Goal: Task Accomplishment & Management: Manage account settings

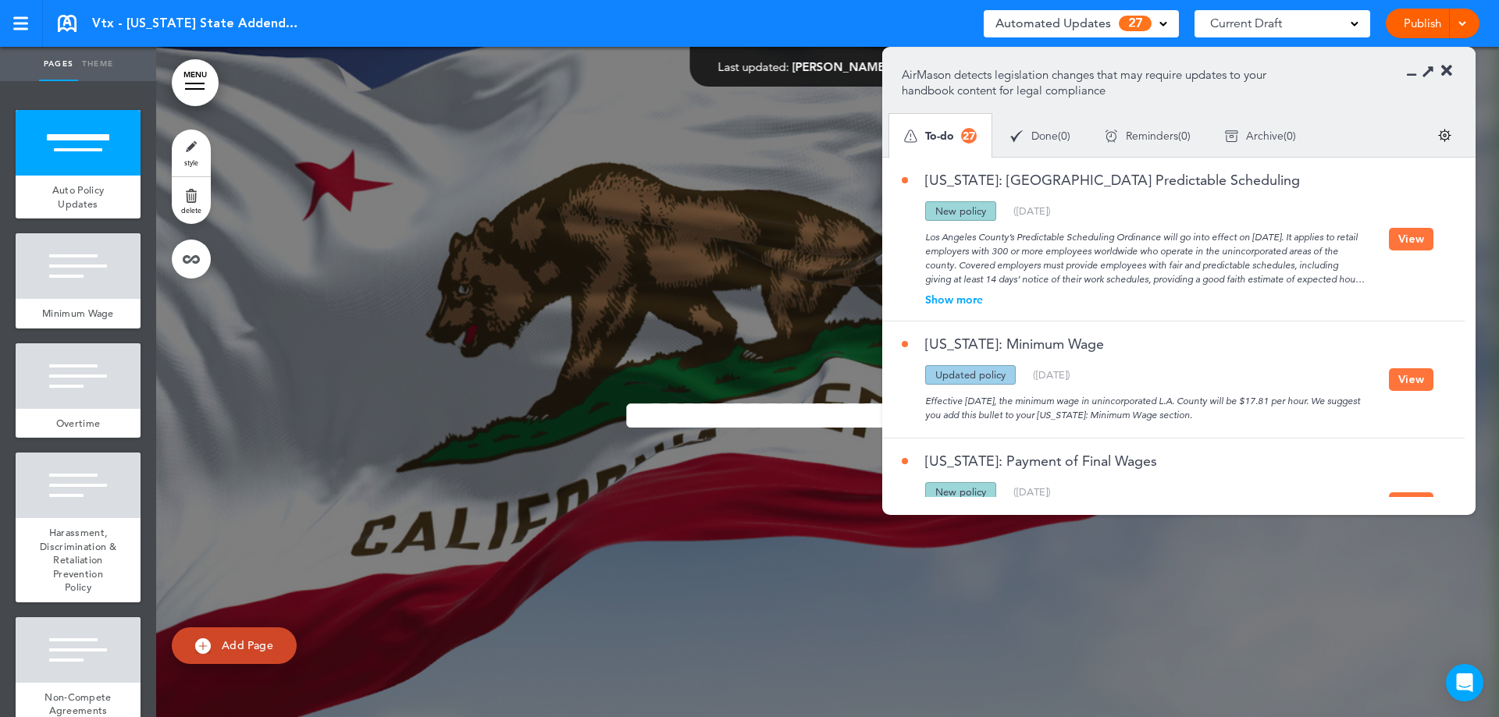
click at [1418, 243] on button "View" at bounding box center [1411, 239] width 44 height 23
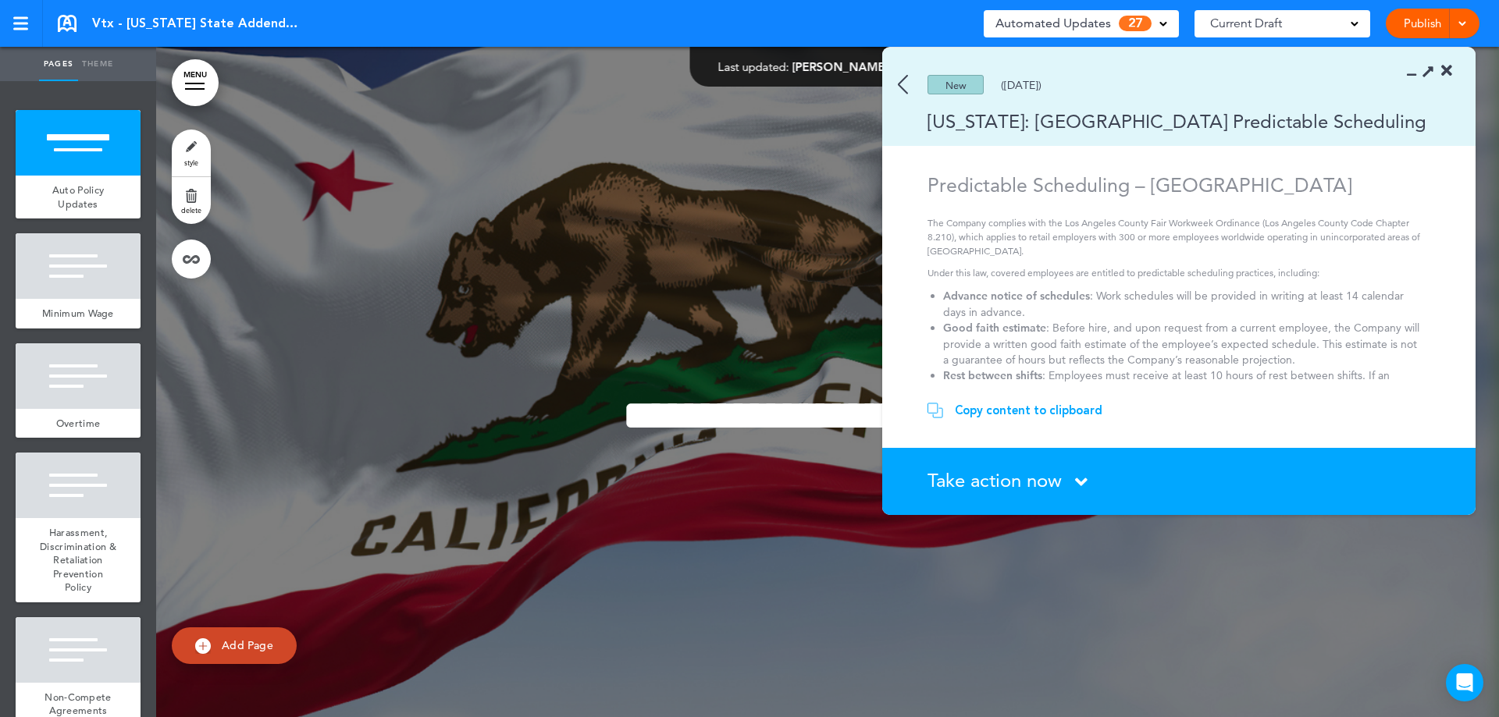
click at [1067, 493] on section "Take action now Click here to change the status What would you like to do? I ha…" at bounding box center [1178, 481] width 593 height 67
click at [1072, 478] on div "Take action now Click here to change the status" at bounding box center [1187, 481] width 521 height 20
click at [1093, 477] on div "Take action now Click here to change the status" at bounding box center [1187, 481] width 521 height 20
click at [1087, 478] on icon at bounding box center [1081, 482] width 12 height 20
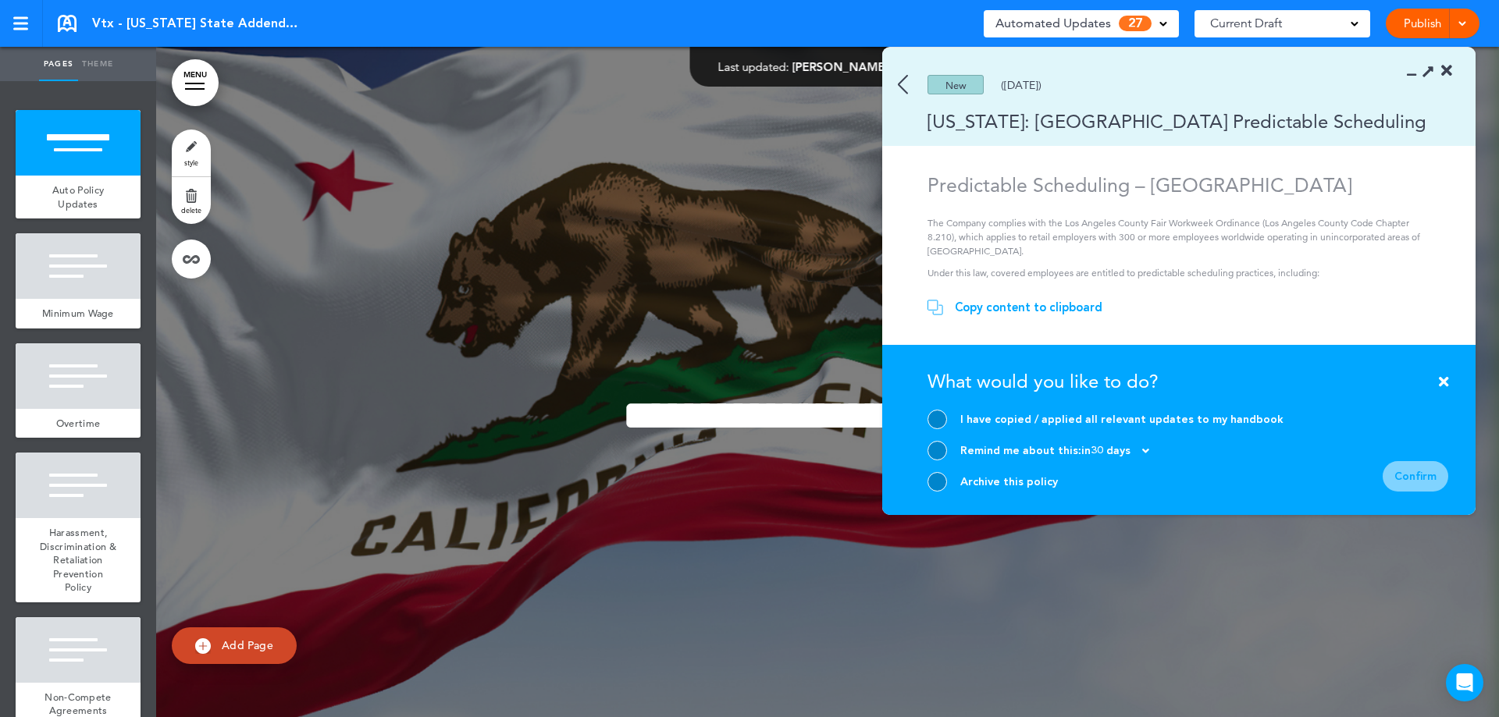
click at [943, 484] on div at bounding box center [937, 482] width 20 height 20
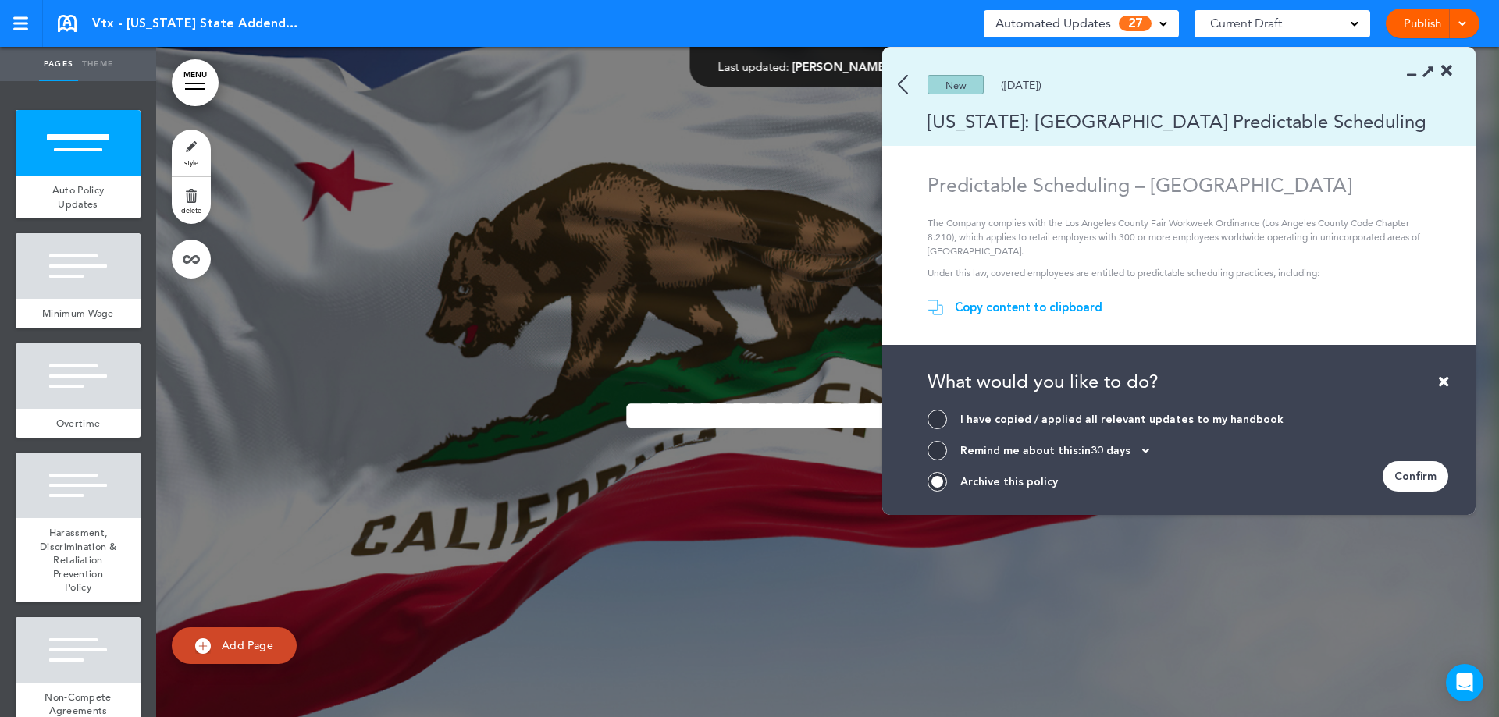
click at [1409, 470] on div "Confirm" at bounding box center [1415, 476] width 66 height 30
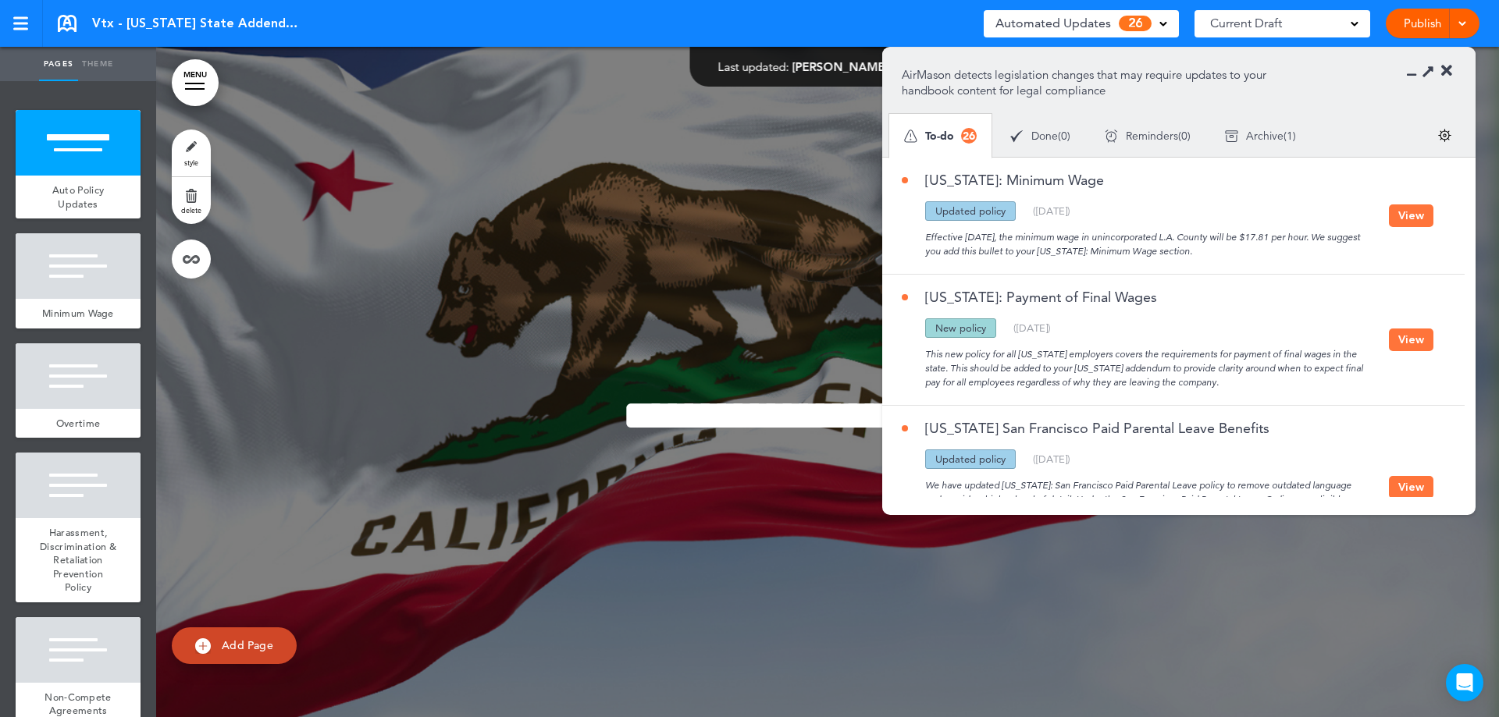
scroll to position [78, 0]
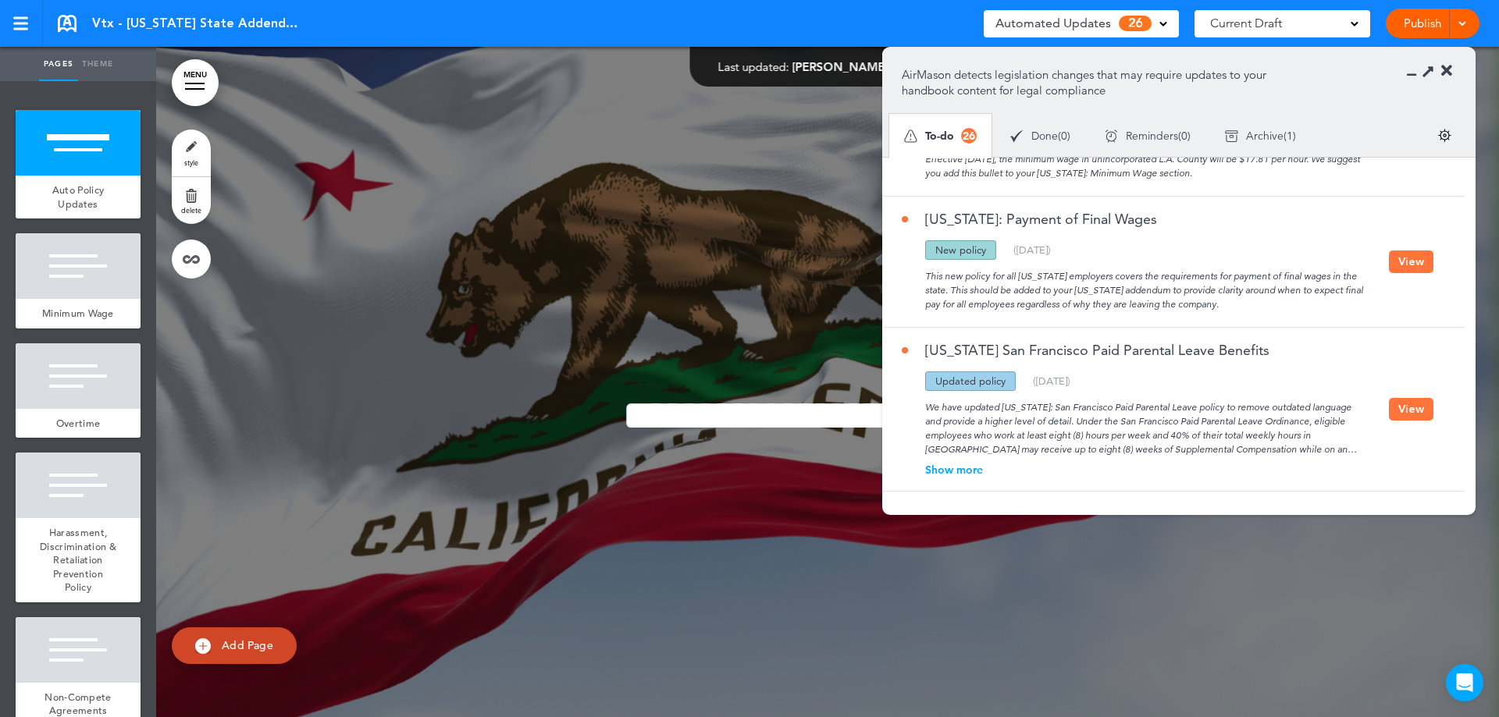
drag, startPoint x: 1460, startPoint y: 190, endPoint x: 1432, endPoint y: 373, distance: 185.4
click at [1467, 425] on div "[US_STATE]: Minimum Wage Updated policy New policy Deleted policy ( [DATE] ) Ef…" at bounding box center [1178, 327] width 593 height 340
click at [1346, 215] on div "[US_STATE]: Payment of Final Wages" at bounding box center [1144, 226] width 487 height 28
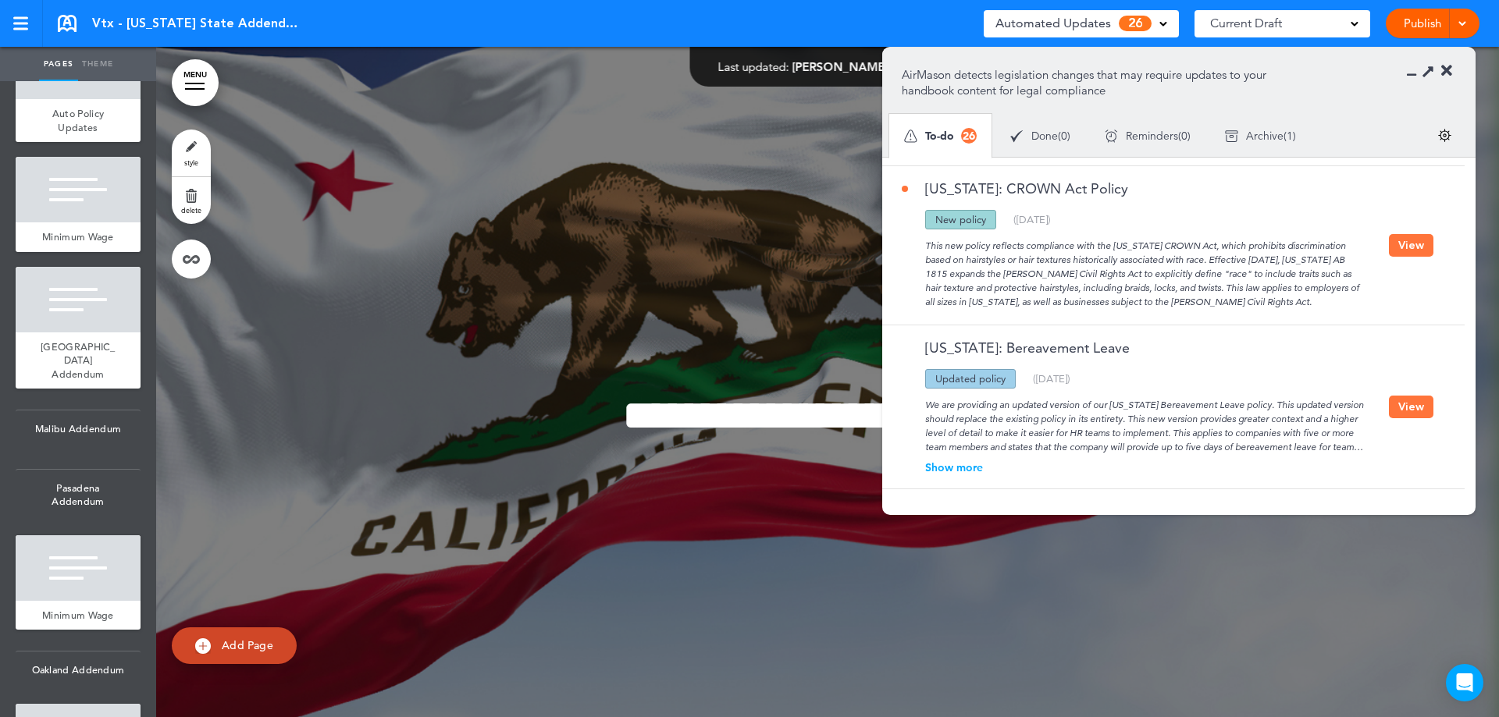
scroll to position [3903, 0]
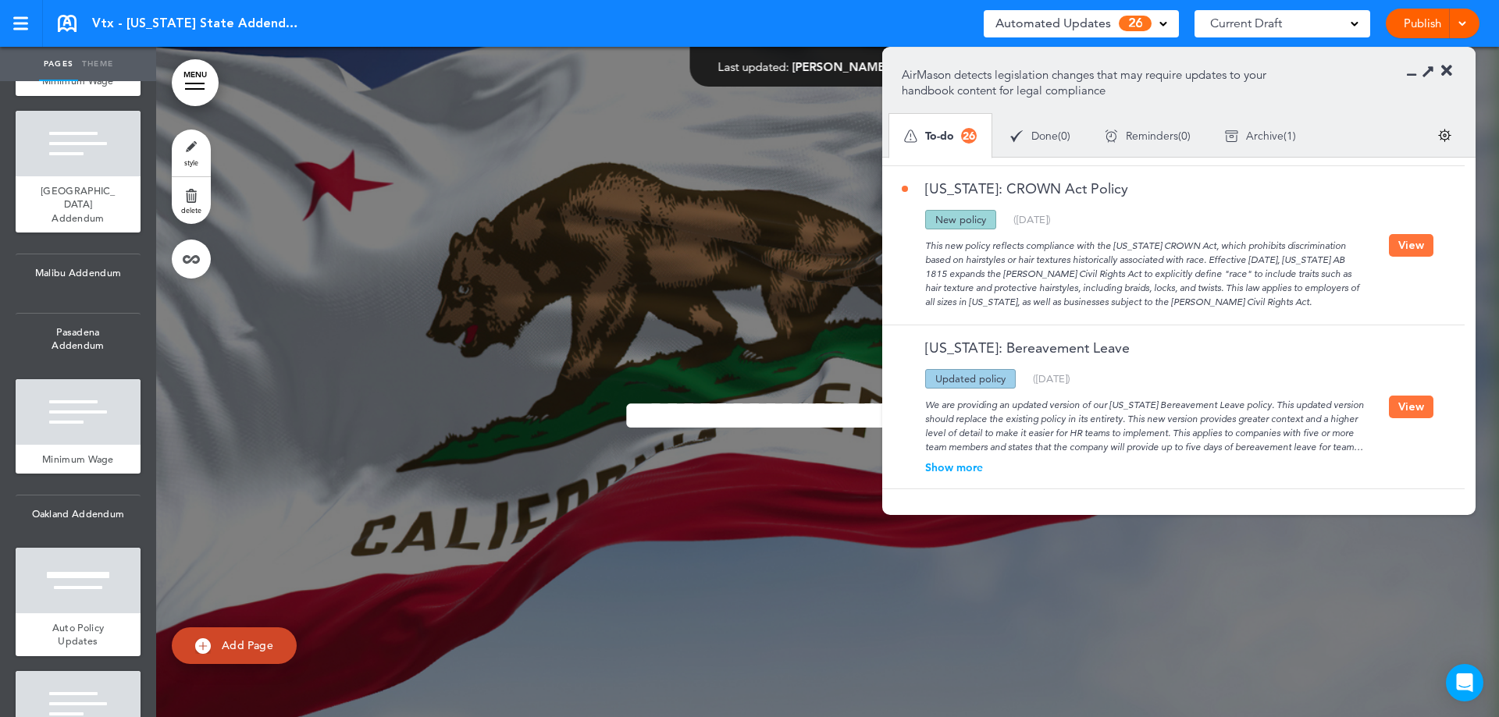
click at [982, 462] on div "Show more" at bounding box center [1144, 467] width 487 height 11
click at [1414, 419] on button "View" at bounding box center [1411, 421] width 44 height 23
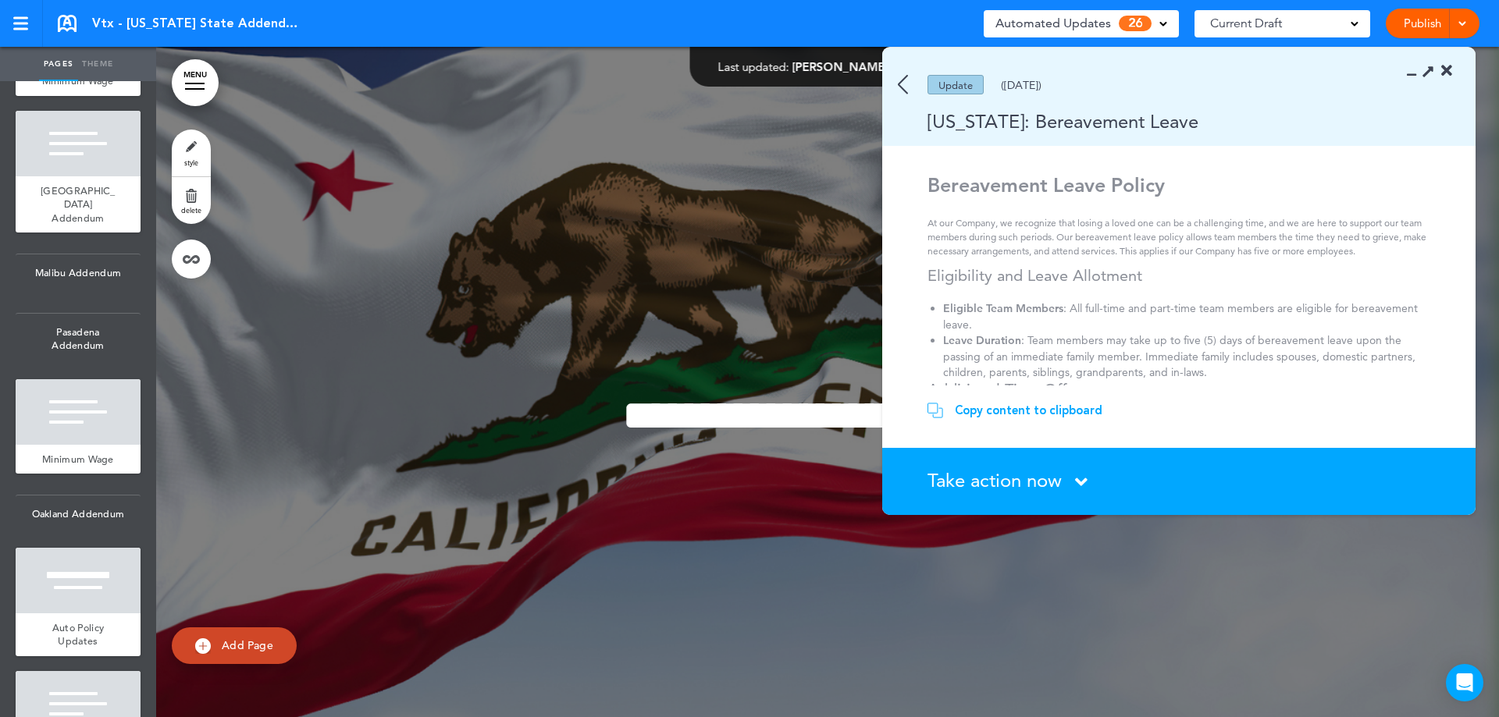
click at [970, 489] on span "Take action now" at bounding box center [994, 480] width 134 height 23
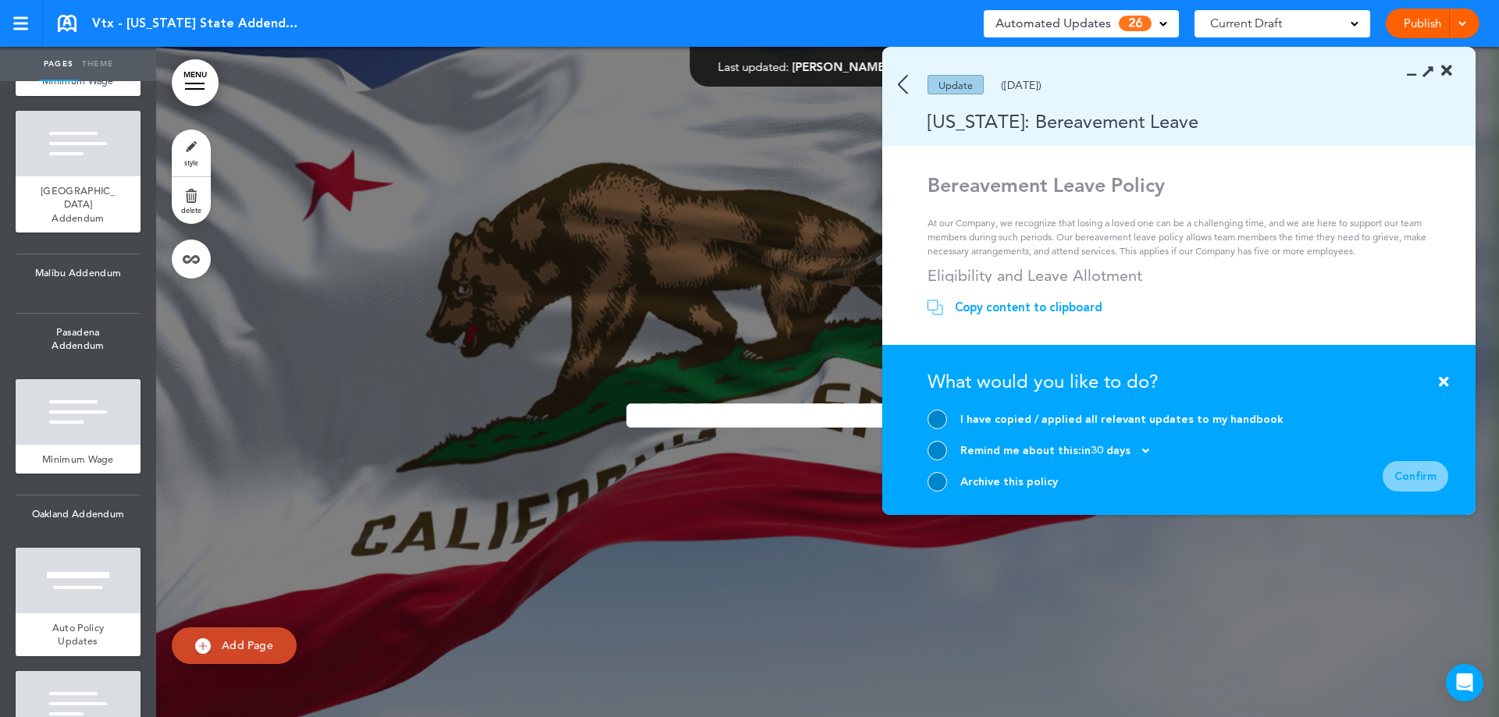
click at [930, 481] on div at bounding box center [937, 482] width 20 height 20
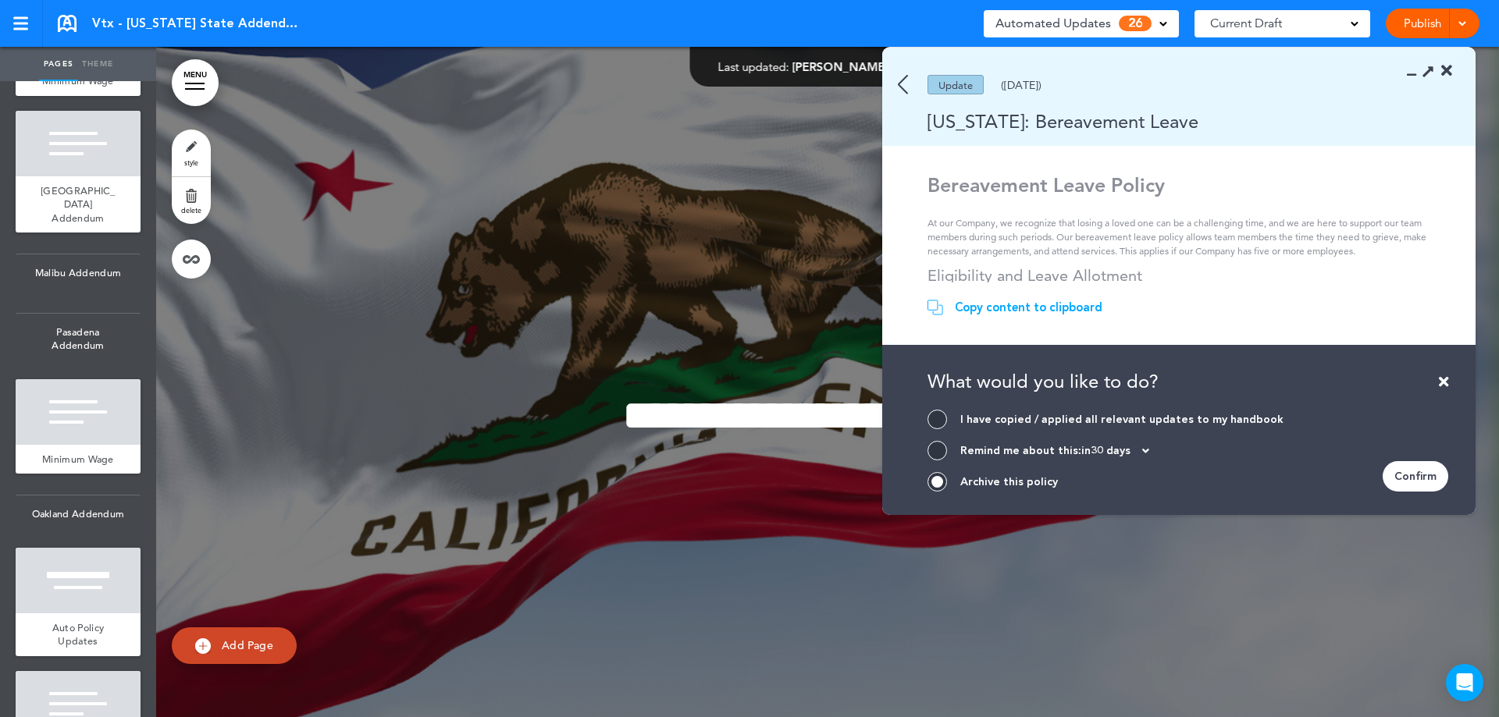
click at [1431, 476] on div "Confirm" at bounding box center [1415, 476] width 66 height 30
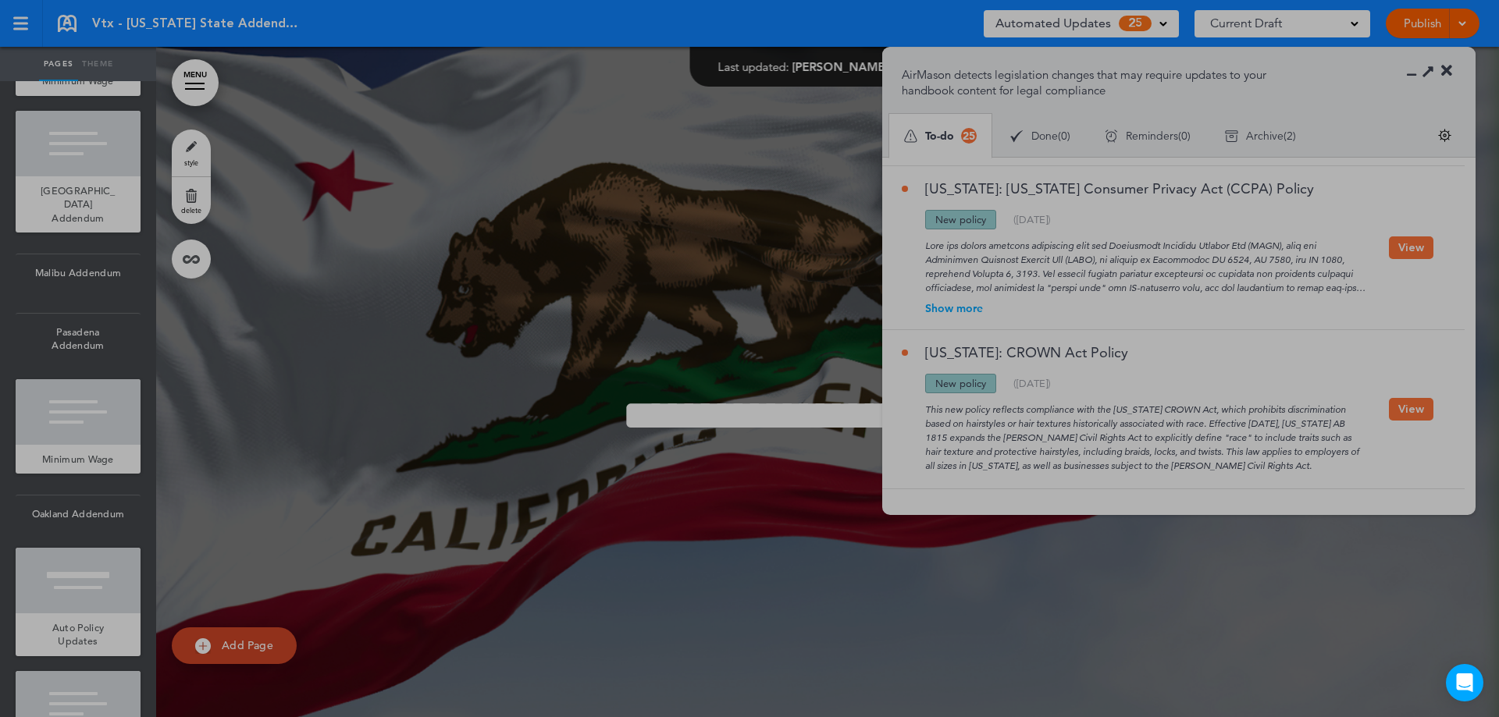
scroll to position [3583, 0]
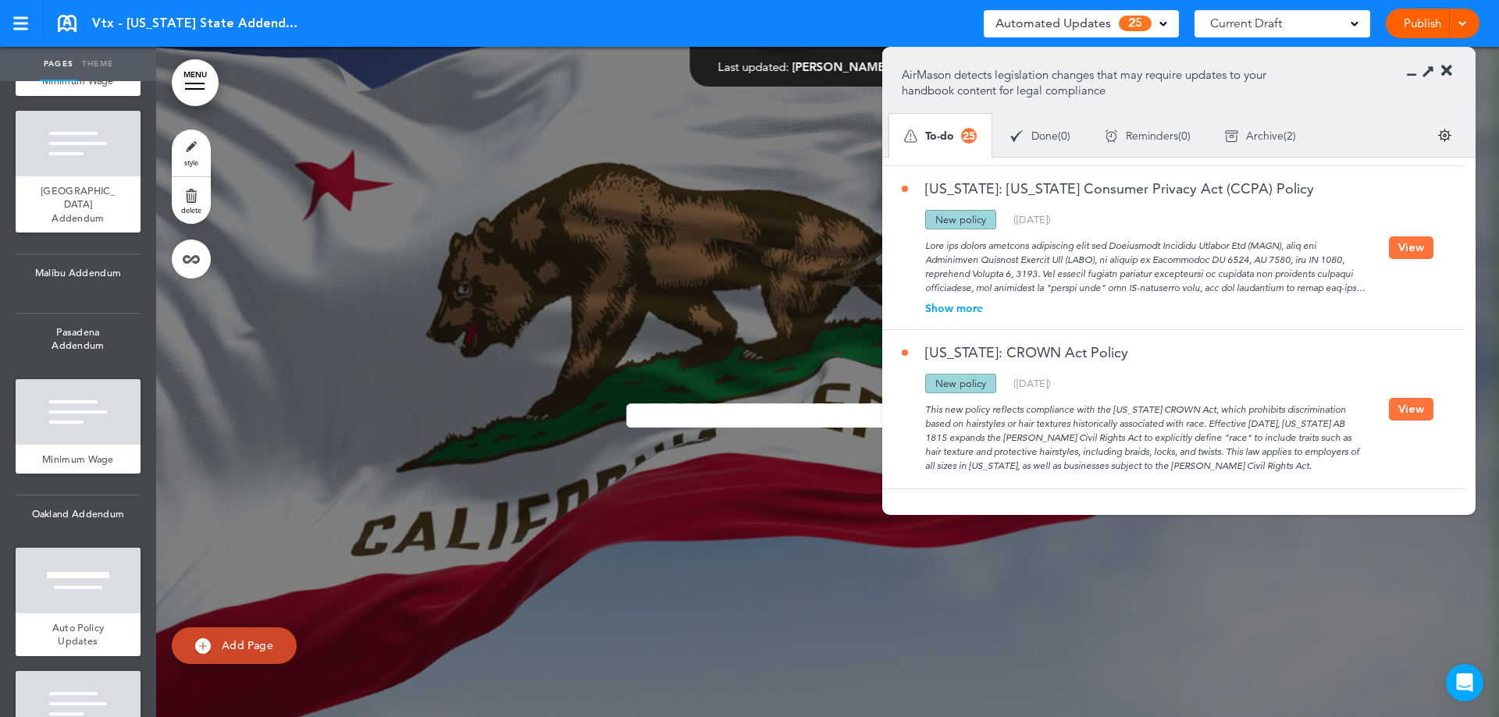
click at [1390, 413] on button "View" at bounding box center [1411, 409] width 44 height 23
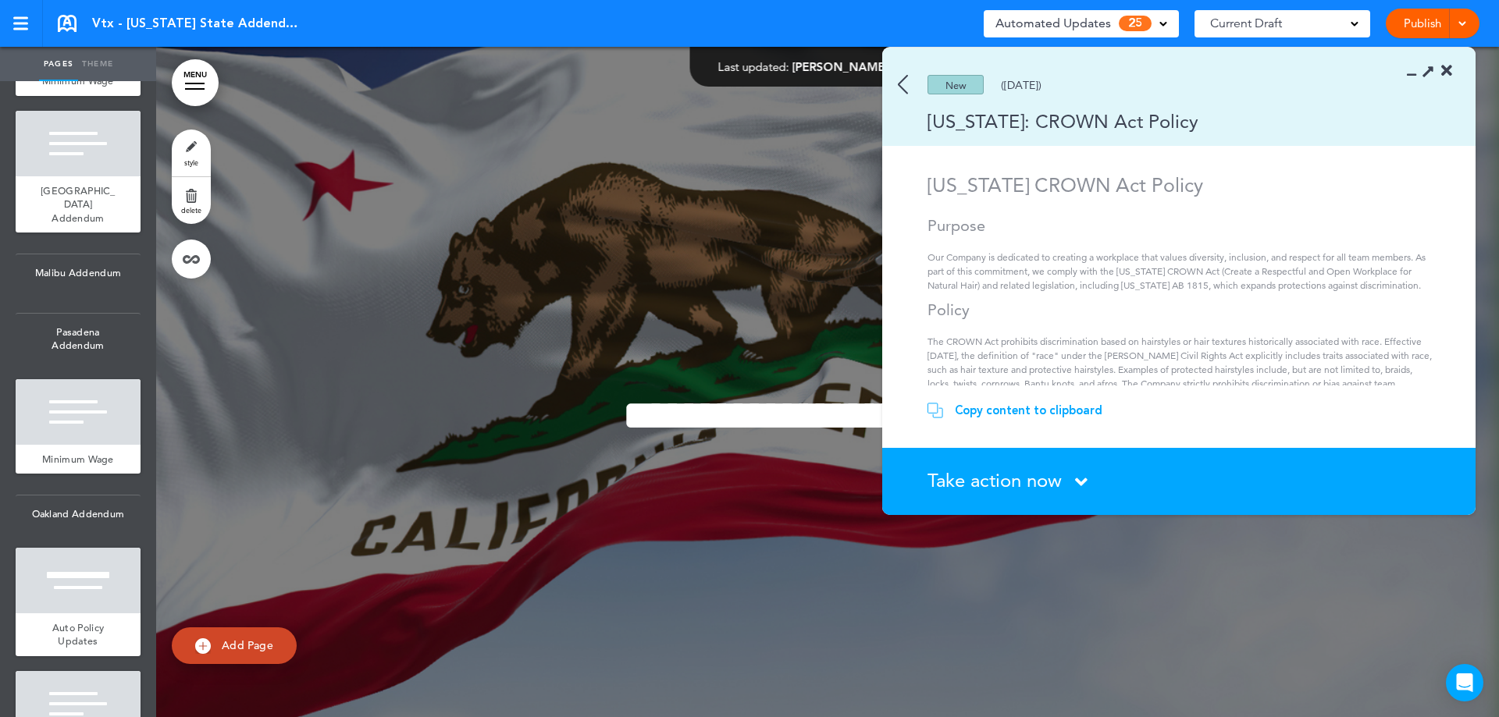
click at [1065, 479] on div "Take action now Click here to change the status" at bounding box center [1187, 481] width 521 height 20
click at [1021, 482] on span "Take action now" at bounding box center [994, 480] width 134 height 23
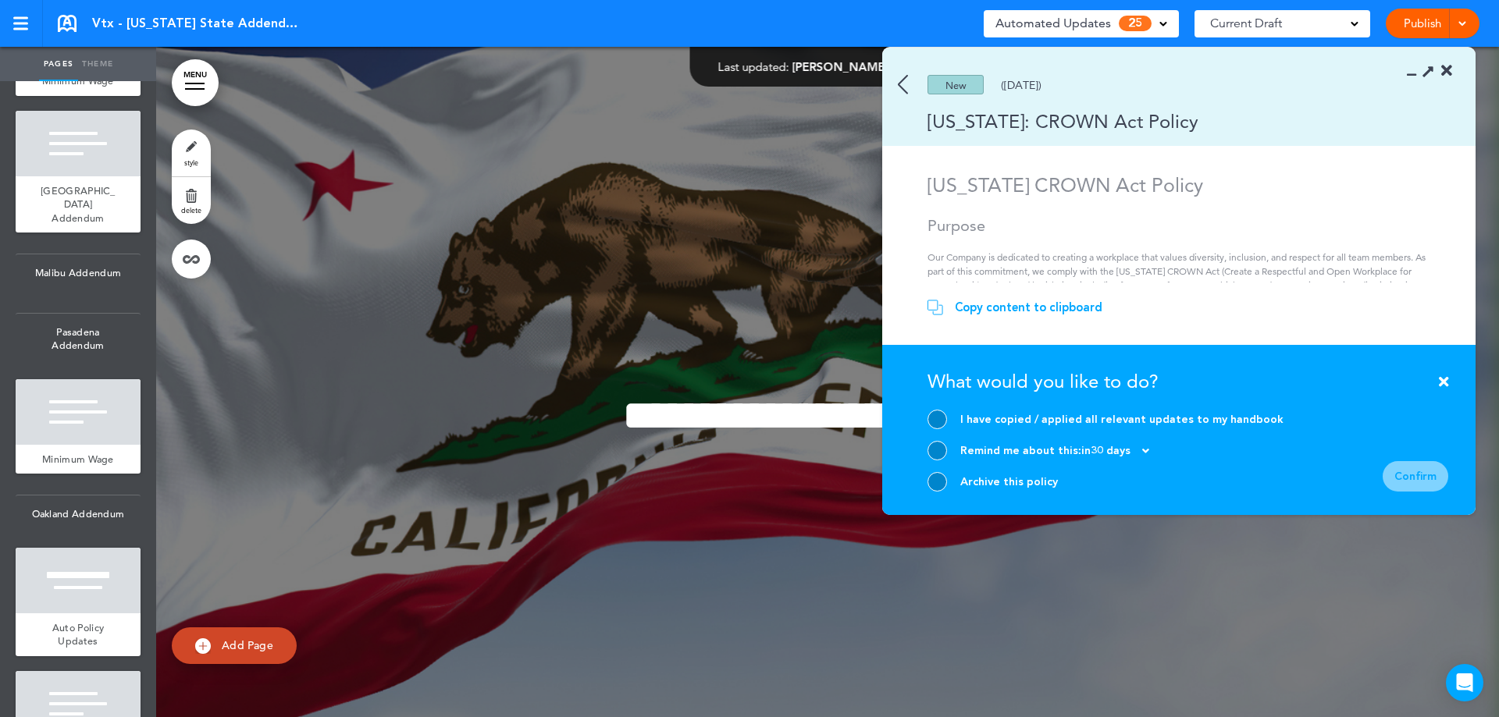
click at [935, 480] on div at bounding box center [937, 482] width 20 height 20
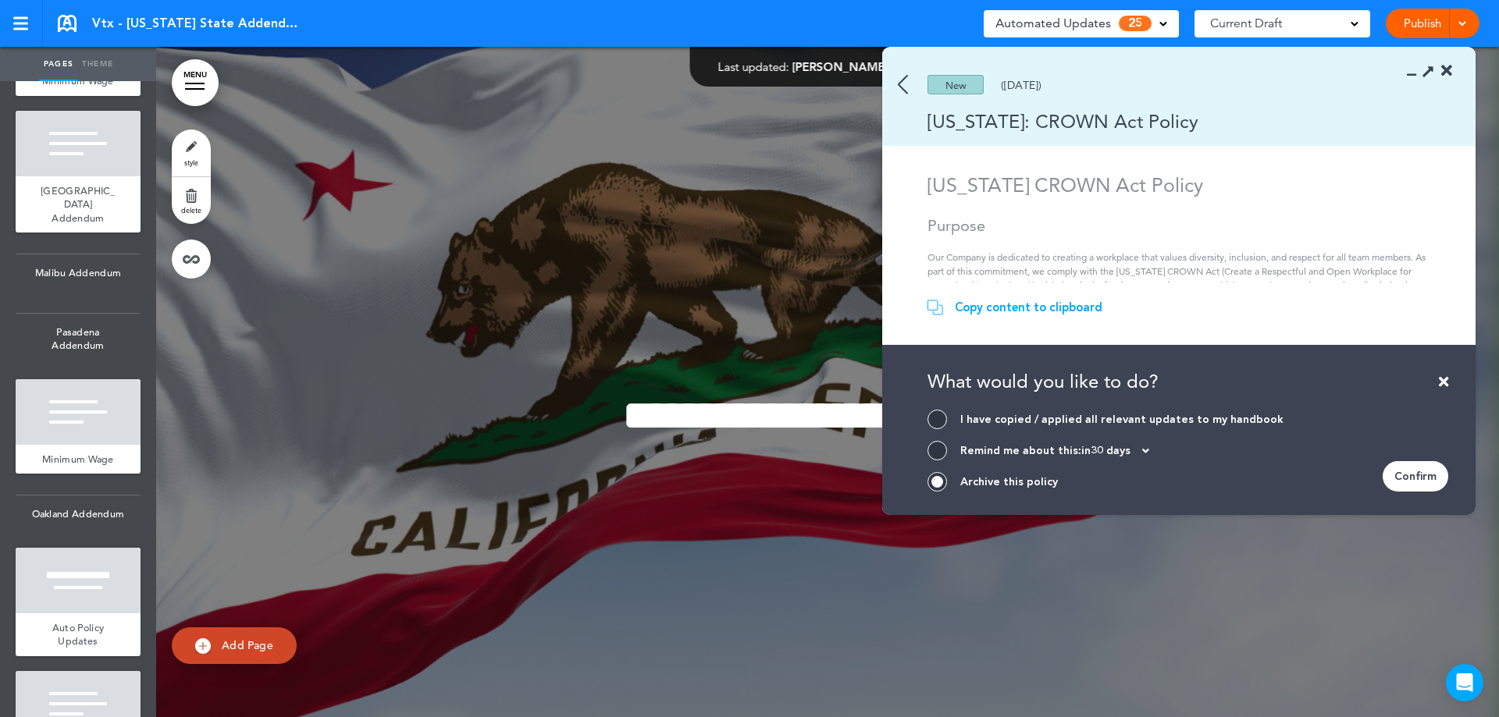
click at [1424, 478] on div "Confirm" at bounding box center [1415, 476] width 66 height 30
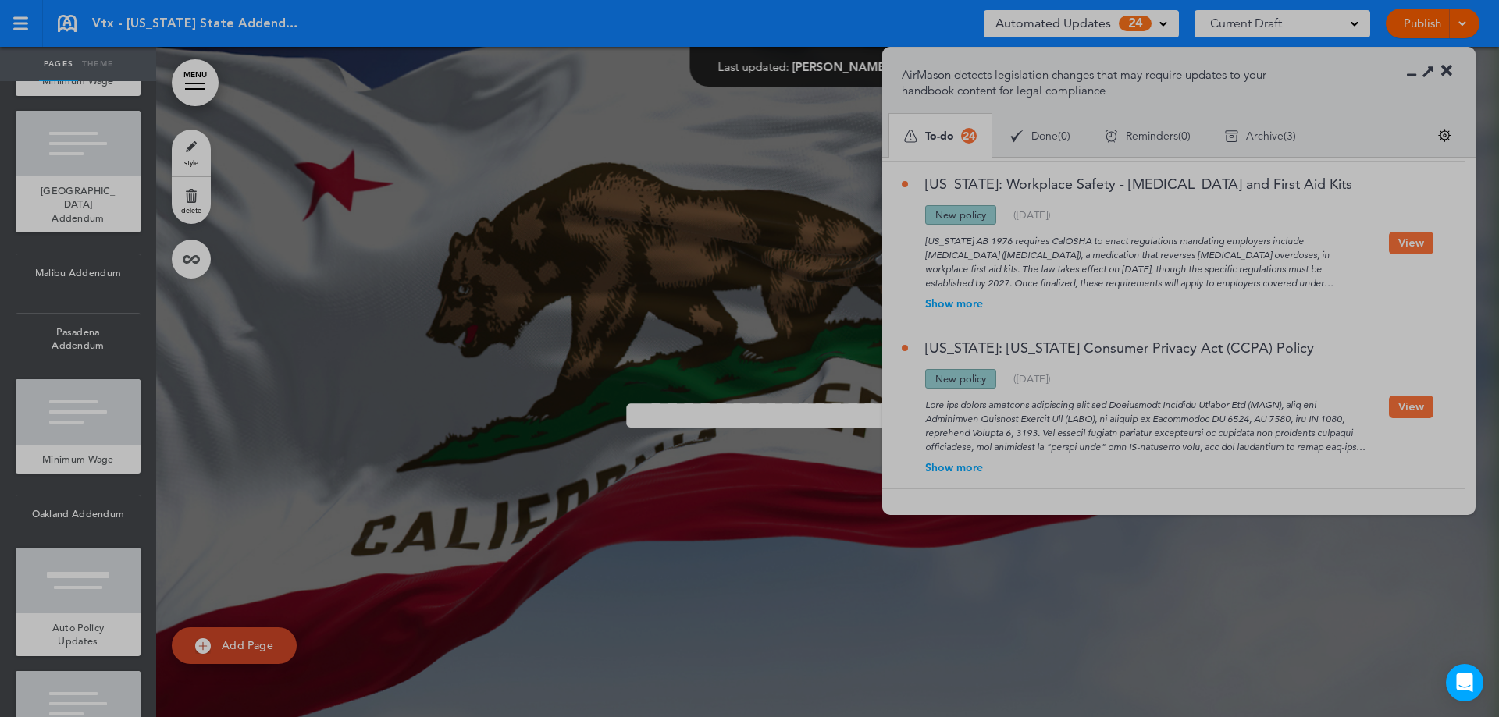
scroll to position [3424, 0]
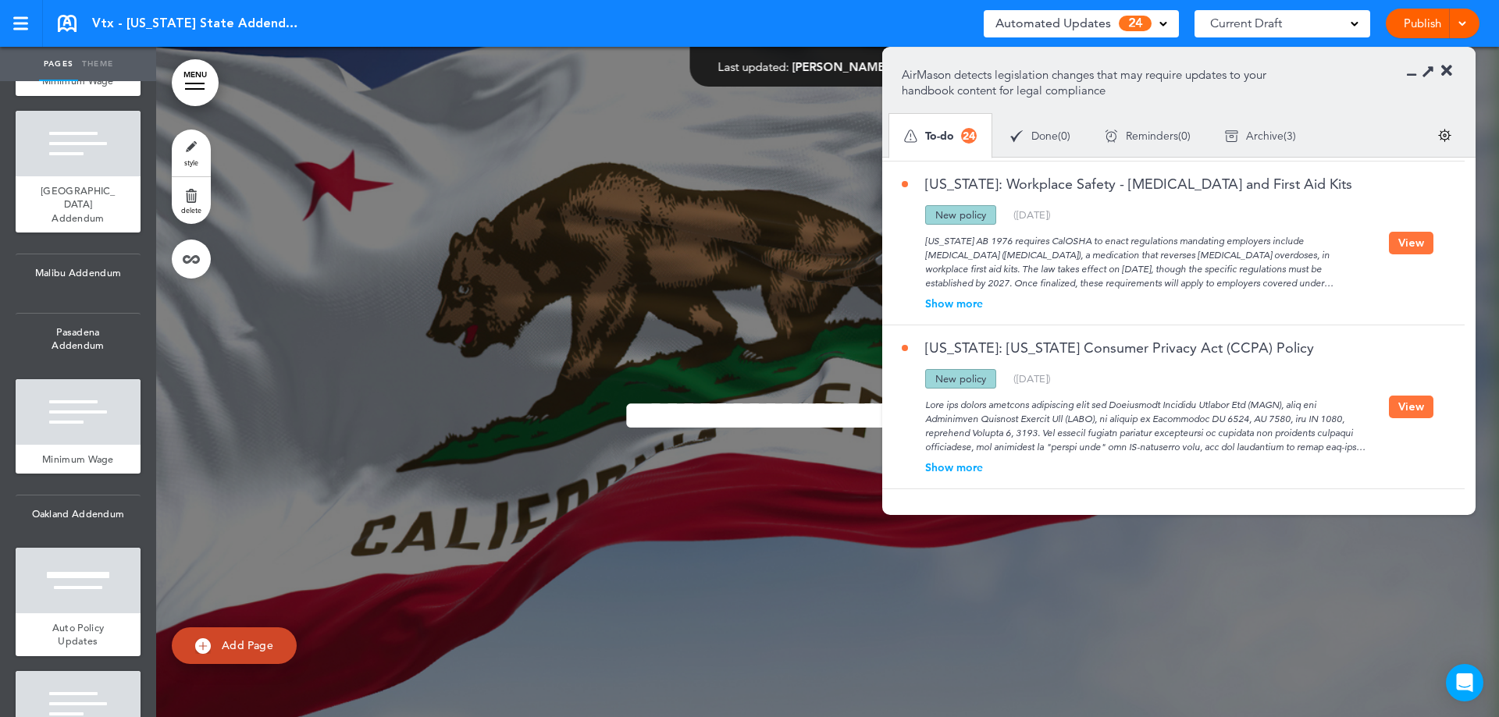
click at [1398, 406] on button "View" at bounding box center [1411, 407] width 44 height 23
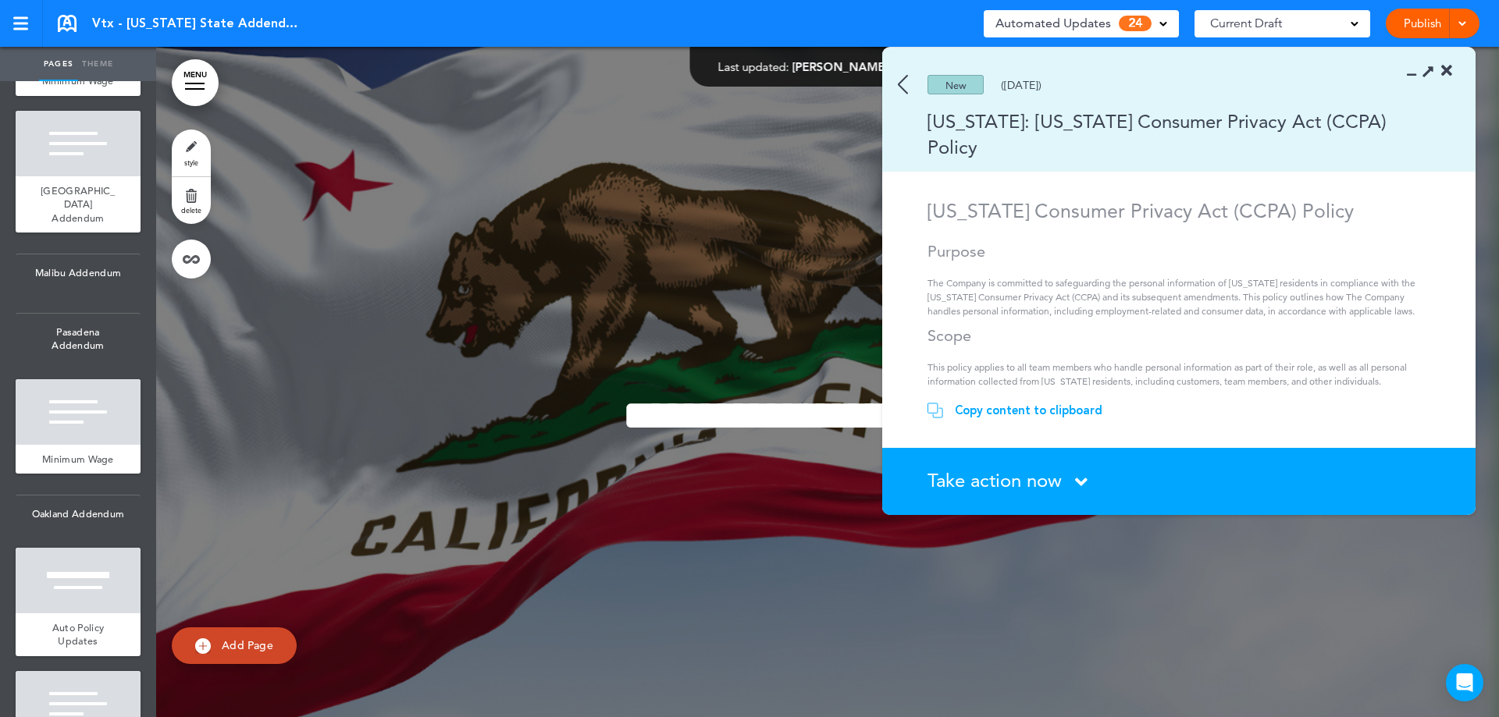
click at [1051, 482] on span "Take action now" at bounding box center [994, 480] width 134 height 23
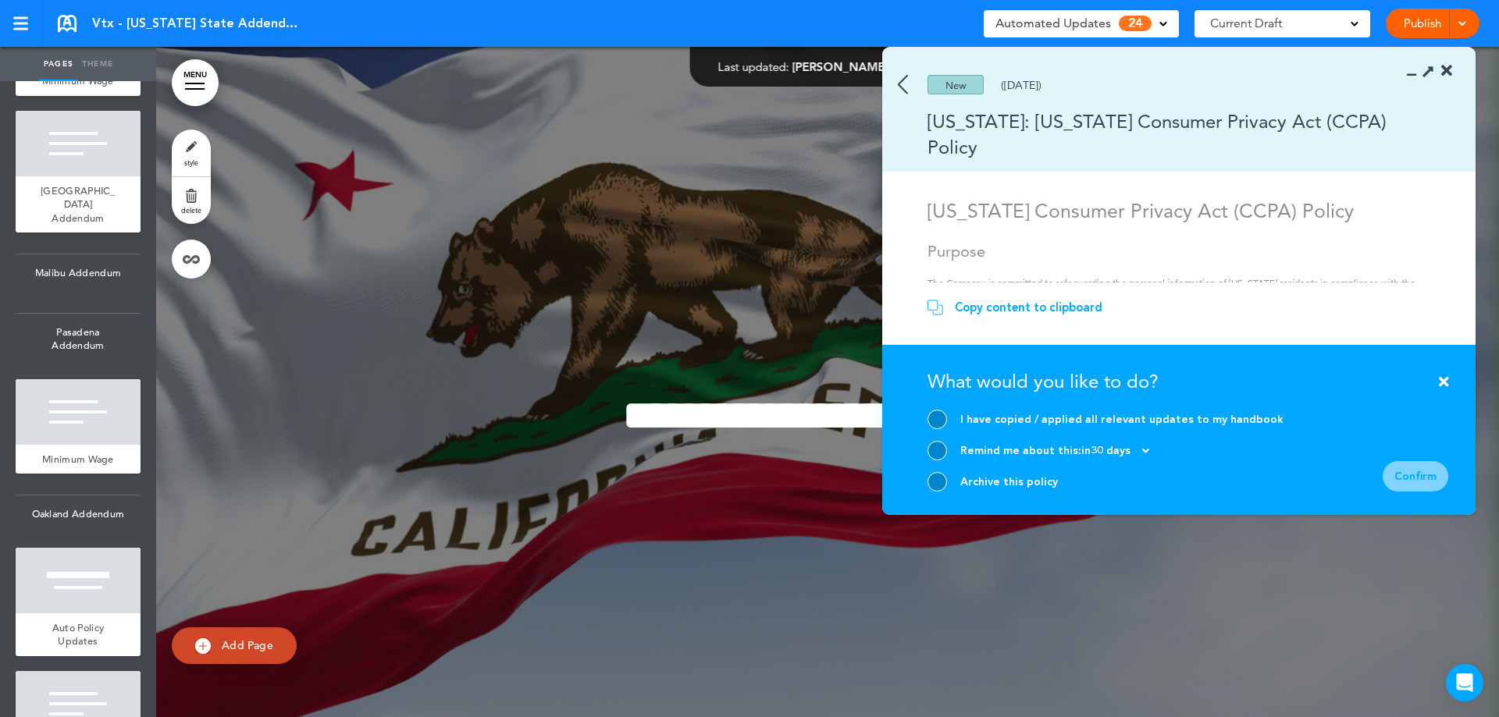
click at [937, 485] on div at bounding box center [937, 482] width 20 height 20
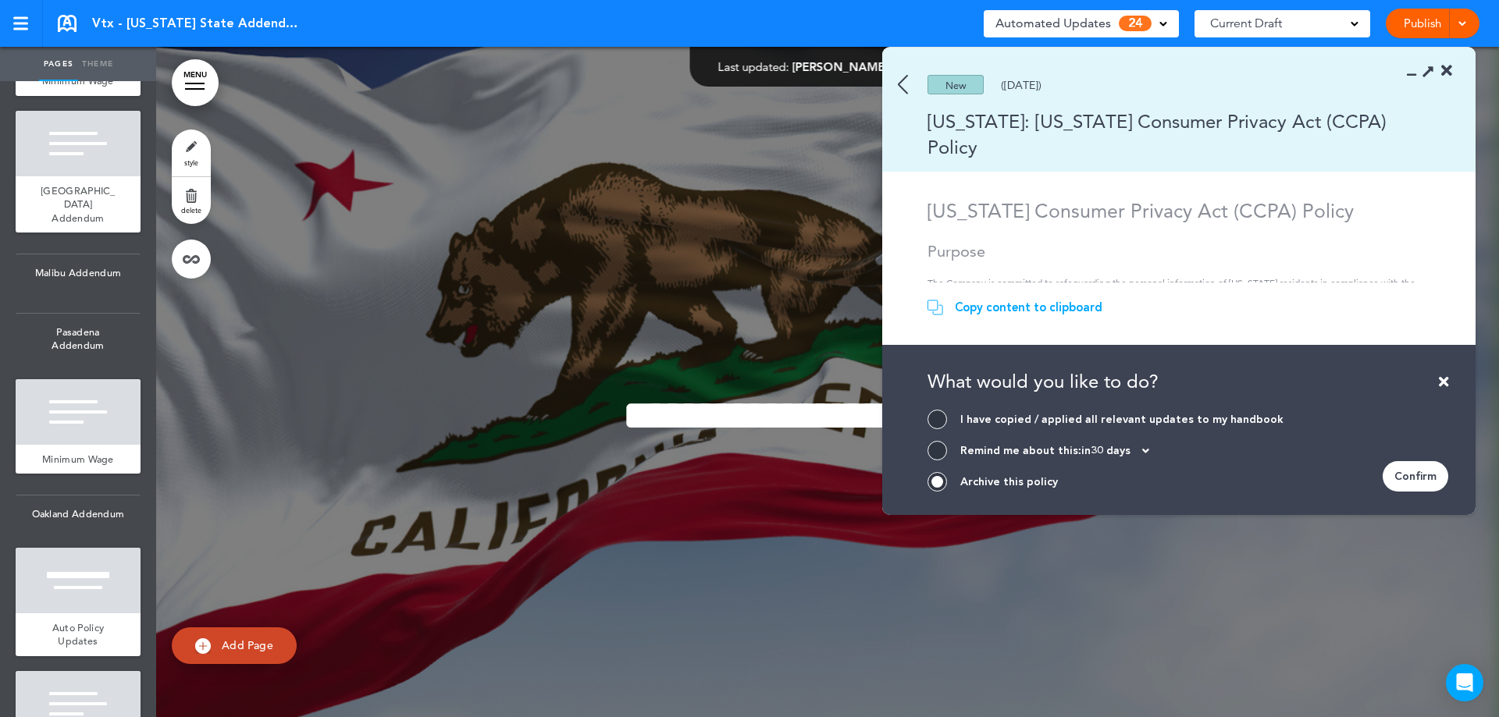
click at [1421, 477] on div "Confirm" at bounding box center [1415, 476] width 66 height 30
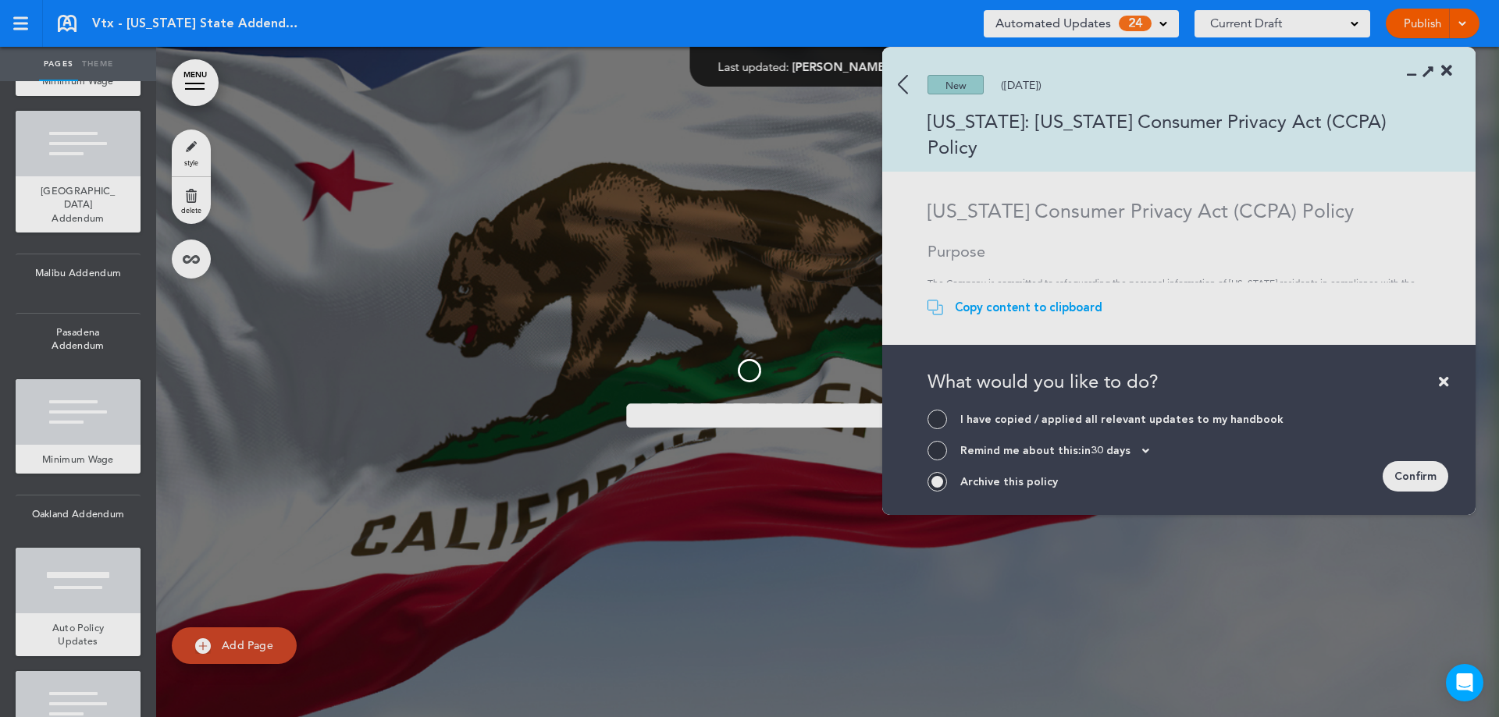
scroll to position [3260, 0]
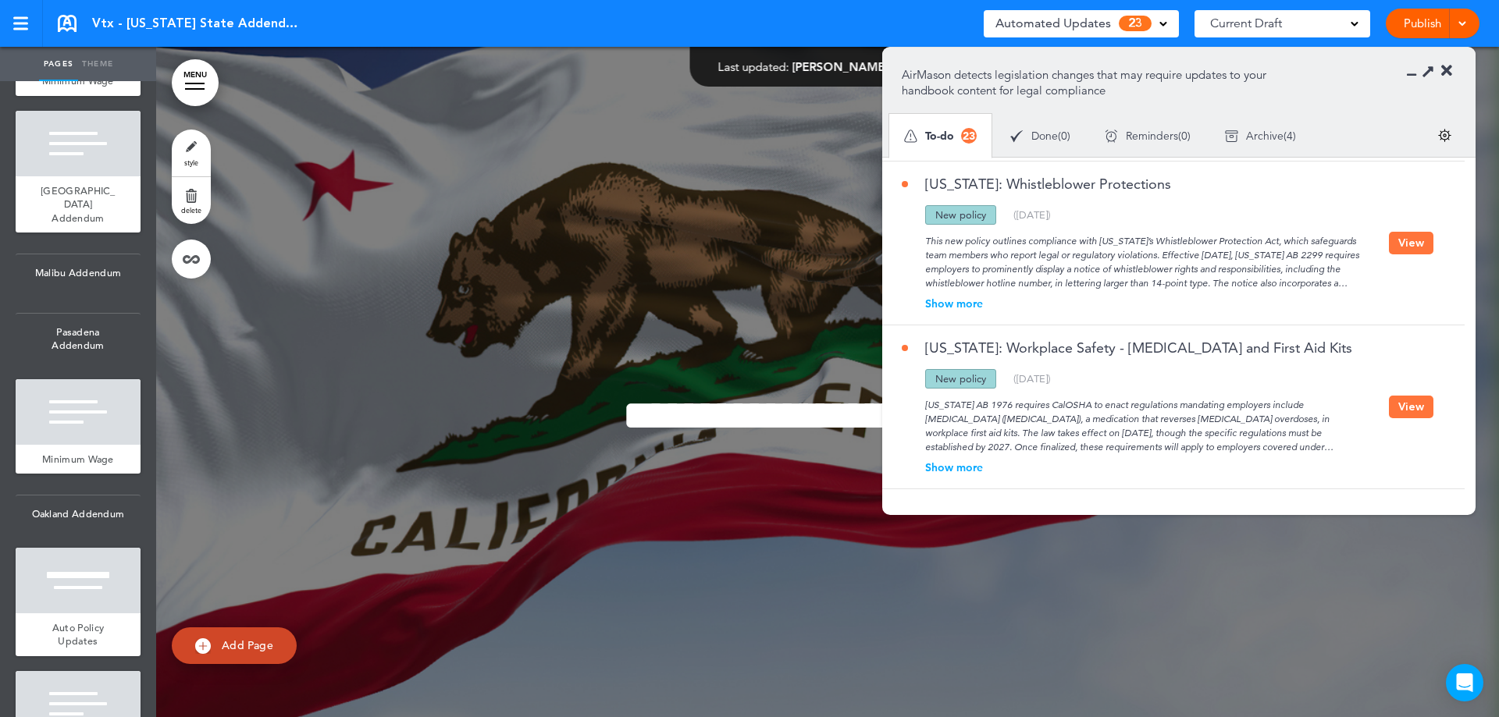
click at [1406, 404] on button "View" at bounding box center [1411, 407] width 44 height 23
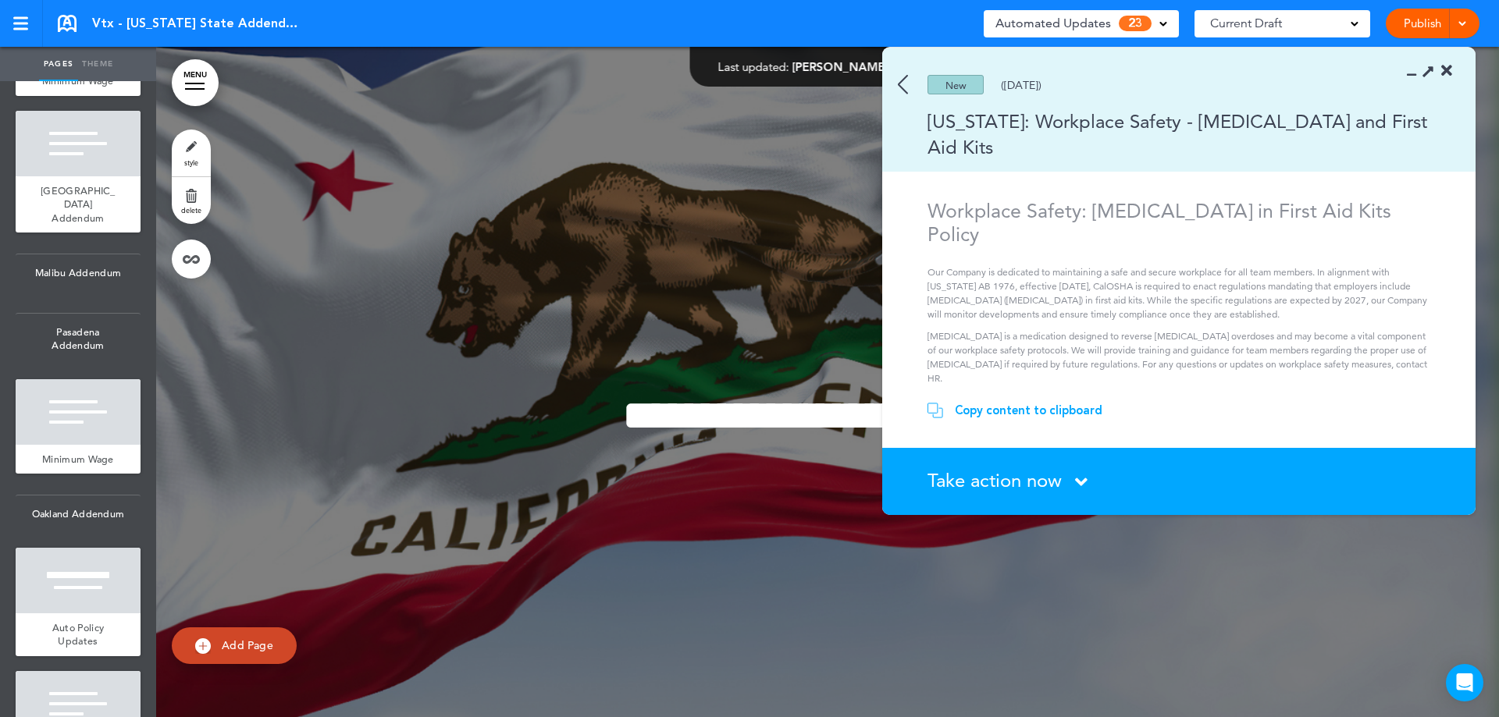
click at [1018, 478] on span "Take action now" at bounding box center [994, 480] width 134 height 23
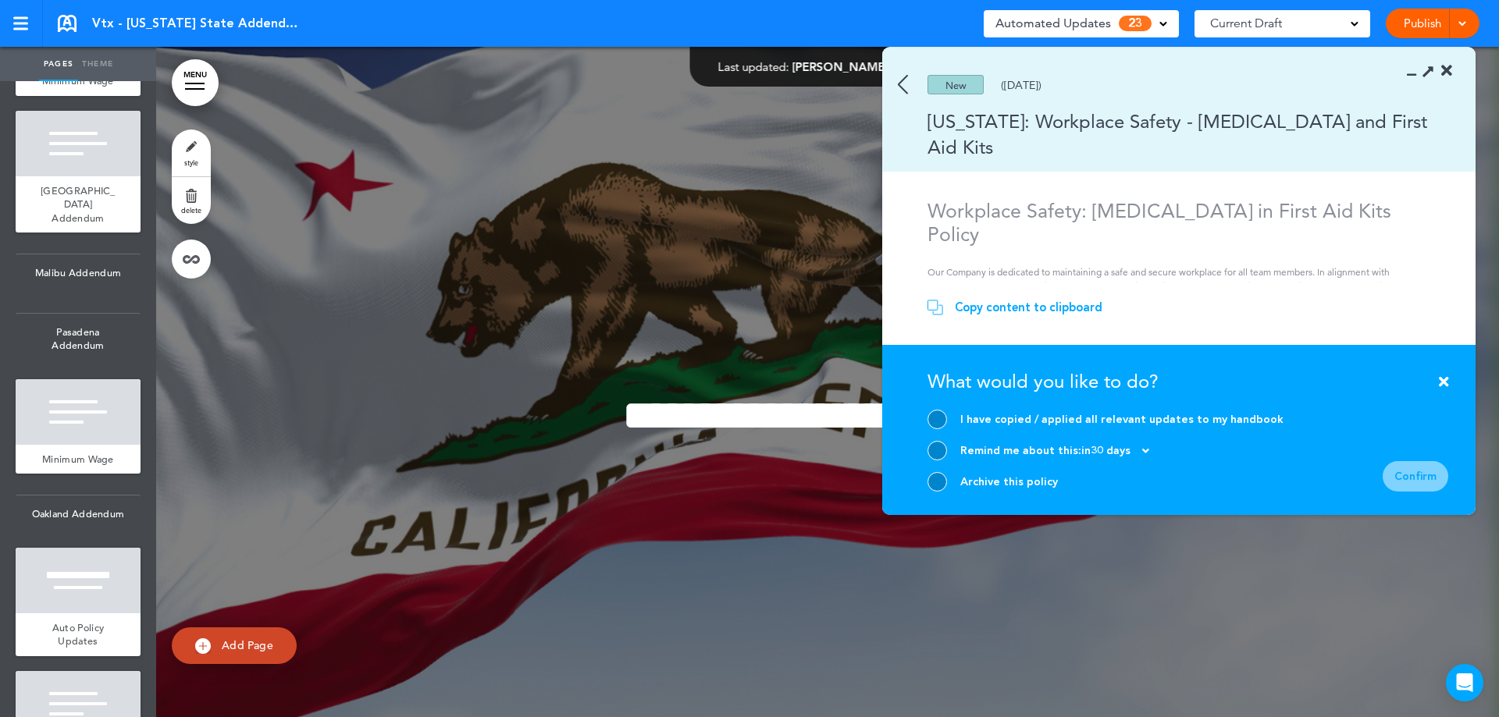
drag, startPoint x: 941, startPoint y: 485, endPoint x: 1040, endPoint y: 478, distance: 98.6
click at [945, 482] on div at bounding box center [937, 482] width 20 height 20
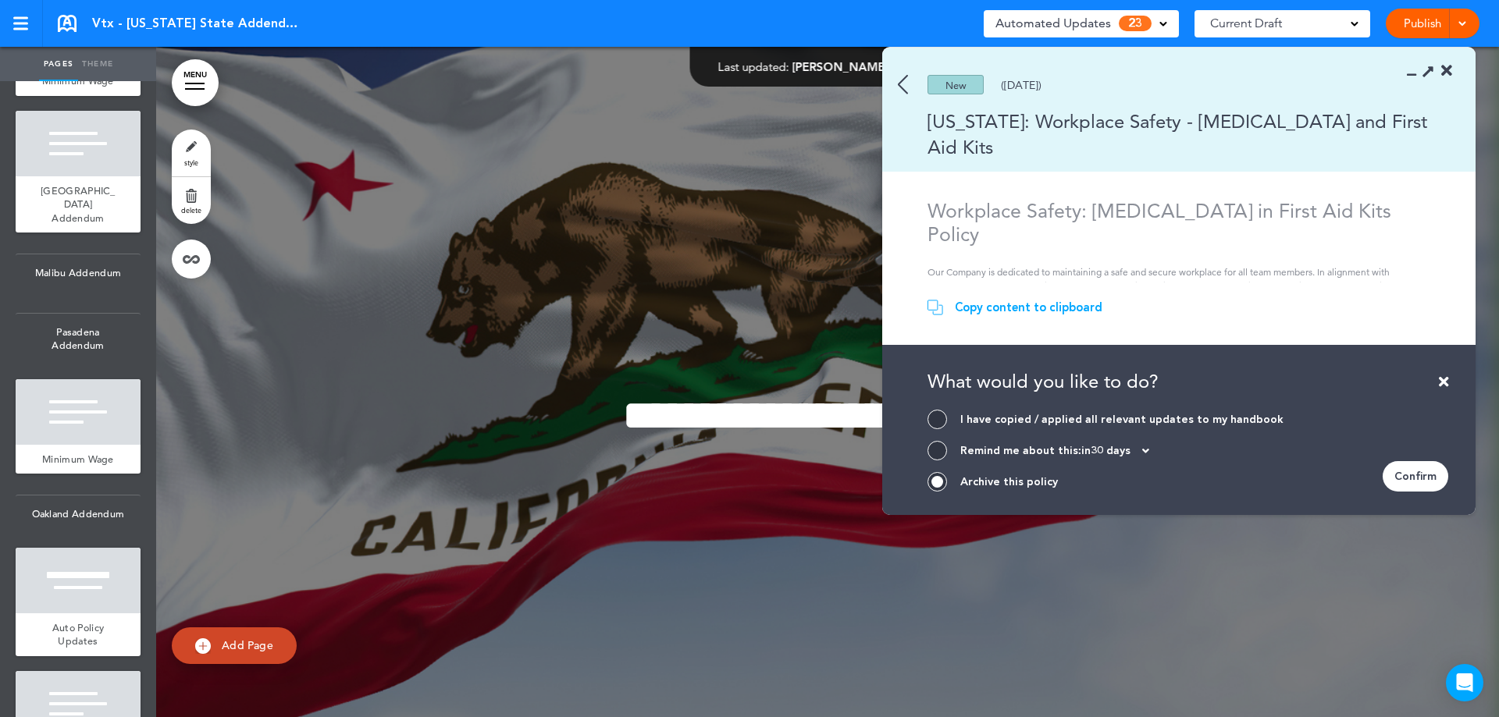
click at [1388, 482] on div "Confirm" at bounding box center [1415, 476] width 66 height 30
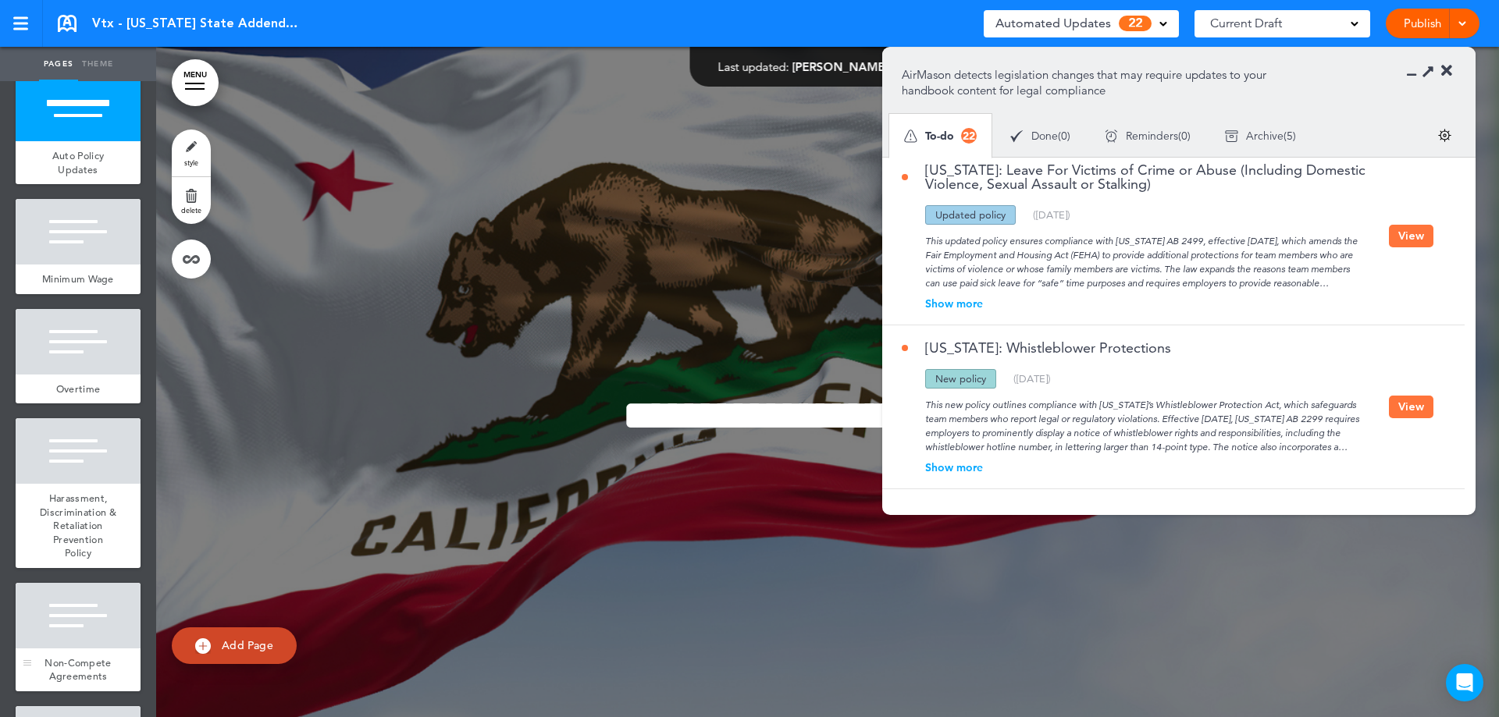
scroll to position [0, 0]
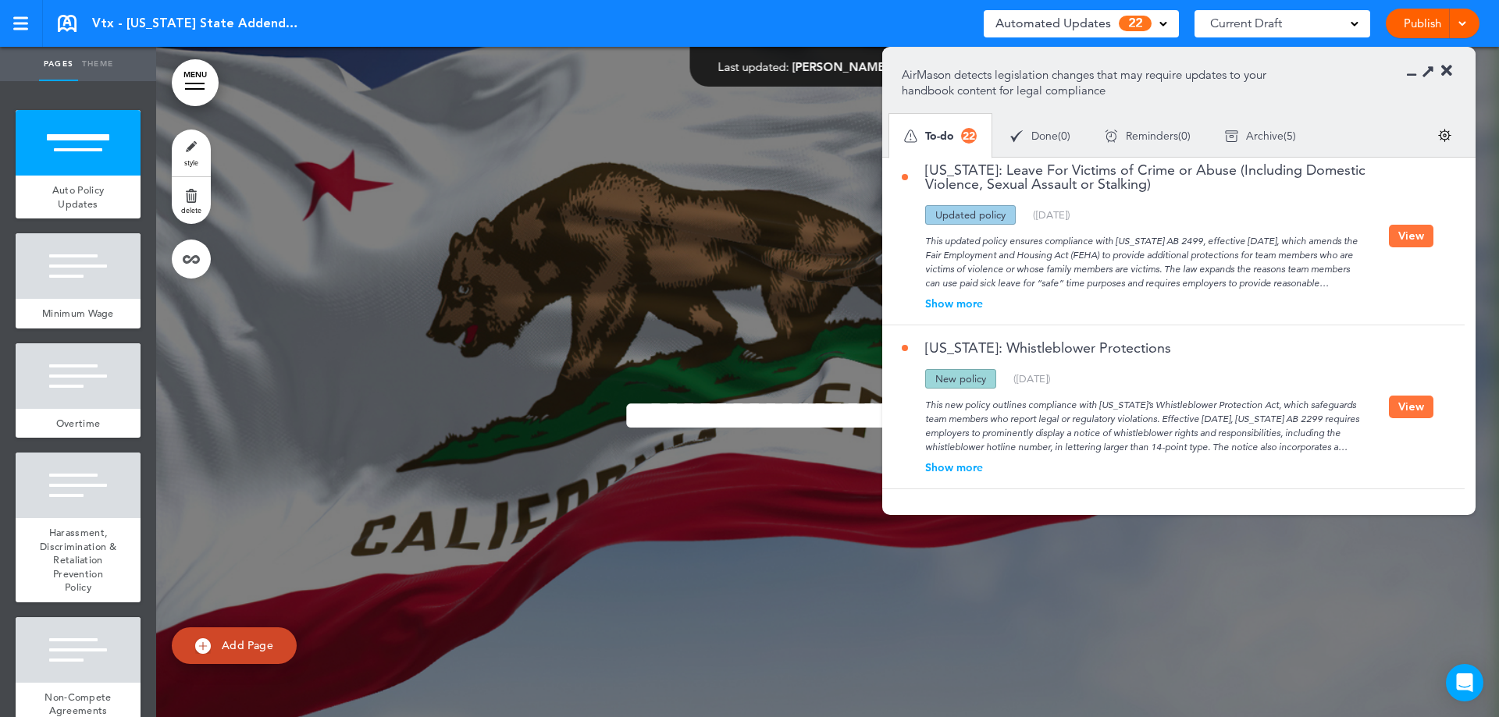
click at [1406, 404] on button "View" at bounding box center [1411, 407] width 44 height 23
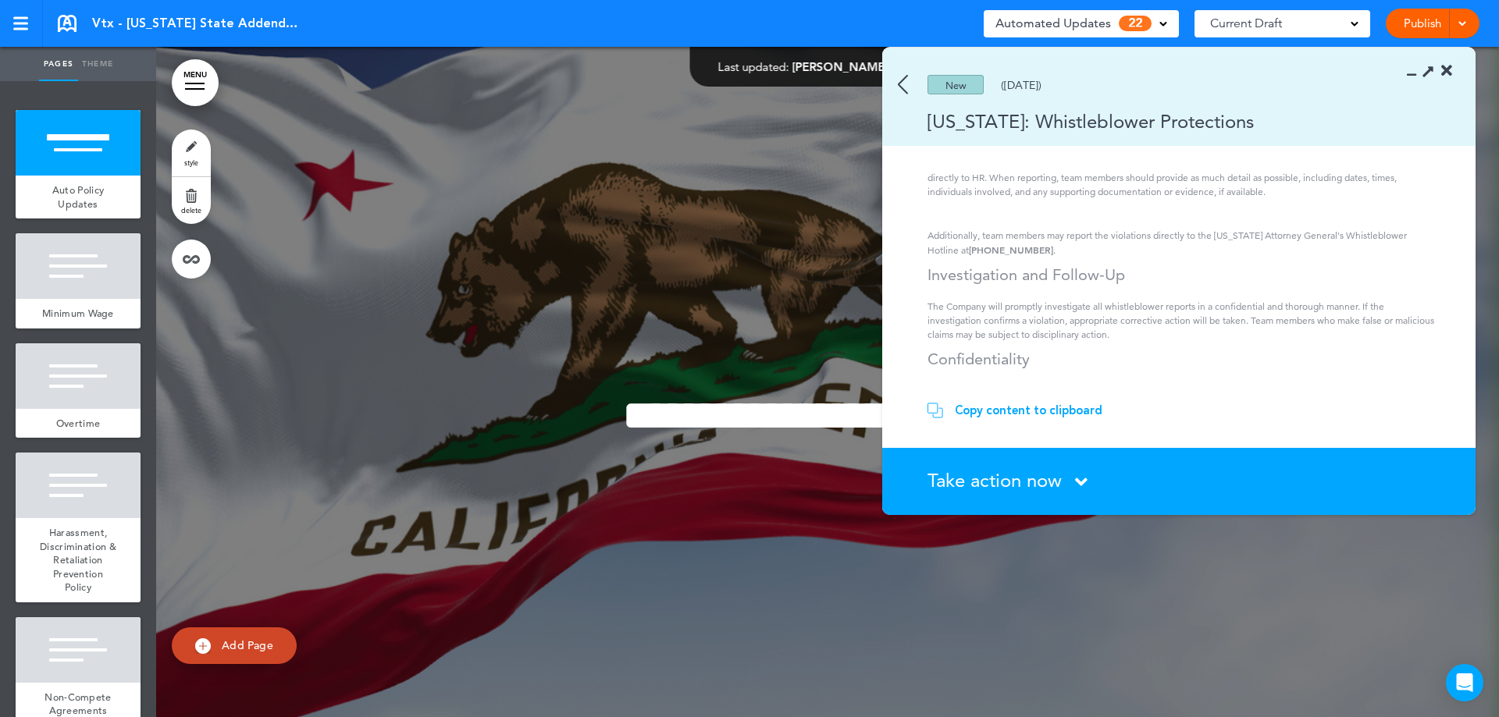
scroll to position [872, 0]
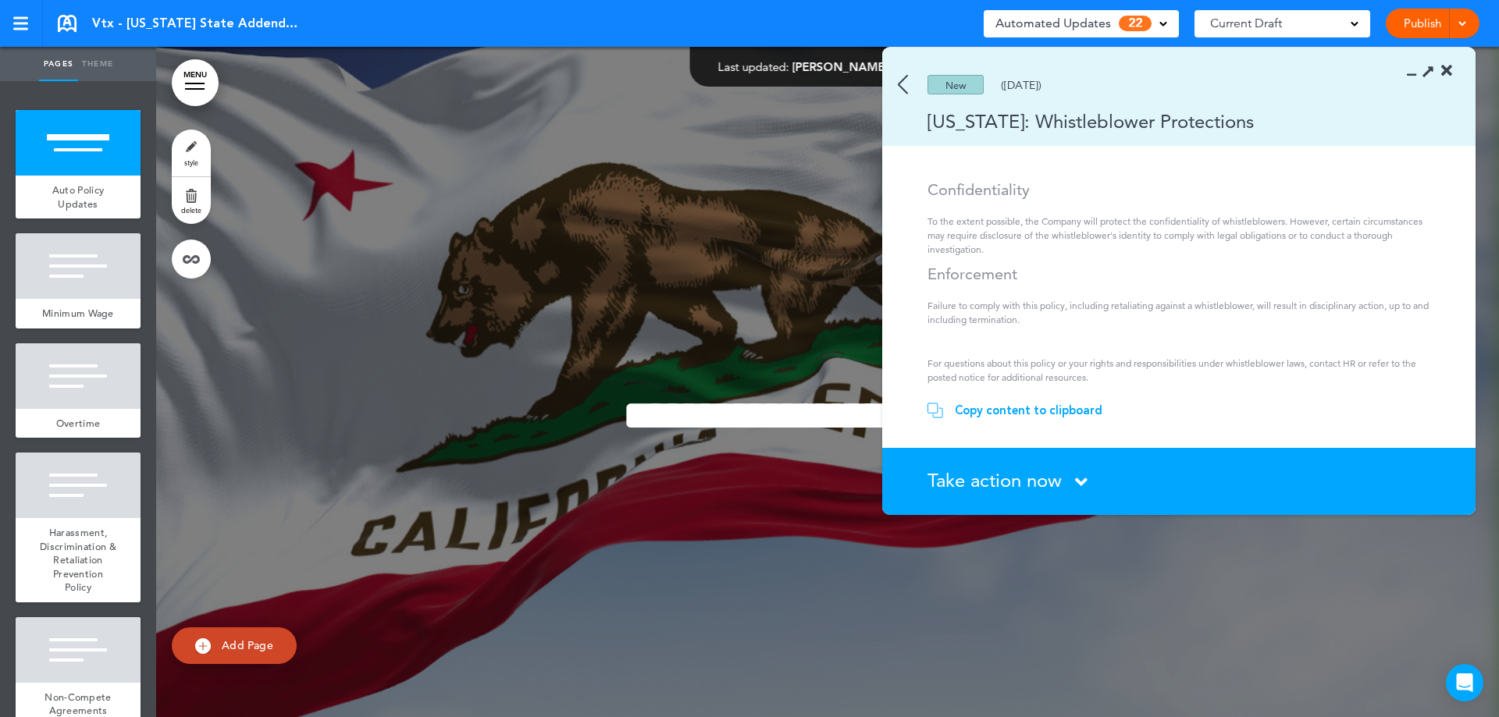
click at [1053, 485] on span "Take action now" at bounding box center [994, 480] width 134 height 23
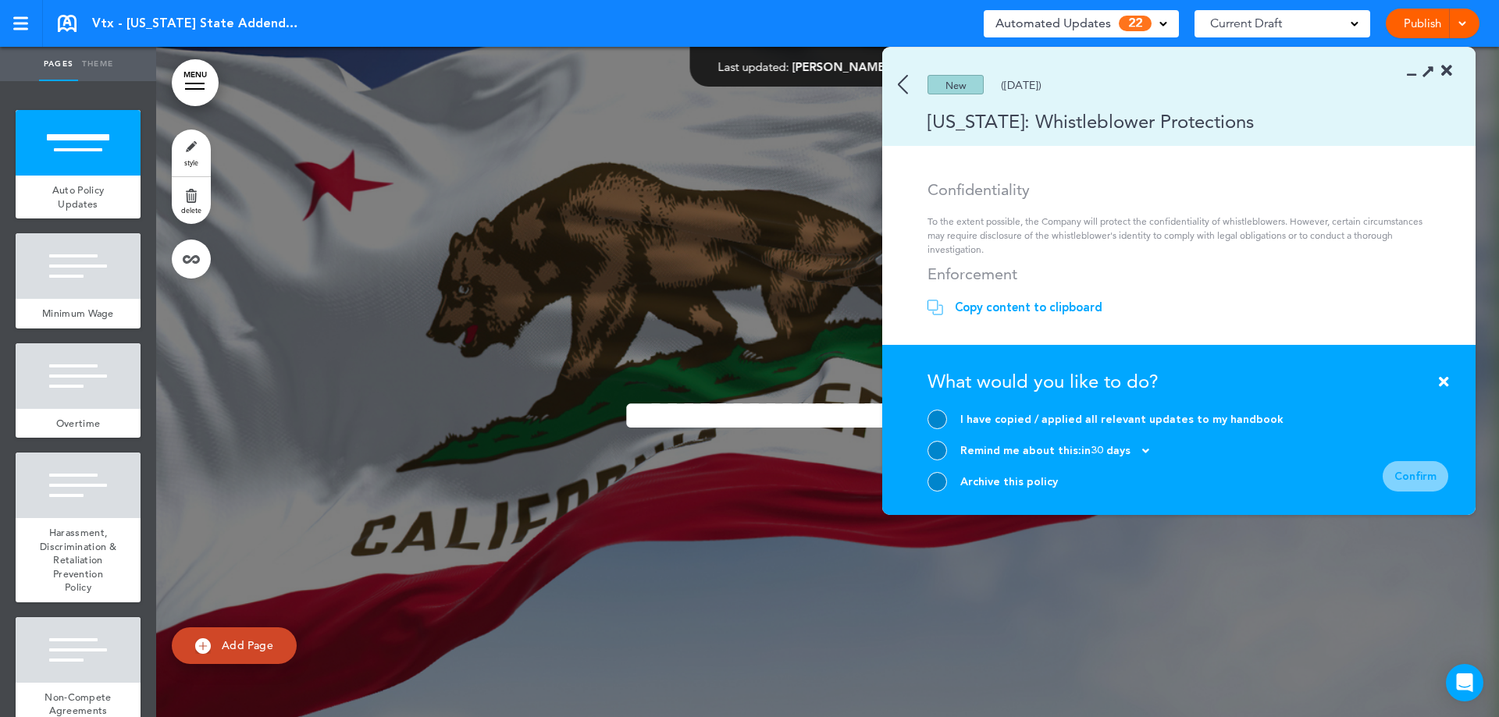
click at [941, 475] on div at bounding box center [937, 482] width 20 height 20
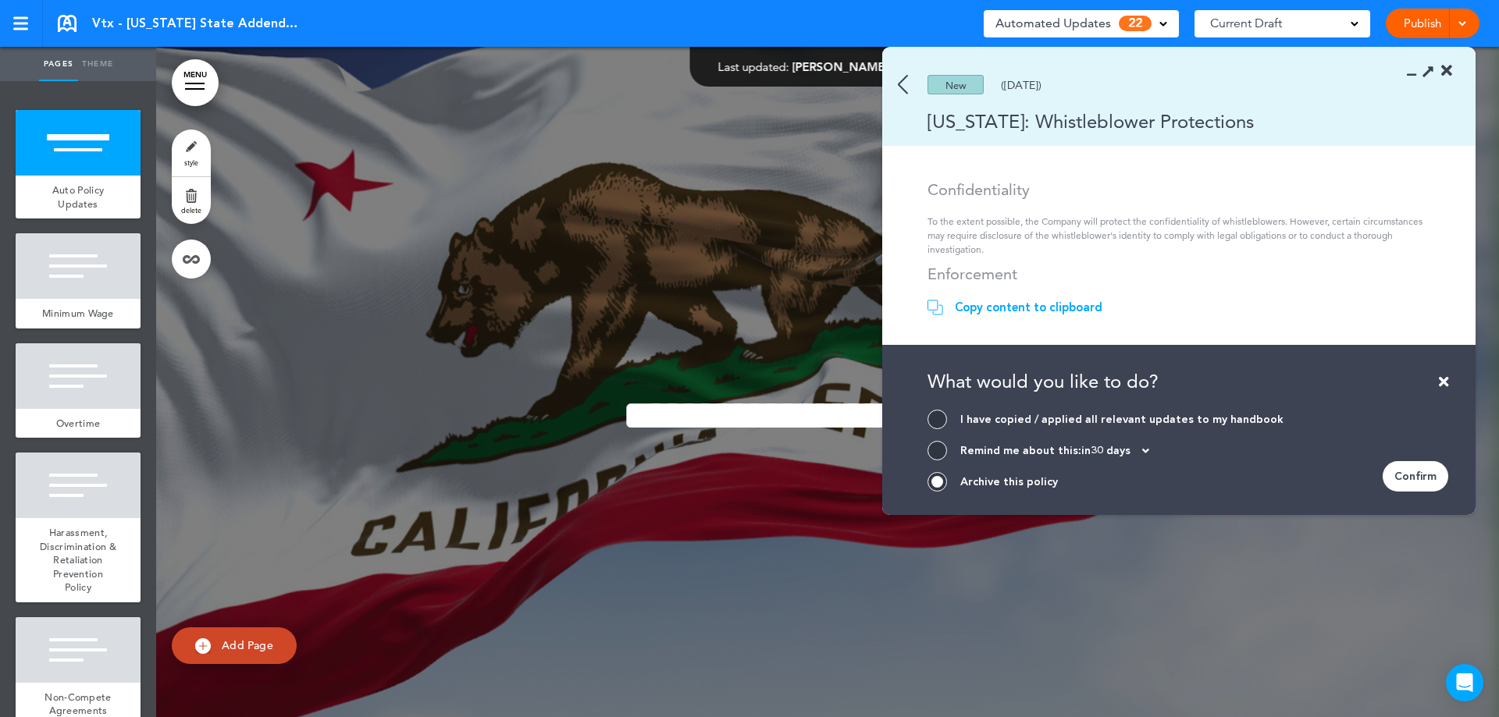
click at [1433, 478] on div "Confirm" at bounding box center [1415, 476] width 66 height 30
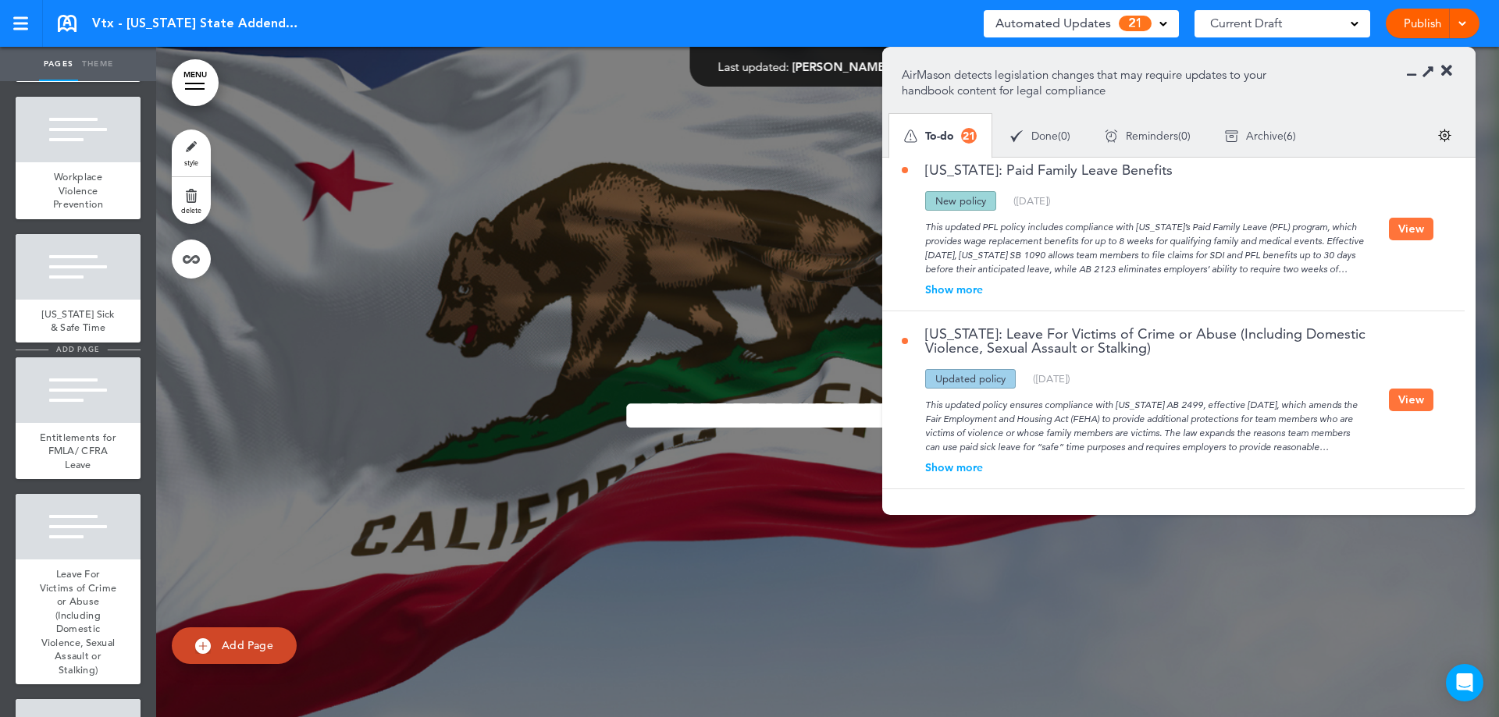
scroll to position [1015, 0]
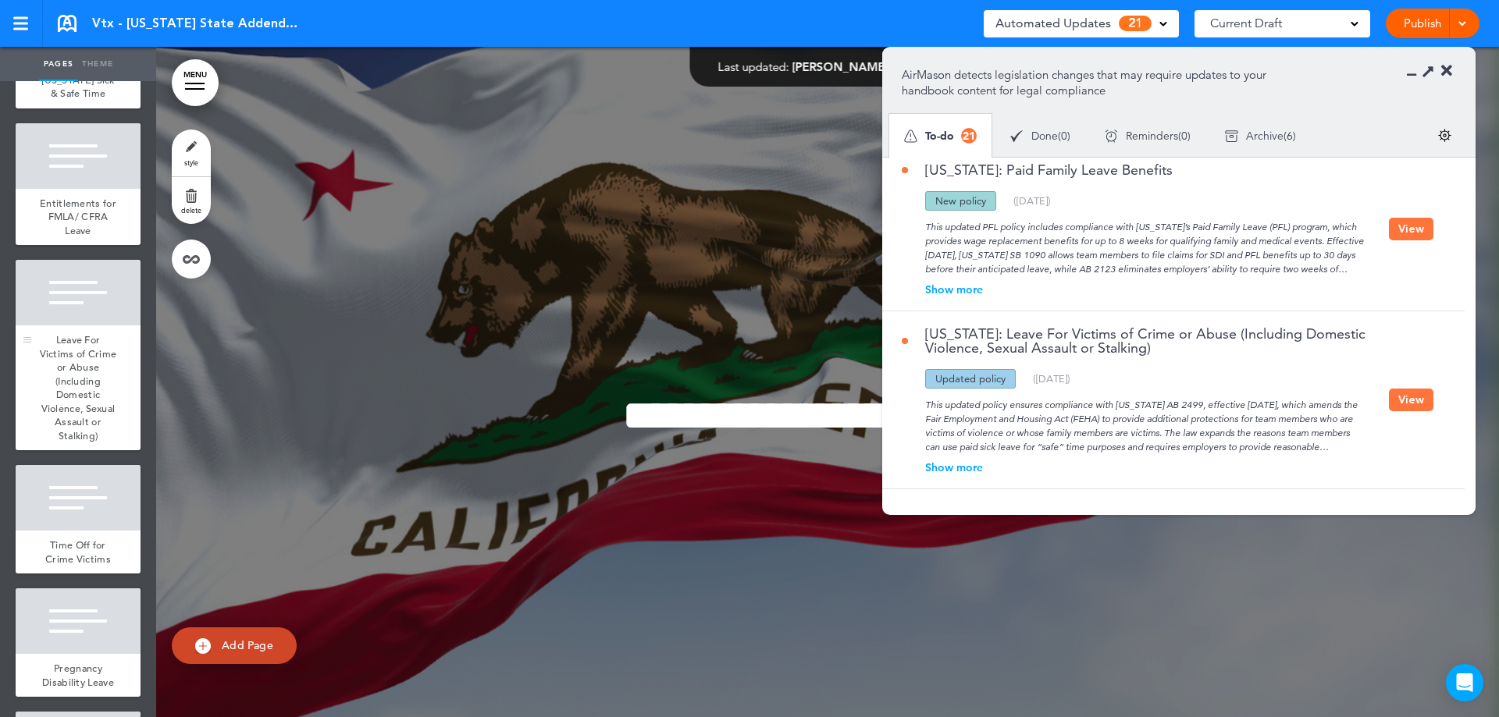
click at [77, 423] on span "Leave For Victims of Crime or Abuse (Including Domestic Violence, Sexual Assaul…" at bounding box center [78, 387] width 77 height 109
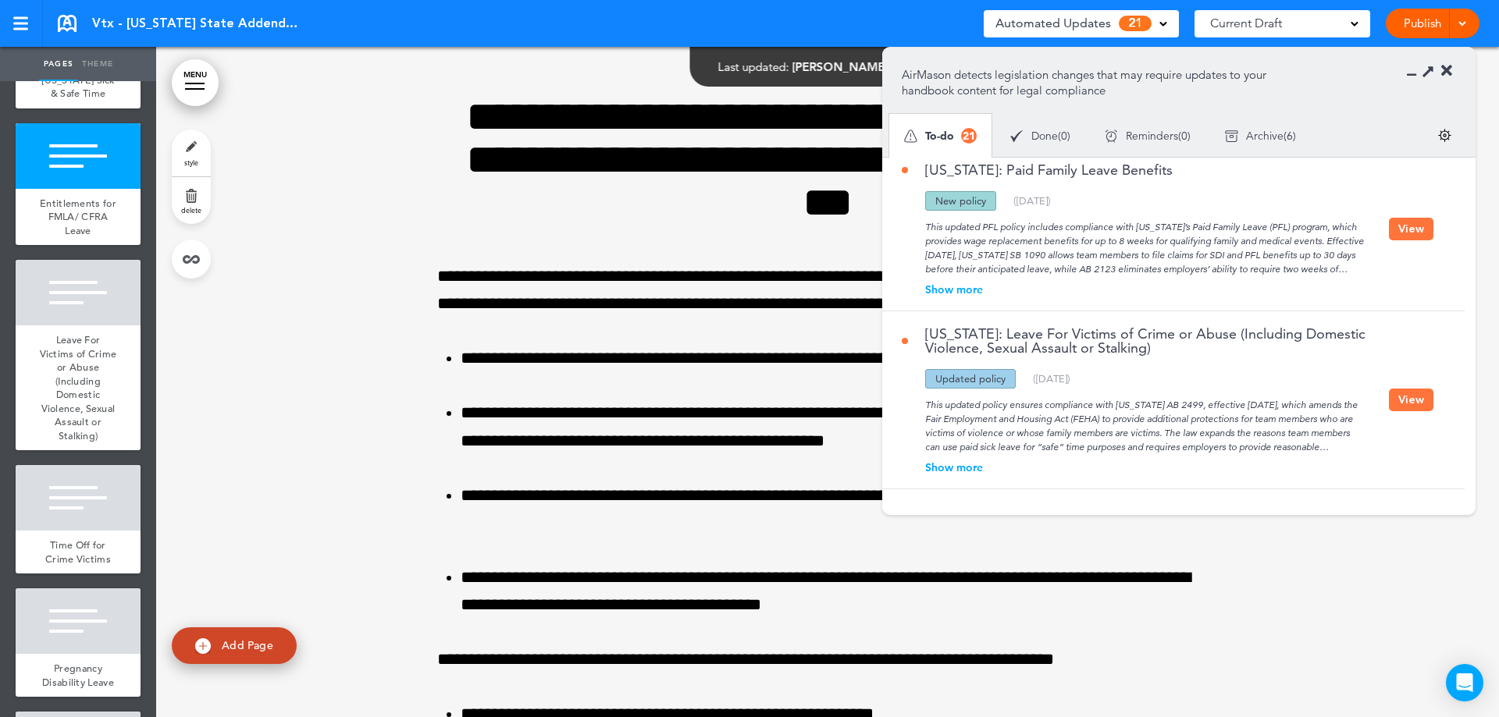
scroll to position [16395, 0]
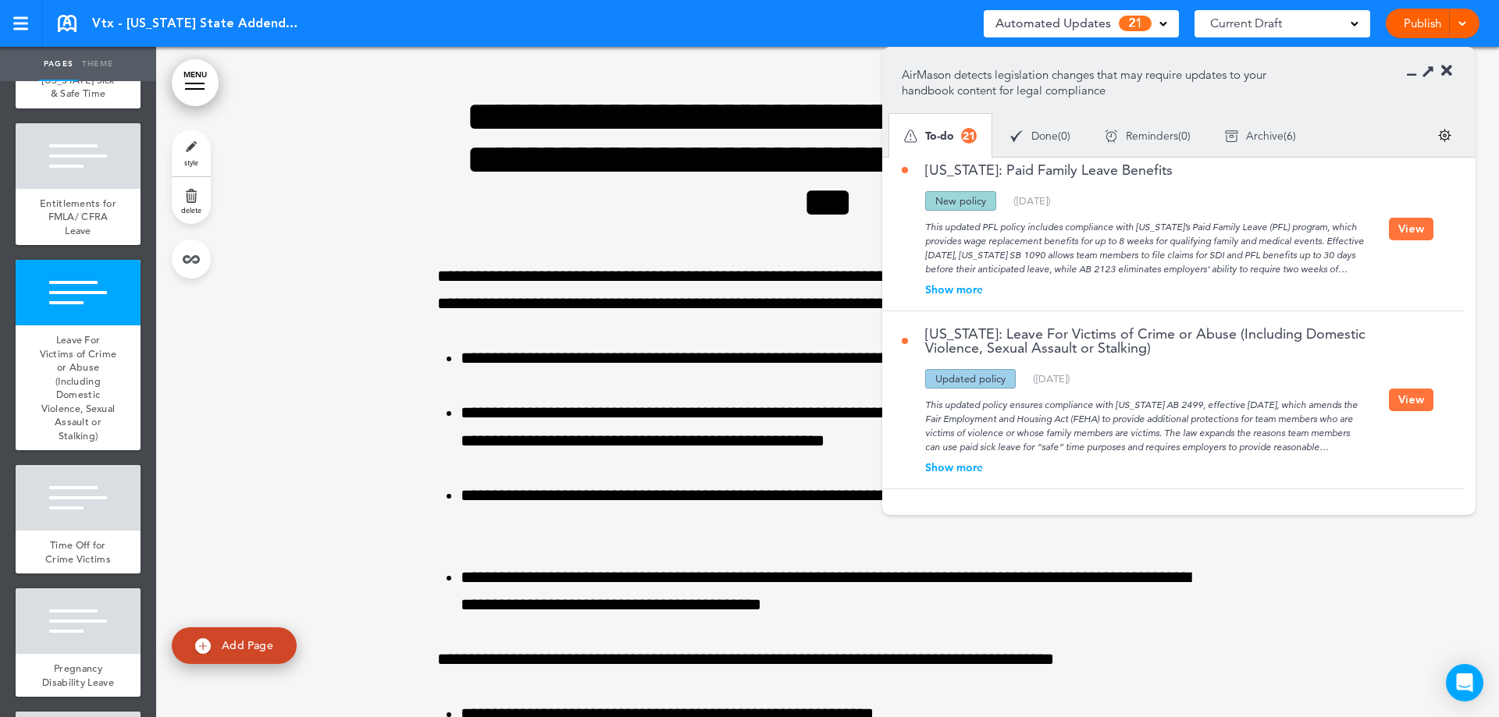
click at [1395, 395] on button "View" at bounding box center [1411, 400] width 44 height 23
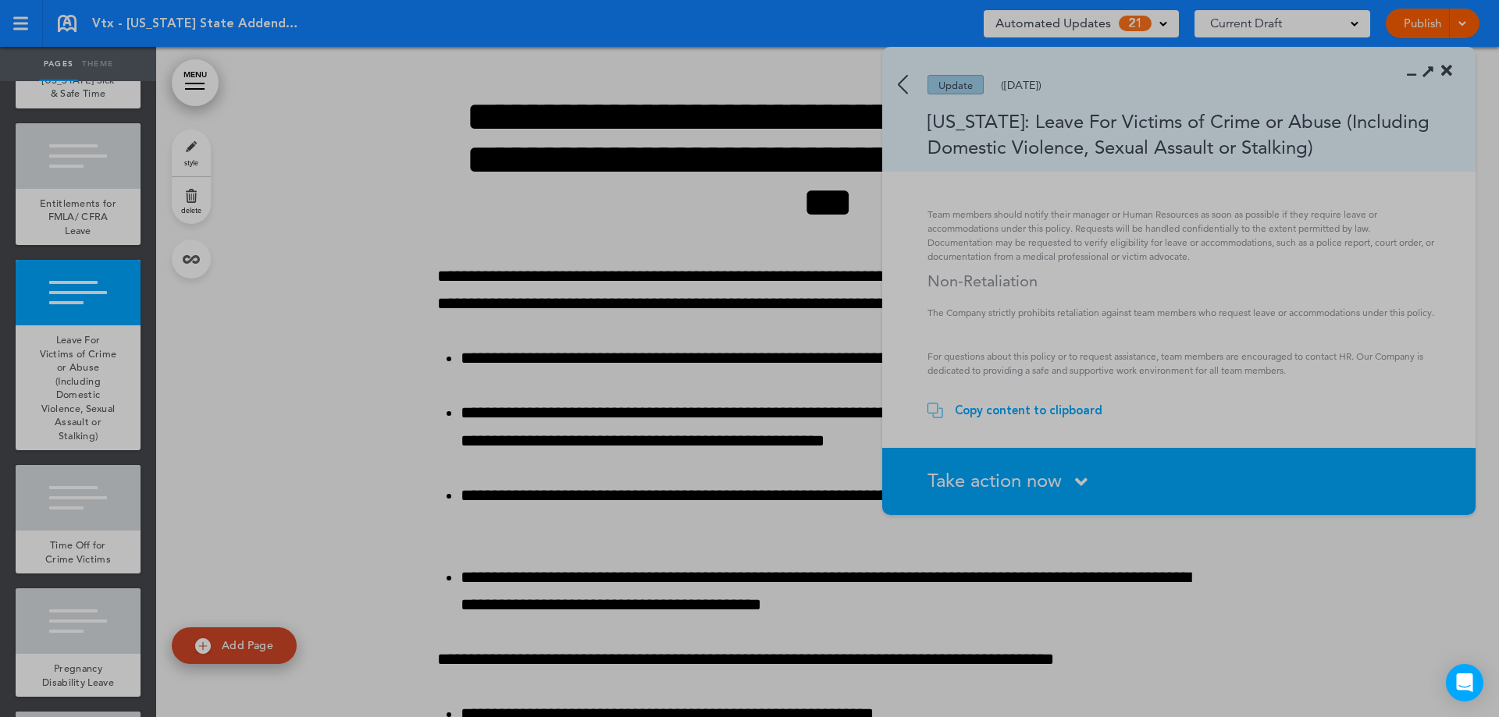
scroll to position [476, 0]
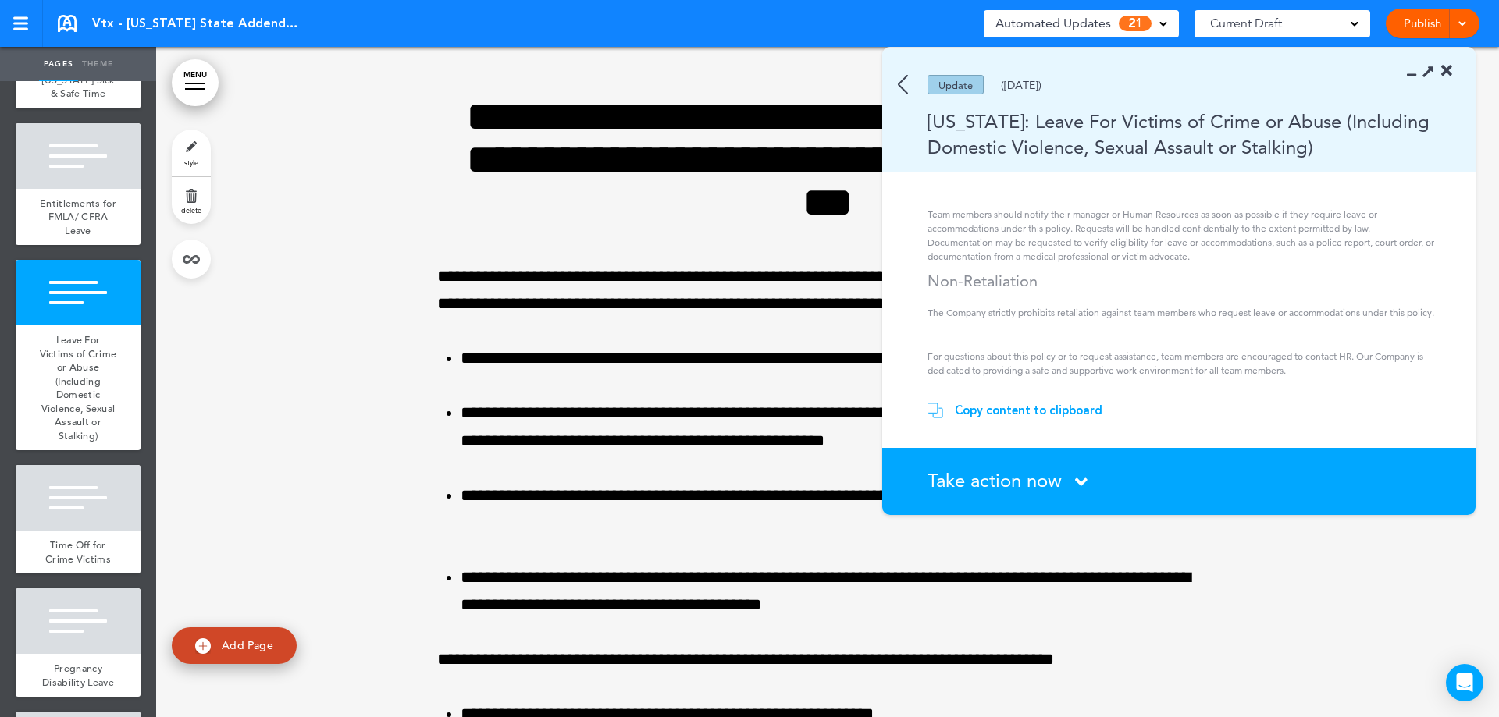
click at [998, 412] on div "Copy content to clipboard" at bounding box center [1029, 411] width 148 height 16
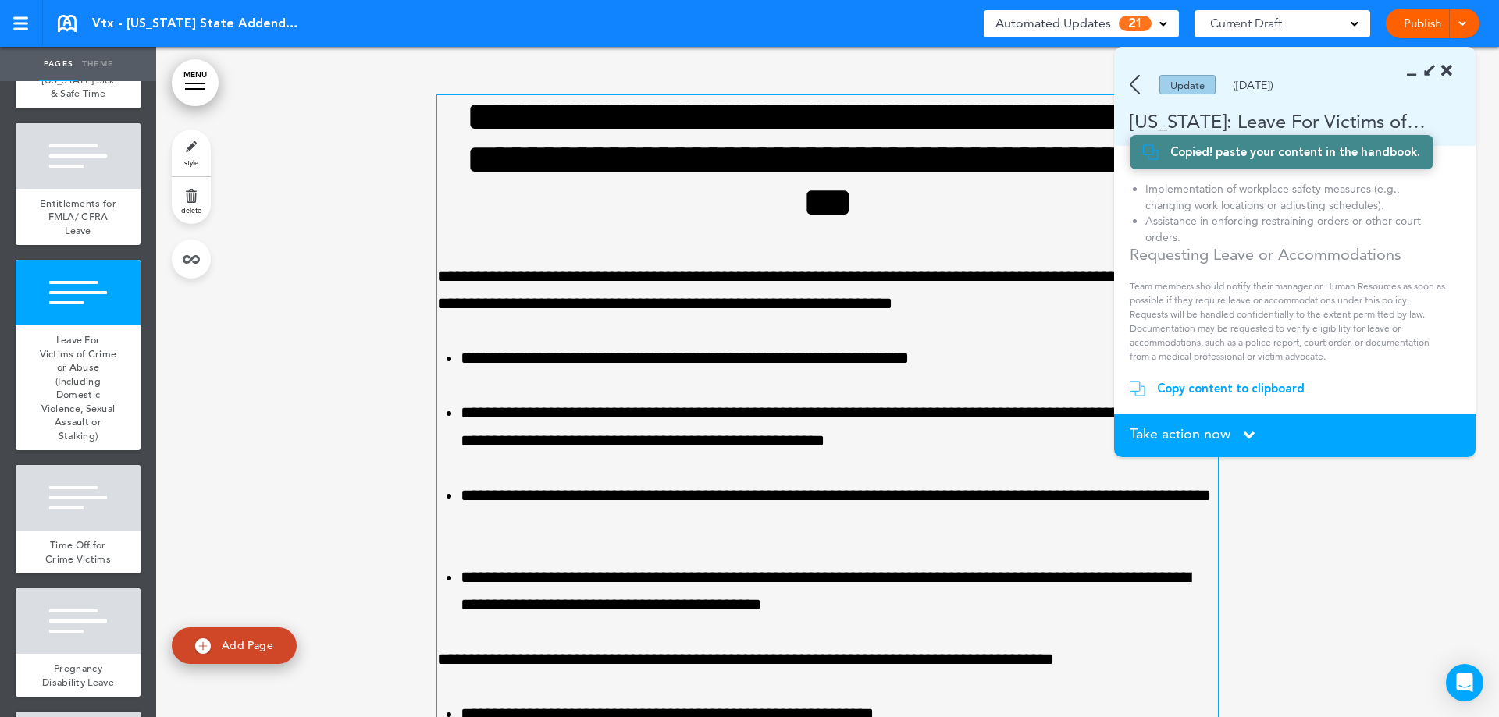
scroll to position [3301, 0]
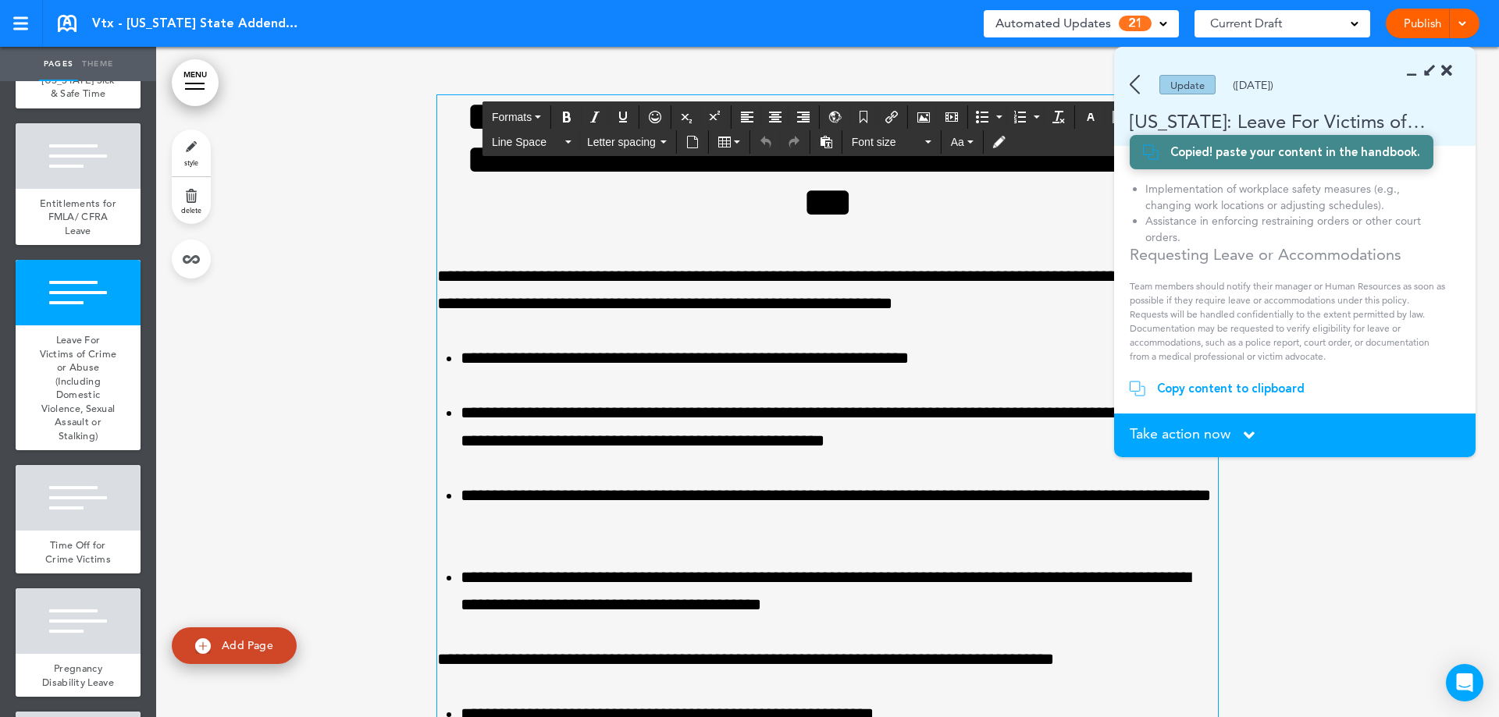
click at [614, 296] on p "**********" at bounding box center [827, 290] width 781 height 55
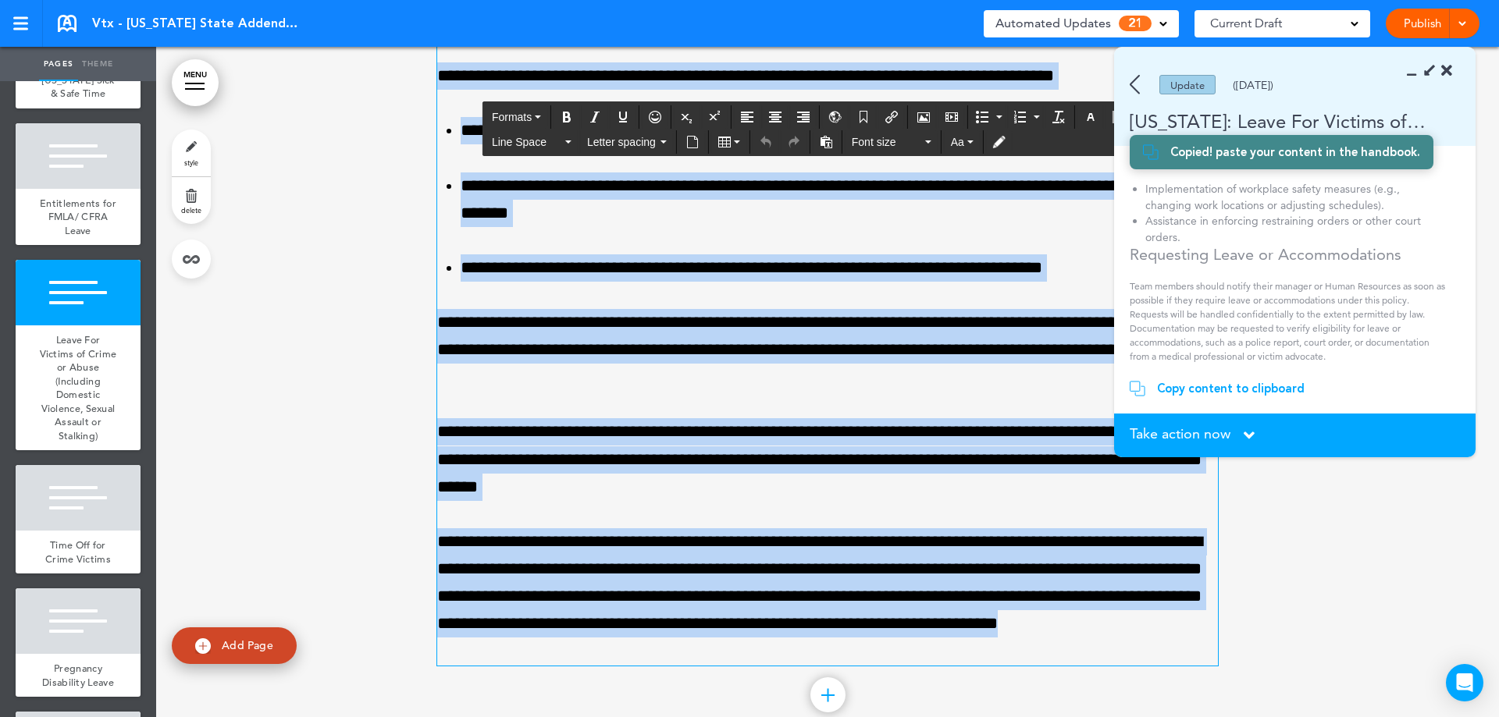
scroll to position [17205, 0]
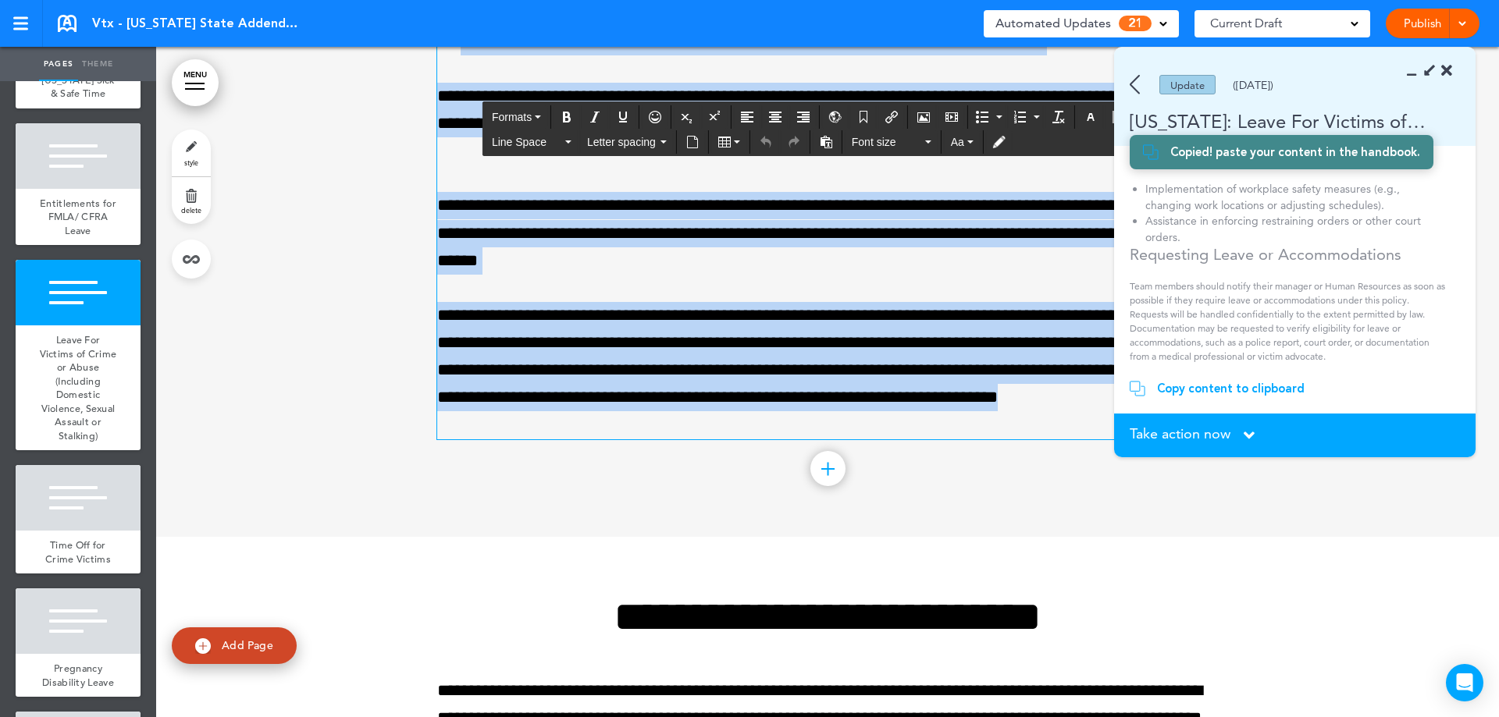
drag, startPoint x: 469, startPoint y: 148, endPoint x: 869, endPoint y: 434, distance: 492.3
paste div
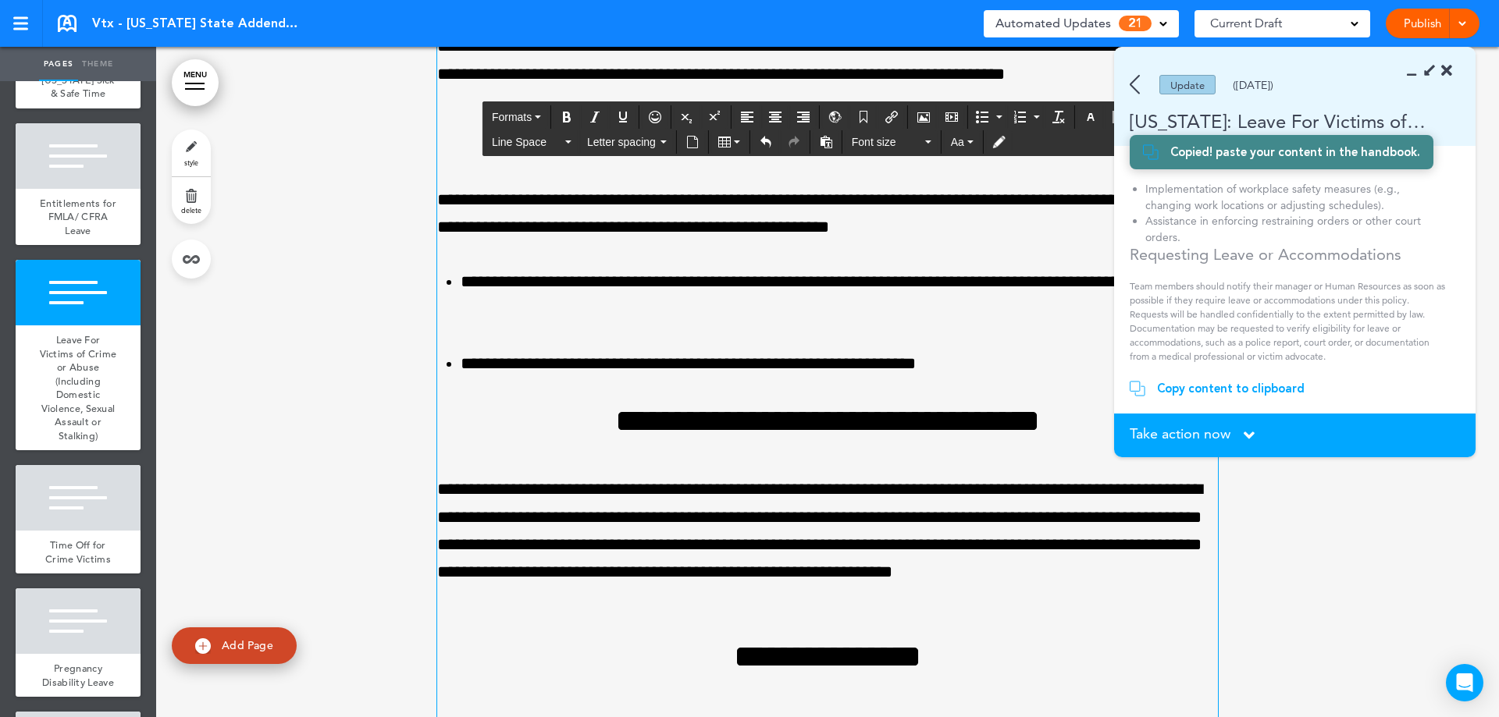
scroll to position [17517, 0]
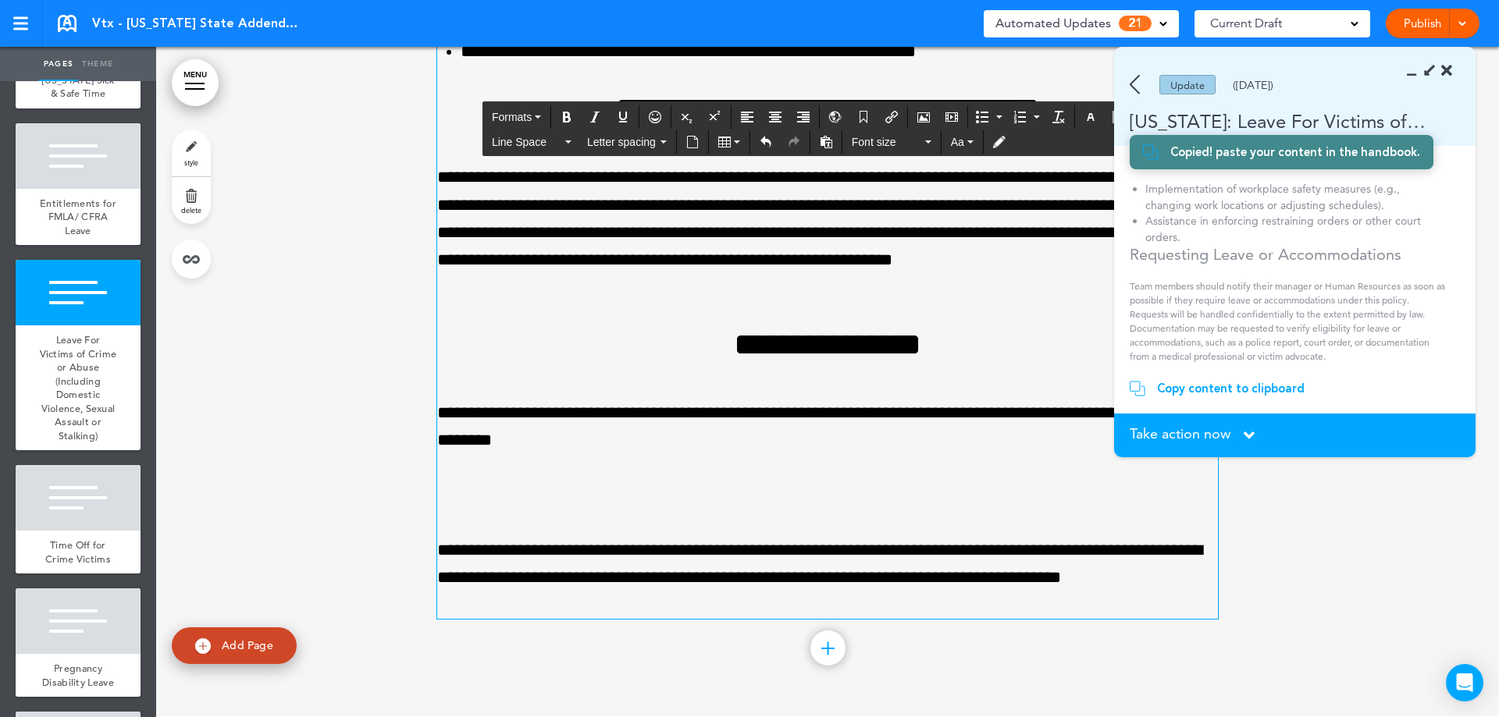
click at [1248, 429] on icon at bounding box center [1248, 435] width 11 height 17
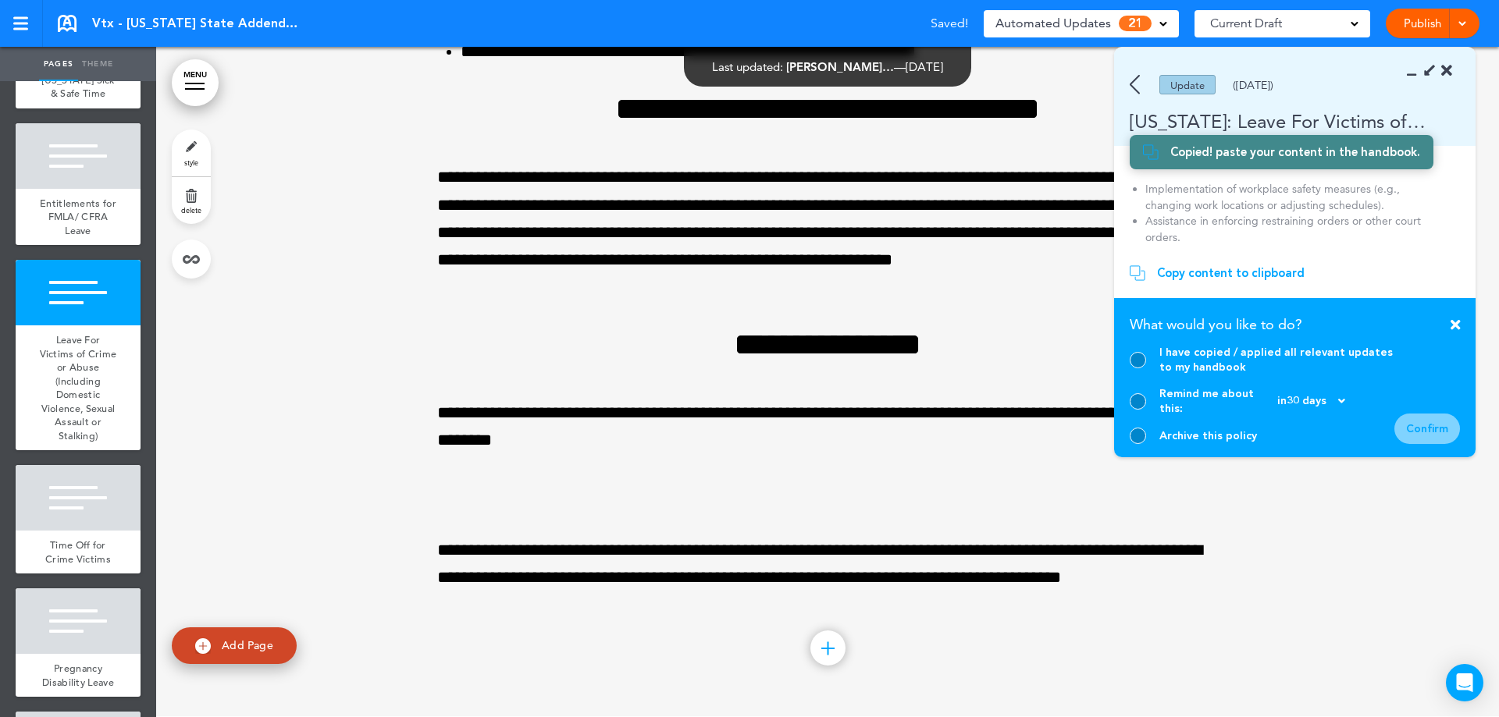
click at [1135, 368] on div at bounding box center [1137, 360] width 16 height 16
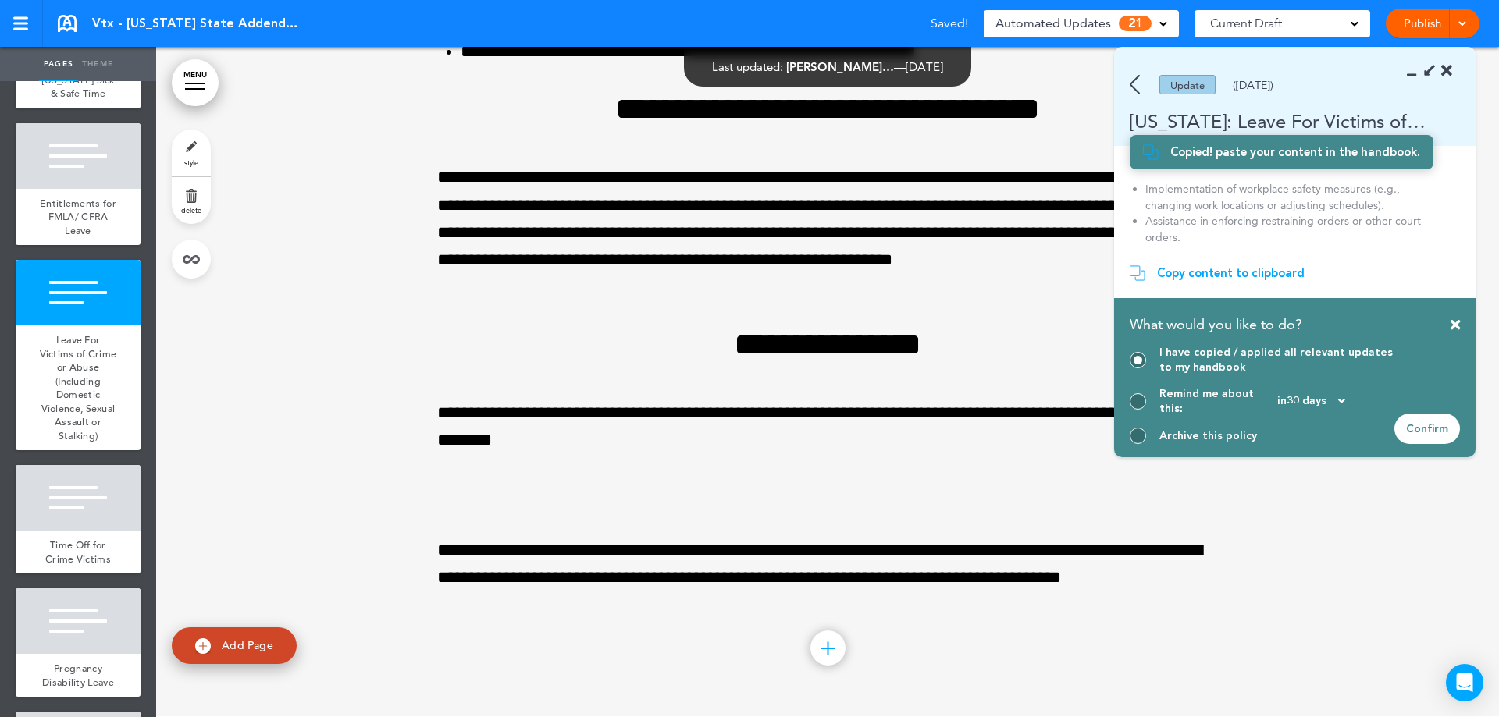
click at [1437, 439] on div "Confirm" at bounding box center [1427, 429] width 66 height 30
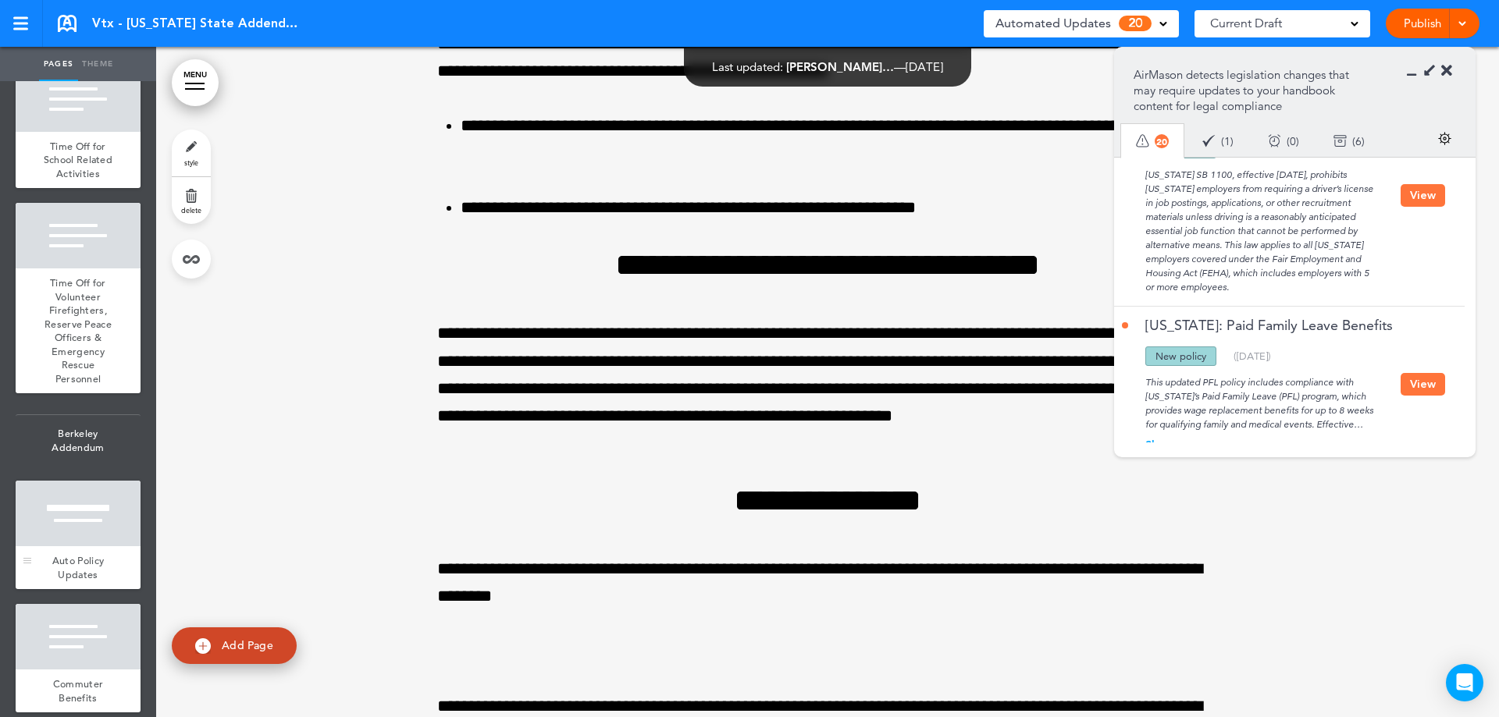
scroll to position [2420, 0]
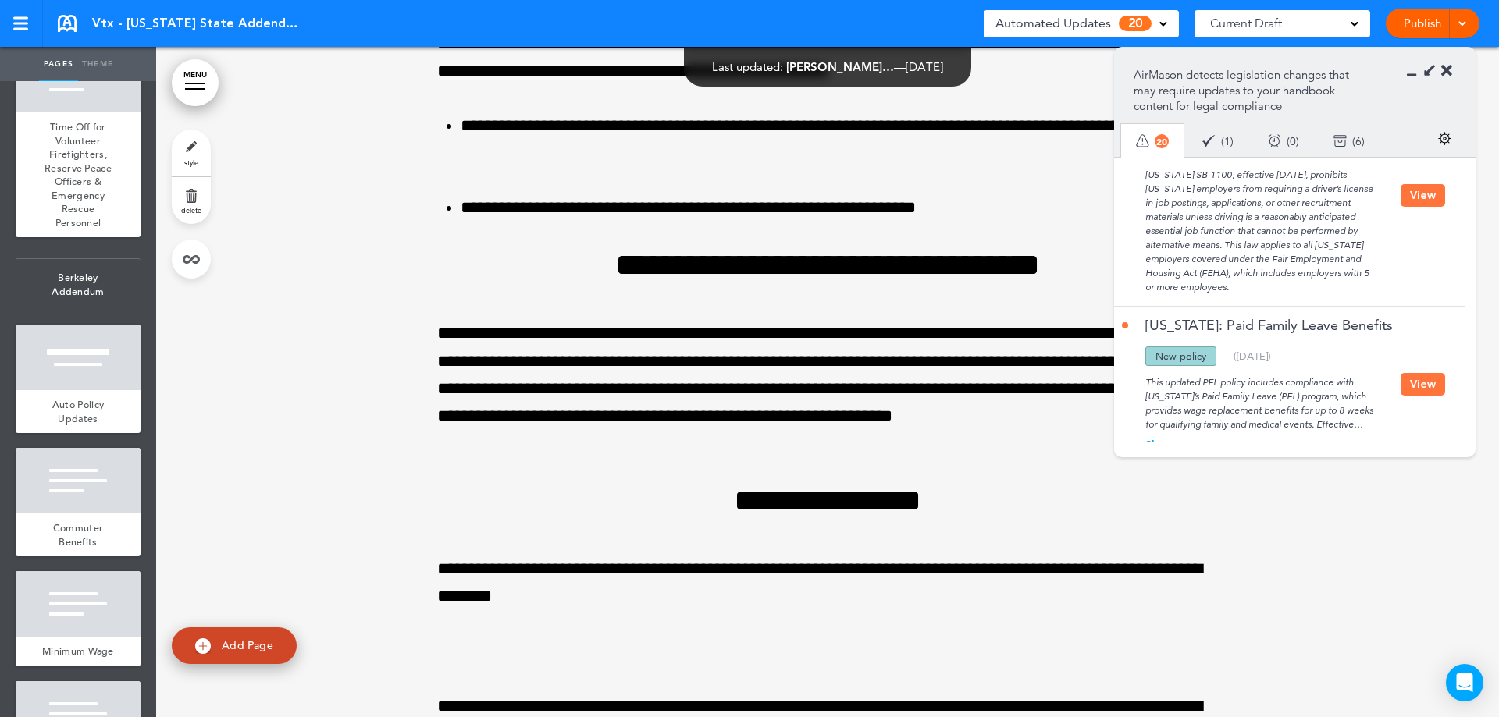
click at [1400, 373] on button "View" at bounding box center [1422, 384] width 44 height 23
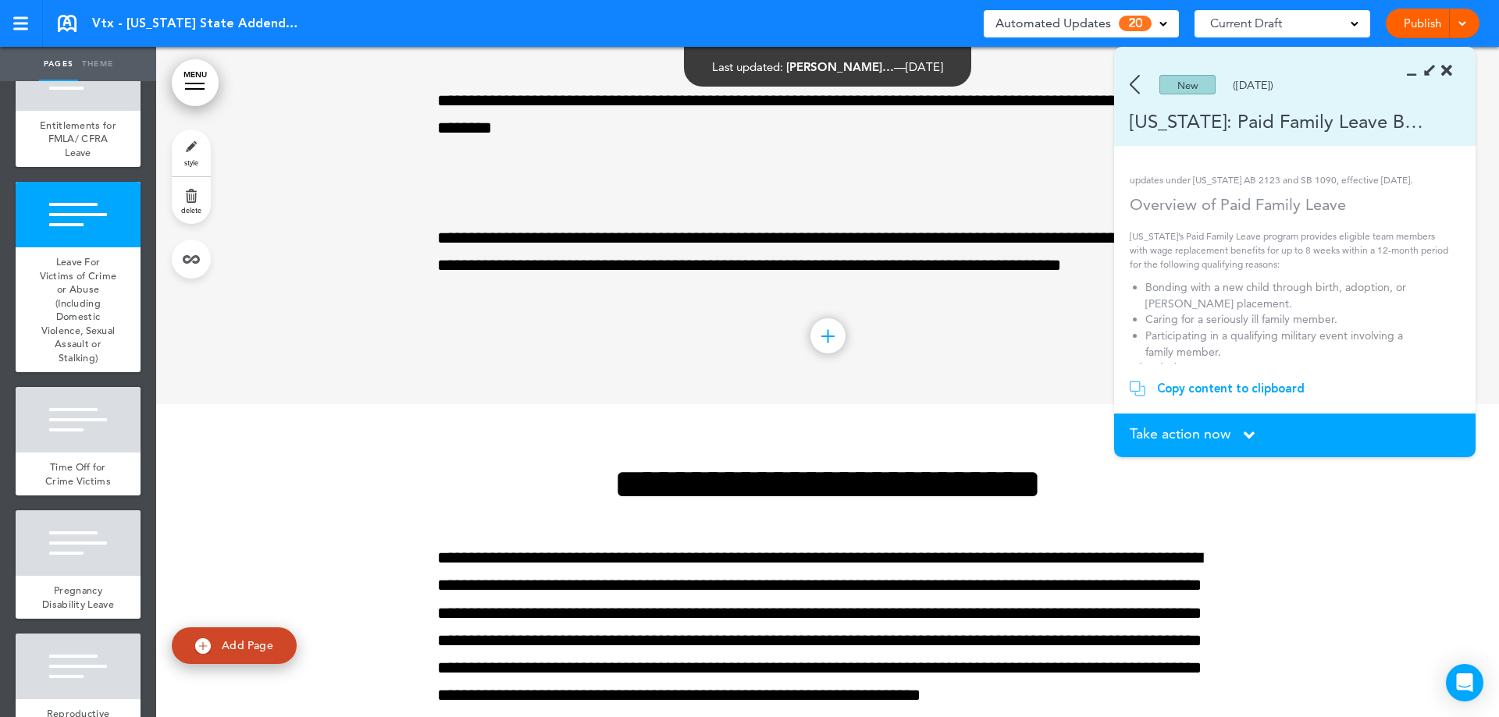
scroll to position [0, 0]
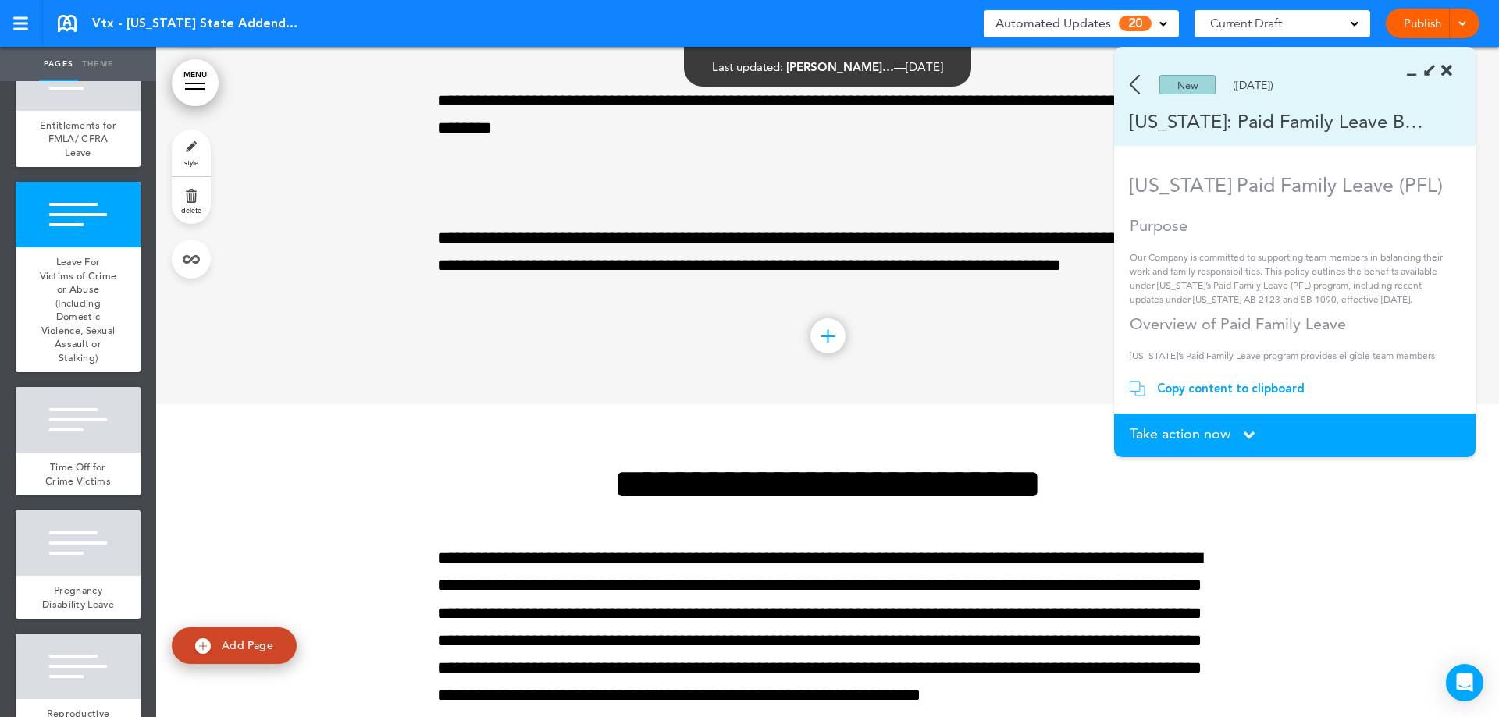
click at [1234, 390] on div "Copy content to clipboard" at bounding box center [1231, 389] width 148 height 16
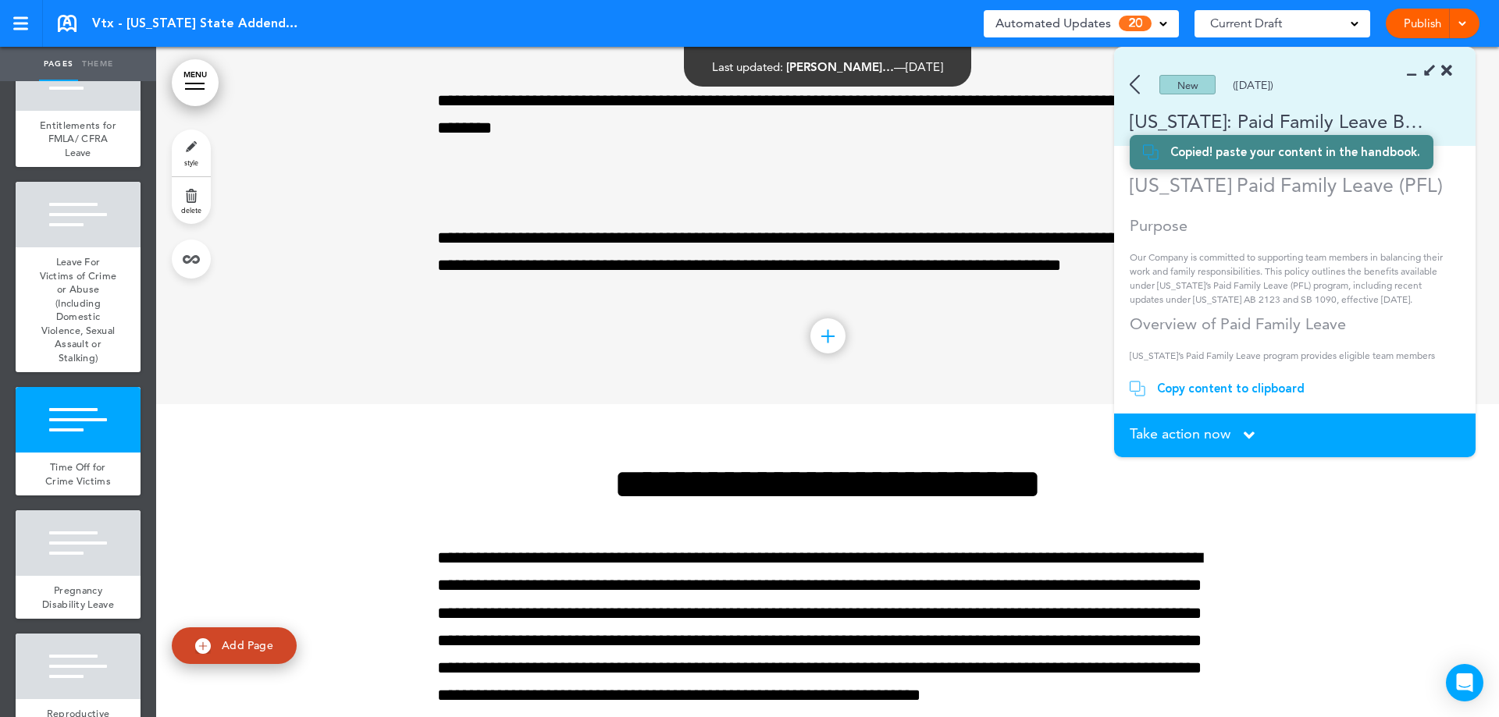
click at [265, 637] on link "Add Page" at bounding box center [234, 646] width 125 height 37
type input "********"
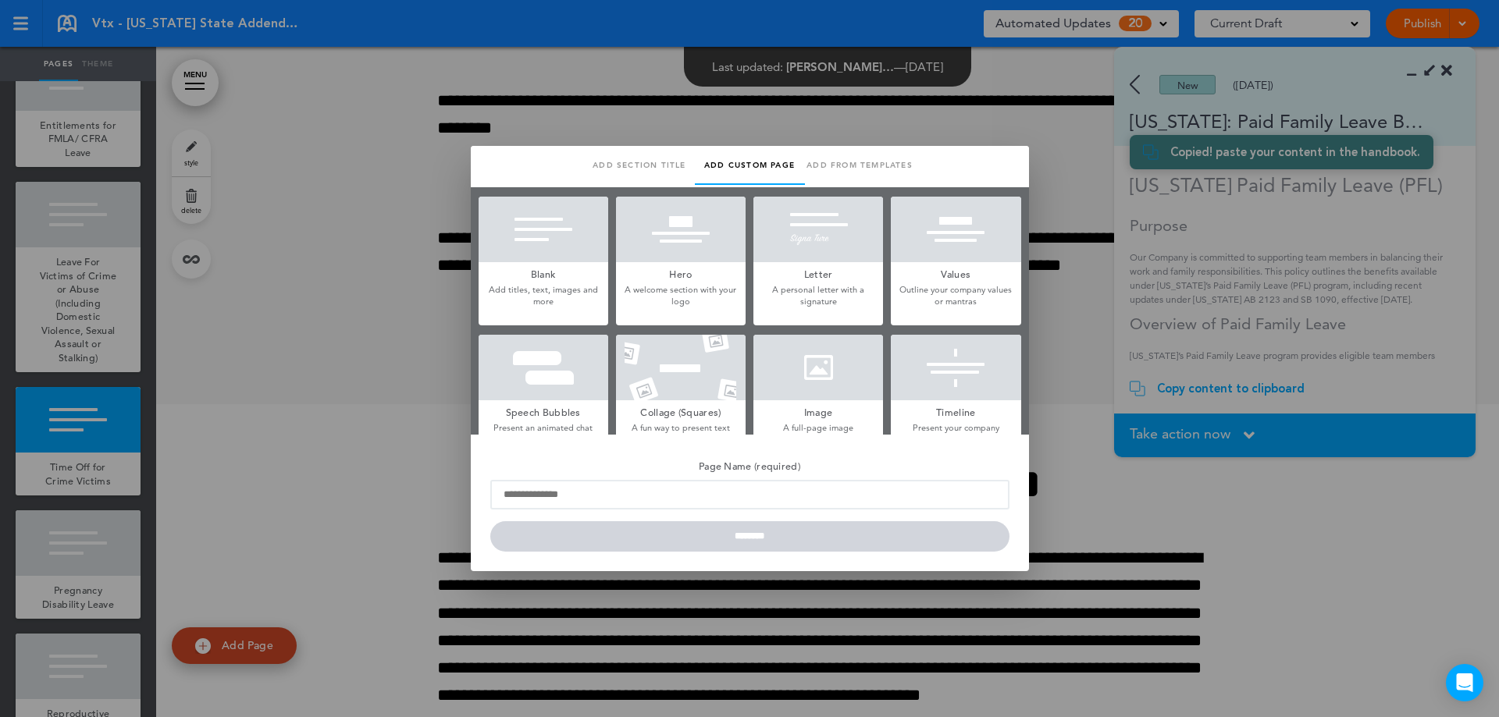
click at [537, 239] on div at bounding box center [543, 230] width 130 height 66
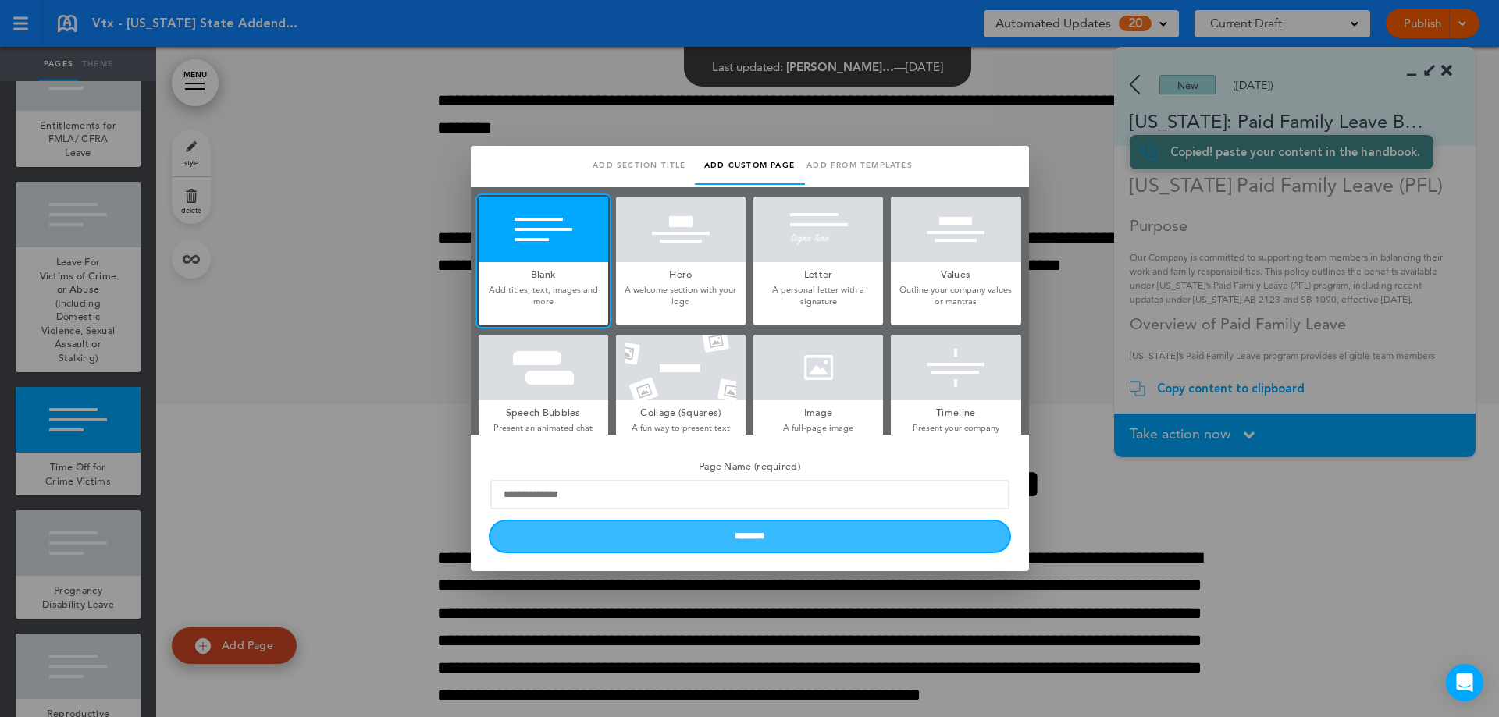
click at [803, 523] on input "********" at bounding box center [749, 536] width 519 height 30
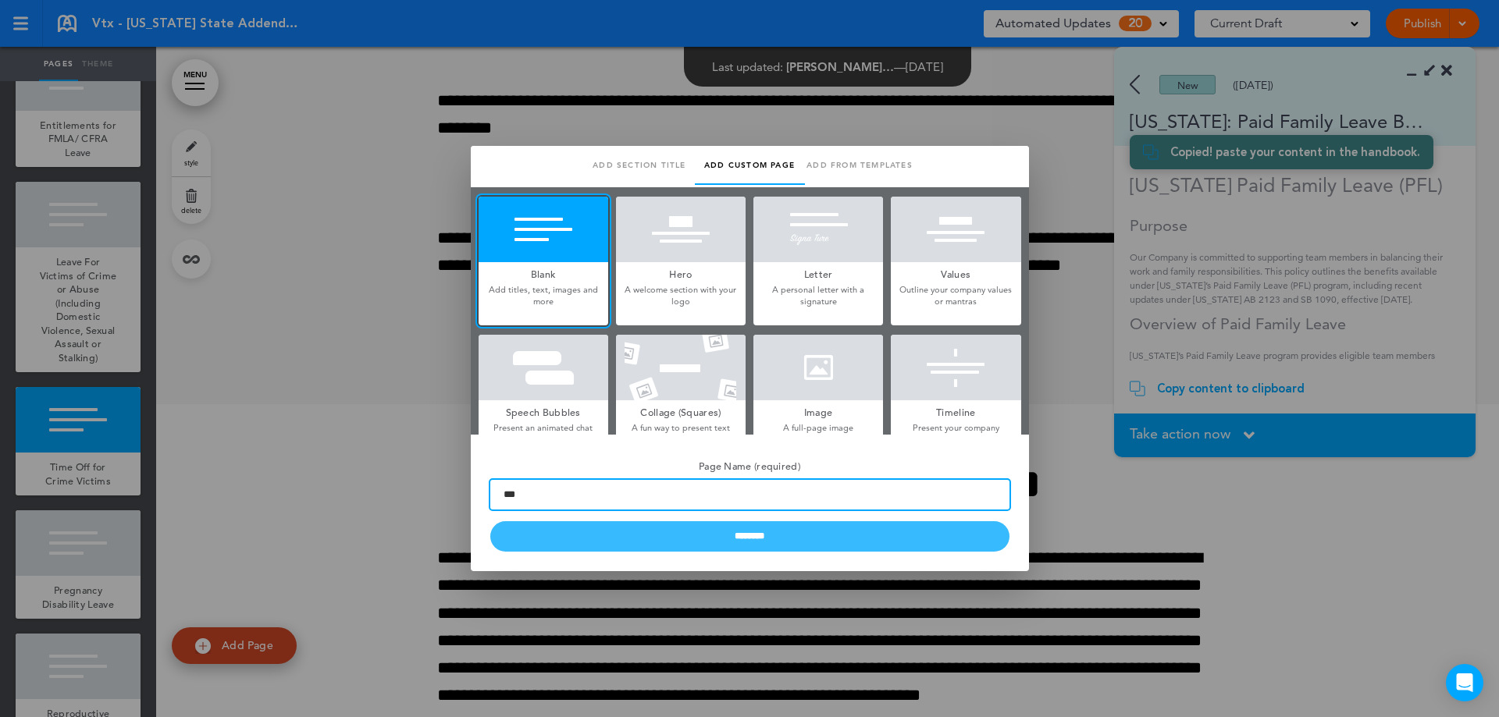
type input "***"
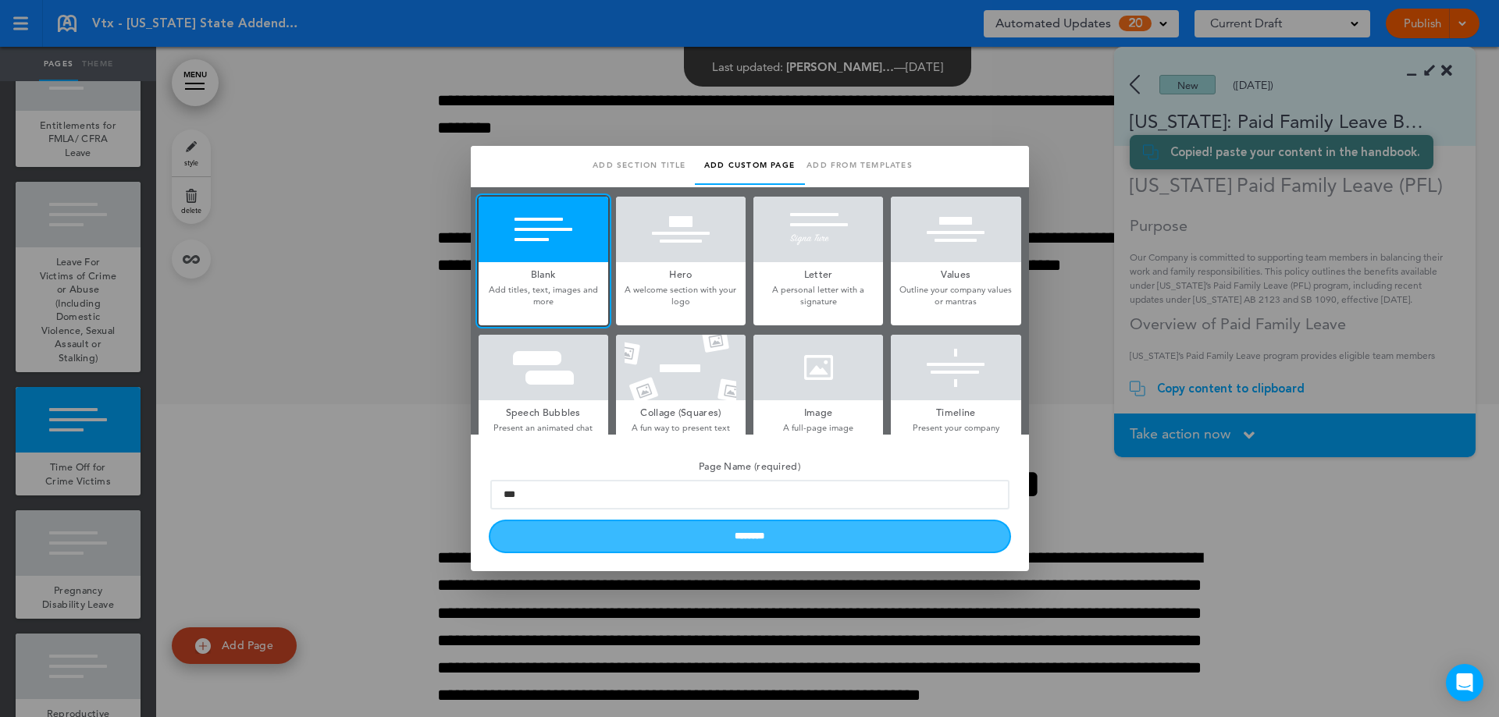
click at [895, 534] on input "********" at bounding box center [749, 536] width 519 height 30
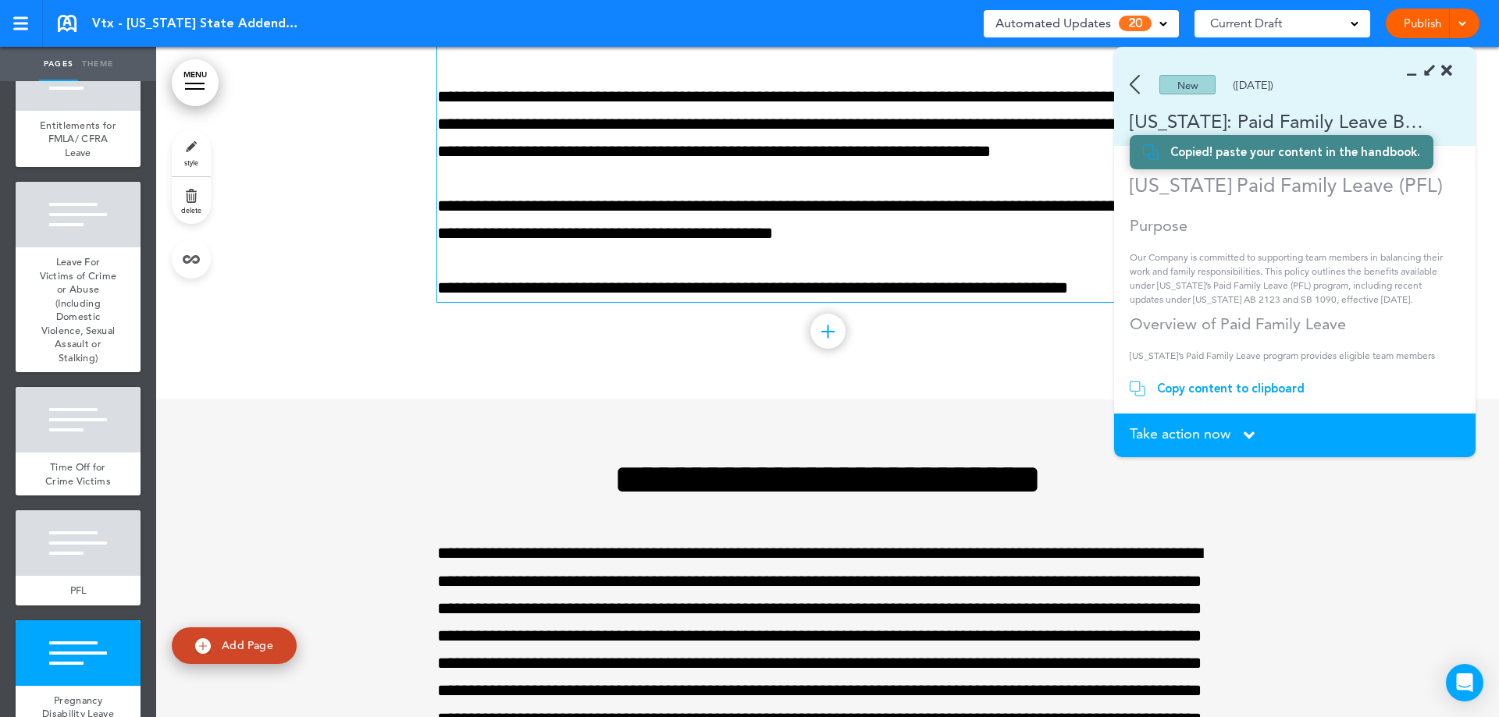
scroll to position [18922, 0]
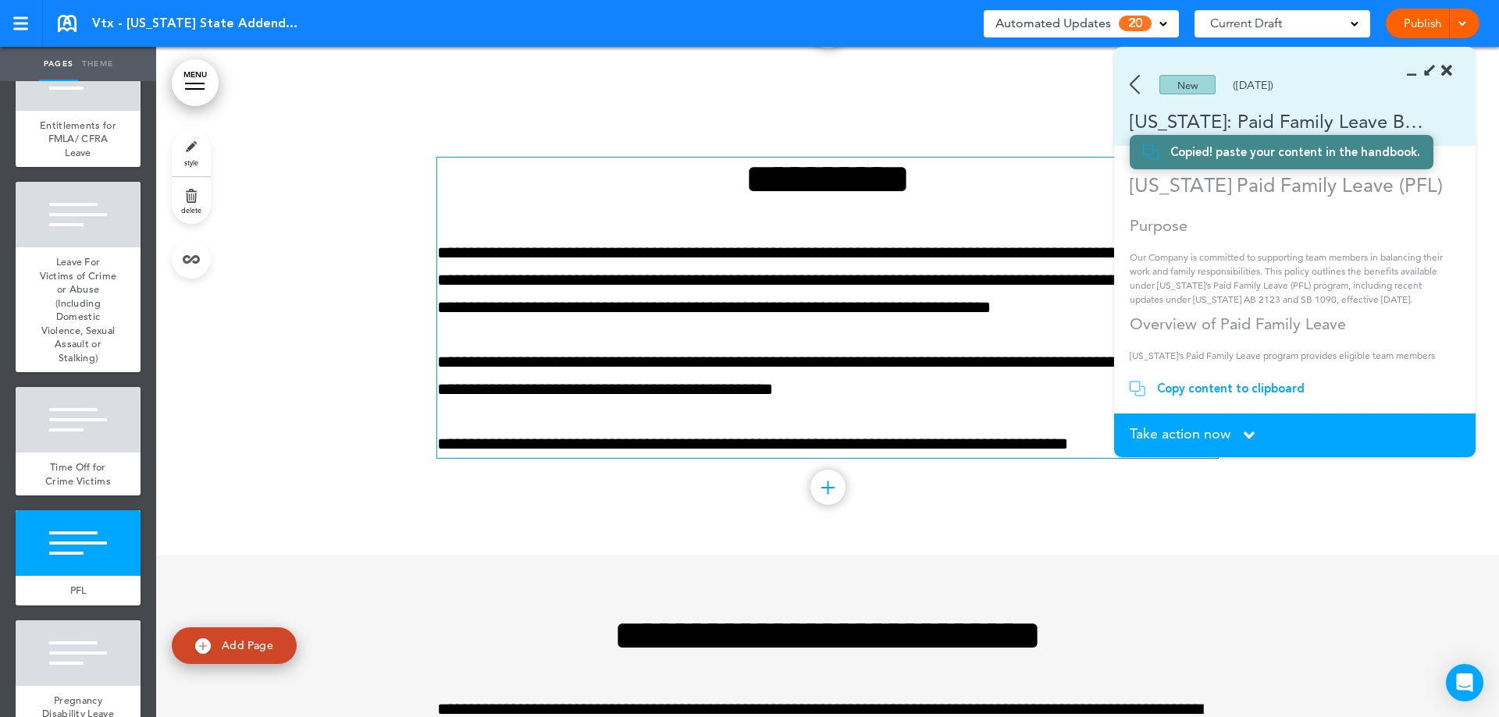
click at [773, 178] on h1 "**********" at bounding box center [827, 179] width 781 height 43
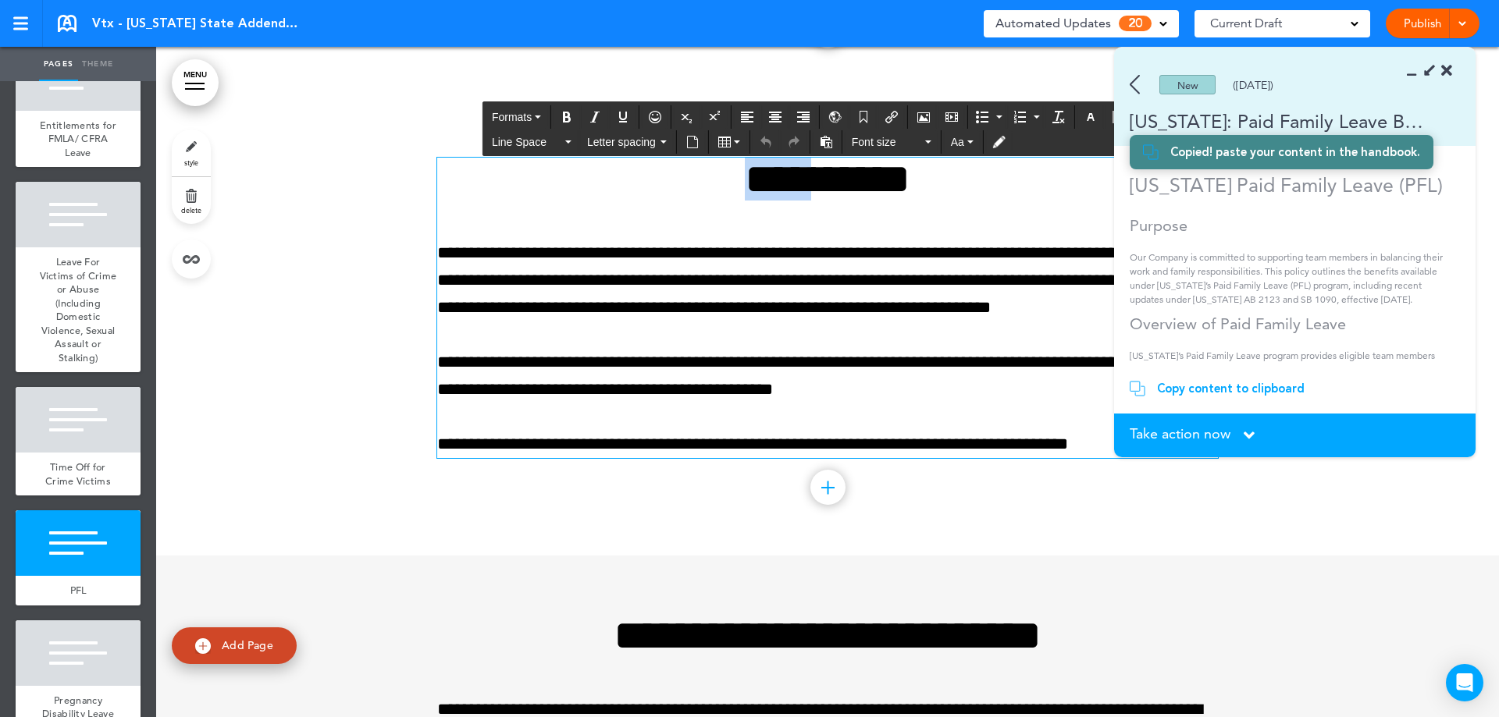
click at [773, 178] on h1 "**********" at bounding box center [827, 179] width 781 height 43
click at [716, 200] on h1 "**********" at bounding box center [827, 179] width 781 height 43
click at [699, 190] on h1 "**********" at bounding box center [827, 179] width 781 height 43
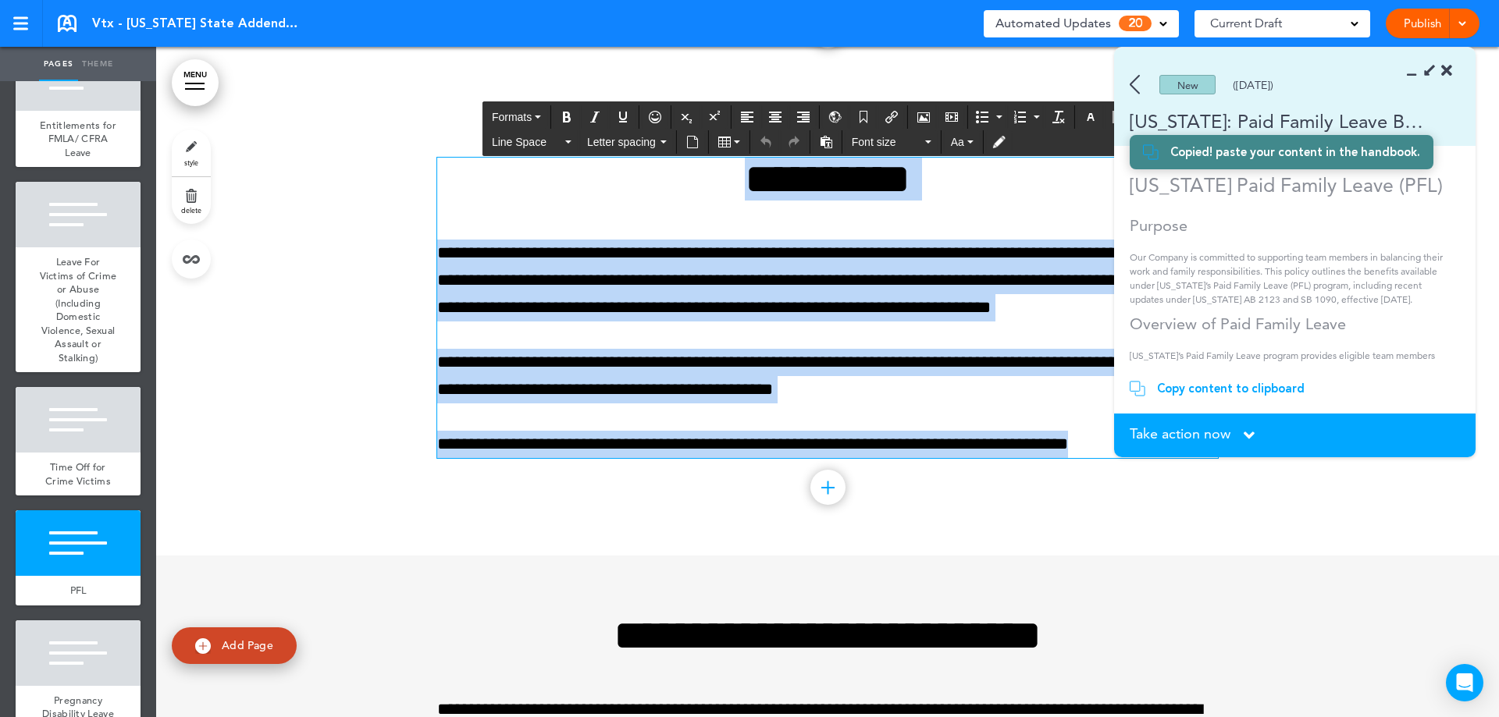
drag, startPoint x: 818, startPoint y: 297, endPoint x: 1215, endPoint y: 455, distance: 427.7
click at [1215, 455] on body "This handbook [GEOGRAPHIC_DATA] Settings Signatures Collaborators Your Handbook…" at bounding box center [749, 358] width 1499 height 717
paste div
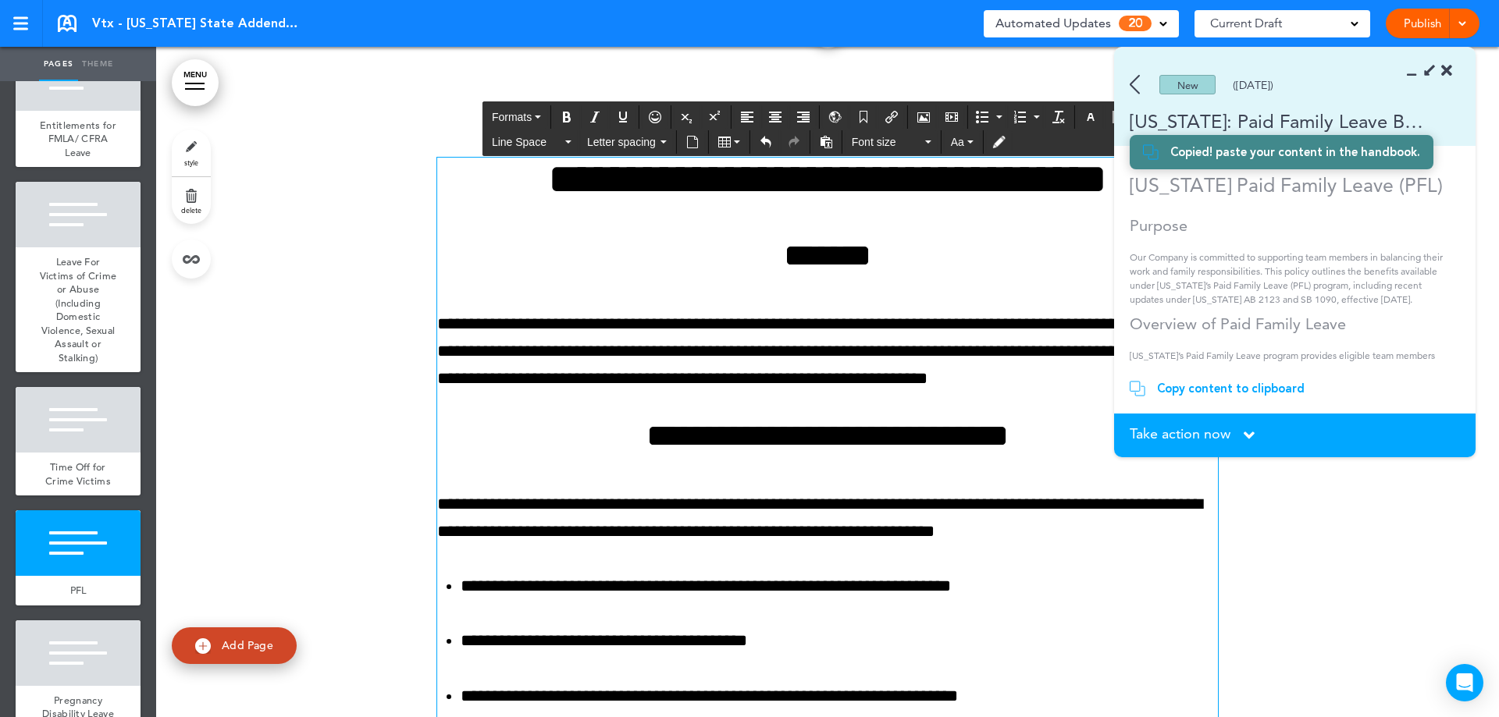
scroll to position [19234, 0]
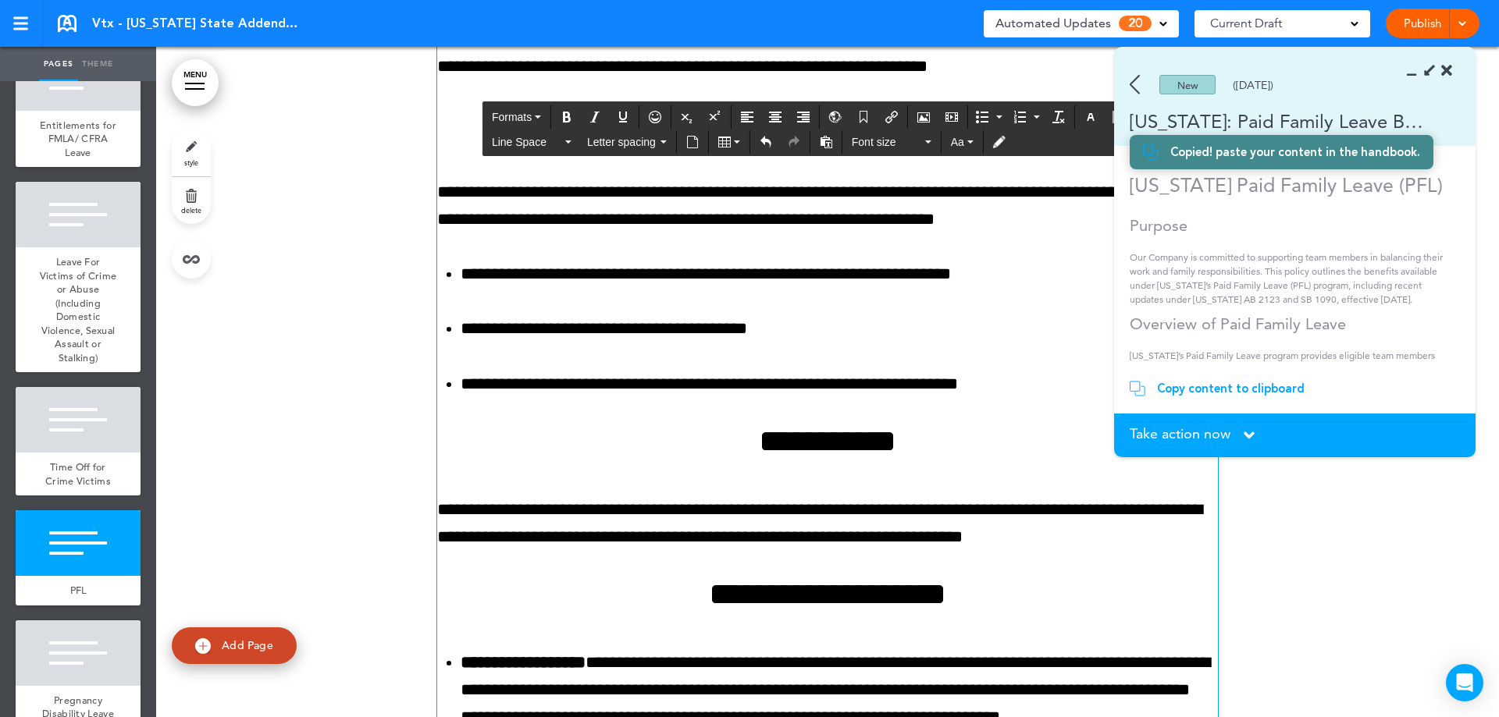
click at [1211, 427] on span "Take action now" at bounding box center [1179, 434] width 101 height 14
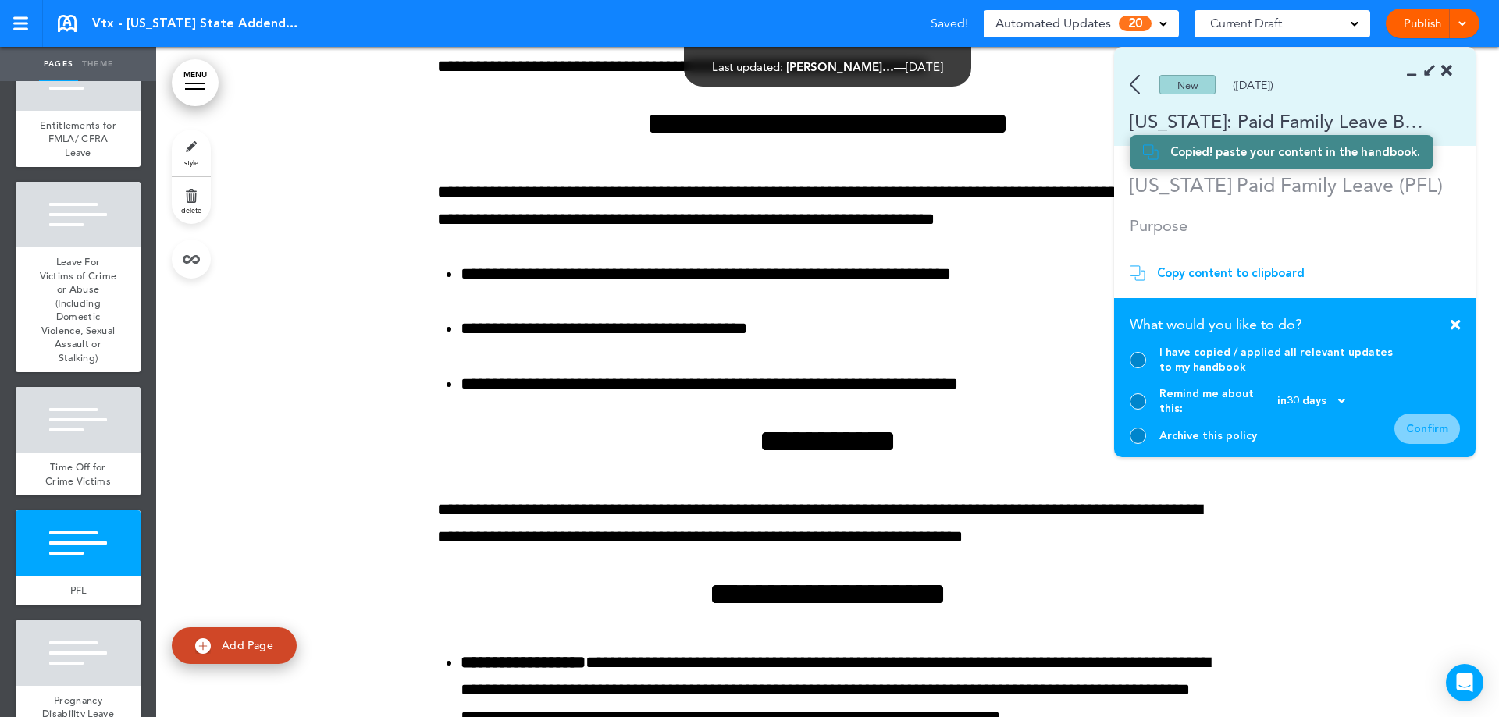
click at [1136, 368] on div at bounding box center [1137, 360] width 16 height 16
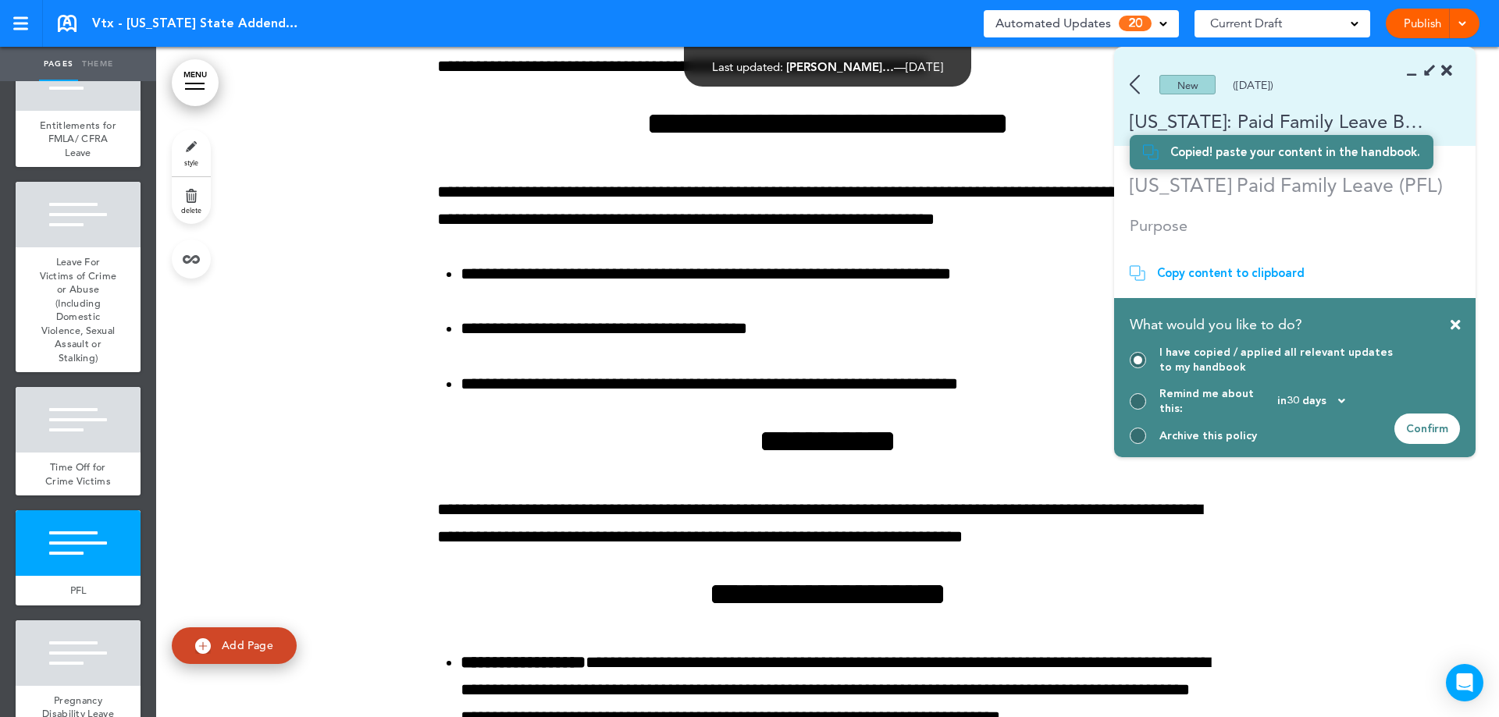
click at [1430, 432] on div "Confirm" at bounding box center [1427, 429] width 66 height 30
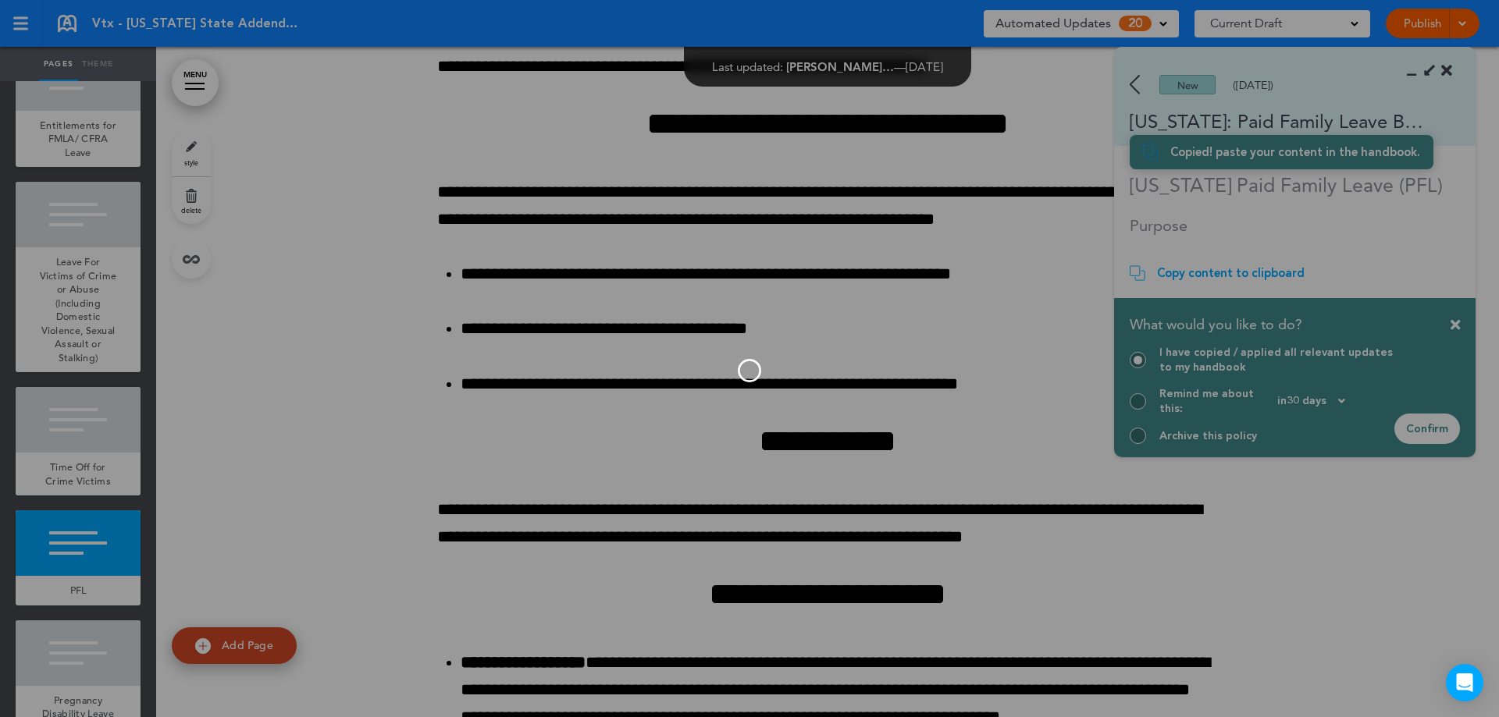
scroll to position [2975, 0]
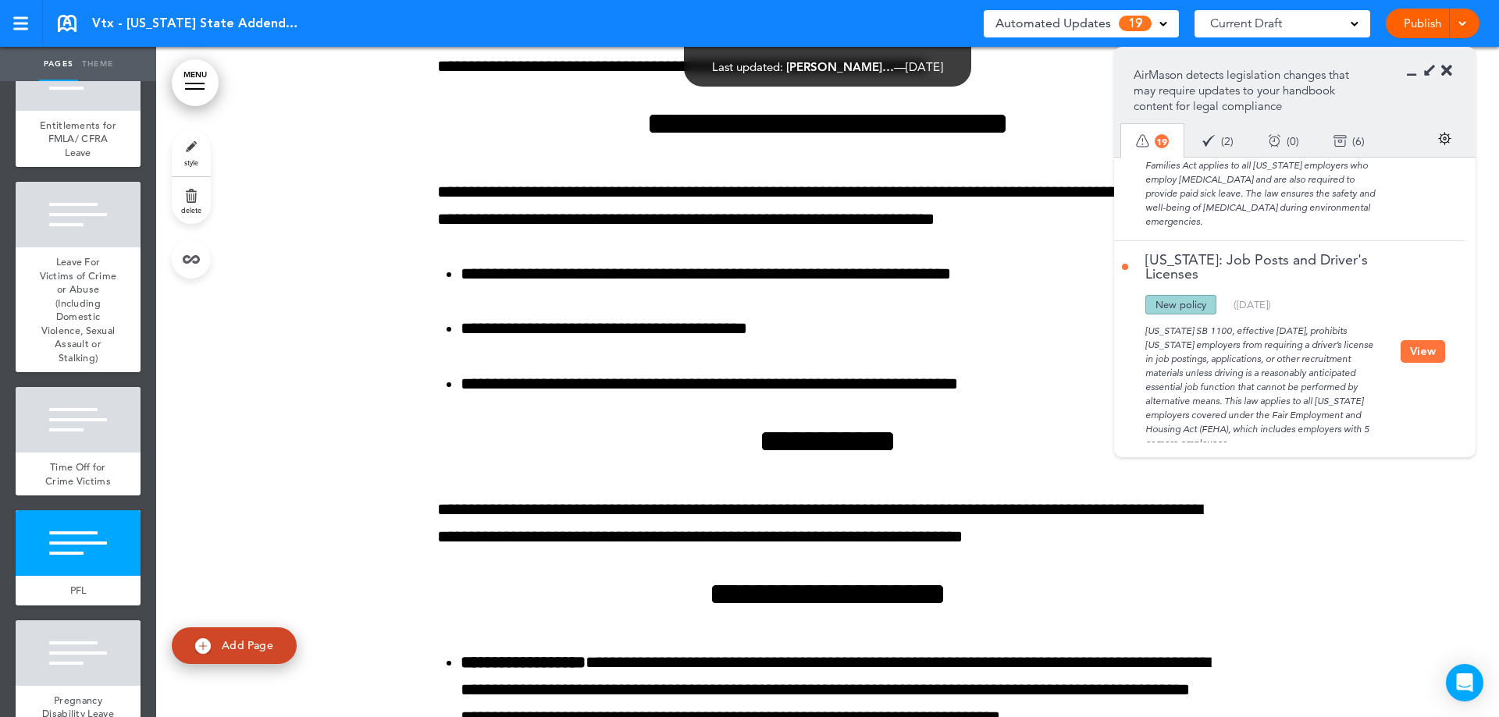
click at [1411, 340] on button "View" at bounding box center [1422, 351] width 44 height 23
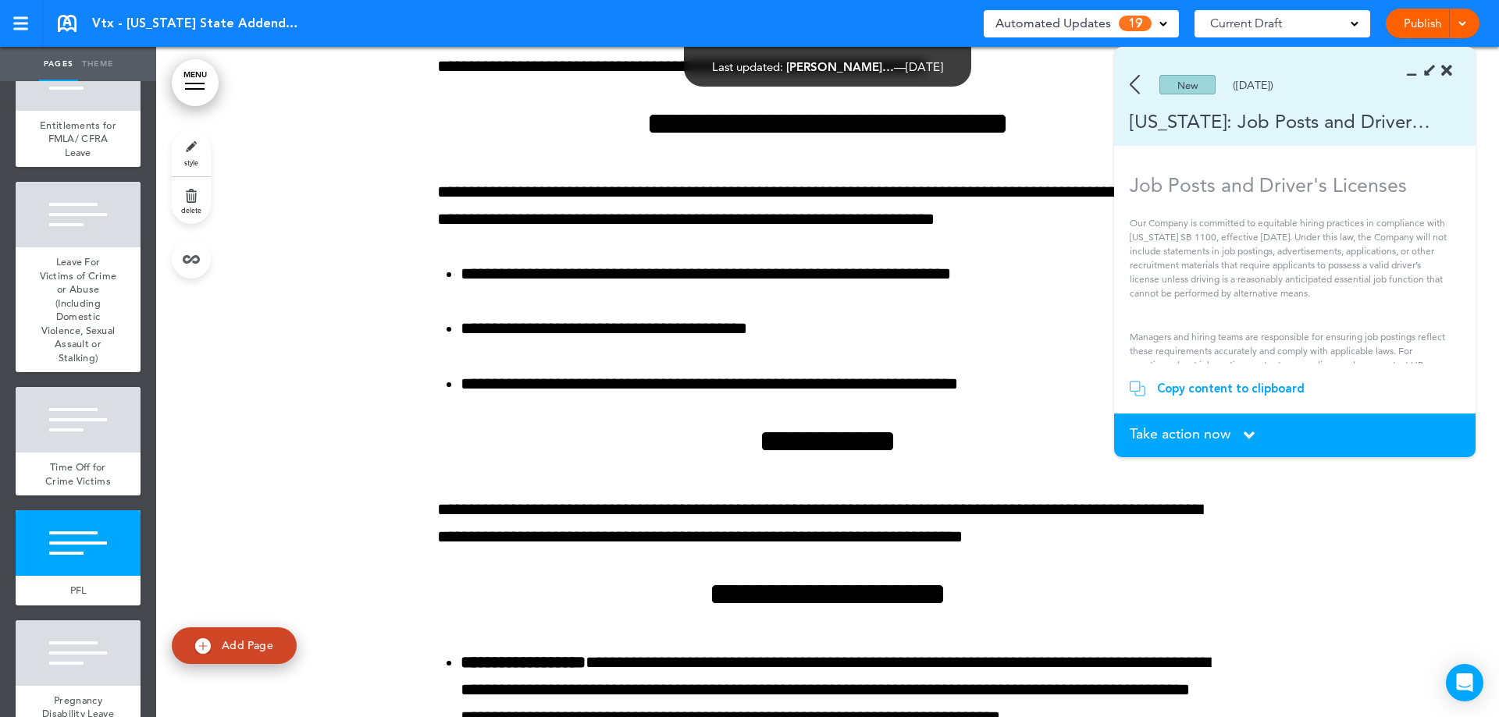
click at [1207, 439] on span "Take action now" at bounding box center [1179, 434] width 101 height 14
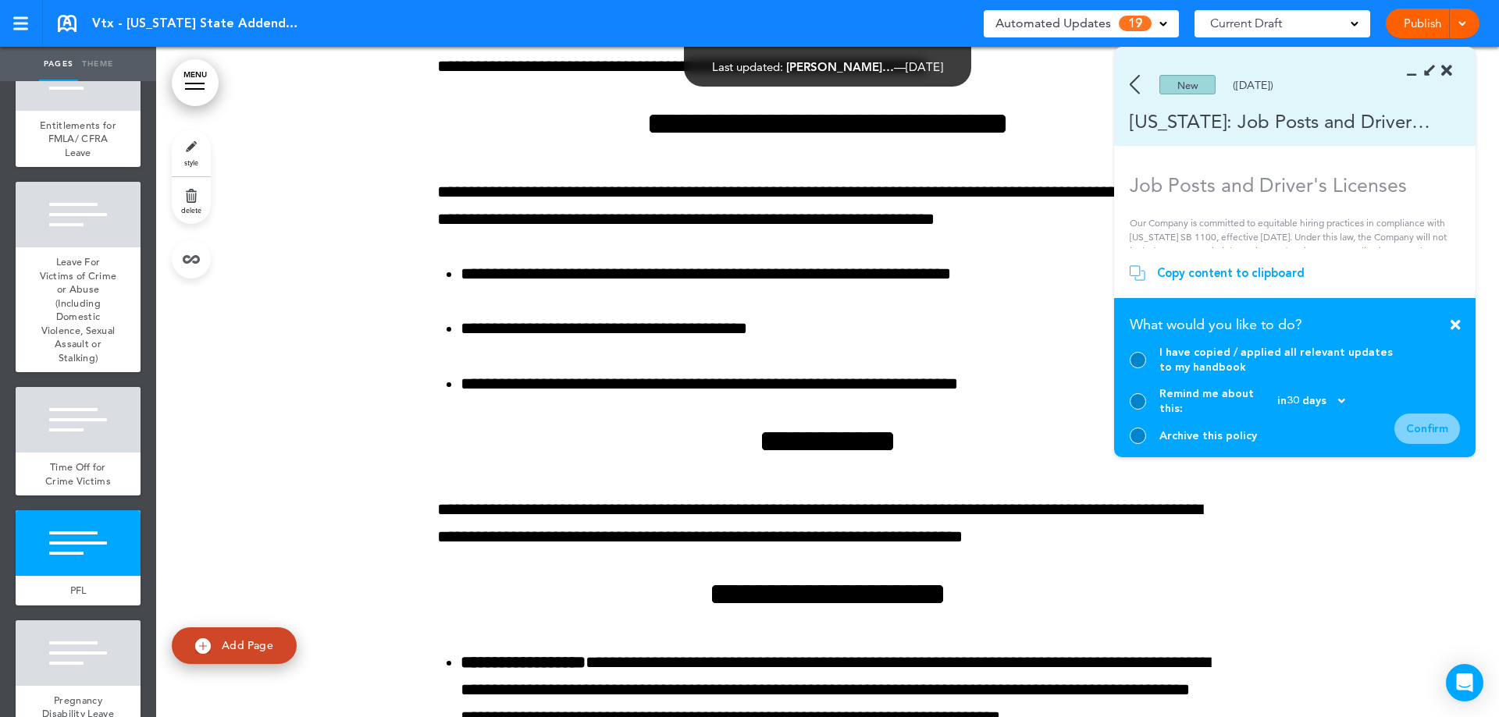
click at [1140, 431] on div at bounding box center [1137, 436] width 16 height 16
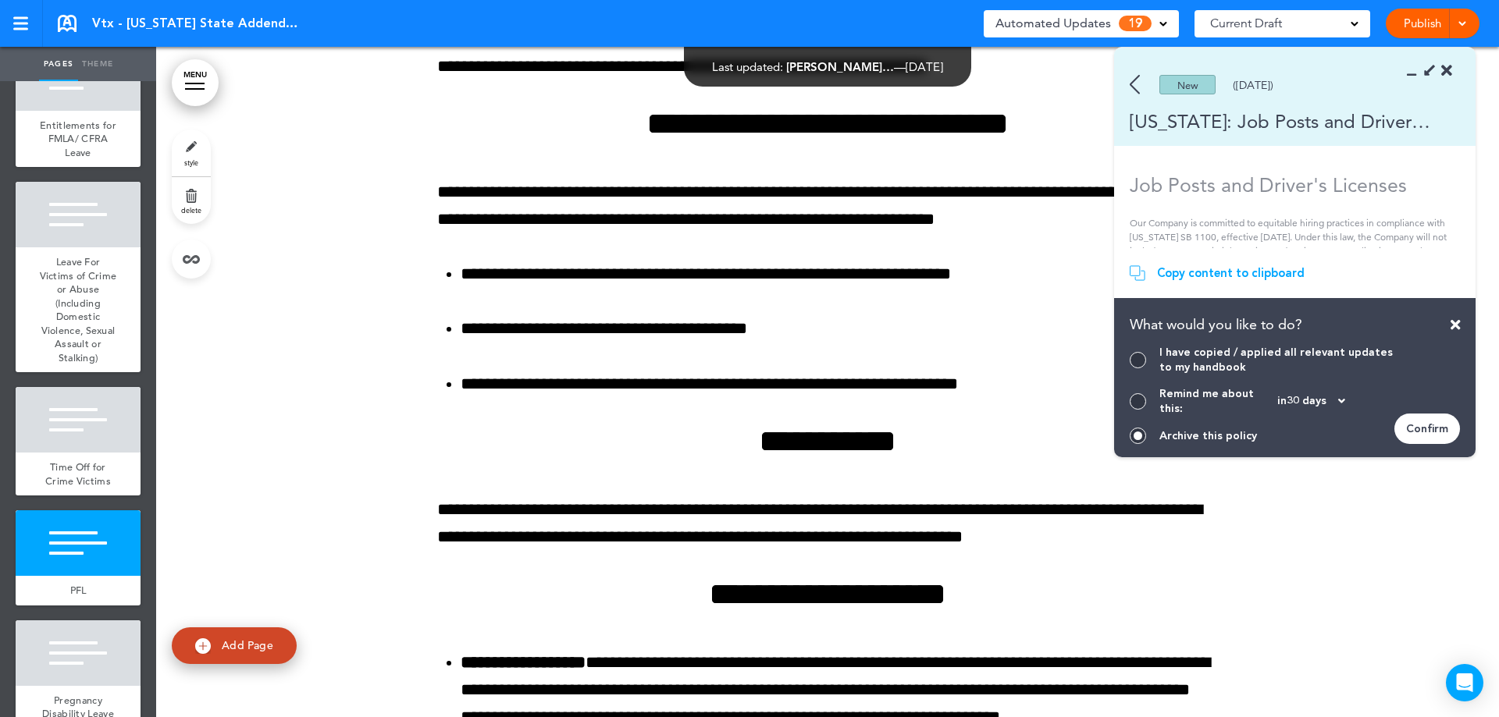
click at [1419, 417] on div "Confirm" at bounding box center [1427, 429] width 66 height 30
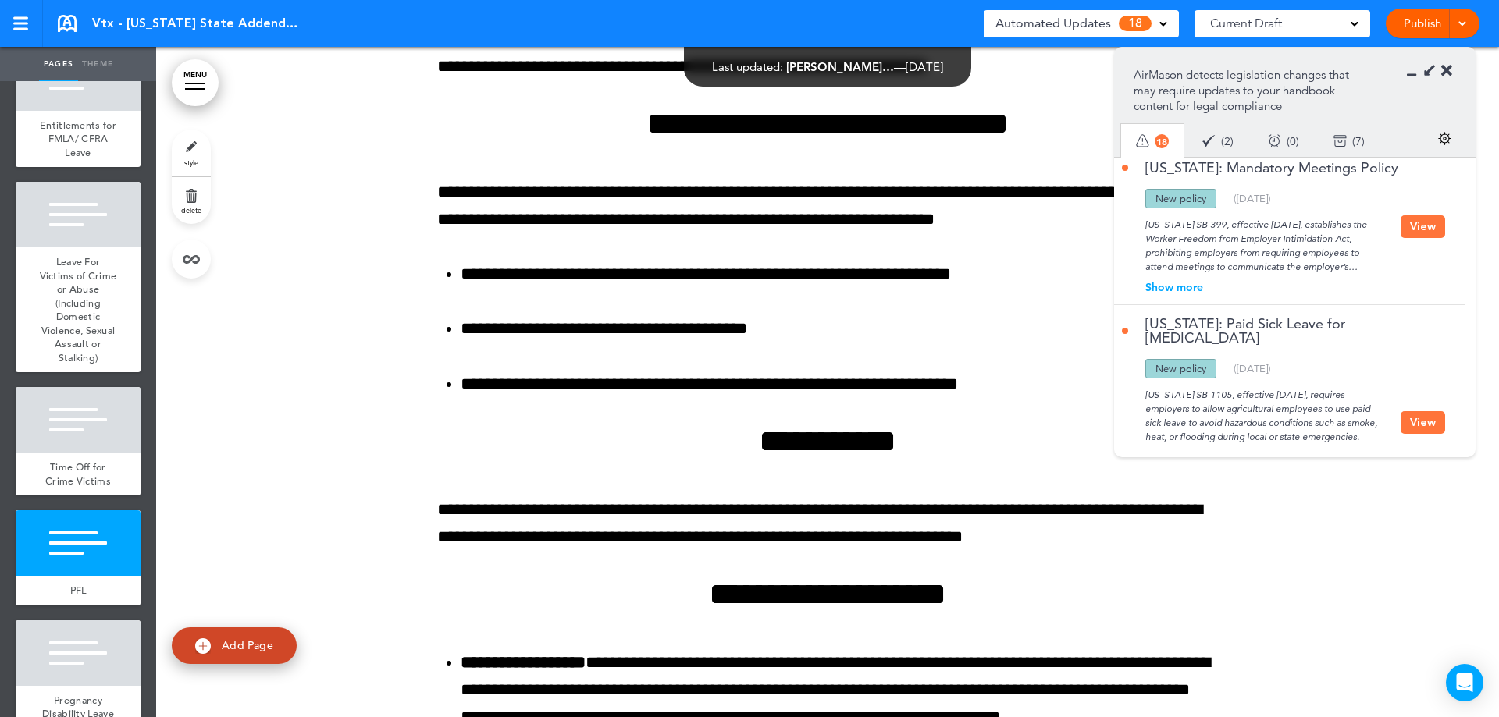
scroll to position [2753, 0]
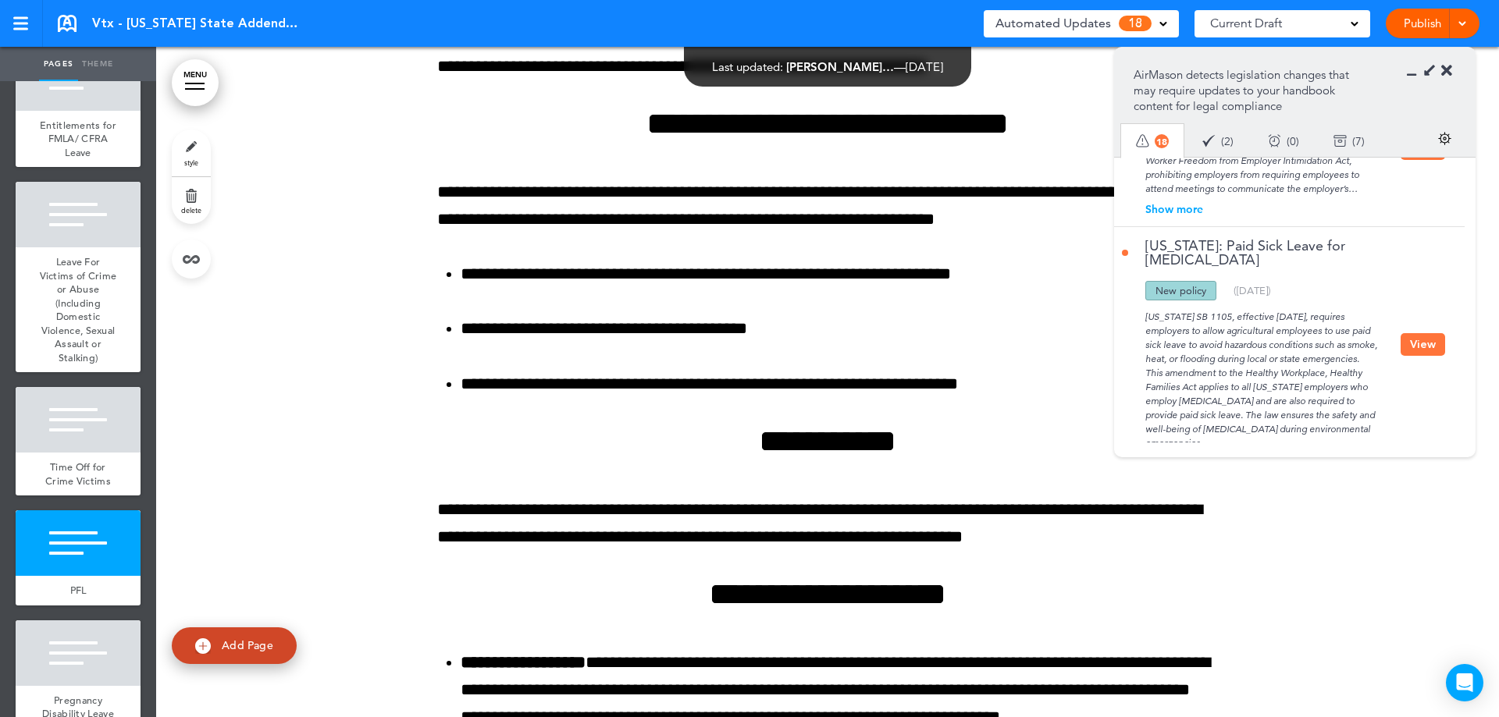
click at [1412, 333] on button "View" at bounding box center [1422, 344] width 44 height 23
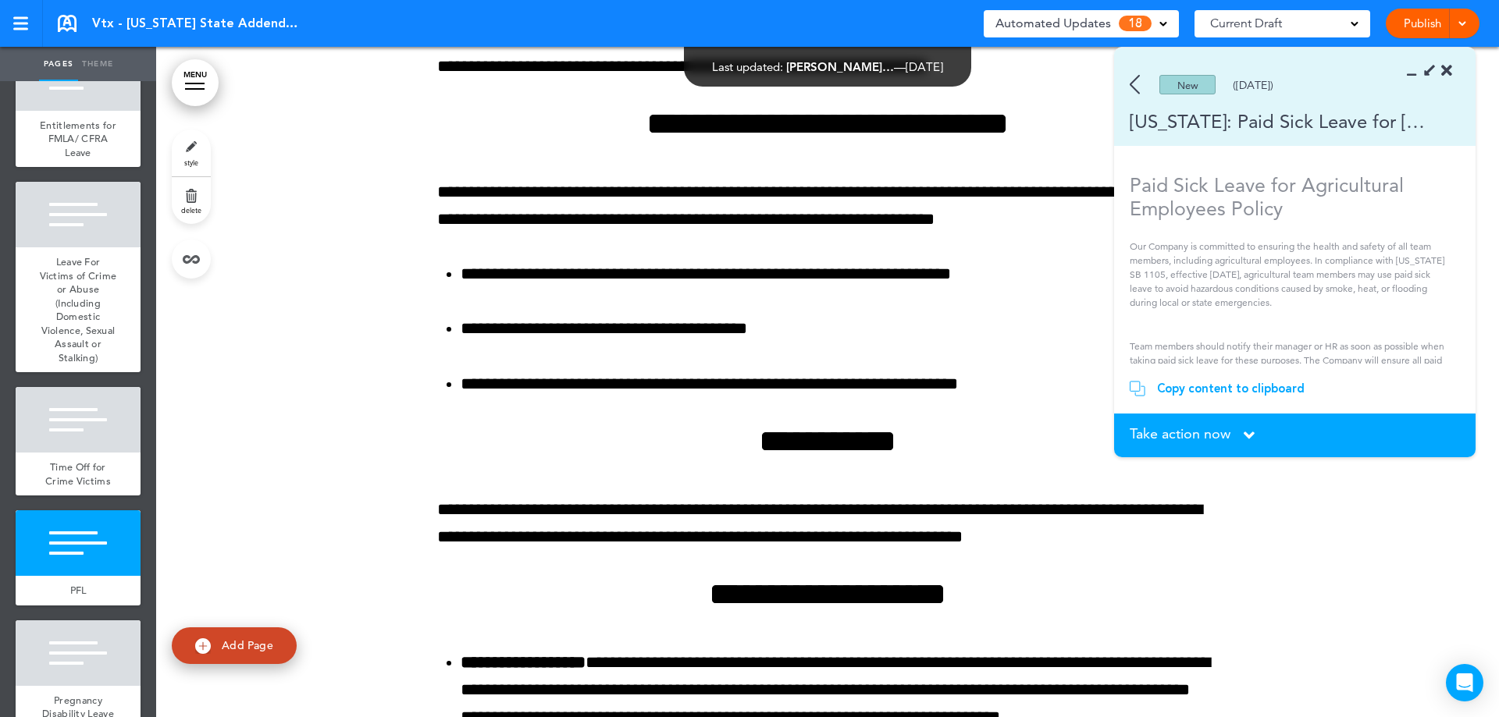
click at [1154, 436] on span "Take action now" at bounding box center [1179, 434] width 101 height 14
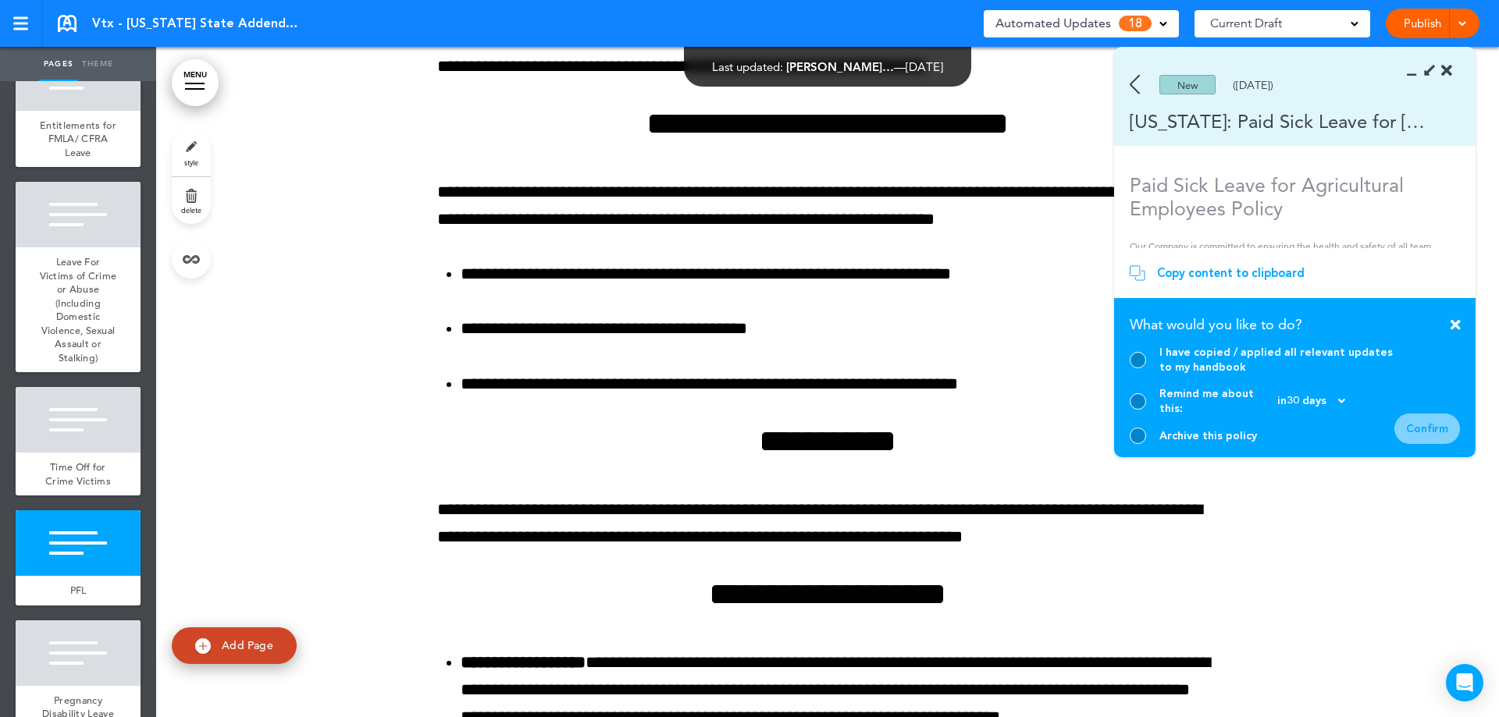
click at [1138, 430] on div at bounding box center [1137, 436] width 16 height 16
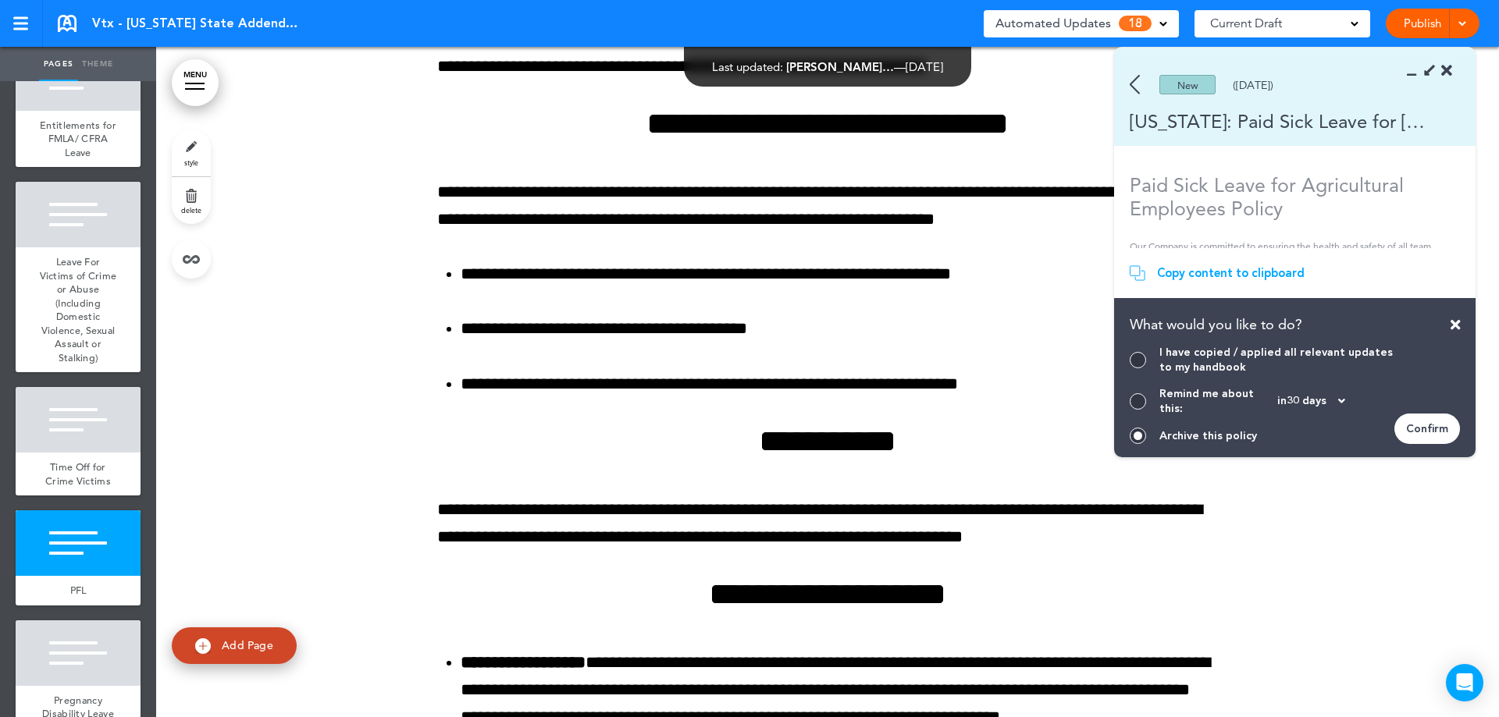
click at [1416, 426] on div "Confirm" at bounding box center [1427, 429] width 66 height 30
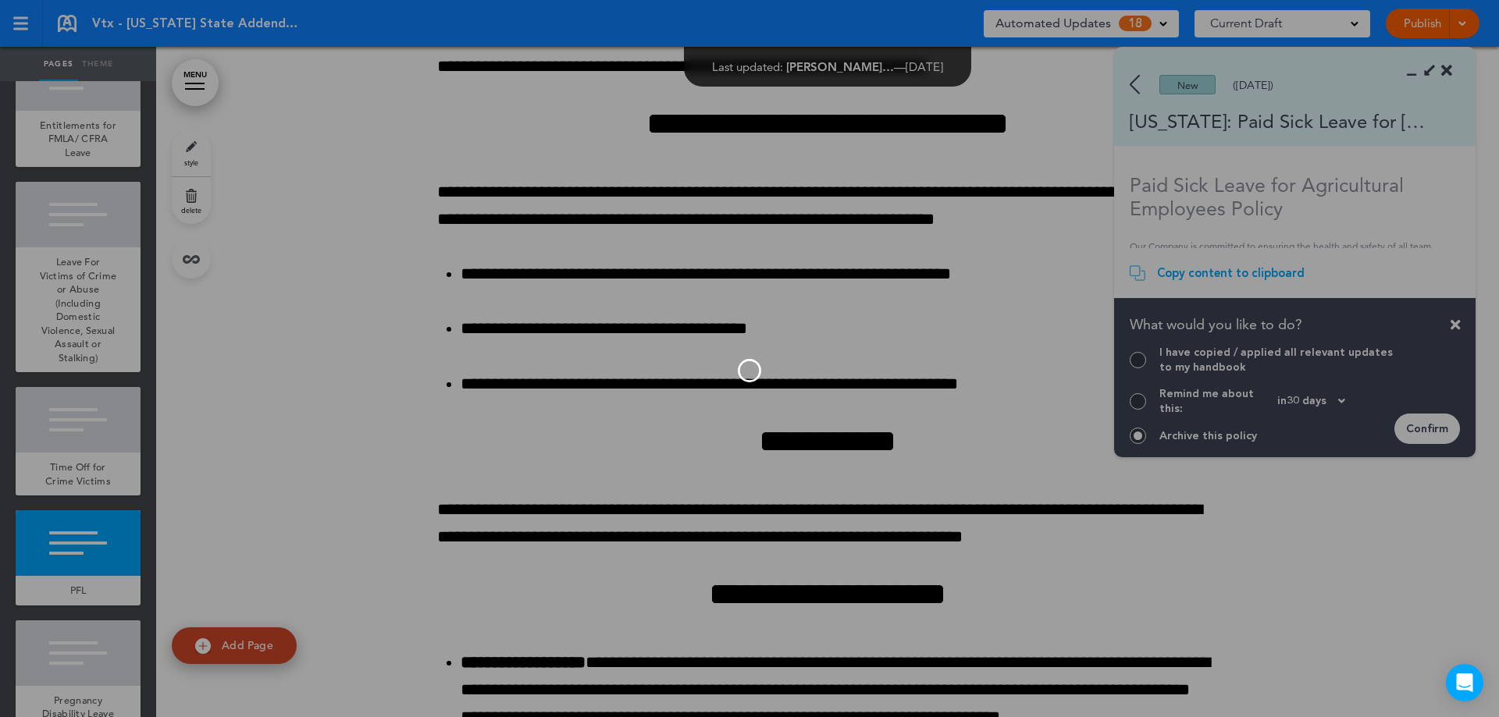
scroll to position [2517, 0]
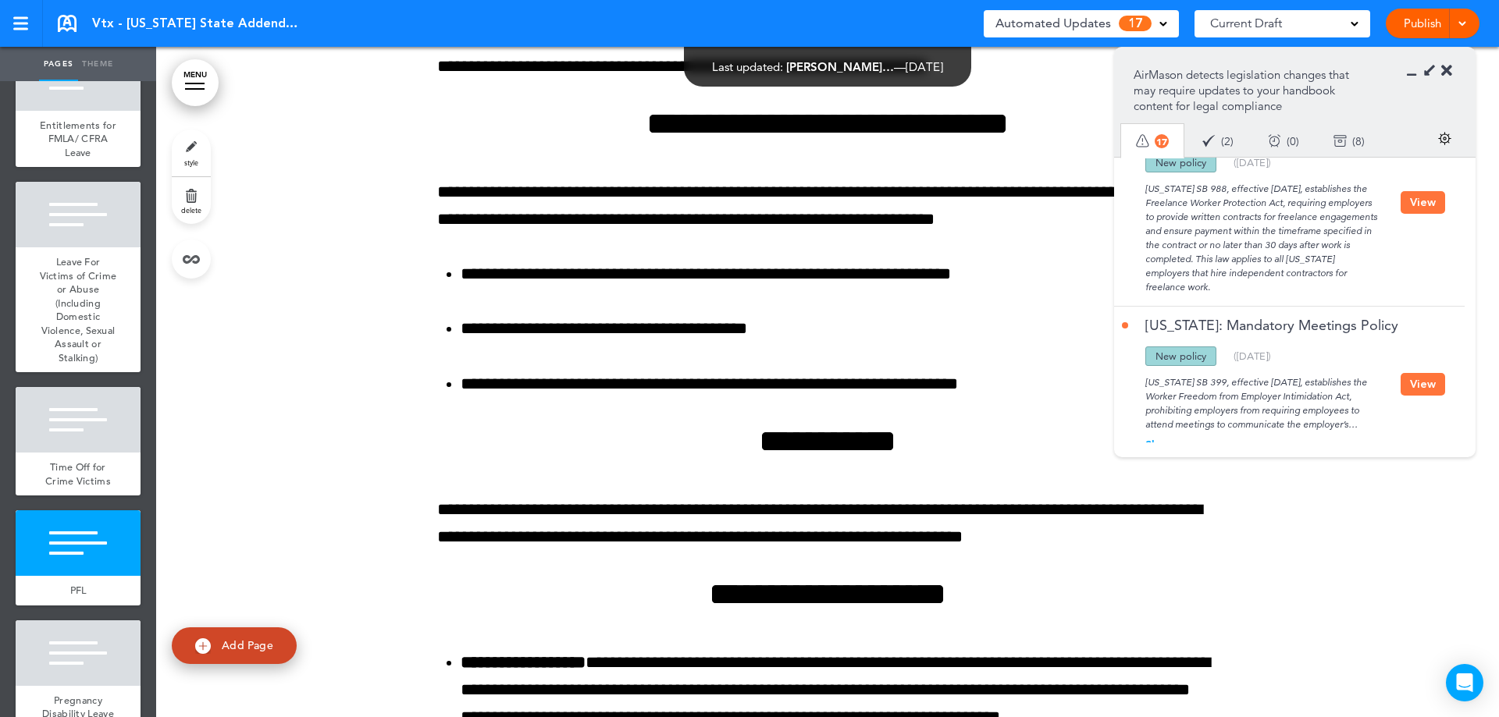
click at [1174, 439] on div "Show more" at bounding box center [1261, 444] width 279 height 11
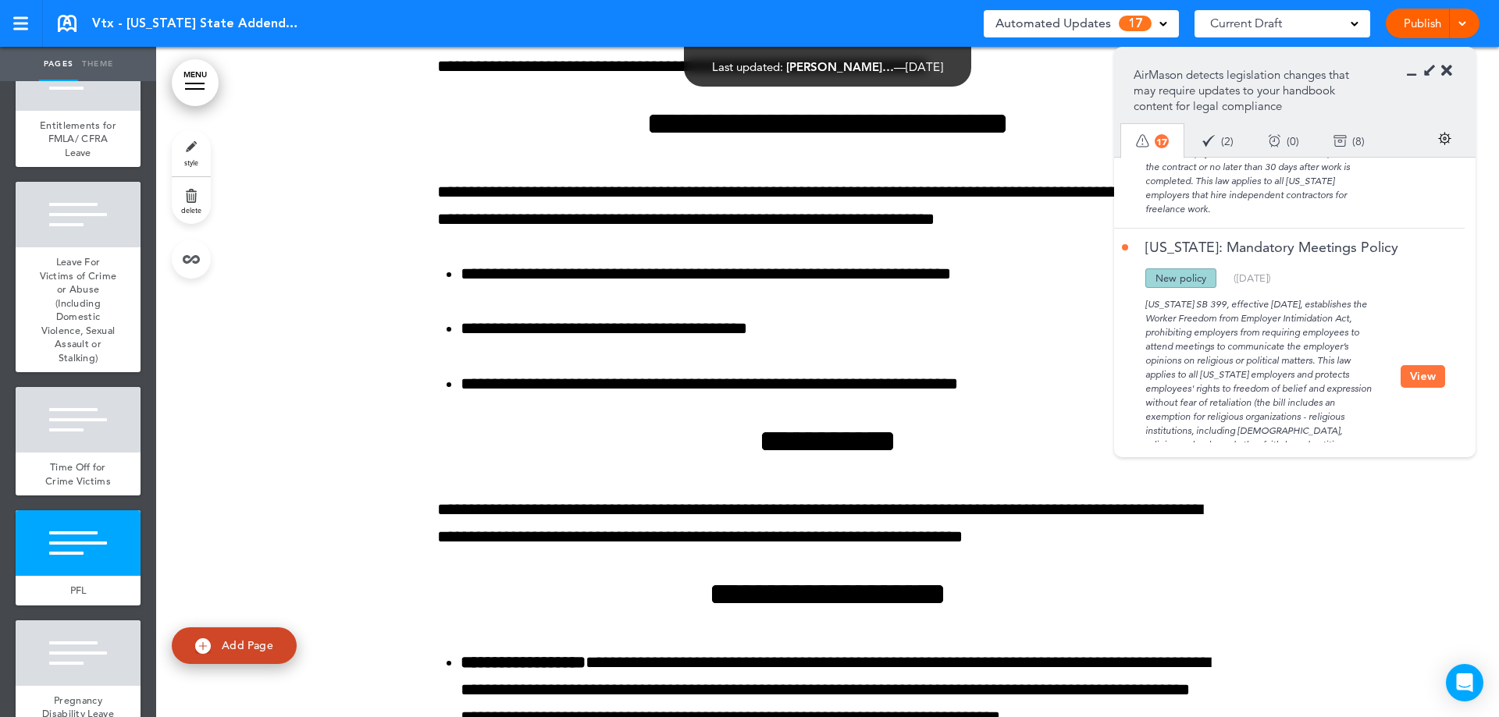
click at [1414, 365] on button "View" at bounding box center [1422, 376] width 44 height 23
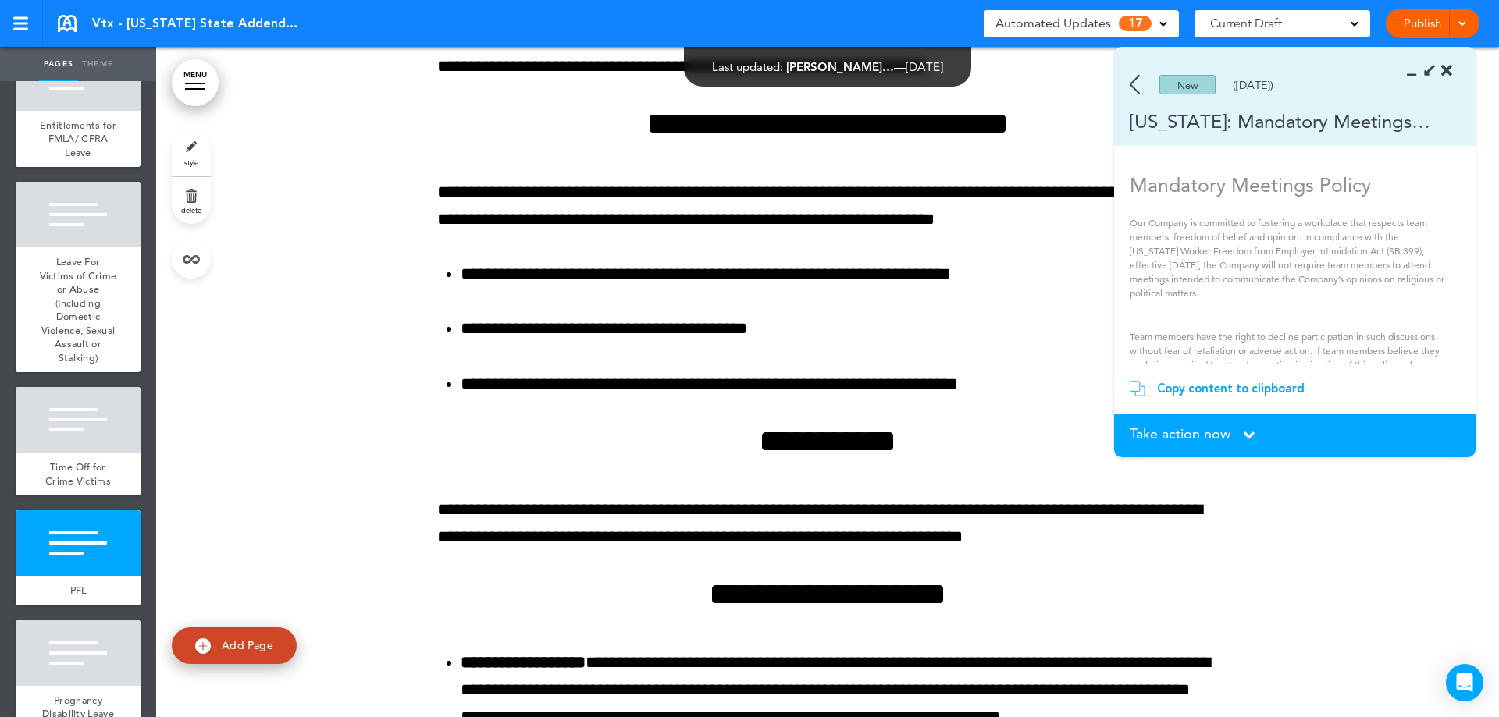
click at [1229, 434] on span "Take action now" at bounding box center [1179, 434] width 101 height 14
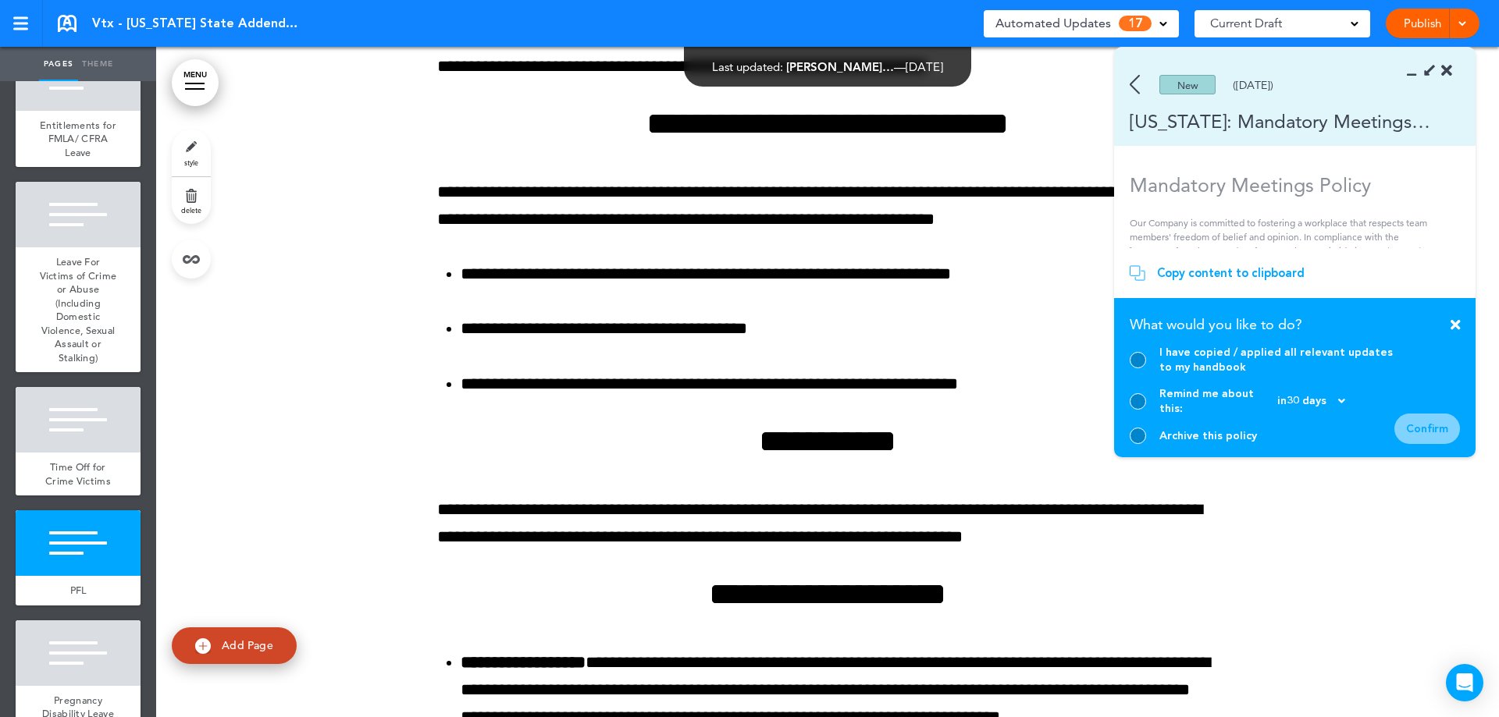
click at [1142, 433] on div at bounding box center [1137, 436] width 16 height 16
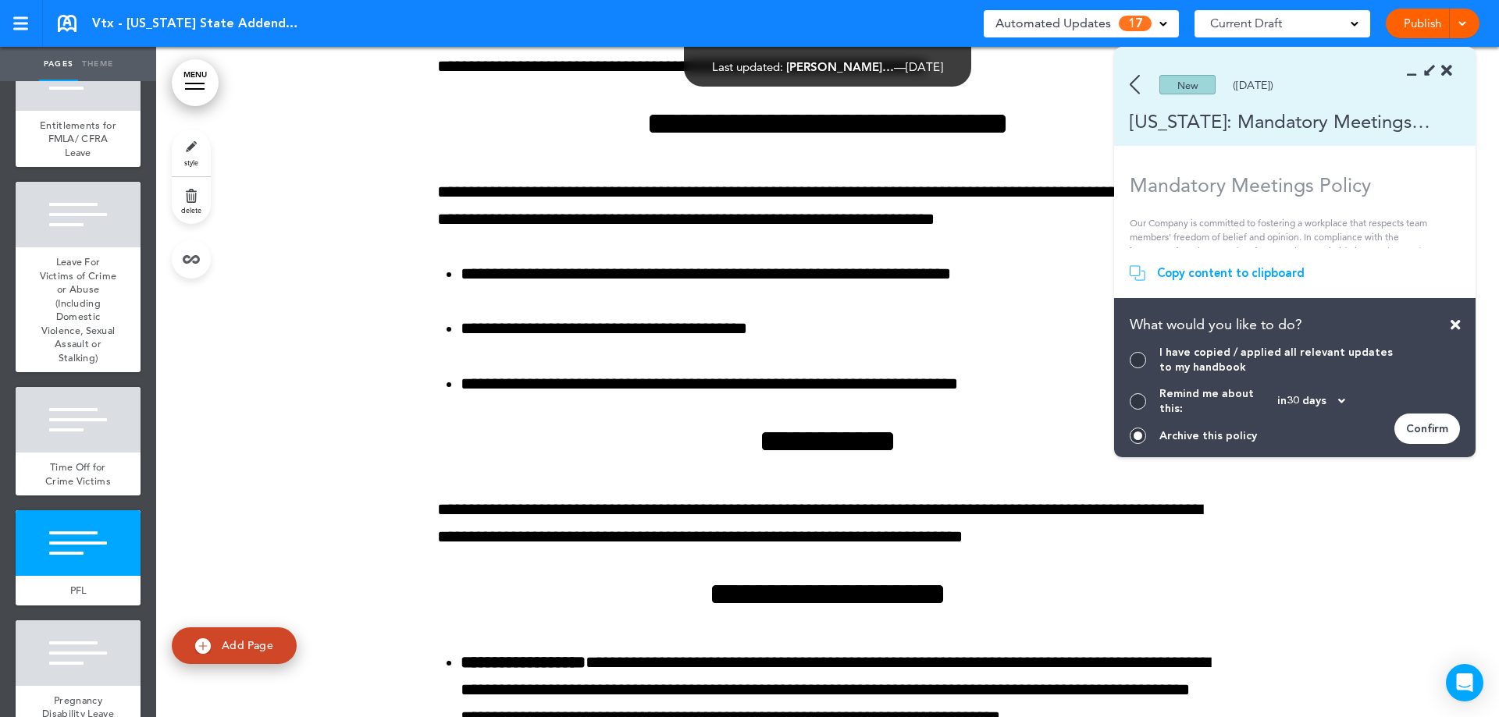
click at [1436, 427] on div "Confirm" at bounding box center [1427, 429] width 66 height 30
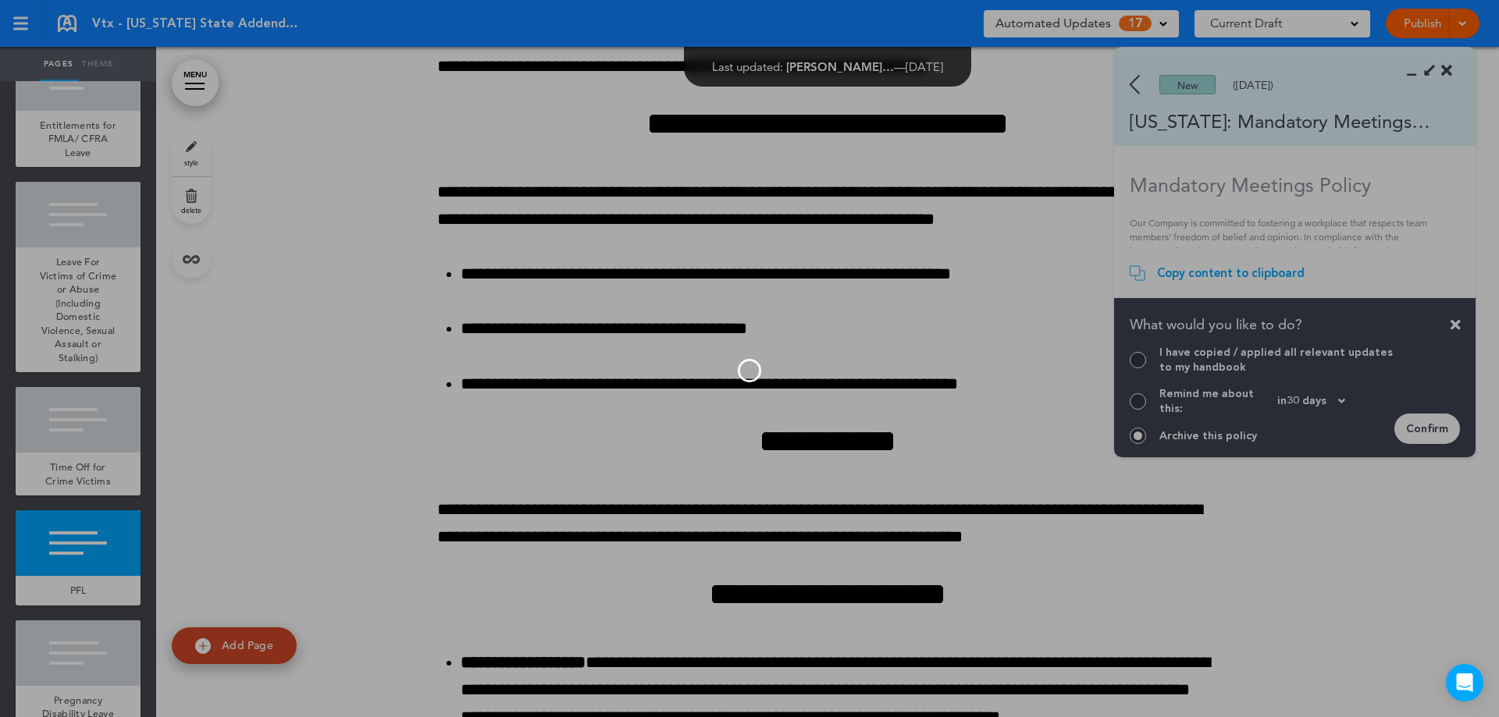
scroll to position [2361, 0]
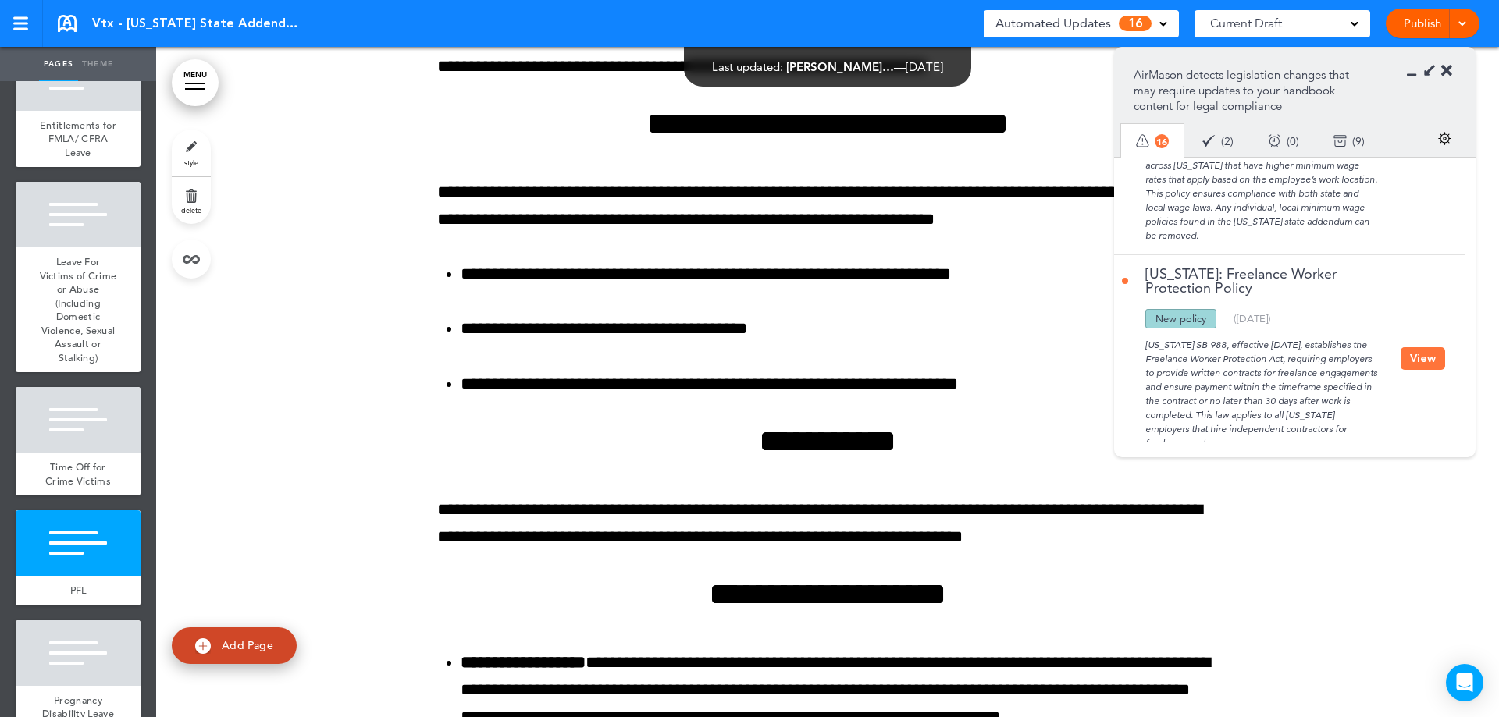
click at [1428, 347] on button "View" at bounding box center [1422, 358] width 44 height 23
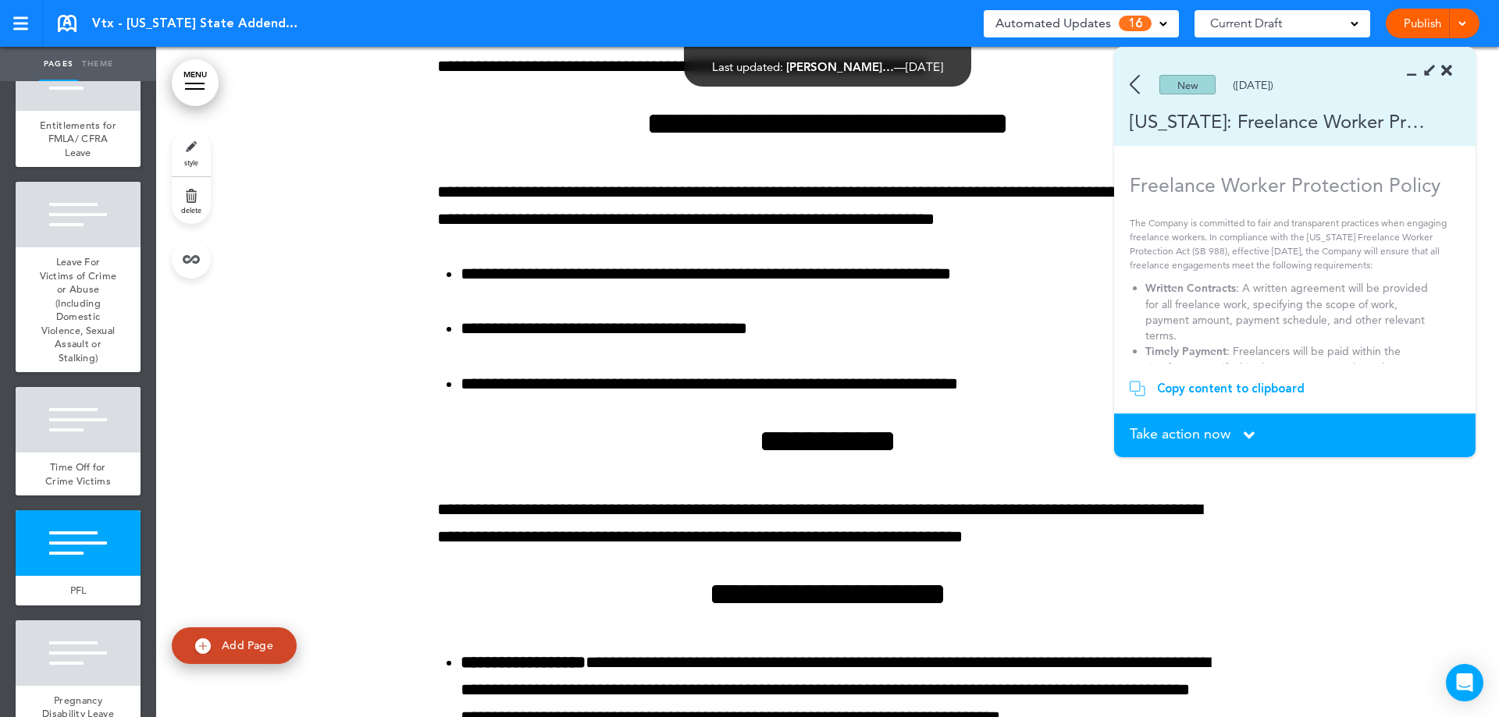
click at [1175, 439] on span "Take action now" at bounding box center [1179, 434] width 101 height 14
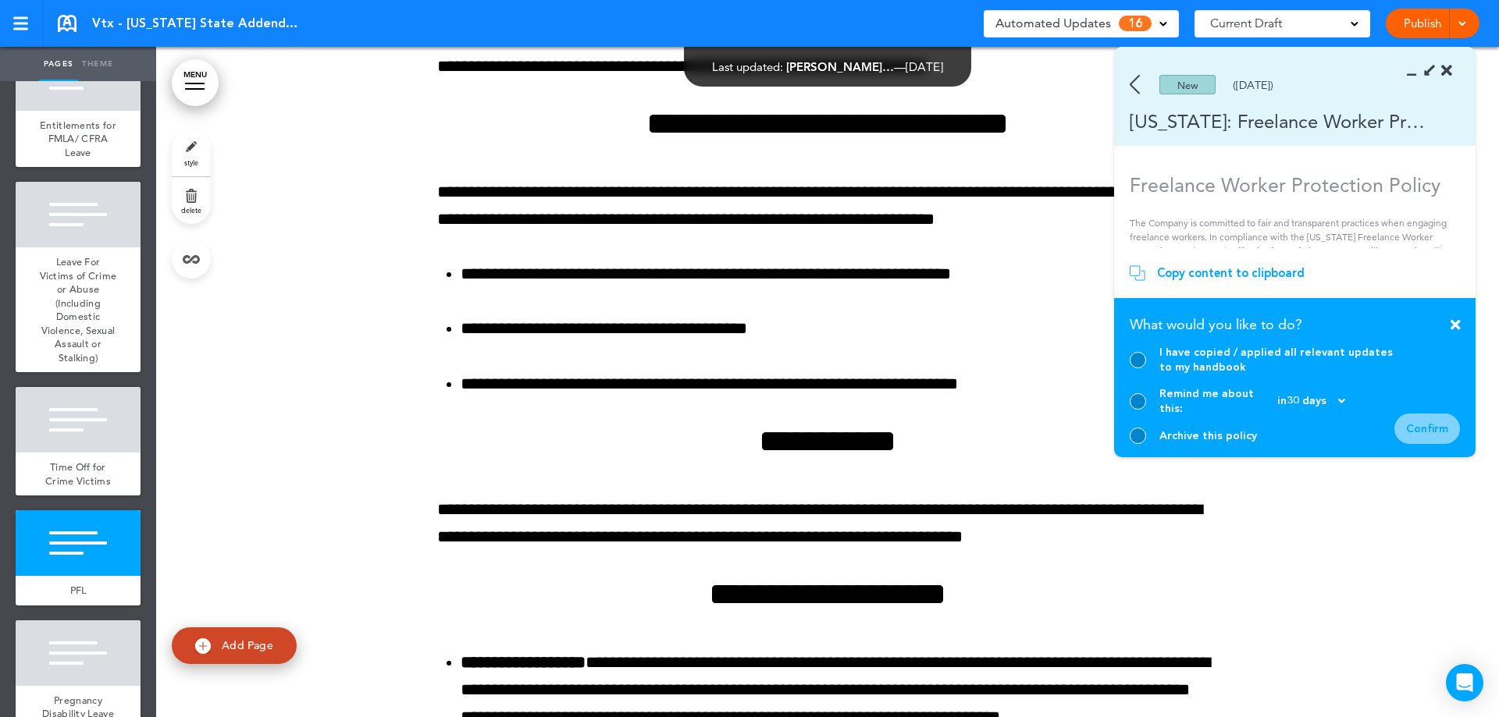
click at [1140, 428] on div at bounding box center [1137, 436] width 16 height 16
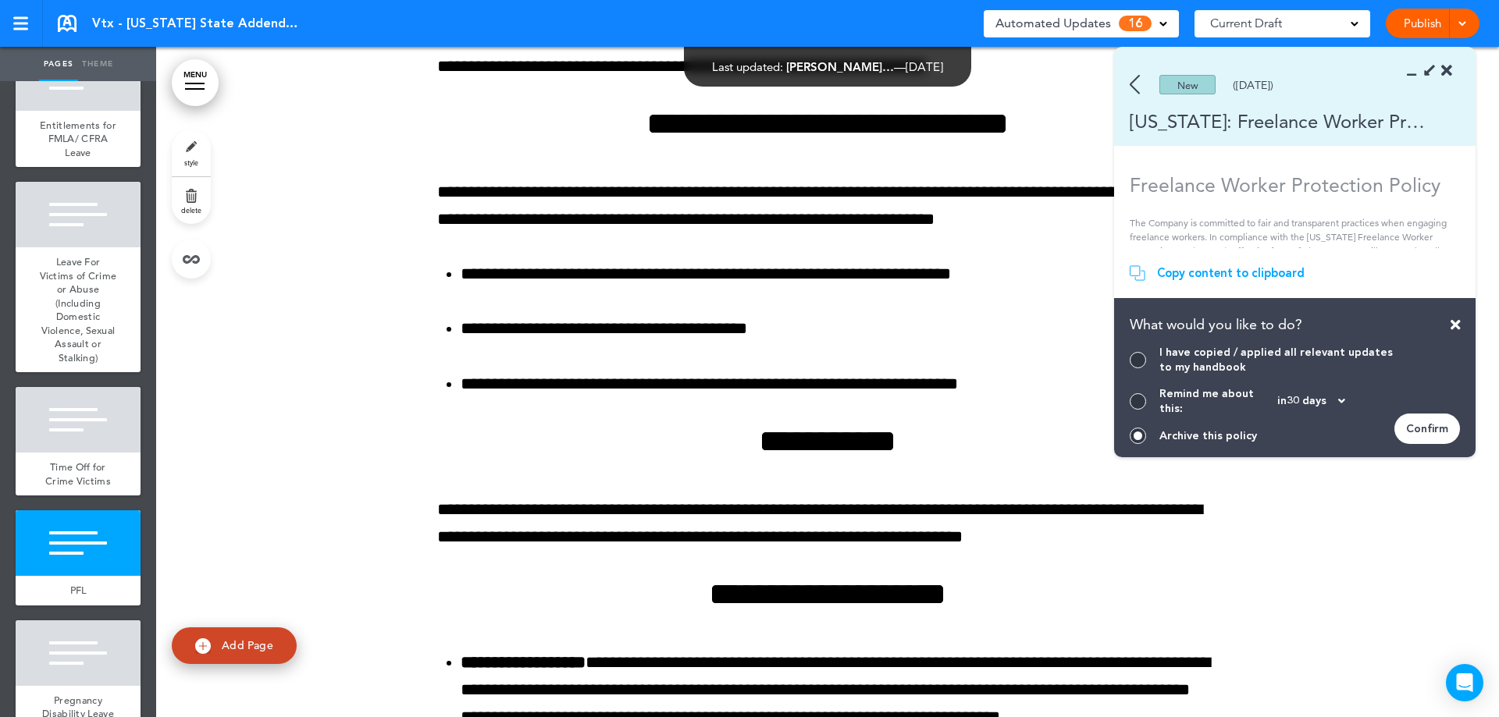
click at [1437, 431] on div "Confirm" at bounding box center [1427, 429] width 66 height 30
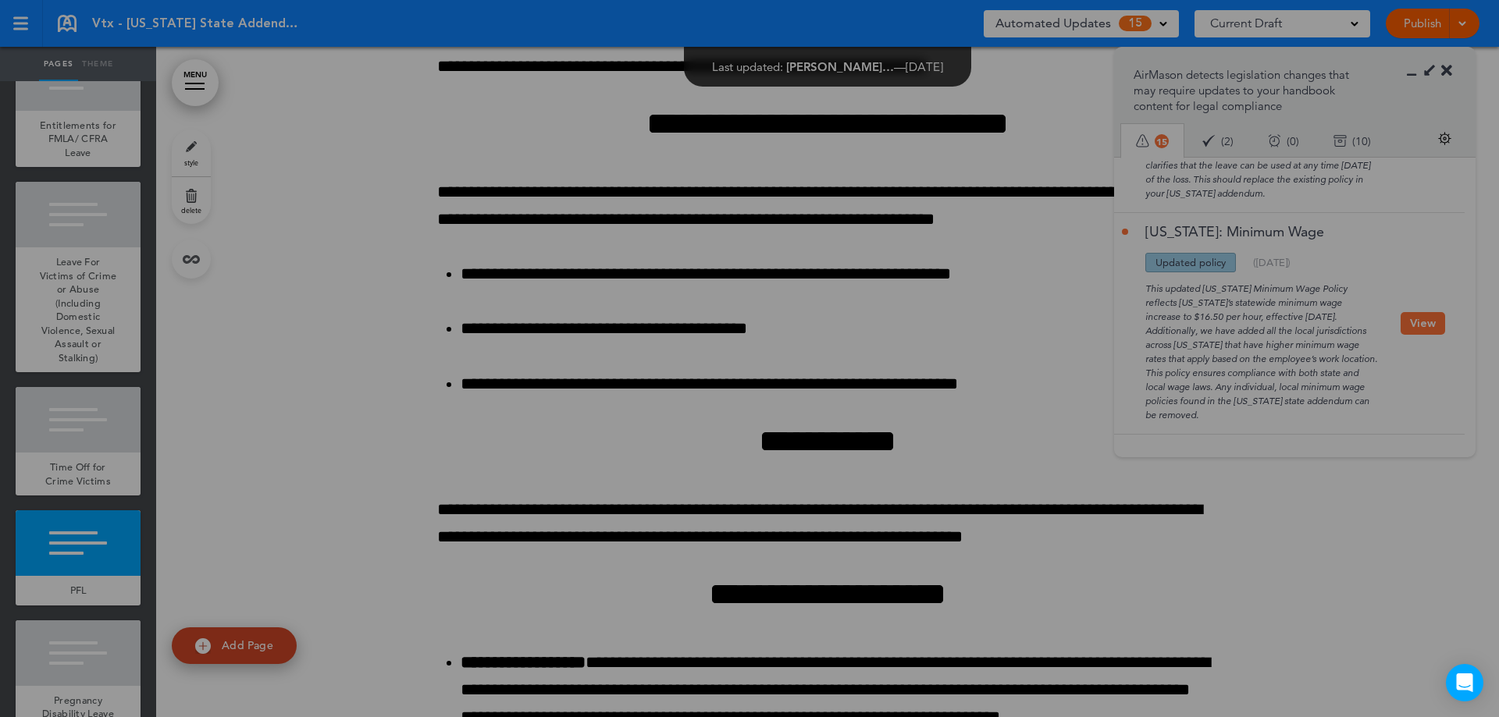
scroll to position [2153, 0]
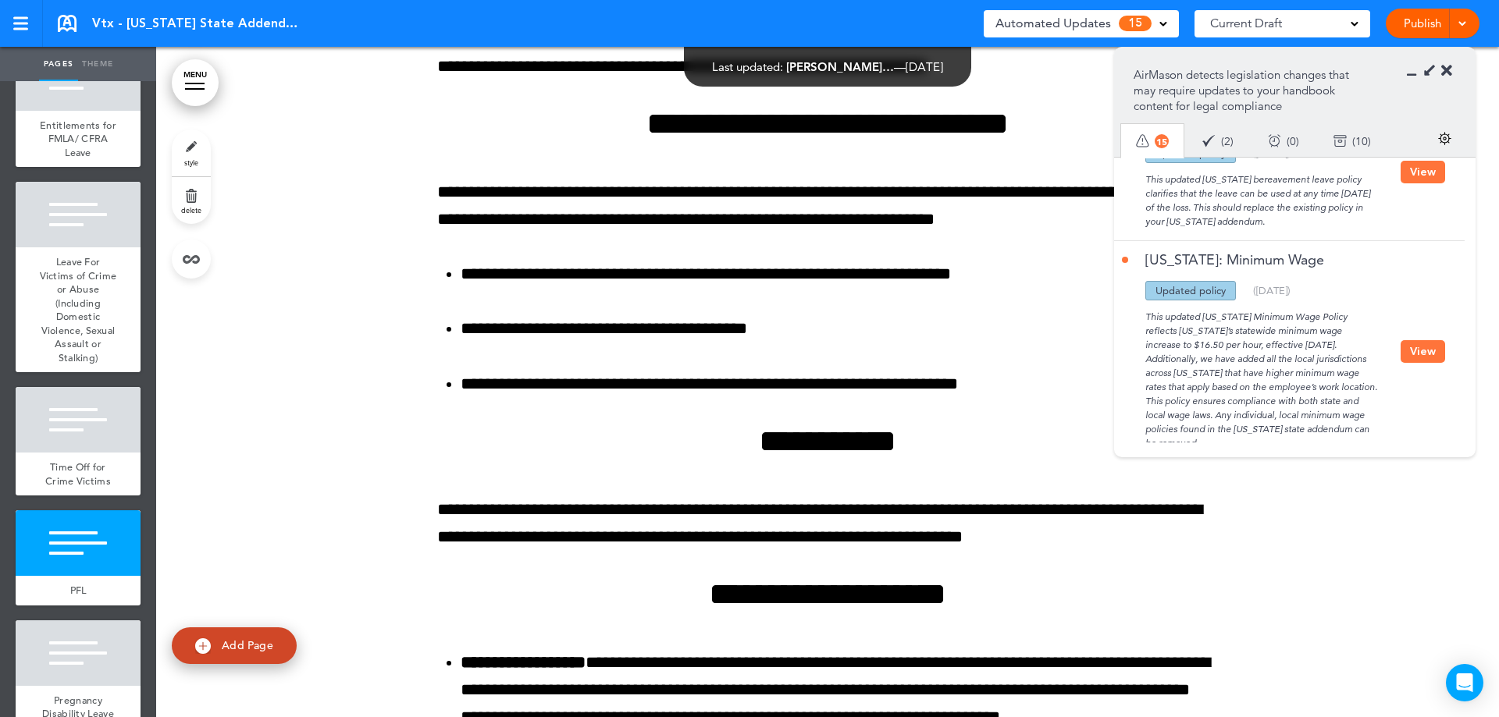
click at [1428, 340] on button "View" at bounding box center [1422, 351] width 44 height 23
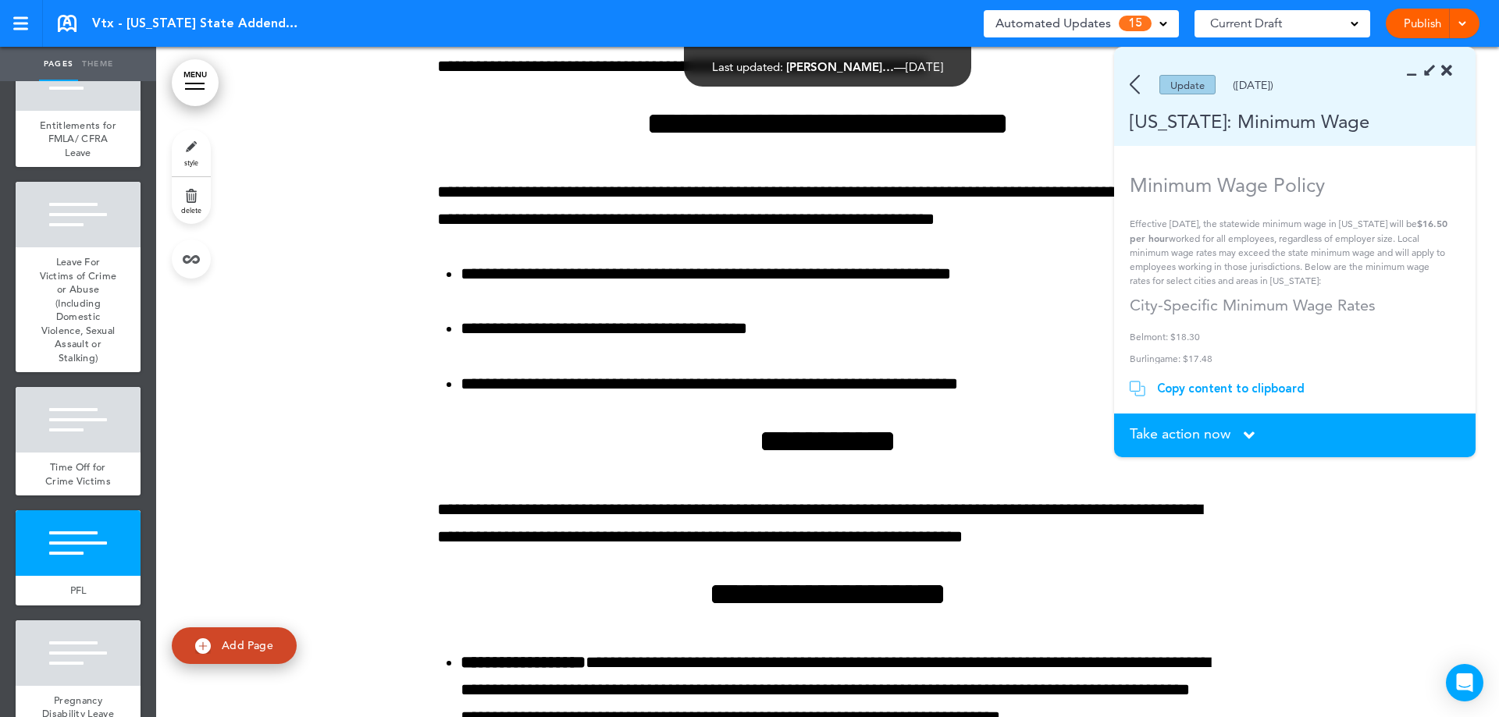
click at [1161, 427] on span "Take action now" at bounding box center [1179, 434] width 101 height 14
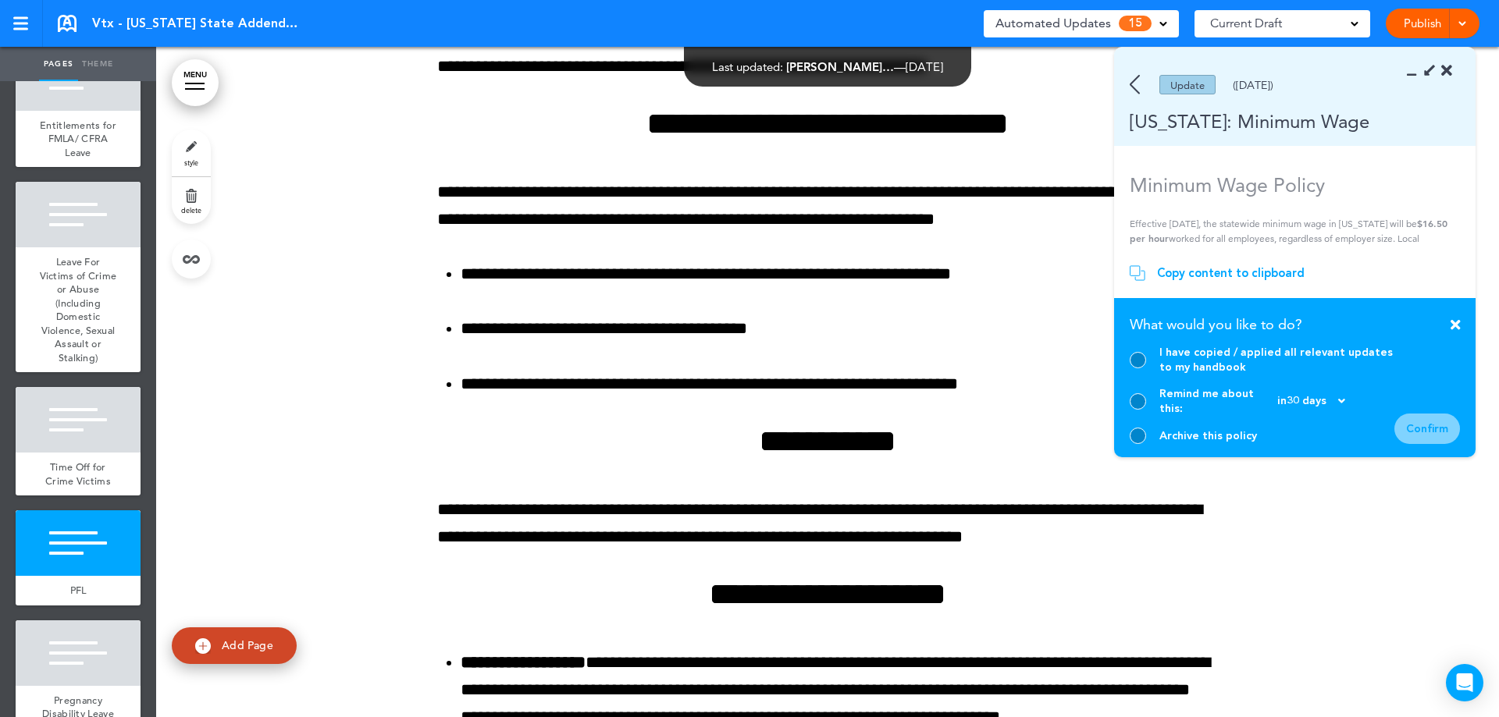
click at [1120, 444] on section "Take action now Click here to change the status What would you like to do? I ha…" at bounding box center [1294, 377] width 361 height 159
click at [1135, 441] on div at bounding box center [1137, 436] width 16 height 16
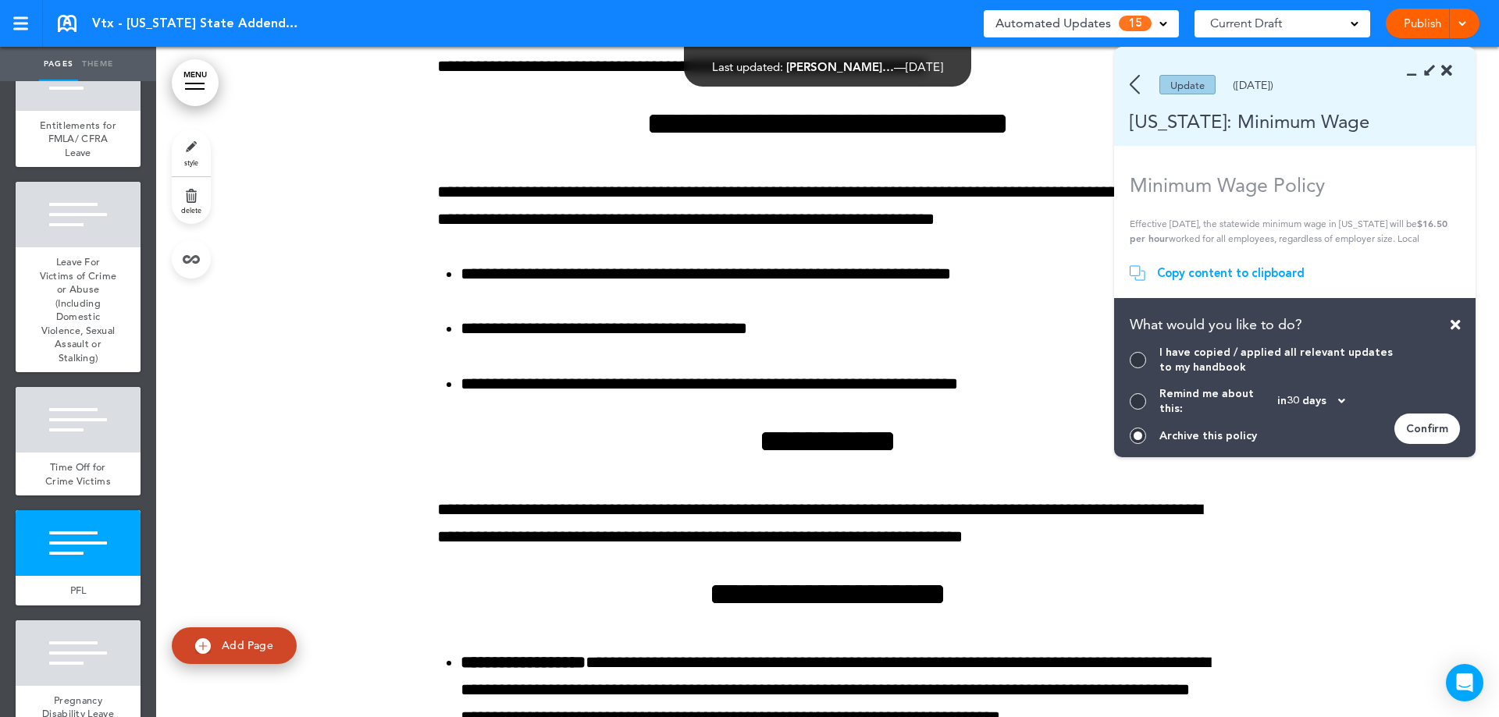
click at [1439, 436] on div "Confirm" at bounding box center [1427, 429] width 66 height 30
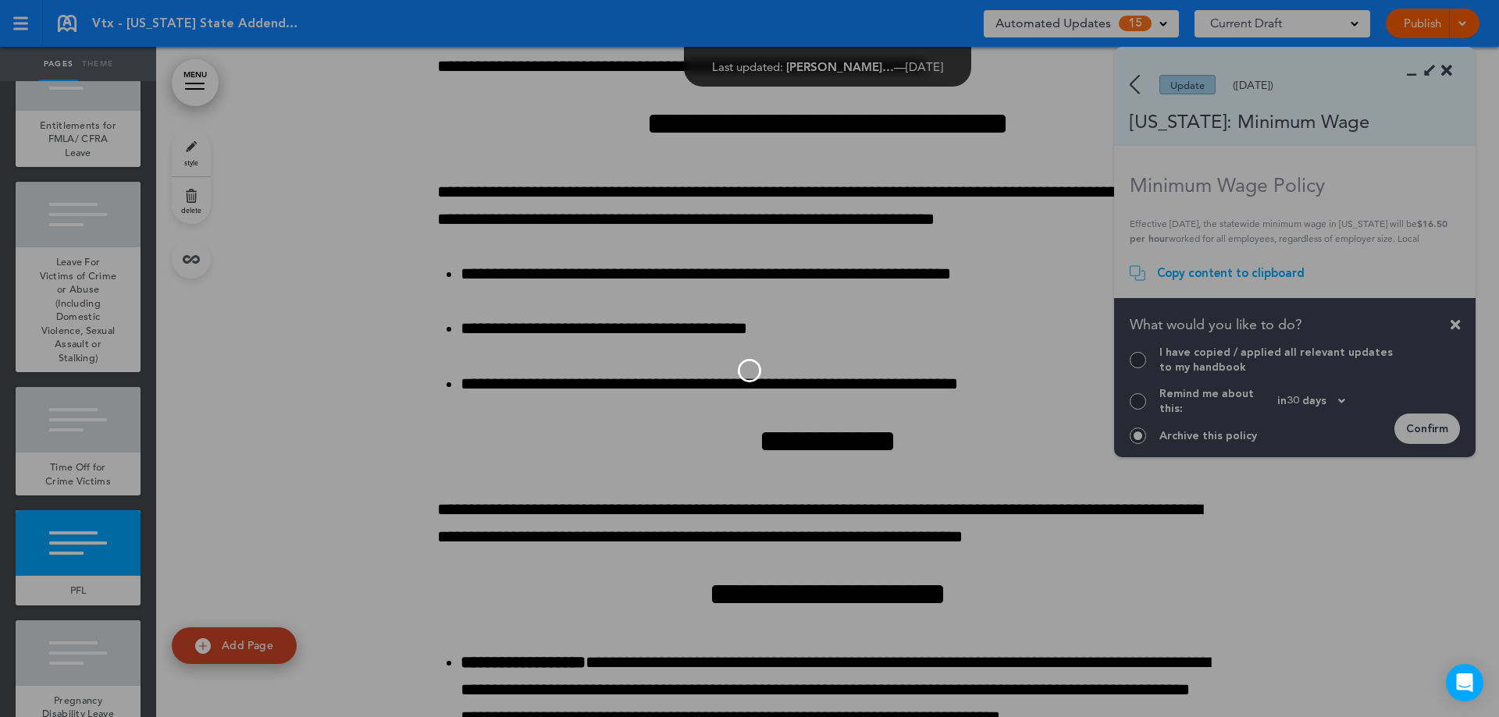
scroll to position [1932, 0]
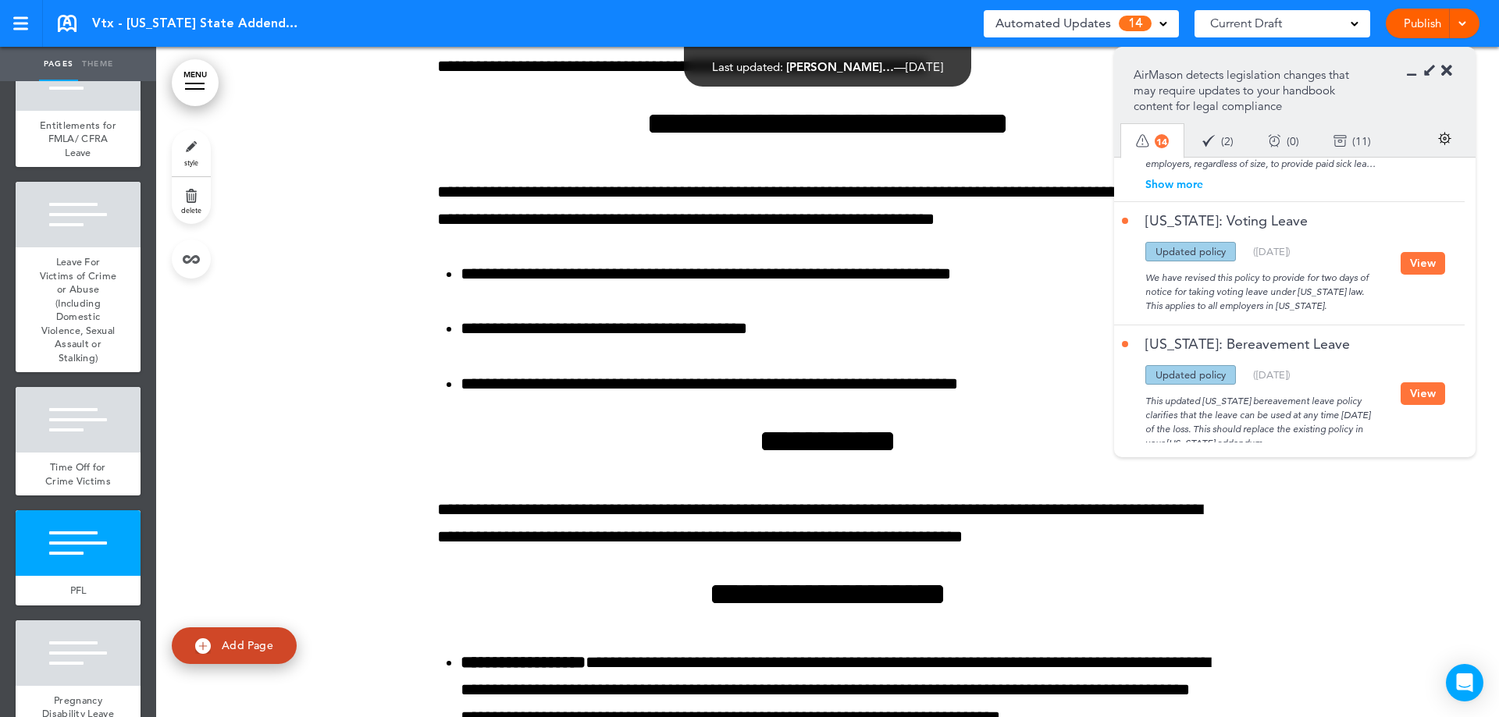
click at [1429, 382] on button "View" at bounding box center [1422, 393] width 44 height 23
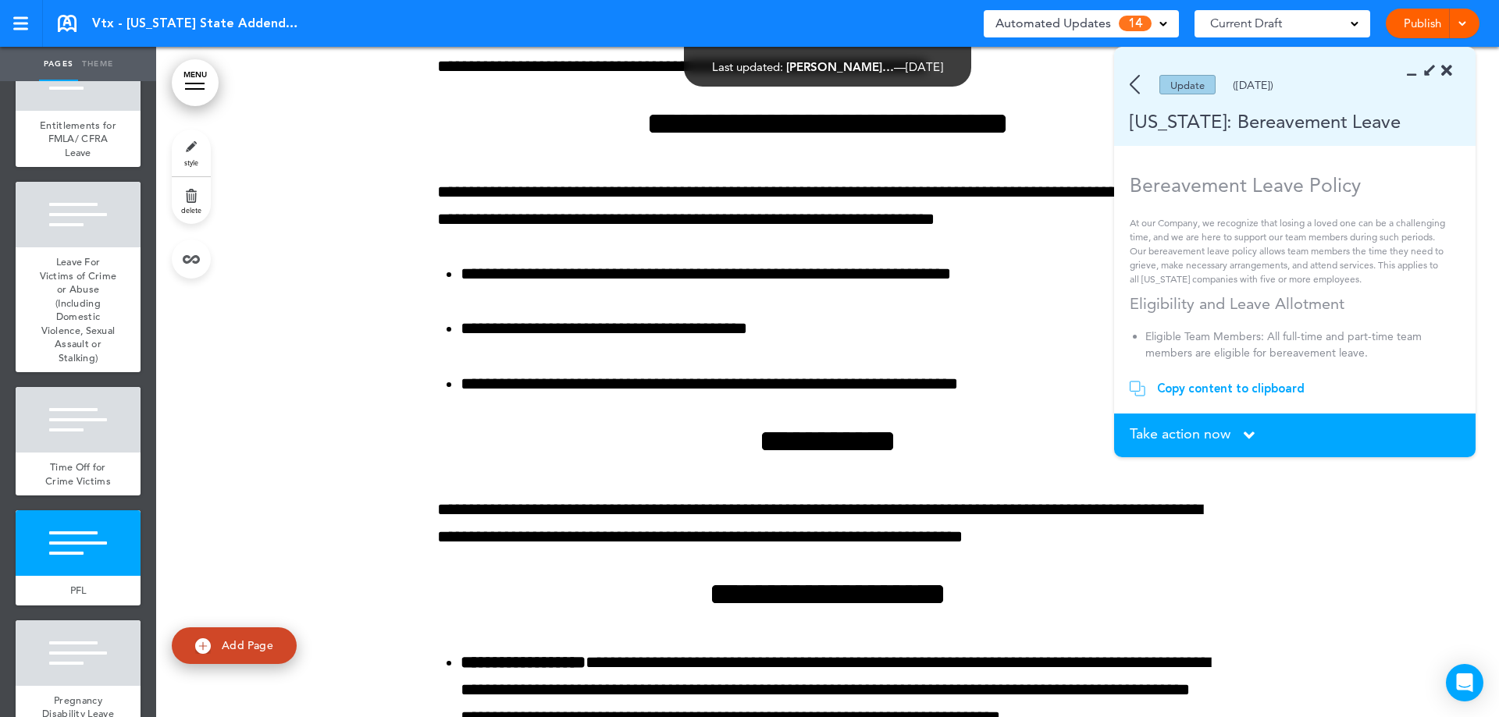
click at [1186, 425] on section "Take action now Click here to change the status What would you like to do? I ha…" at bounding box center [1294, 436] width 361 height 44
click at [1187, 437] on span "Take action now" at bounding box center [1179, 434] width 101 height 14
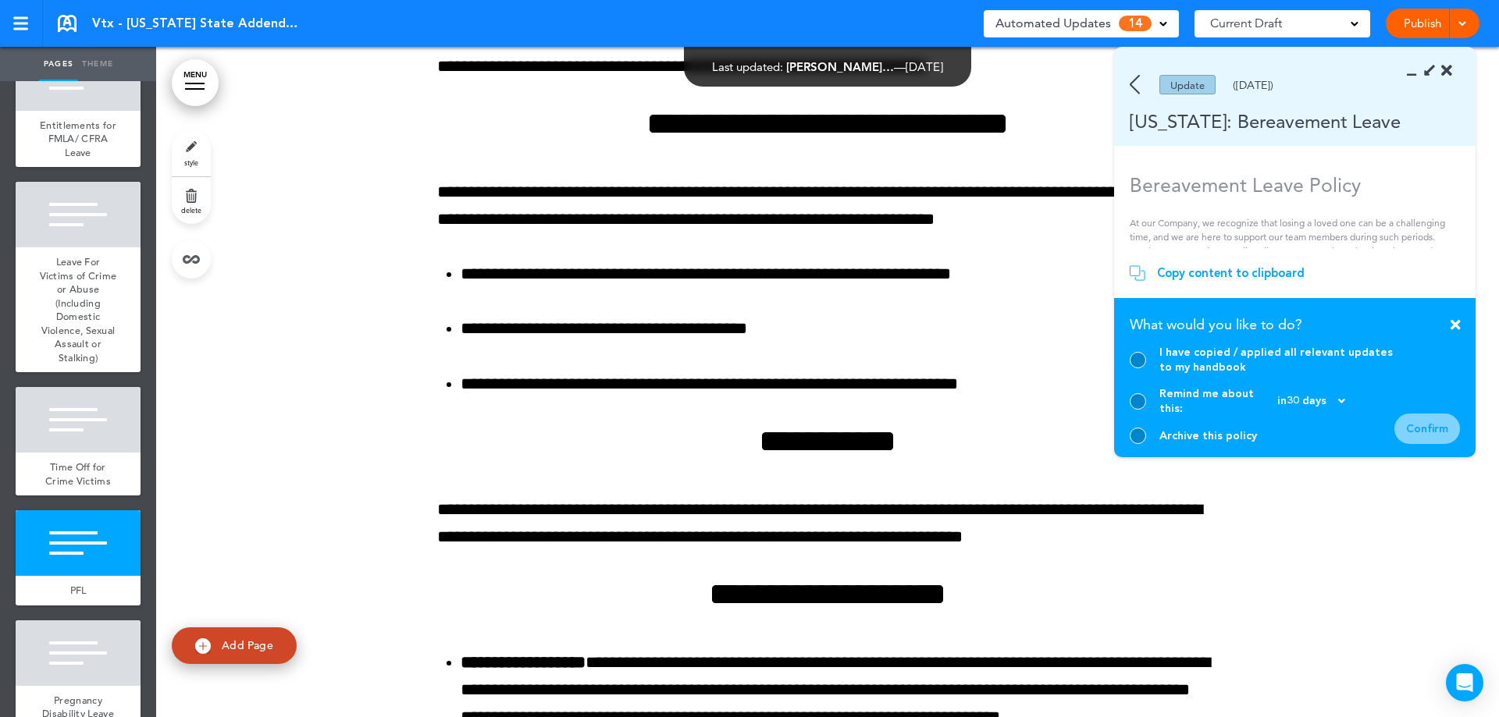
drag, startPoint x: 1140, startPoint y: 432, endPoint x: 1274, endPoint y: 446, distance: 134.9
click at [1141, 432] on div at bounding box center [1137, 436] width 16 height 16
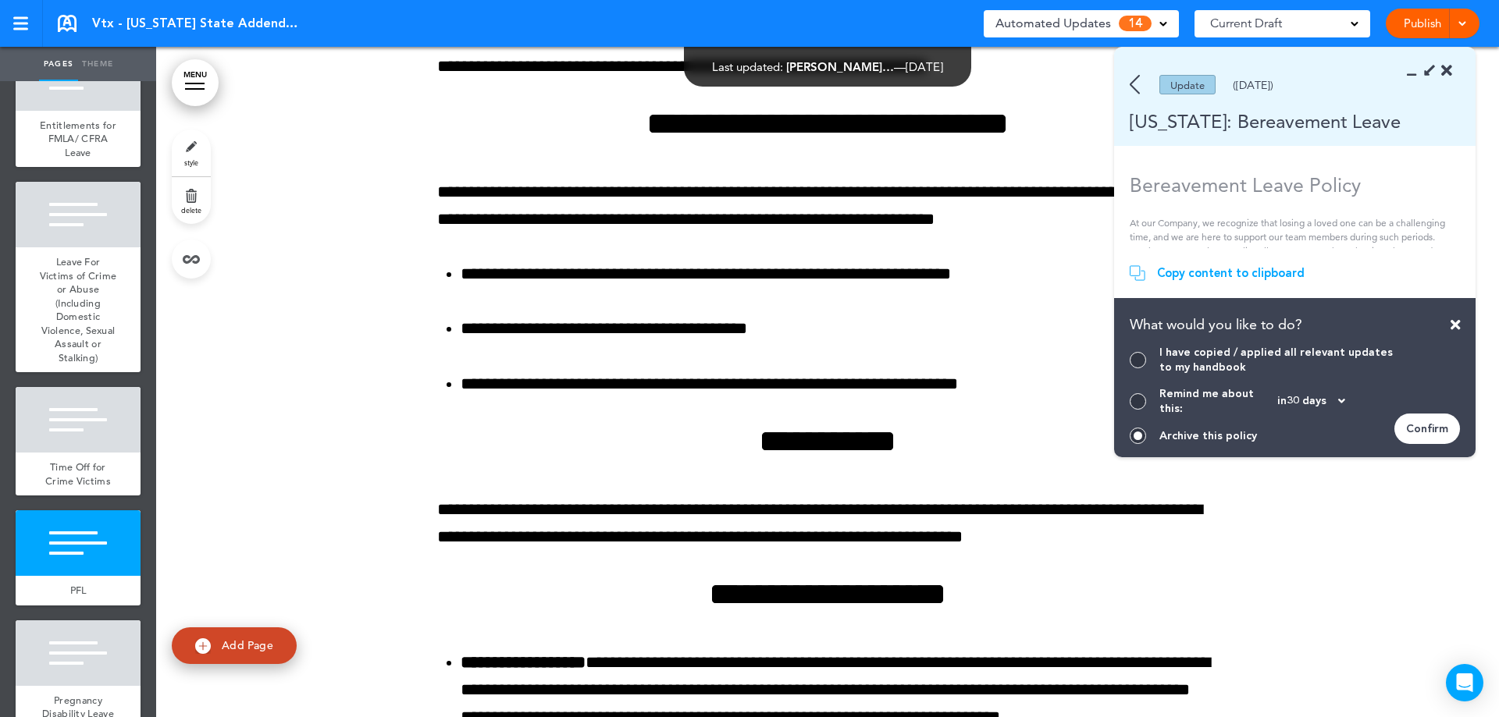
click at [1441, 425] on div "Confirm" at bounding box center [1427, 429] width 66 height 30
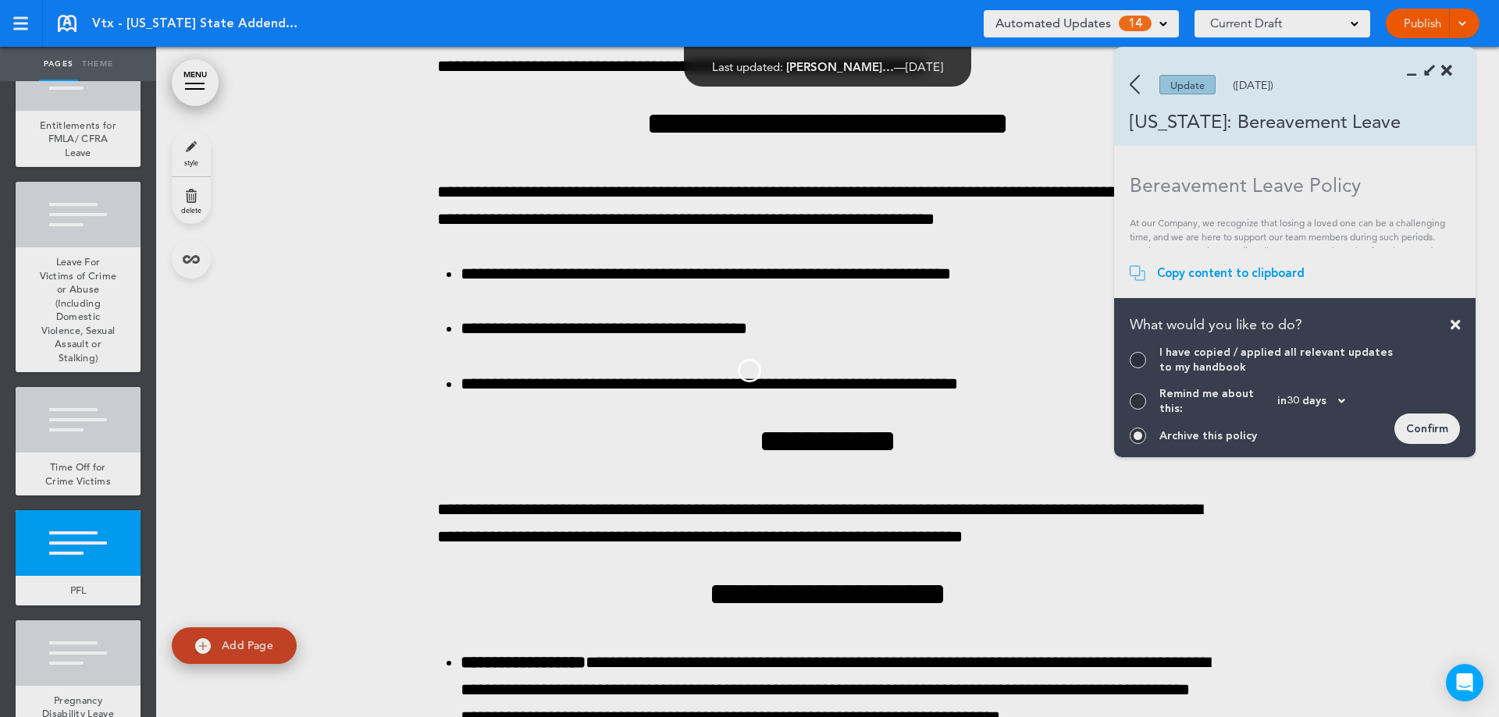
scroll to position [1794, 0]
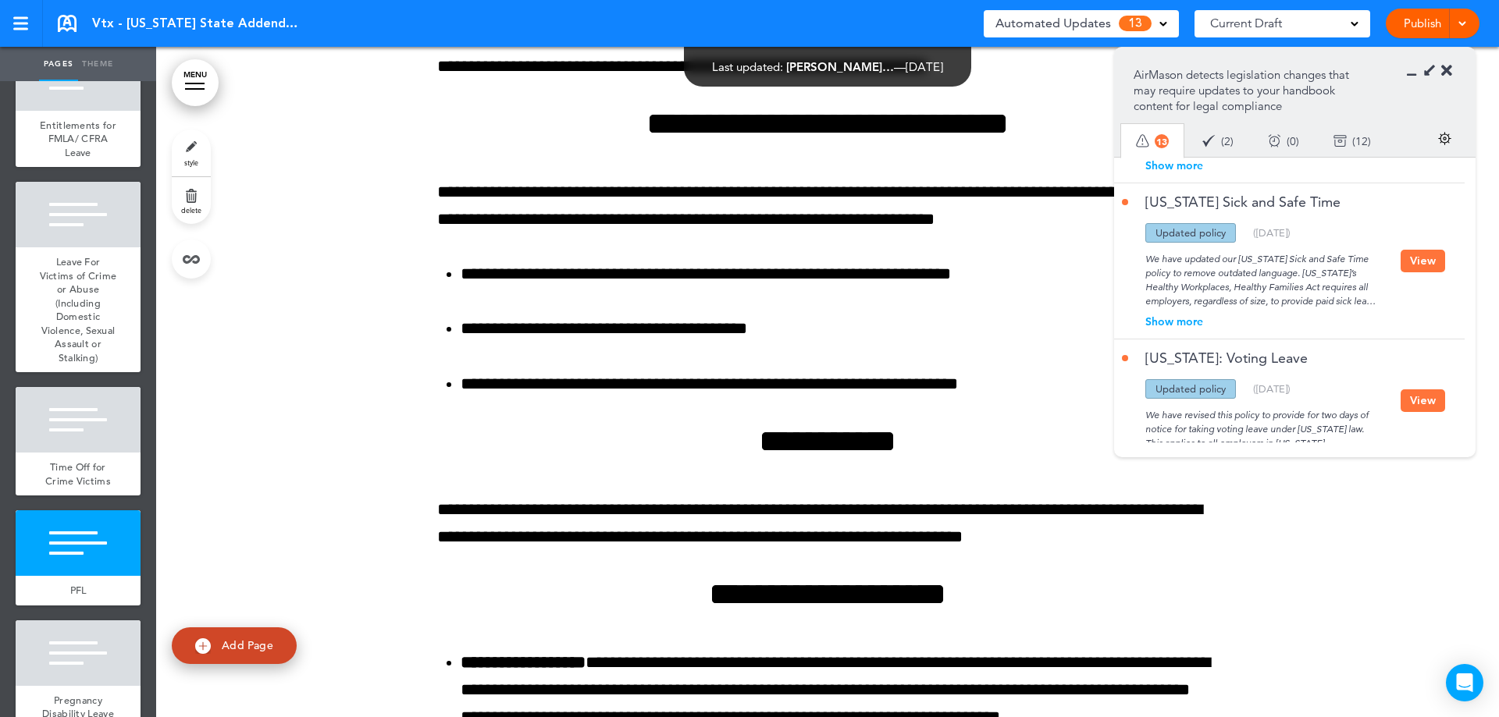
click at [1451, 390] on div "[US_STATE]: Voting Leave Updated policy New policy Deleted policy ( [DATE] ) We…" at bounding box center [1285, 401] width 343 height 123
click at [1426, 386] on div "[US_STATE]: Voting Leave Updated policy New policy Deleted policy ( [DATE] ) We…" at bounding box center [1285, 401] width 343 height 123
click at [1425, 389] on button "View" at bounding box center [1422, 400] width 44 height 23
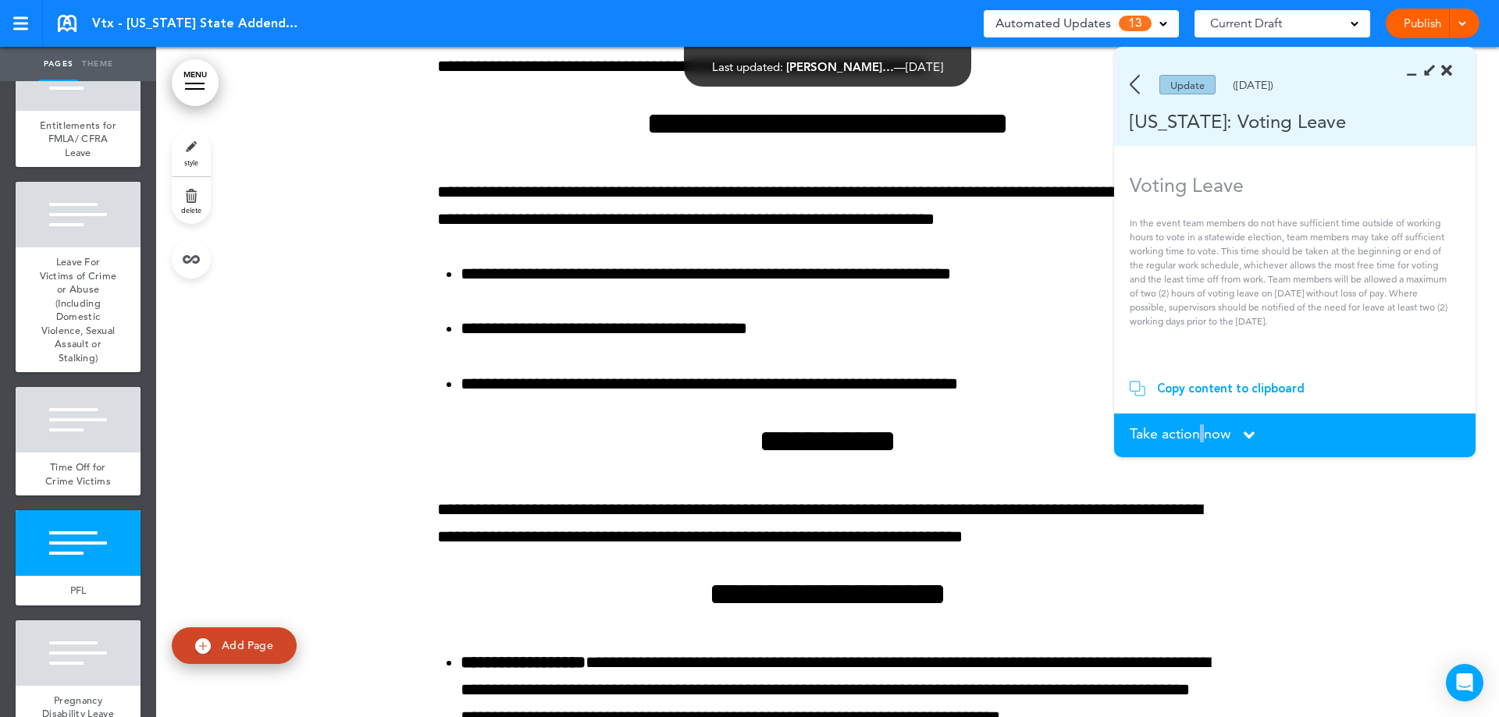
click at [1203, 434] on span "Take action now" at bounding box center [1179, 434] width 101 height 14
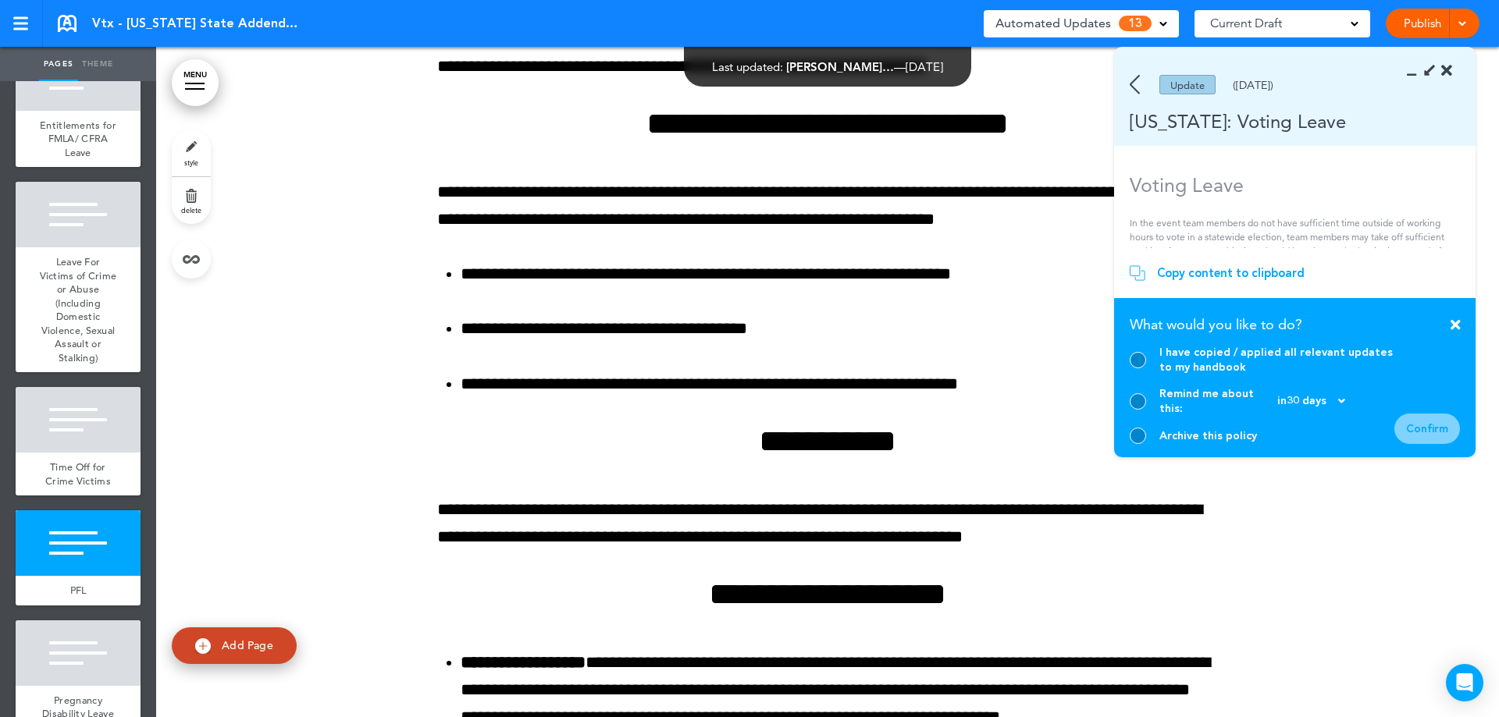
click at [1153, 431] on div "Archive this policy" at bounding box center [1261, 436] width 265 height 16
drag, startPoint x: 1145, startPoint y: 432, endPoint x: 1178, endPoint y: 432, distance: 32.8
click at [1144, 432] on div "Archive this policy" at bounding box center [1261, 436] width 265 height 16
click at [1138, 435] on div at bounding box center [1137, 436] width 16 height 16
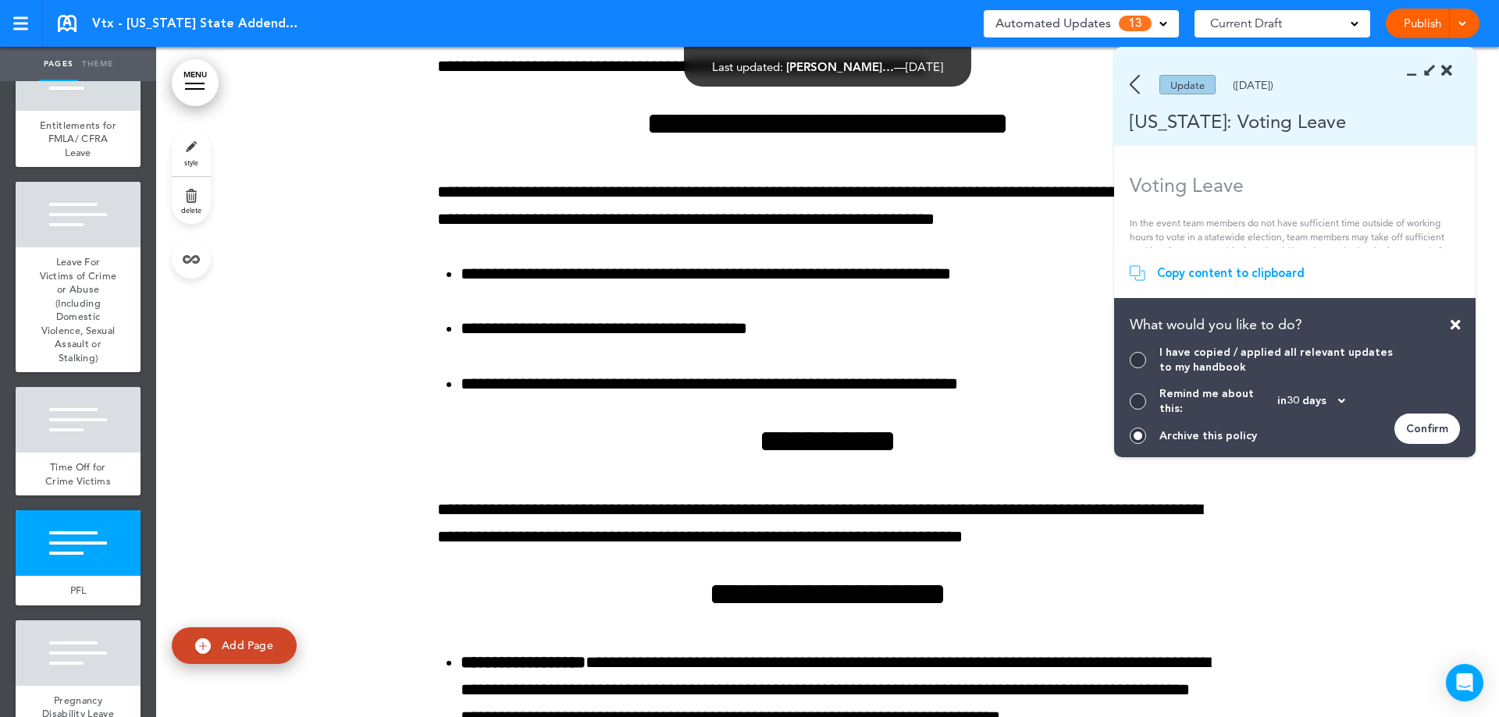
click at [1450, 428] on div "Confirm" at bounding box center [1427, 429] width 66 height 30
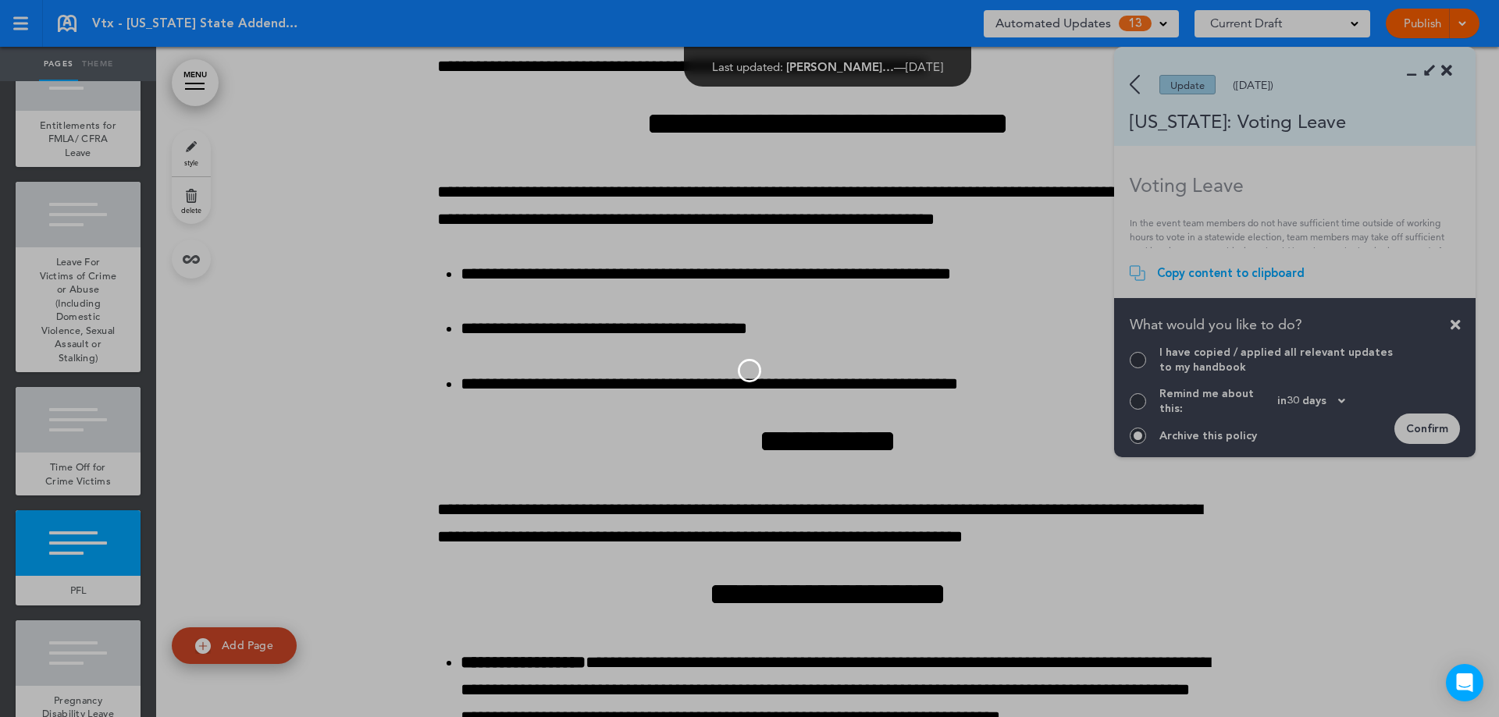
scroll to position [1671, 0]
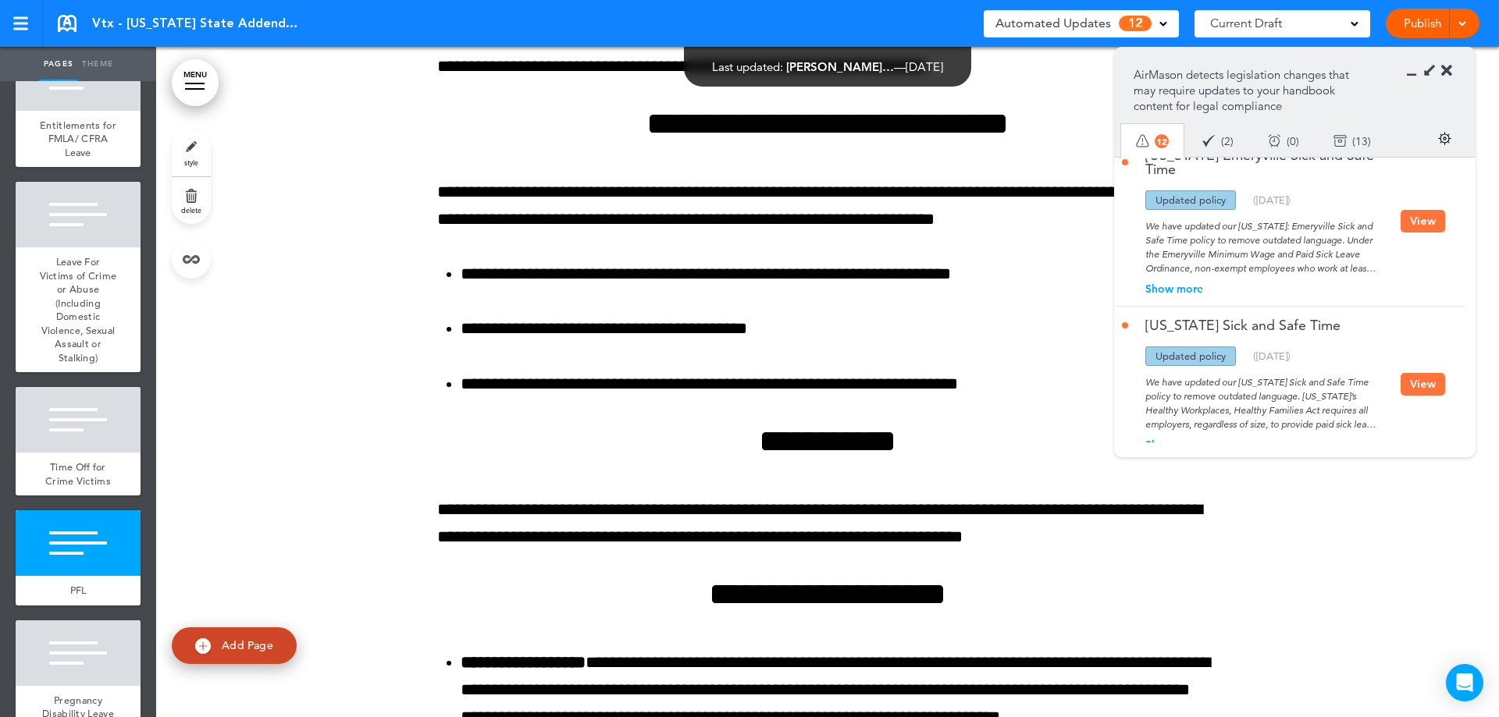
click at [1427, 373] on button "View" at bounding box center [1422, 384] width 44 height 23
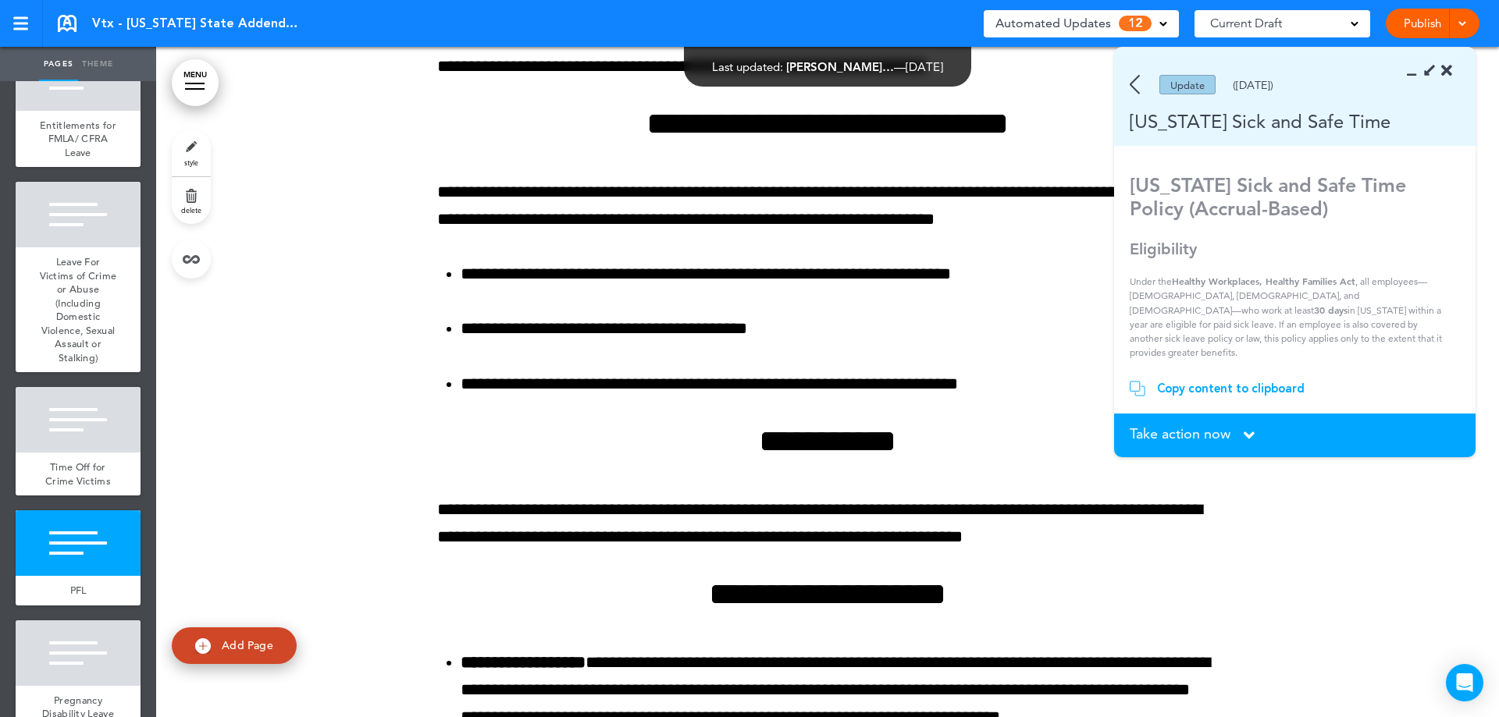
click at [1229, 434] on span "Take action now" at bounding box center [1179, 434] width 101 height 14
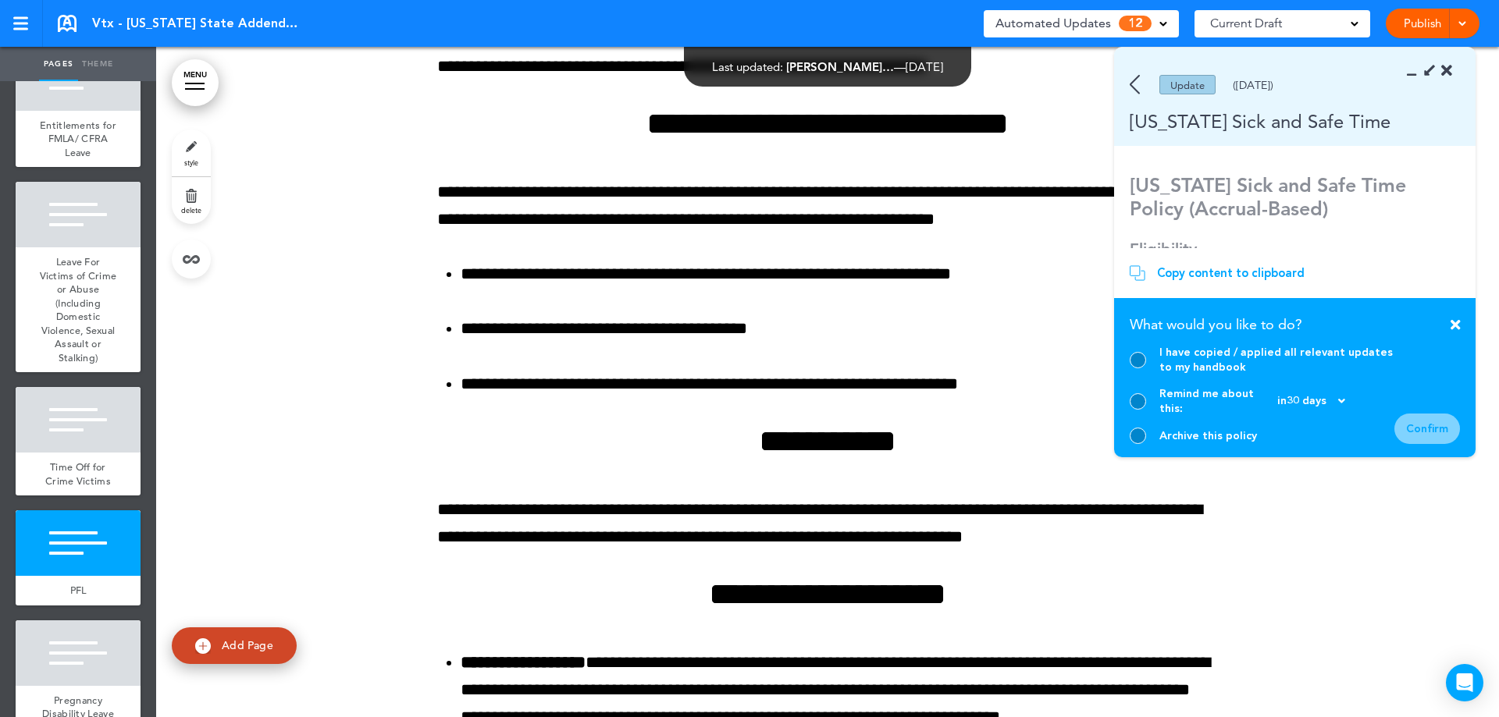
click at [1139, 432] on div at bounding box center [1137, 436] width 16 height 16
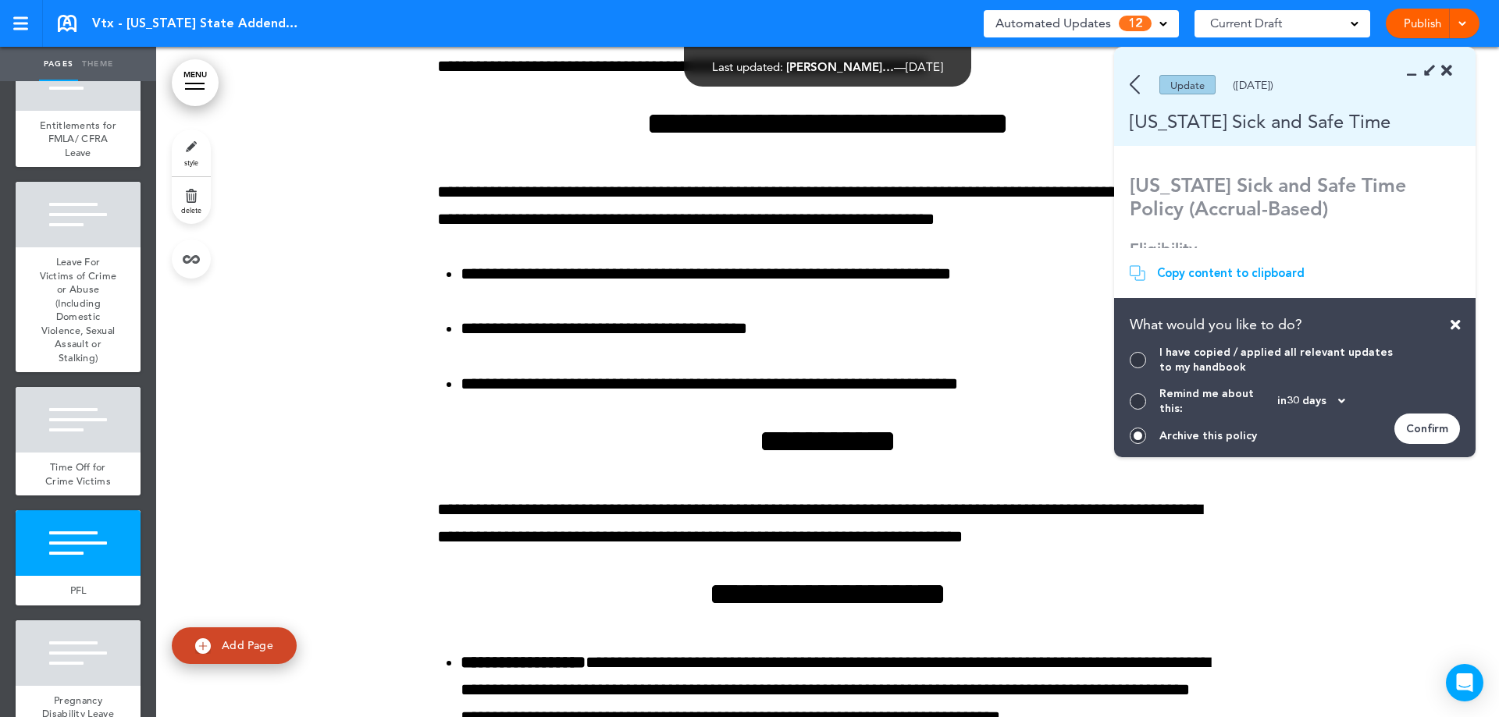
click at [1450, 432] on div "Confirm" at bounding box center [1427, 429] width 66 height 30
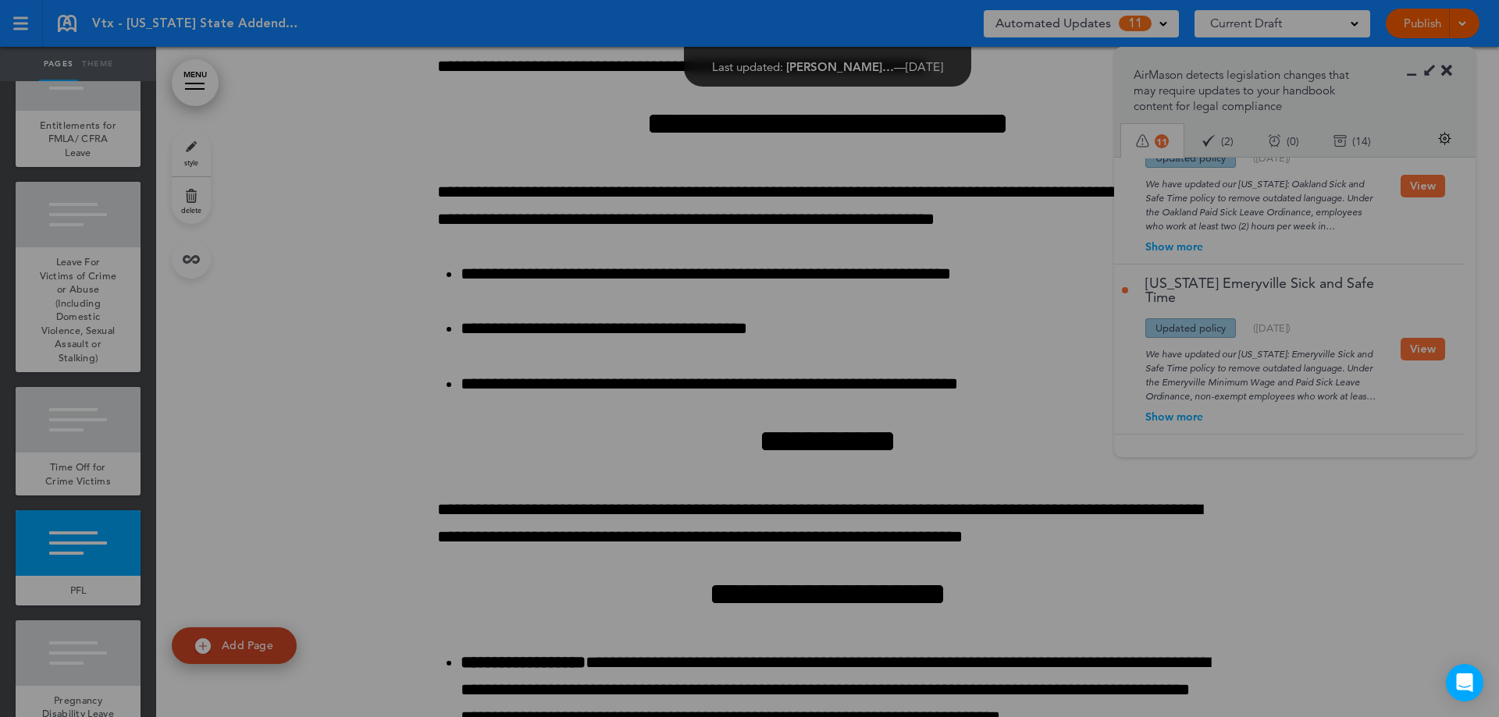
scroll to position [1515, 0]
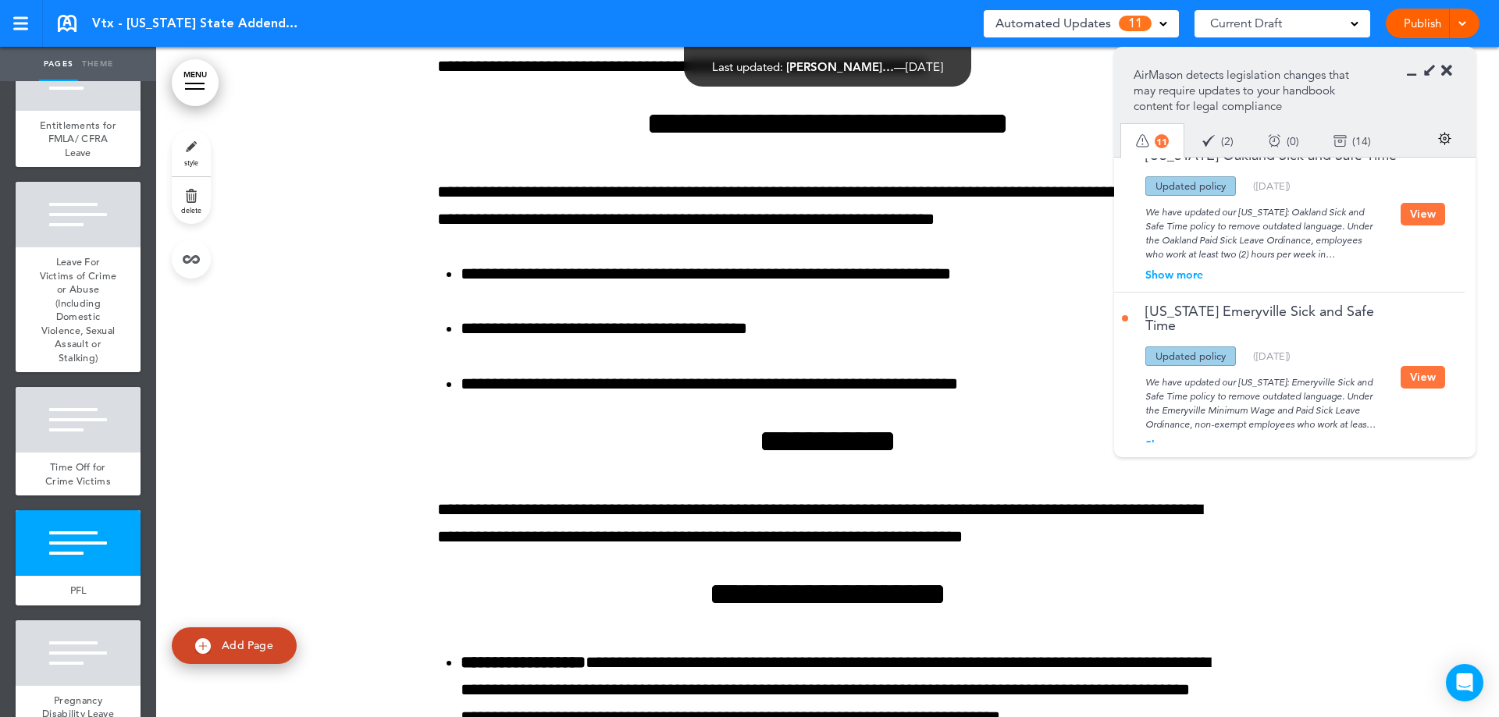
click at [1428, 366] on button "View" at bounding box center [1422, 377] width 44 height 23
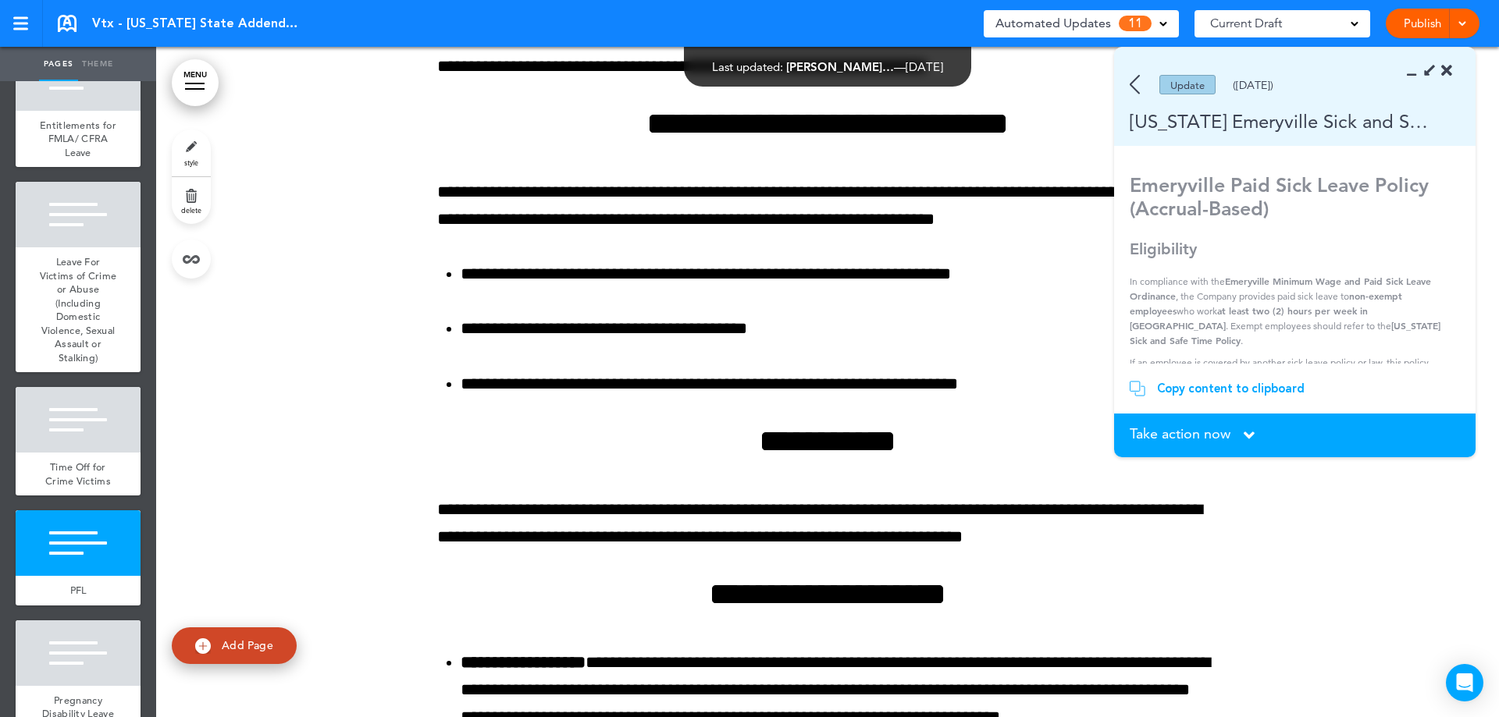
click at [1185, 421] on section "Take action now Click here to change the status What would you like to do? I ha…" at bounding box center [1294, 436] width 361 height 44
click at [1188, 427] on span "Take action now" at bounding box center [1179, 434] width 101 height 14
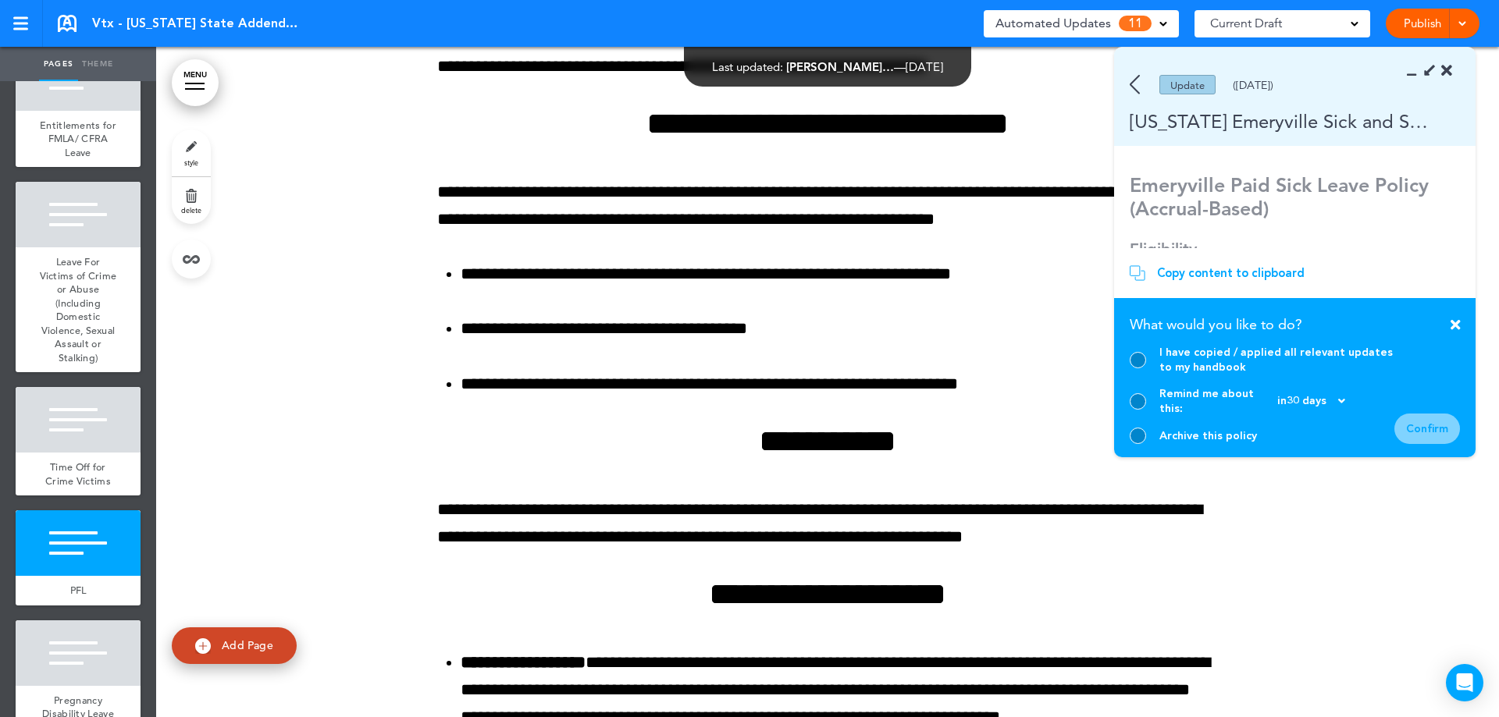
click at [1133, 433] on div at bounding box center [1137, 436] width 16 height 16
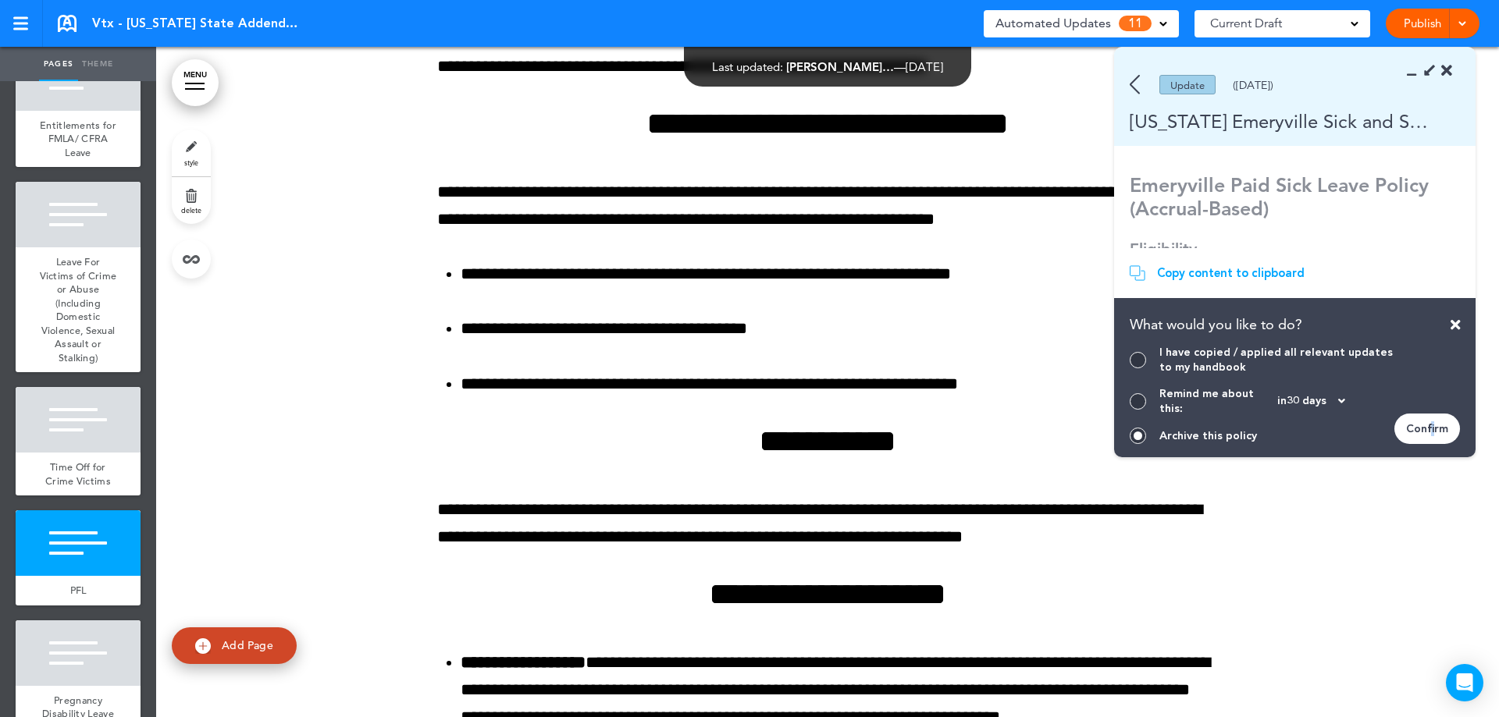
click at [1433, 422] on div "Confirm" at bounding box center [1427, 429] width 66 height 30
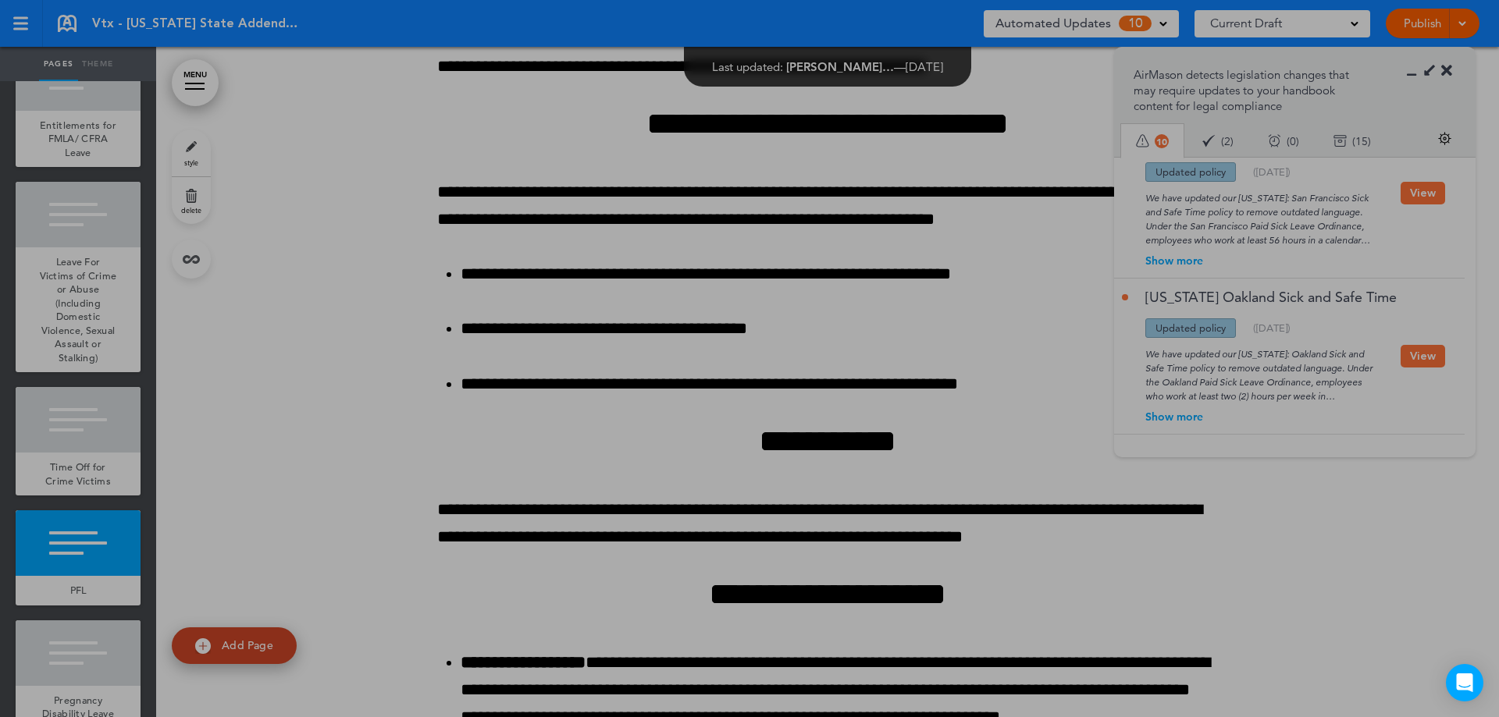
scroll to position [1359, 0]
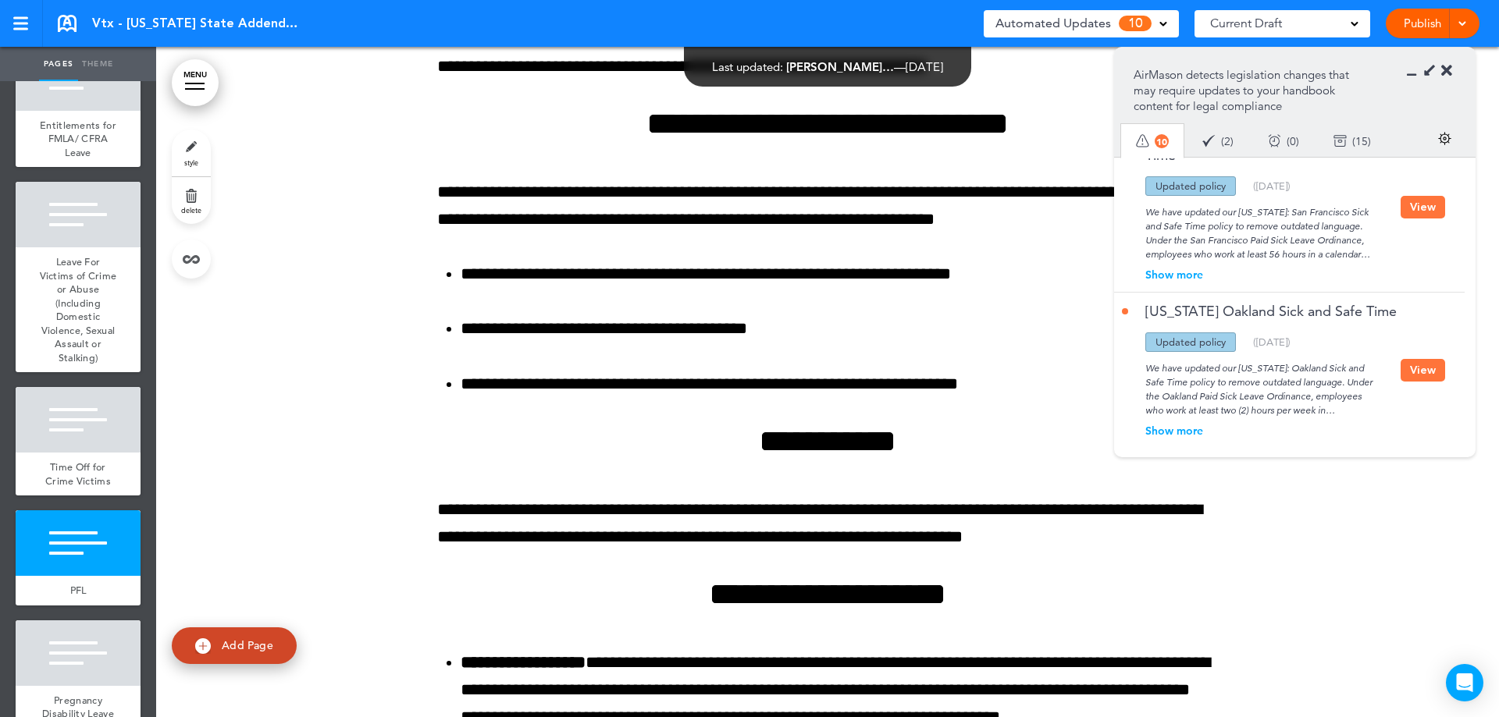
click at [1432, 372] on div "[US_STATE] Oakland Sick and Safe Time Updated policy New policy Deleted policy …" at bounding box center [1285, 370] width 343 height 155
click at [1430, 362] on button "View" at bounding box center [1422, 370] width 44 height 23
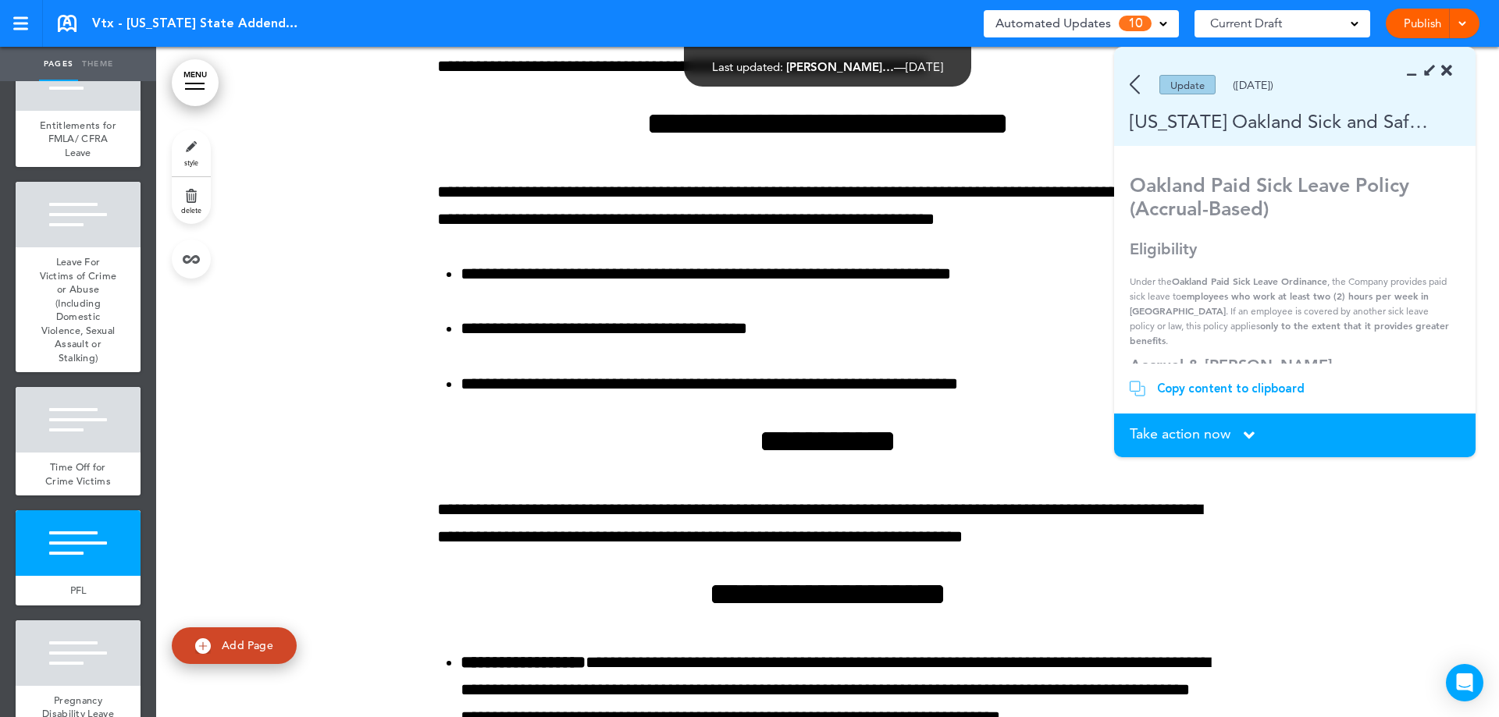
click at [1222, 432] on span "Take action now" at bounding box center [1179, 434] width 101 height 14
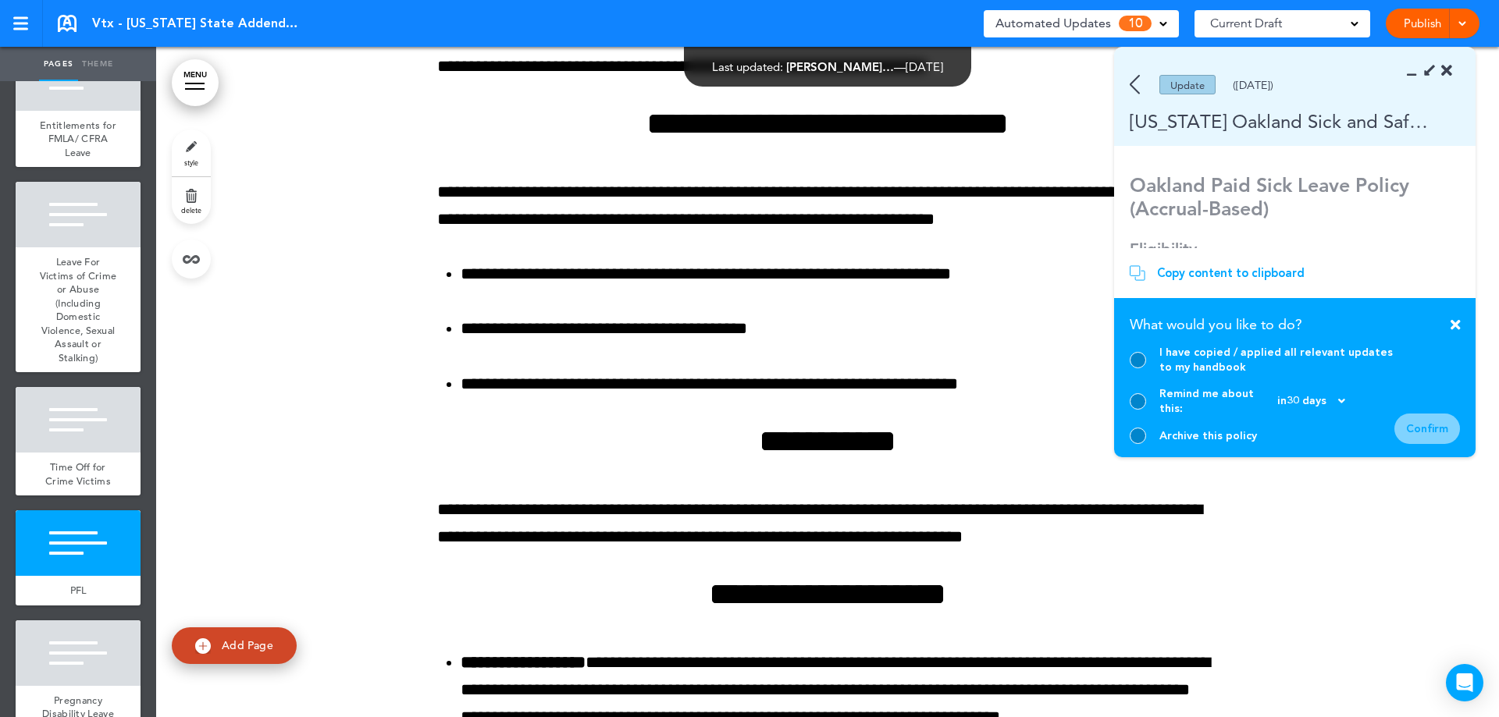
click at [1144, 434] on div at bounding box center [1137, 436] width 16 height 16
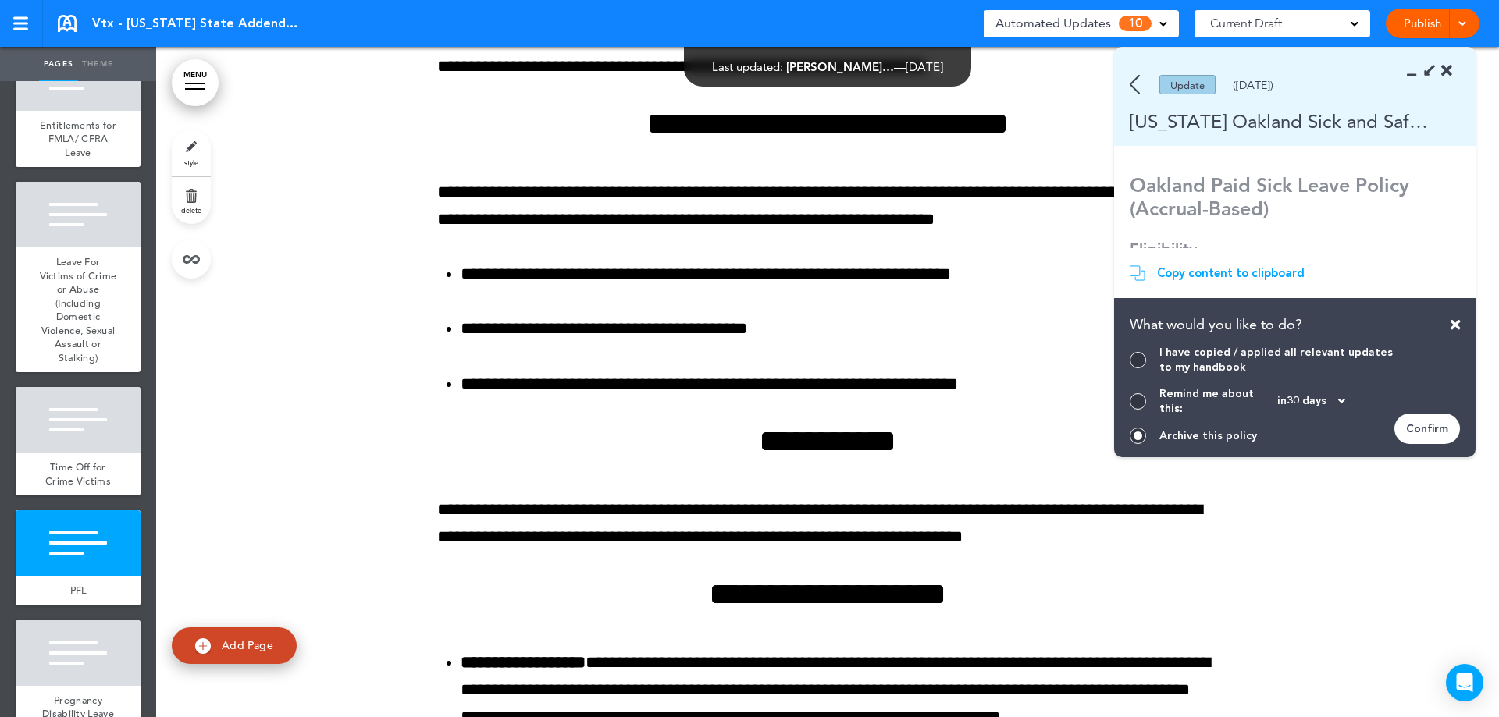
click at [1454, 429] on div "Confirm" at bounding box center [1427, 429] width 66 height 30
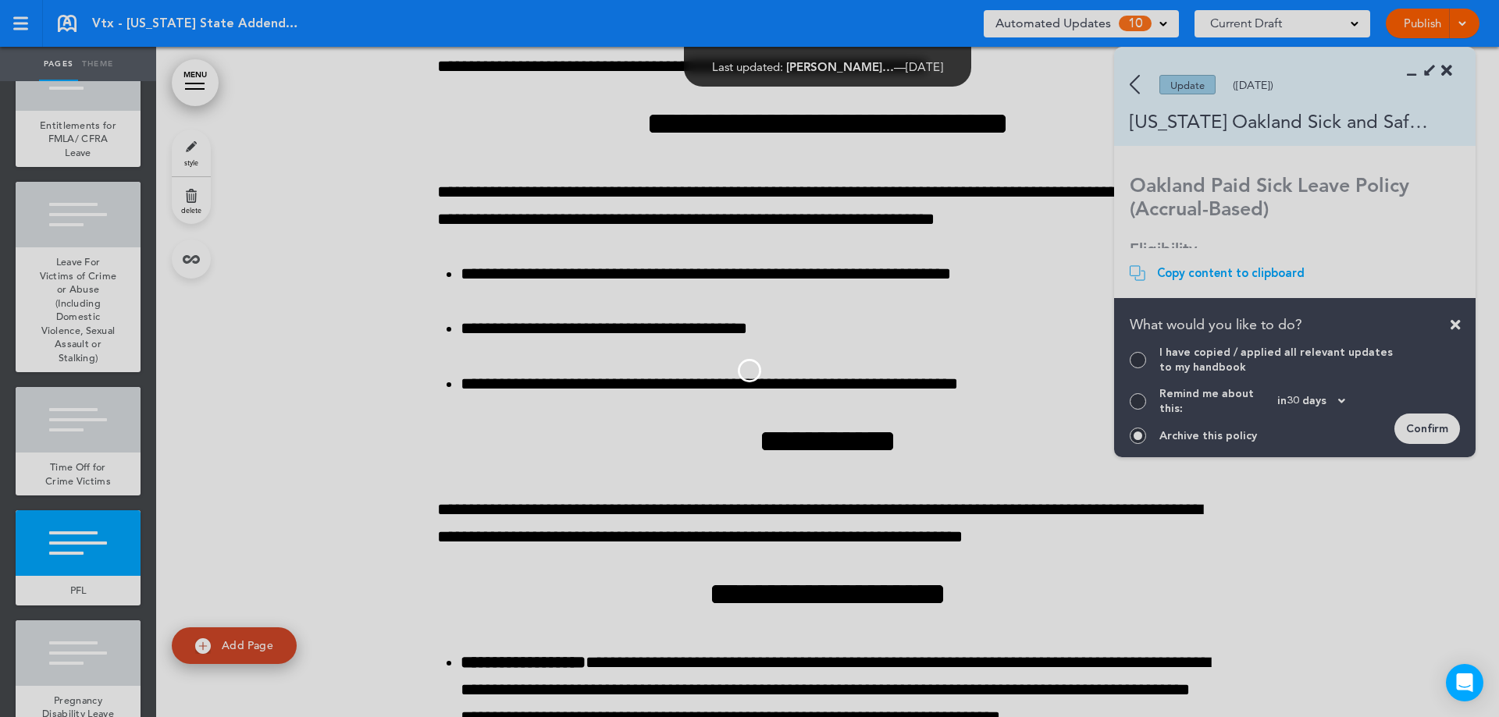
scroll to position [1203, 0]
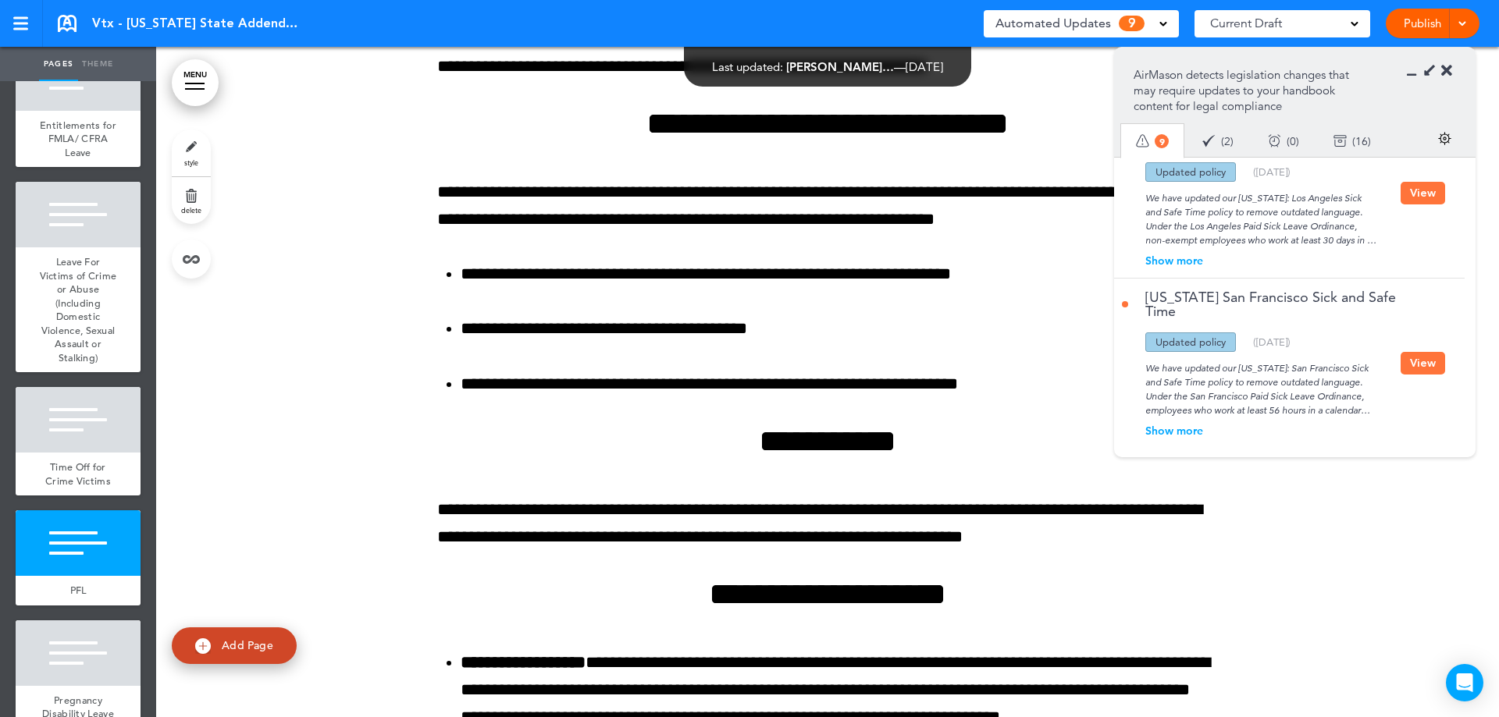
click at [1414, 357] on button "View" at bounding box center [1422, 363] width 44 height 23
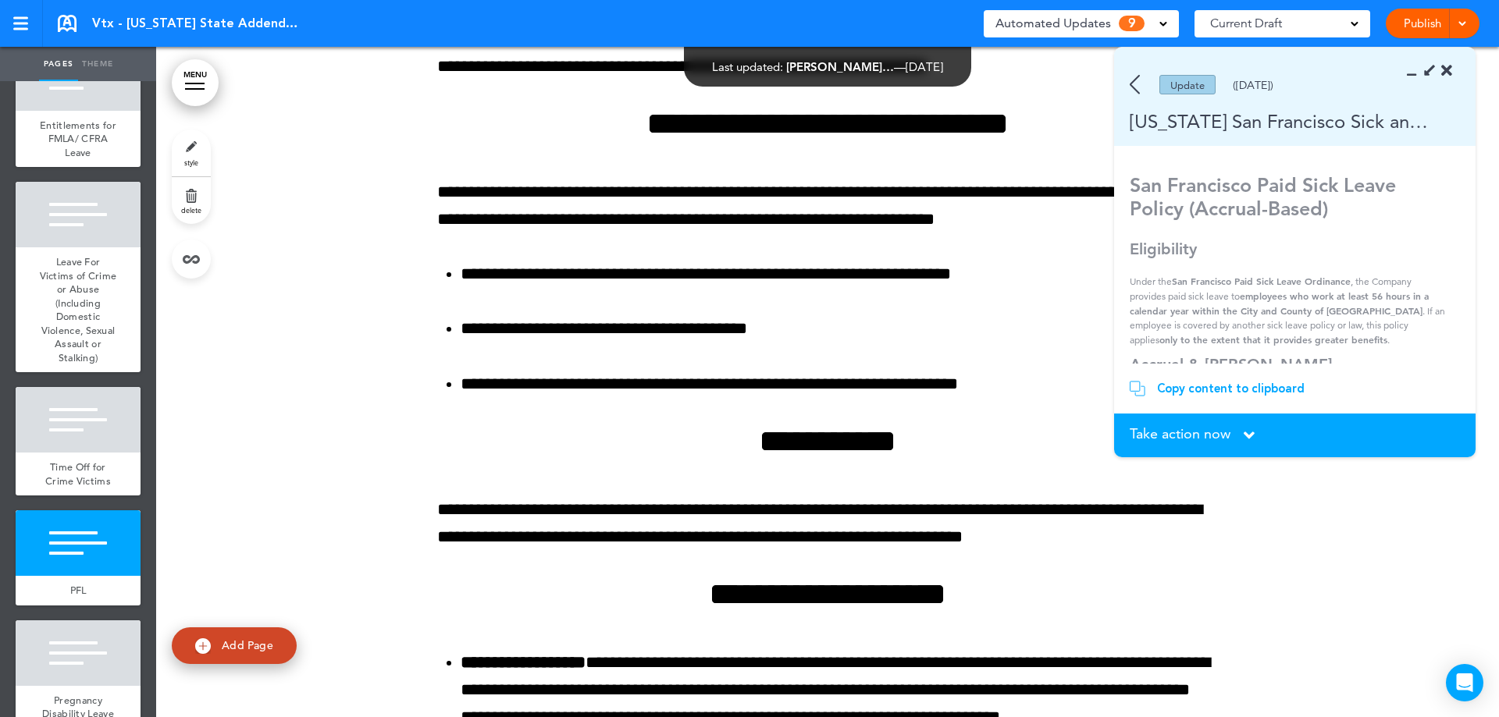
click at [1221, 443] on div "Take action now Click here to change the status" at bounding box center [1294, 435] width 330 height 17
click at [1222, 437] on span "Take action now" at bounding box center [1179, 434] width 101 height 14
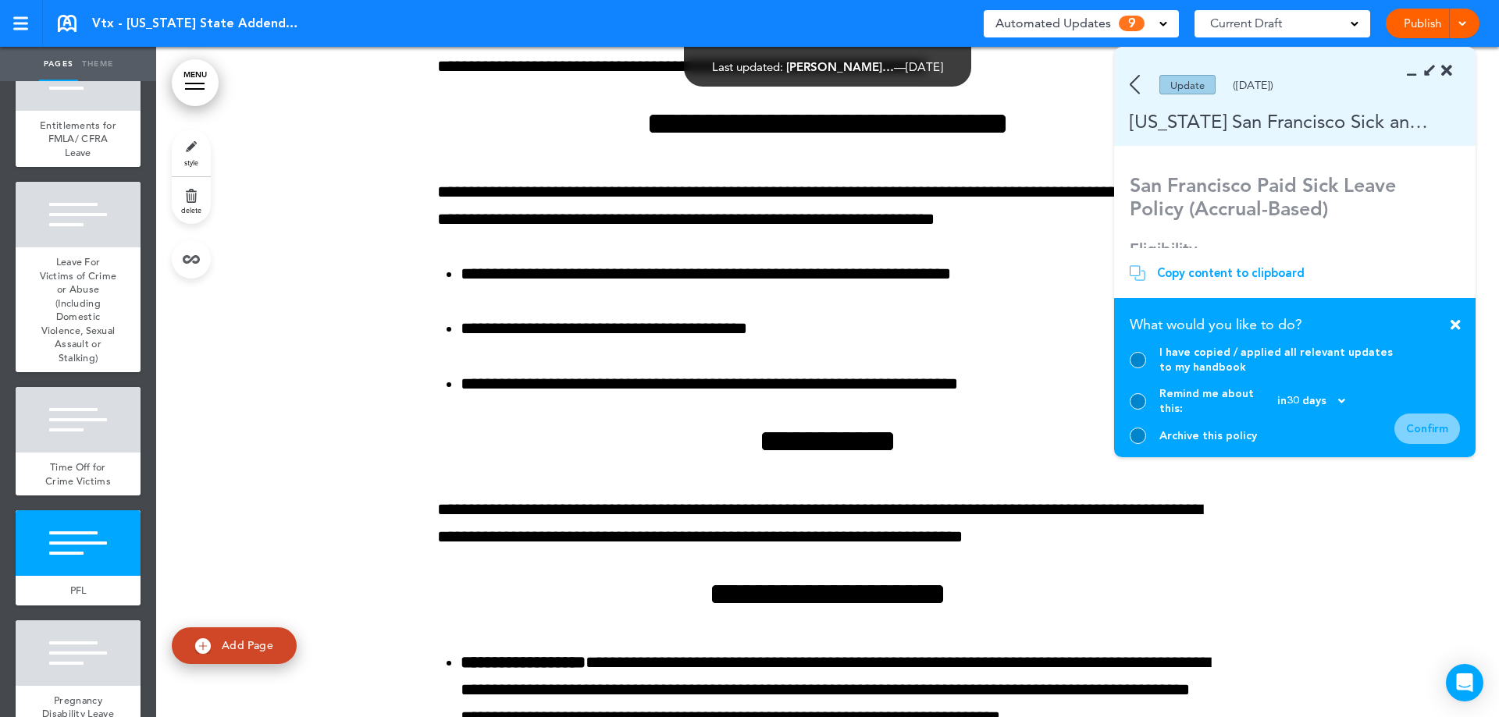
click at [1145, 432] on div "Archive this policy" at bounding box center [1261, 436] width 265 height 16
click at [1142, 437] on div at bounding box center [1137, 436] width 16 height 16
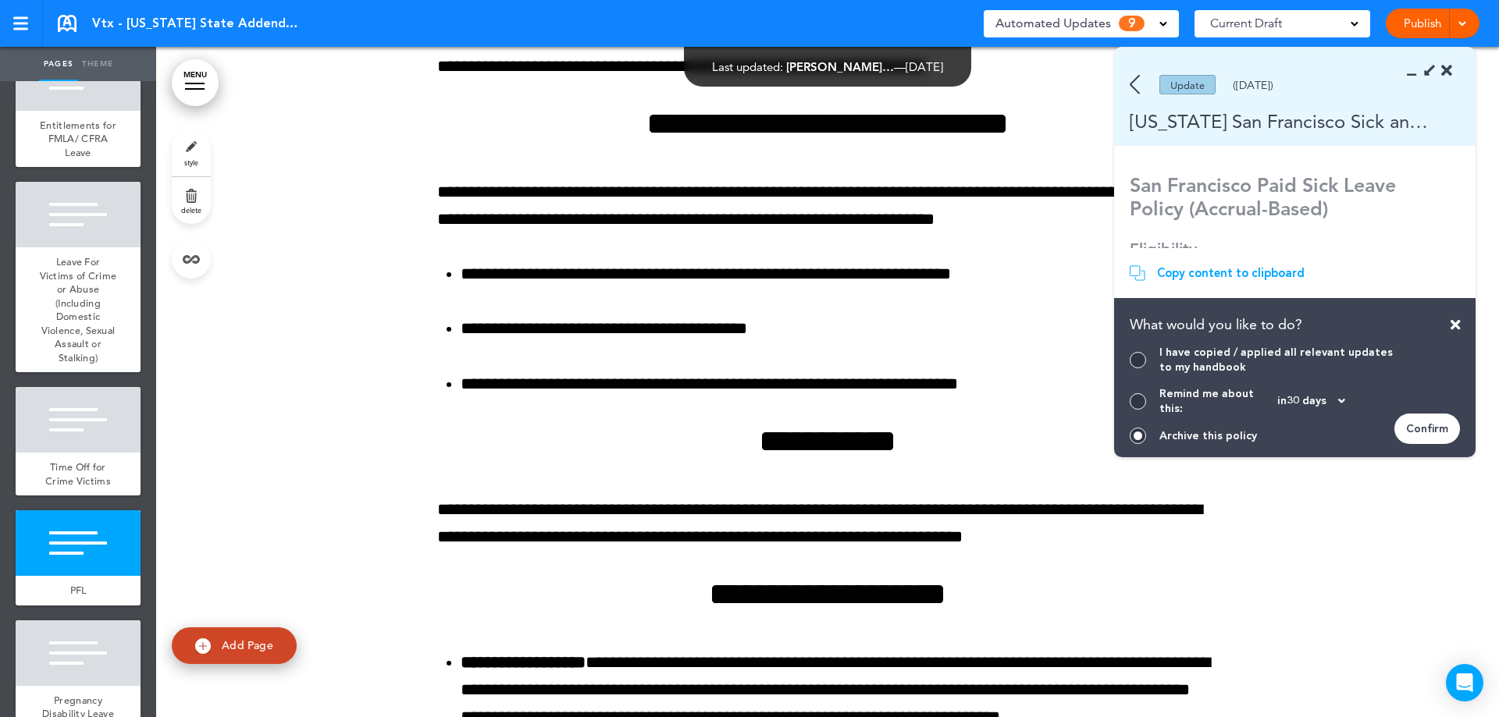
click at [1441, 436] on div "Confirm" at bounding box center [1427, 429] width 66 height 30
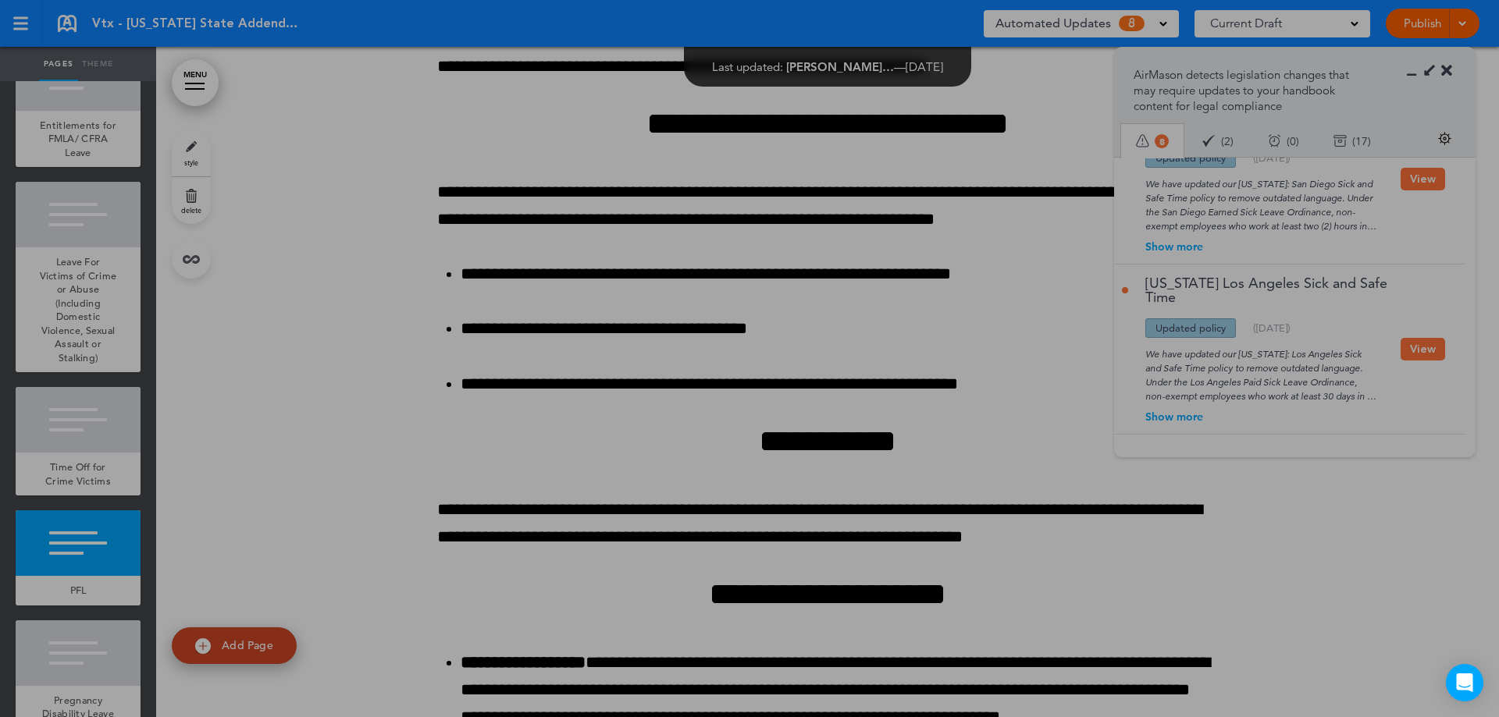
scroll to position [1033, 0]
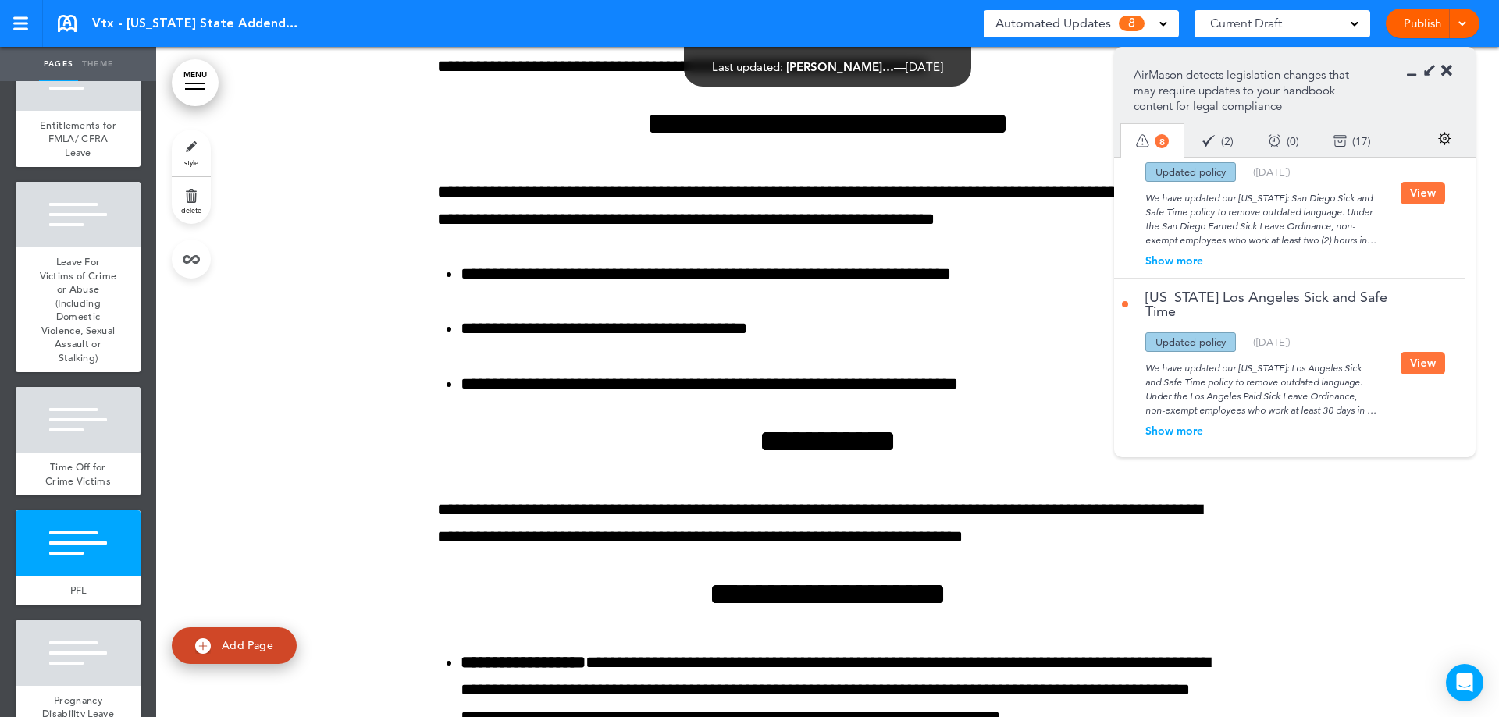
click at [1431, 352] on button "View" at bounding box center [1422, 363] width 44 height 23
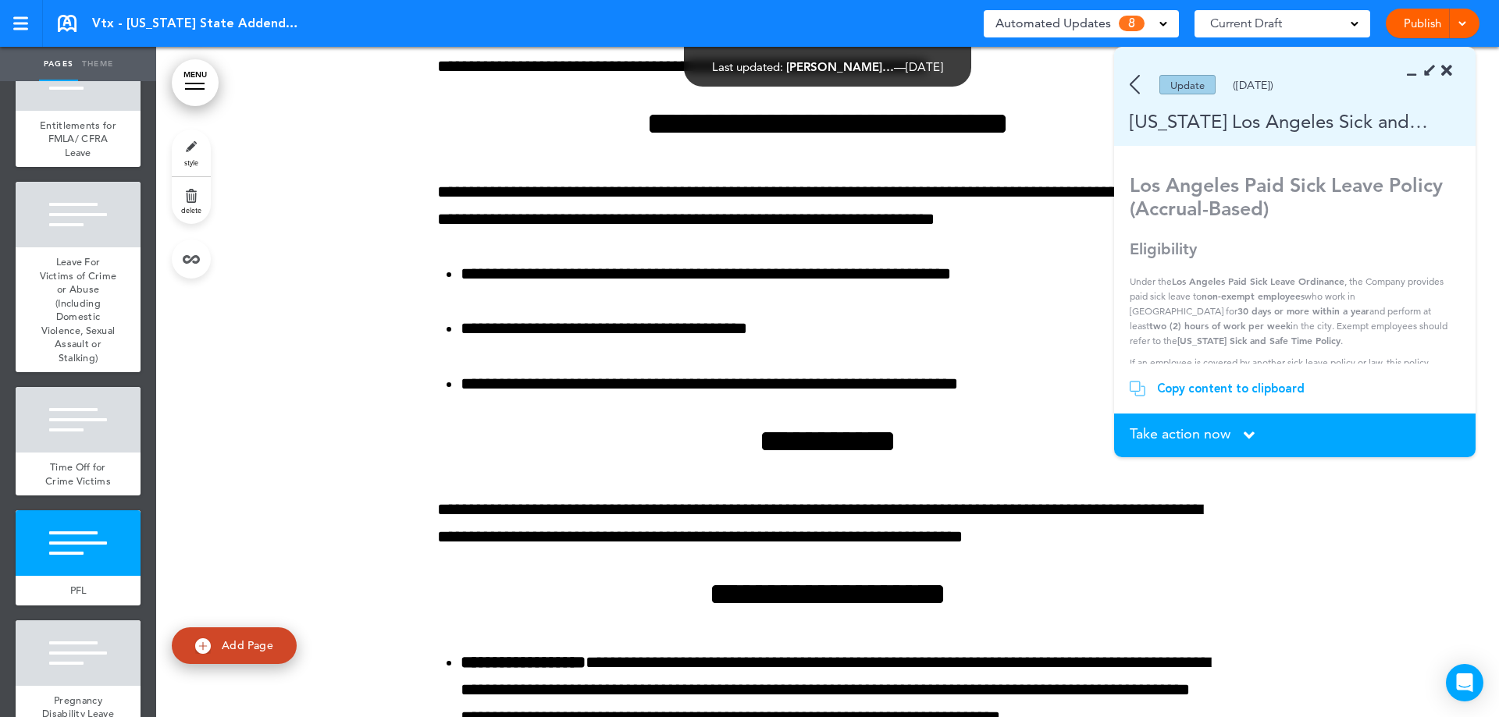
click at [1209, 435] on span "Take action now" at bounding box center [1179, 434] width 101 height 14
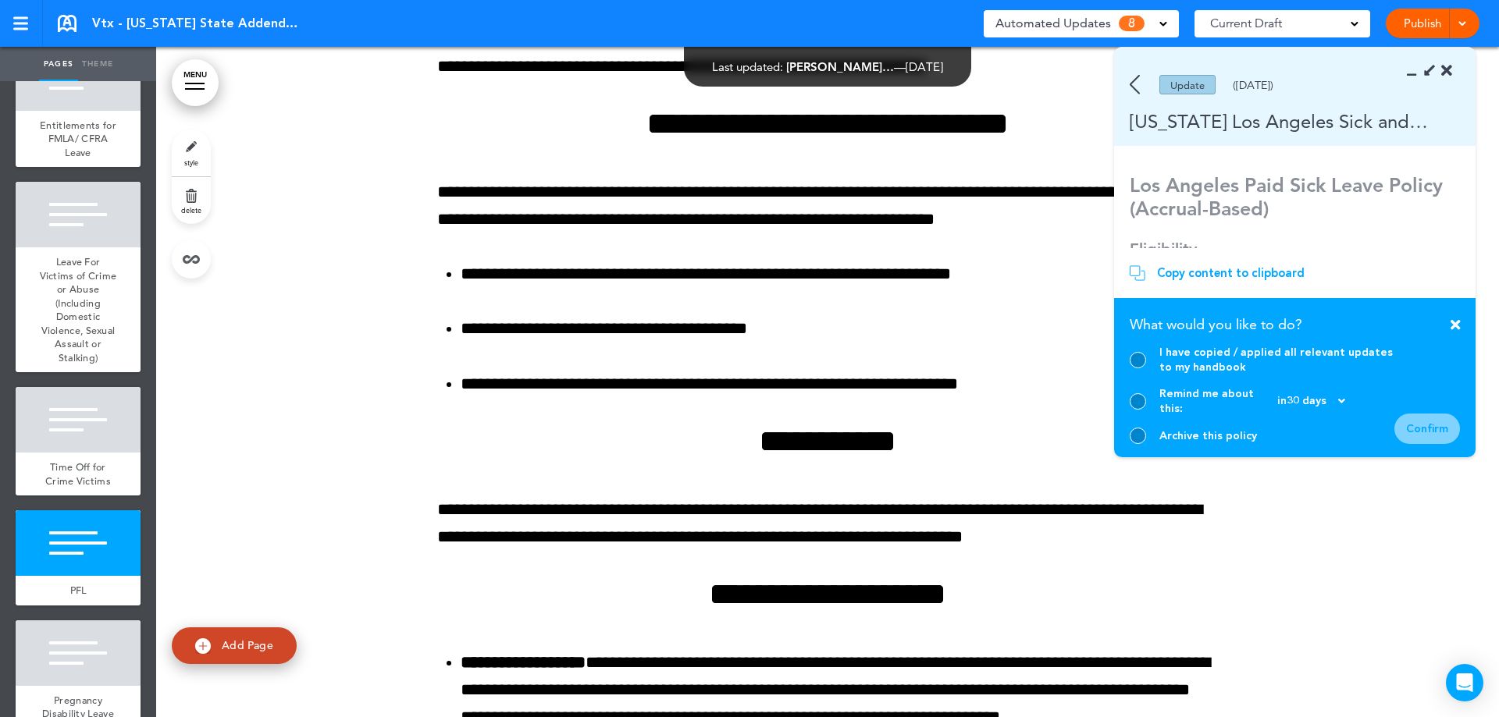
click at [1129, 432] on section "Take action now Click here to change the status What would you like to do? I ha…" at bounding box center [1294, 377] width 361 height 159
click at [1136, 432] on div at bounding box center [1137, 436] width 16 height 16
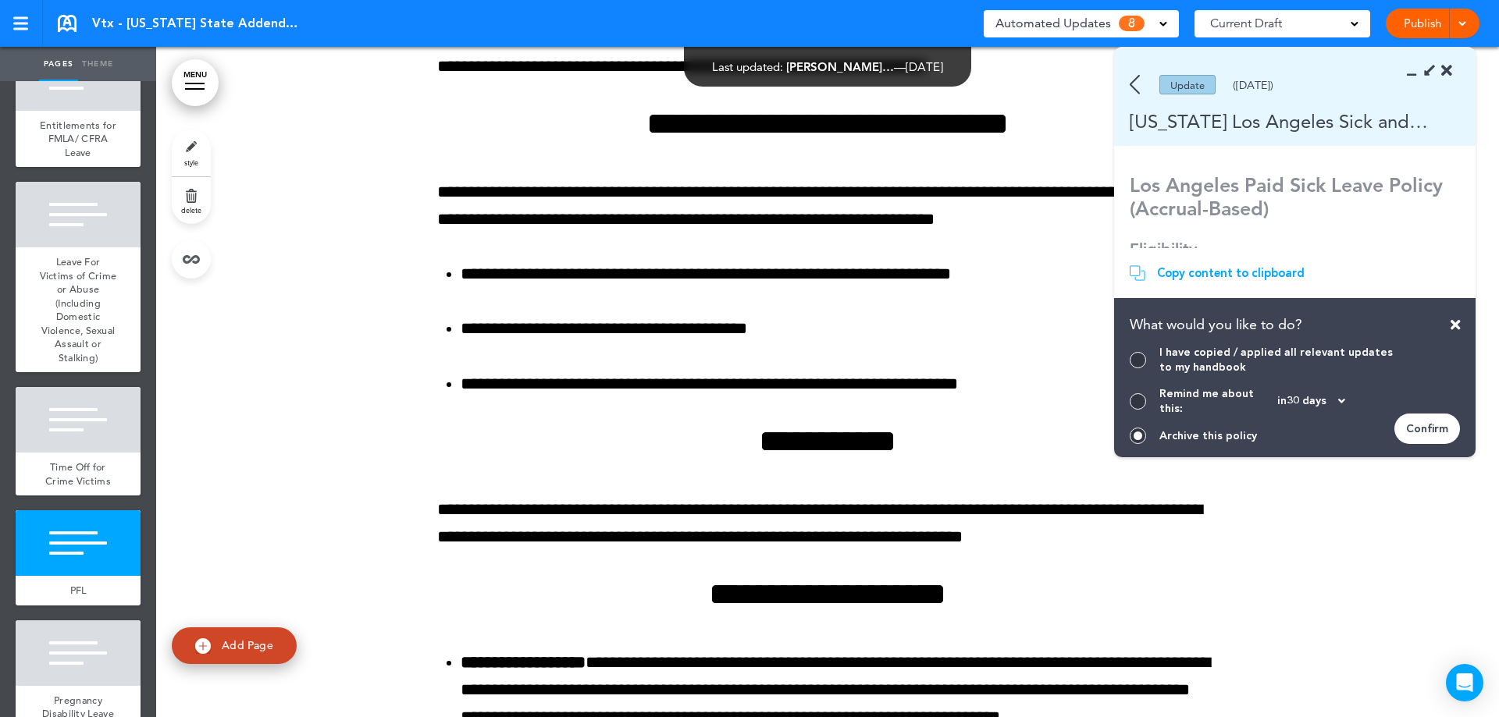
click at [1438, 428] on div "Confirm" at bounding box center [1427, 429] width 66 height 30
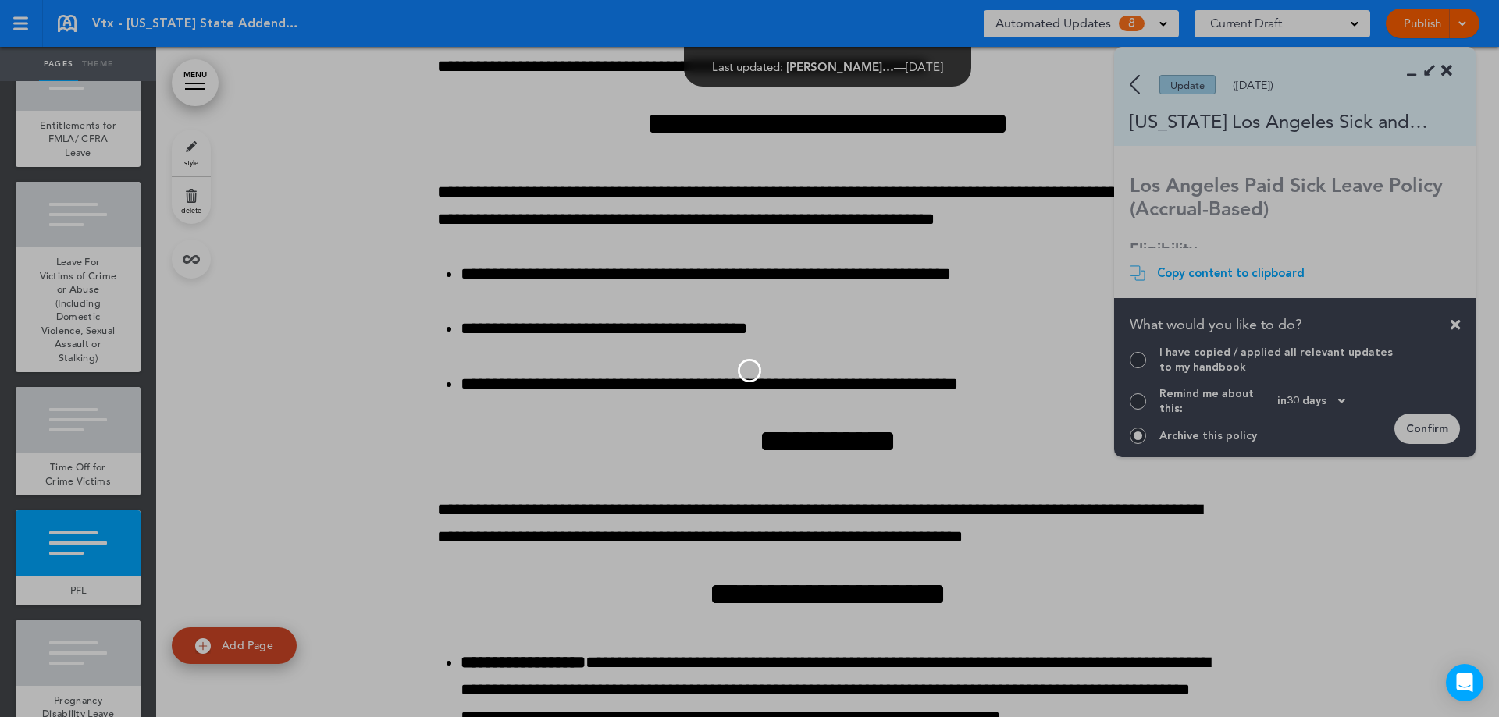
scroll to position [862, 0]
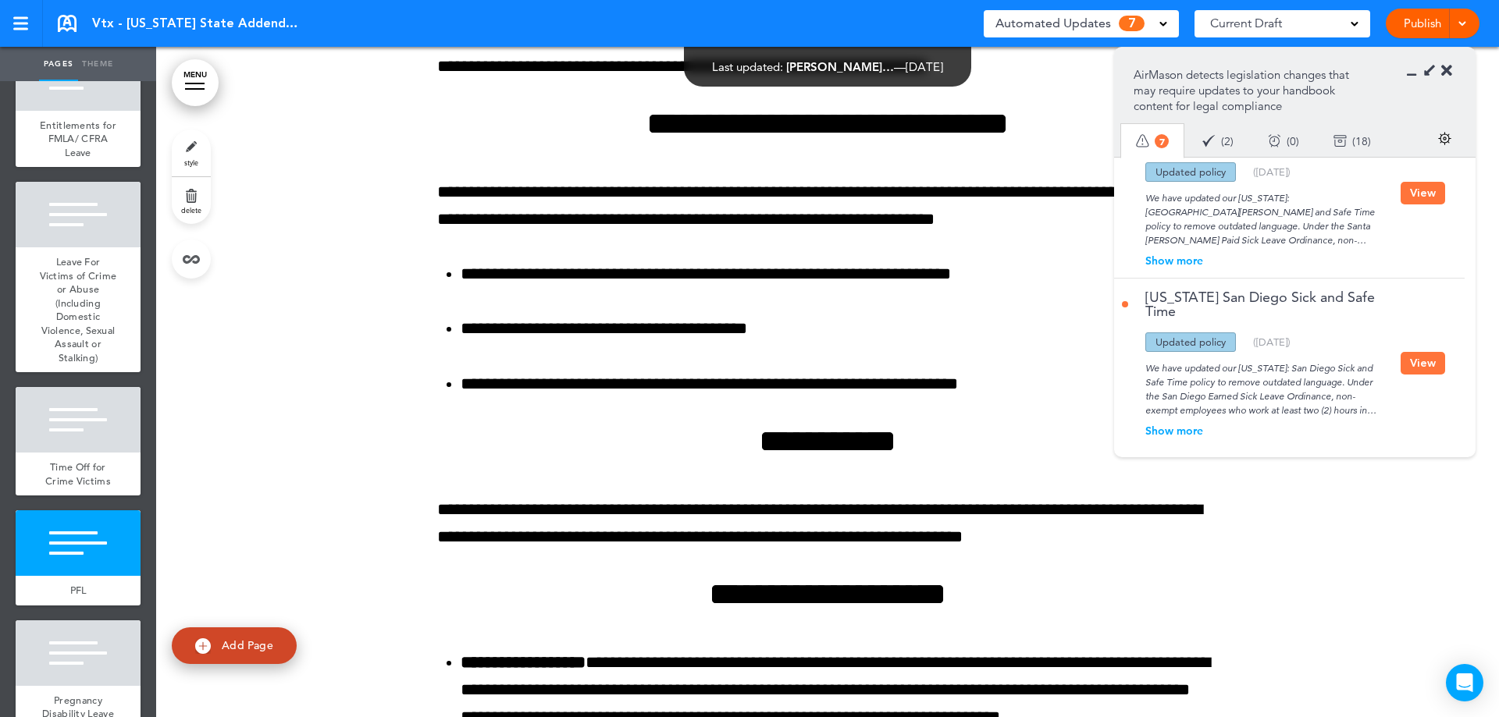
click at [1393, 356] on div "We have updated our [US_STATE]: San Diego Sick and Safe Time policy to remove o…" at bounding box center [1261, 385] width 279 height 66
click at [1410, 354] on button "View" at bounding box center [1422, 363] width 44 height 23
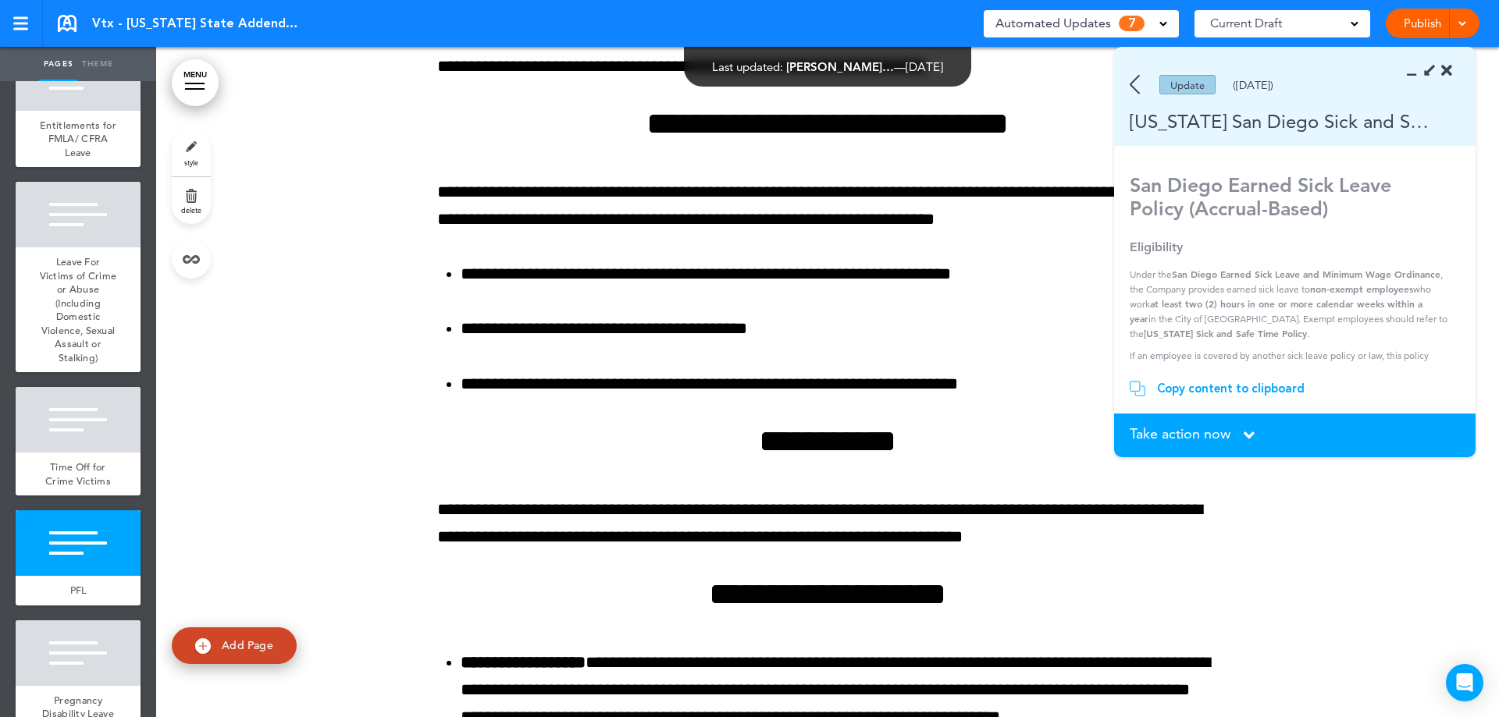
click at [1202, 428] on span "Take action now" at bounding box center [1179, 434] width 101 height 14
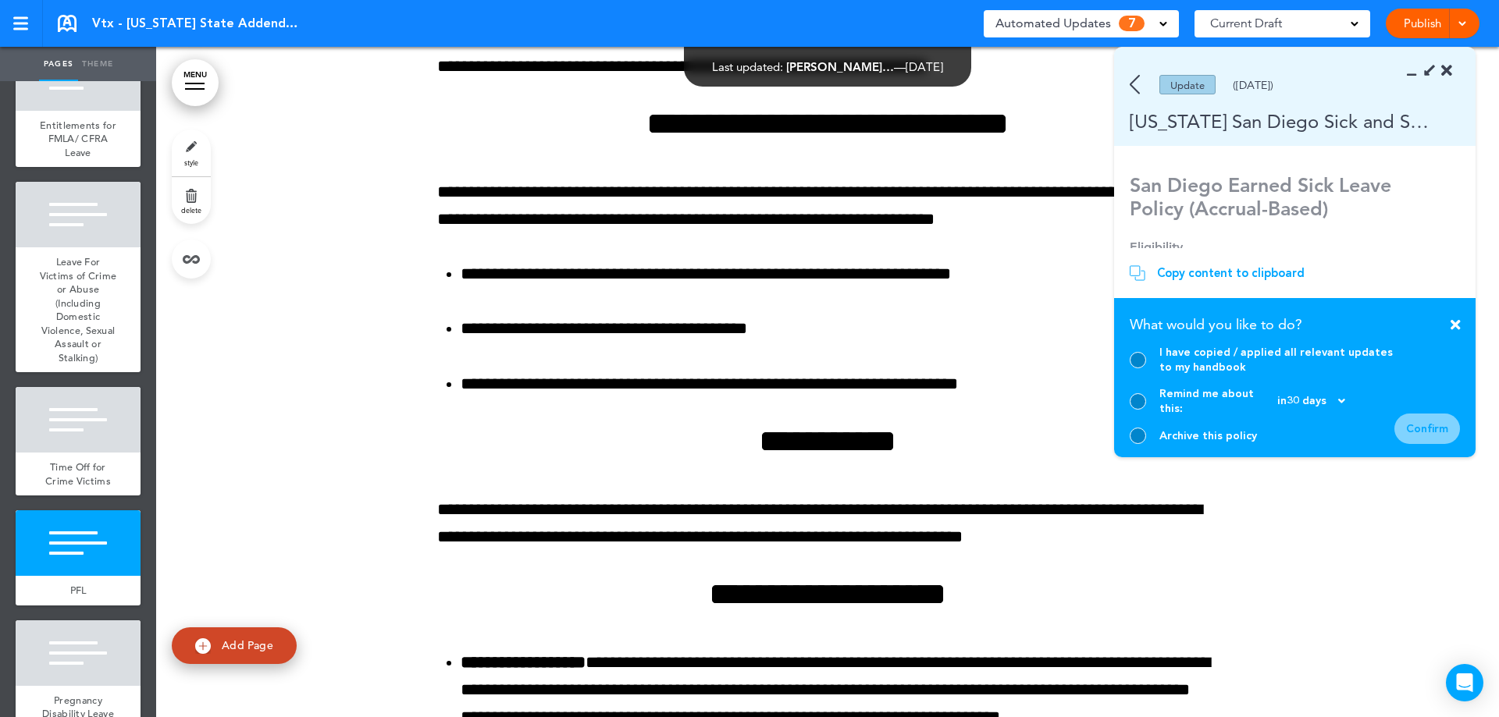
click at [1142, 435] on div at bounding box center [1137, 436] width 16 height 16
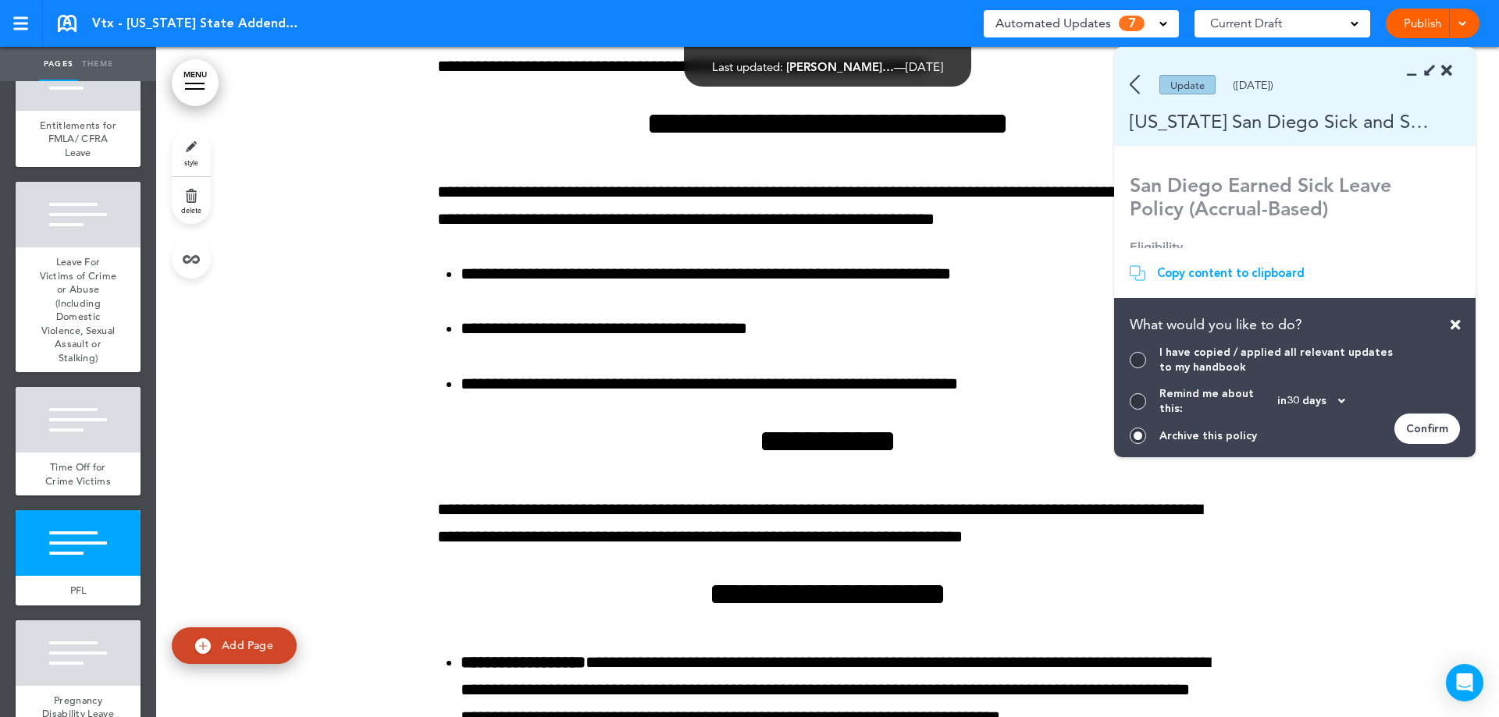
click at [1424, 425] on div "Confirm" at bounding box center [1427, 429] width 66 height 30
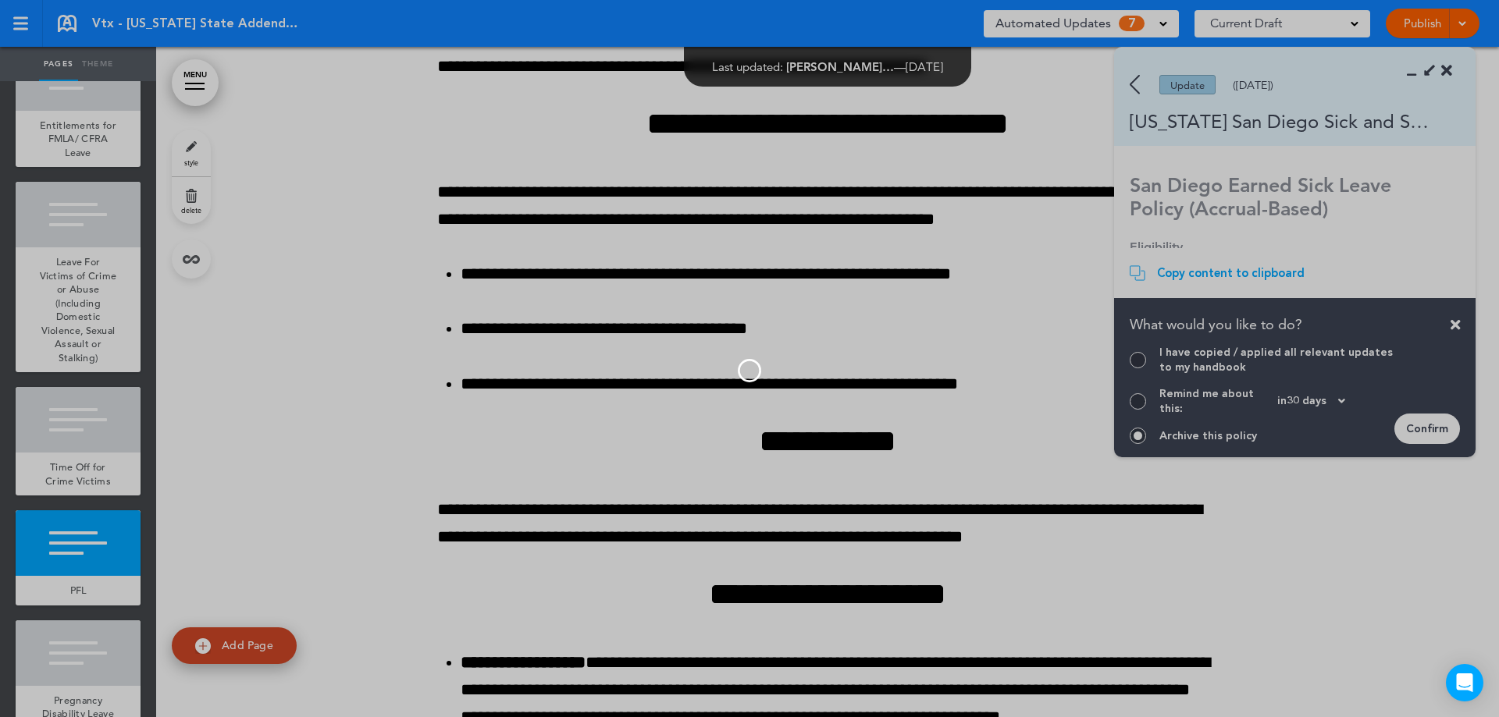
scroll to position [706, 0]
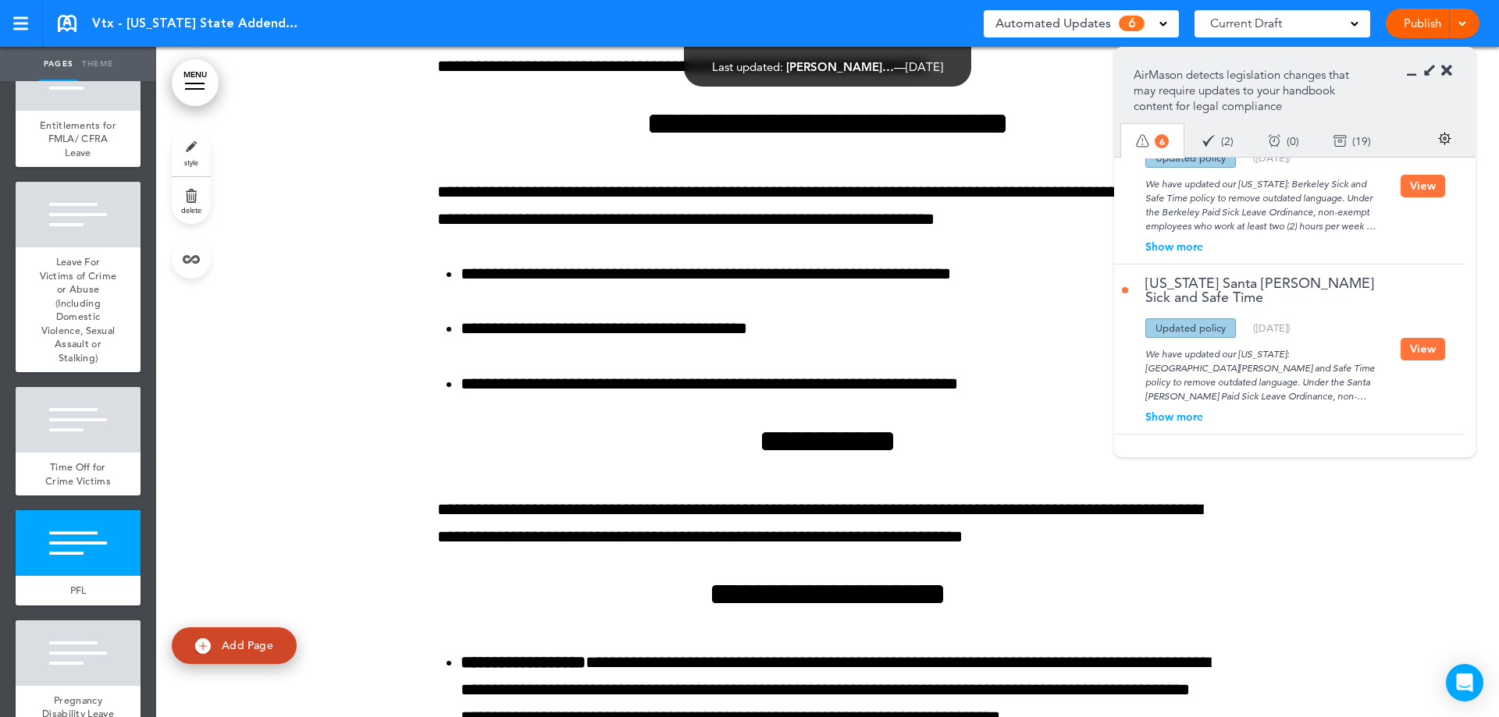
click at [1404, 347] on button "View" at bounding box center [1422, 349] width 44 height 23
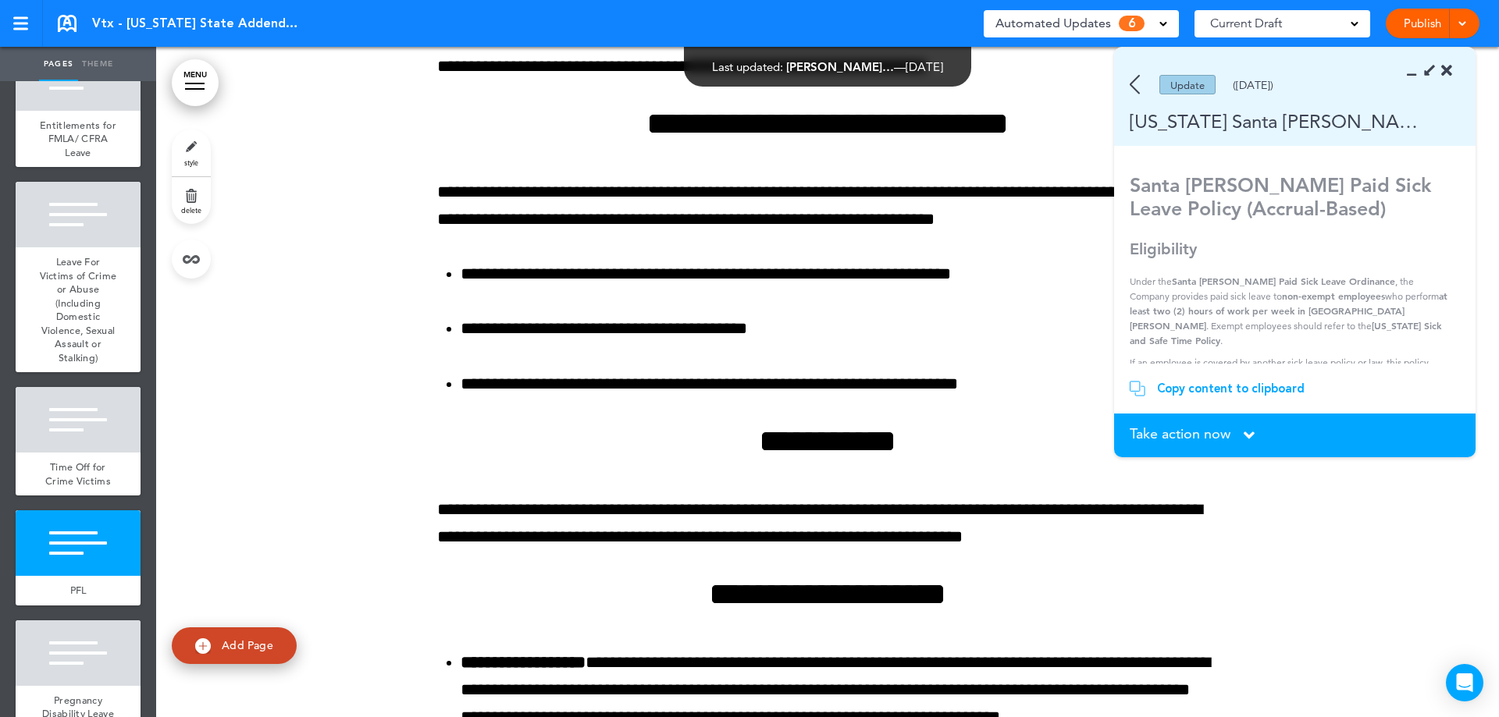
click at [1220, 435] on span "Take action now" at bounding box center [1179, 434] width 101 height 14
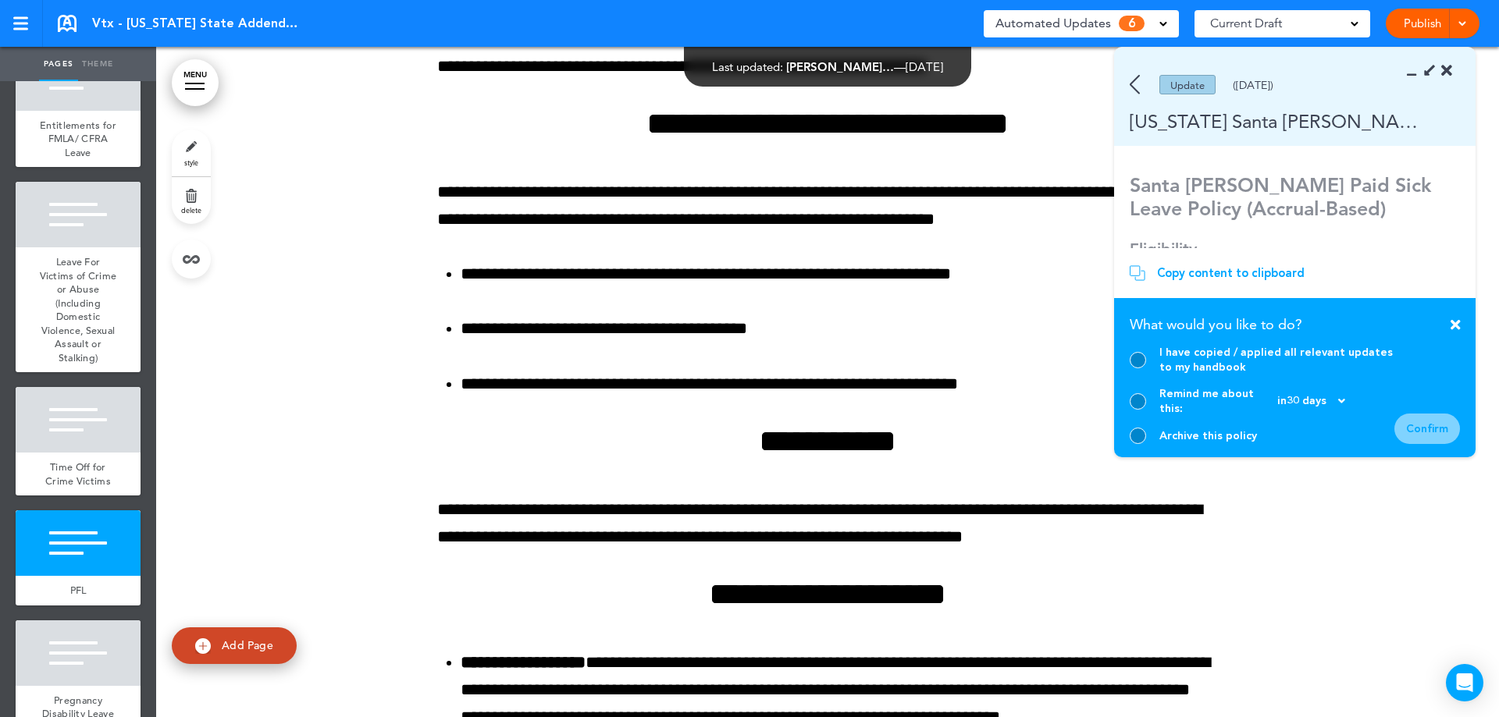
click at [1138, 431] on div at bounding box center [1137, 436] width 16 height 16
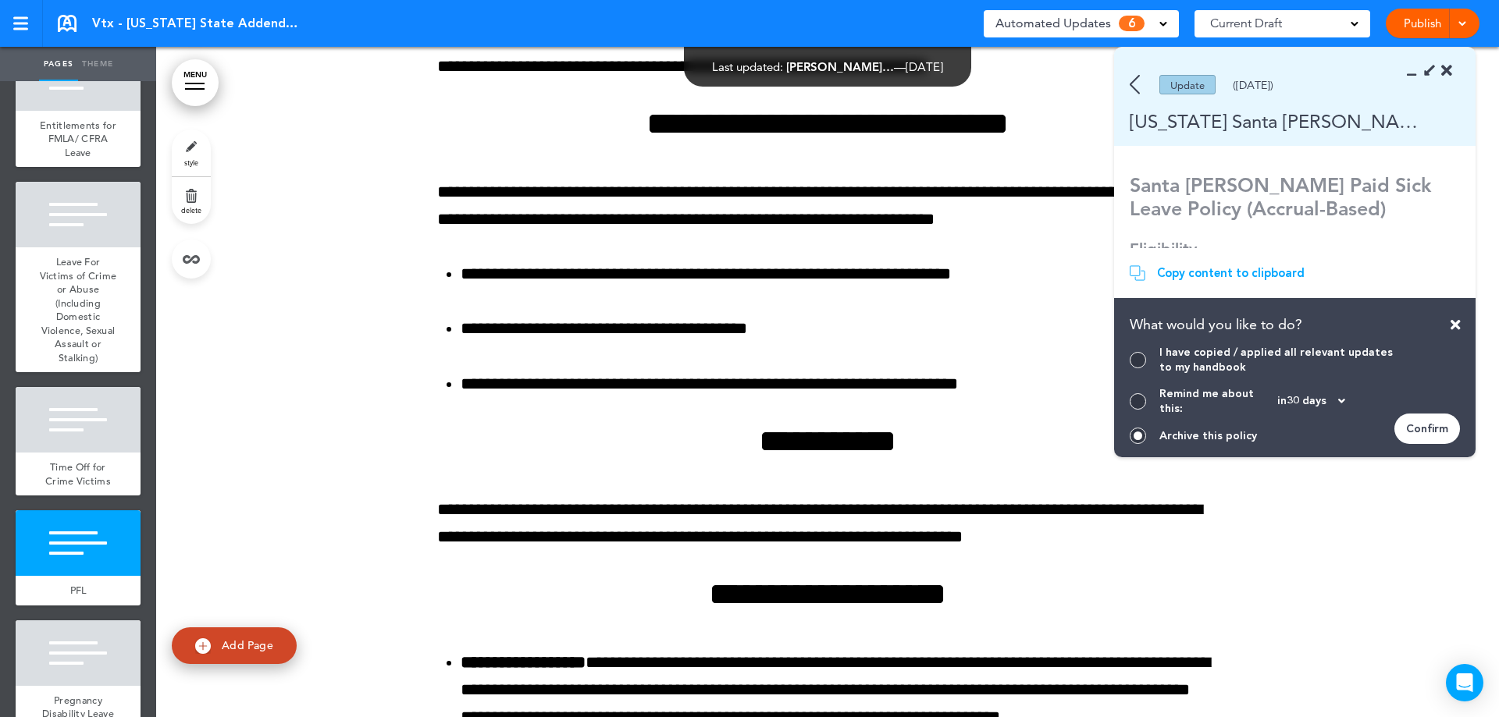
drag, startPoint x: 1398, startPoint y: 424, endPoint x: 1438, endPoint y: 435, distance: 42.0
click at [1399, 424] on div "Confirm" at bounding box center [1427, 429] width 66 height 30
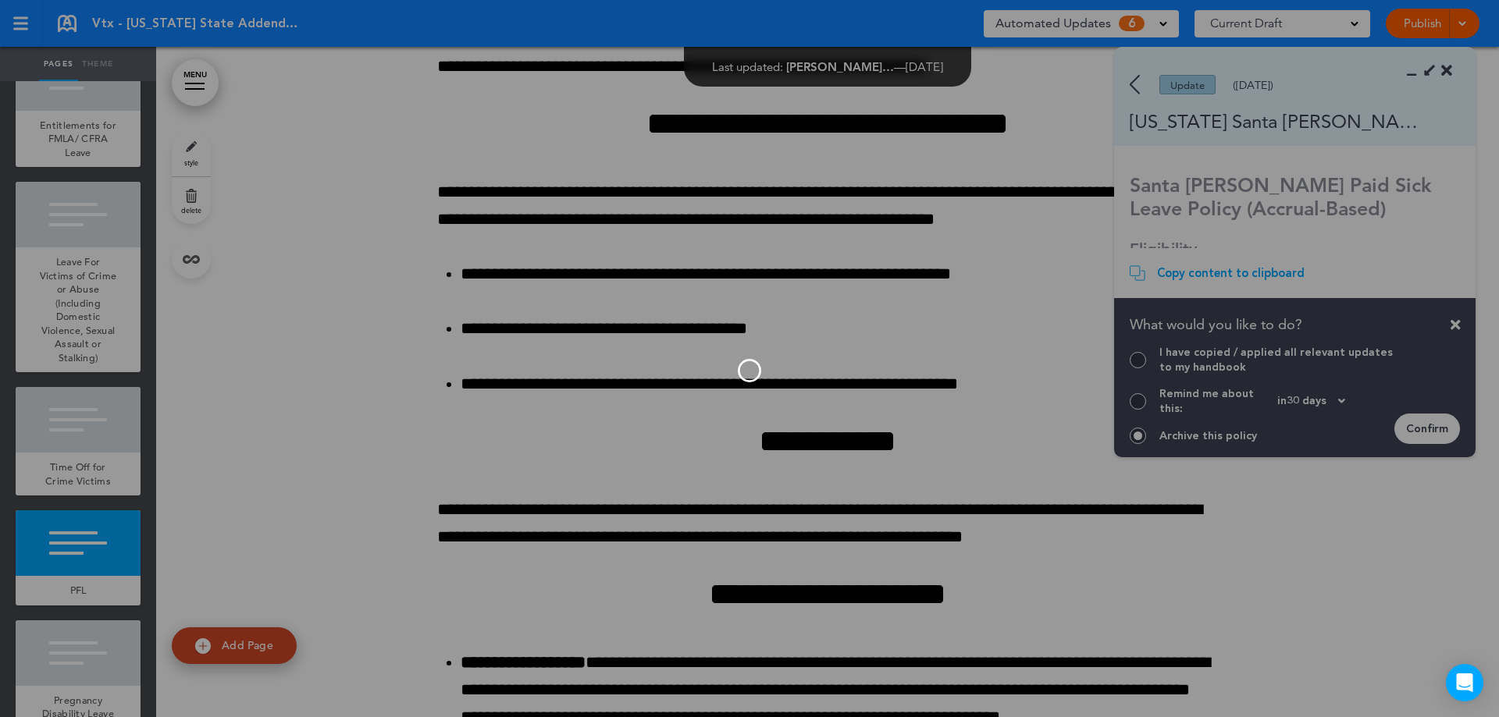
scroll to position [536, 0]
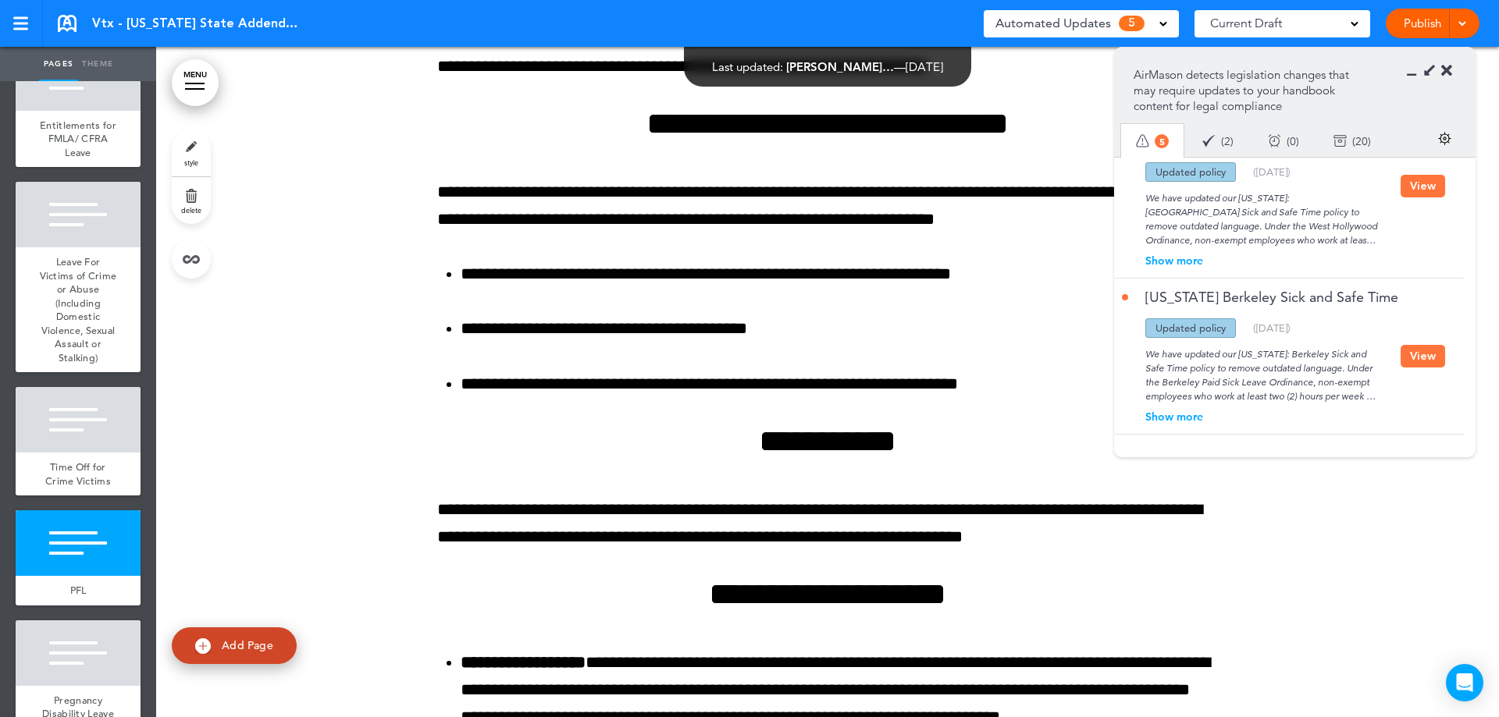
click at [1431, 351] on button "View" at bounding box center [1422, 356] width 44 height 23
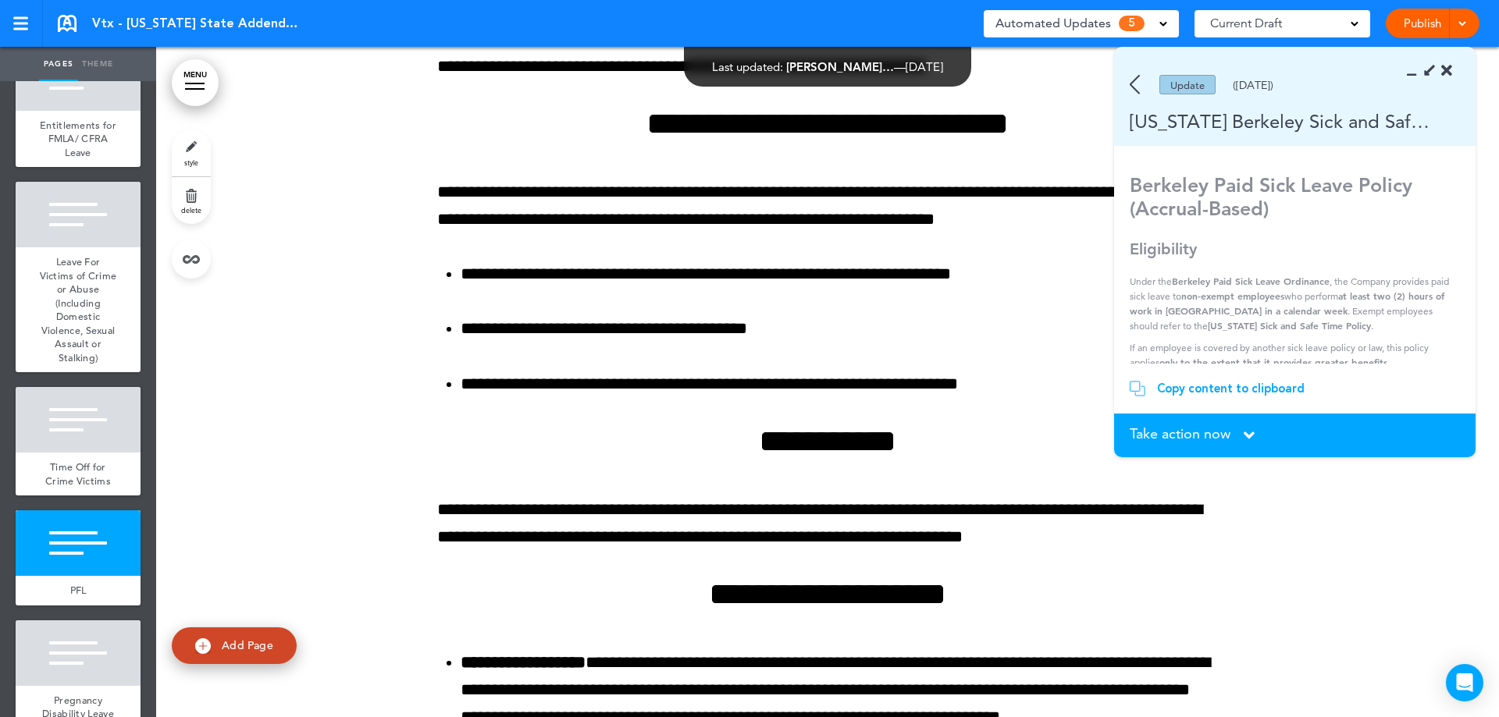
click at [1216, 435] on span "Take action now" at bounding box center [1179, 434] width 101 height 14
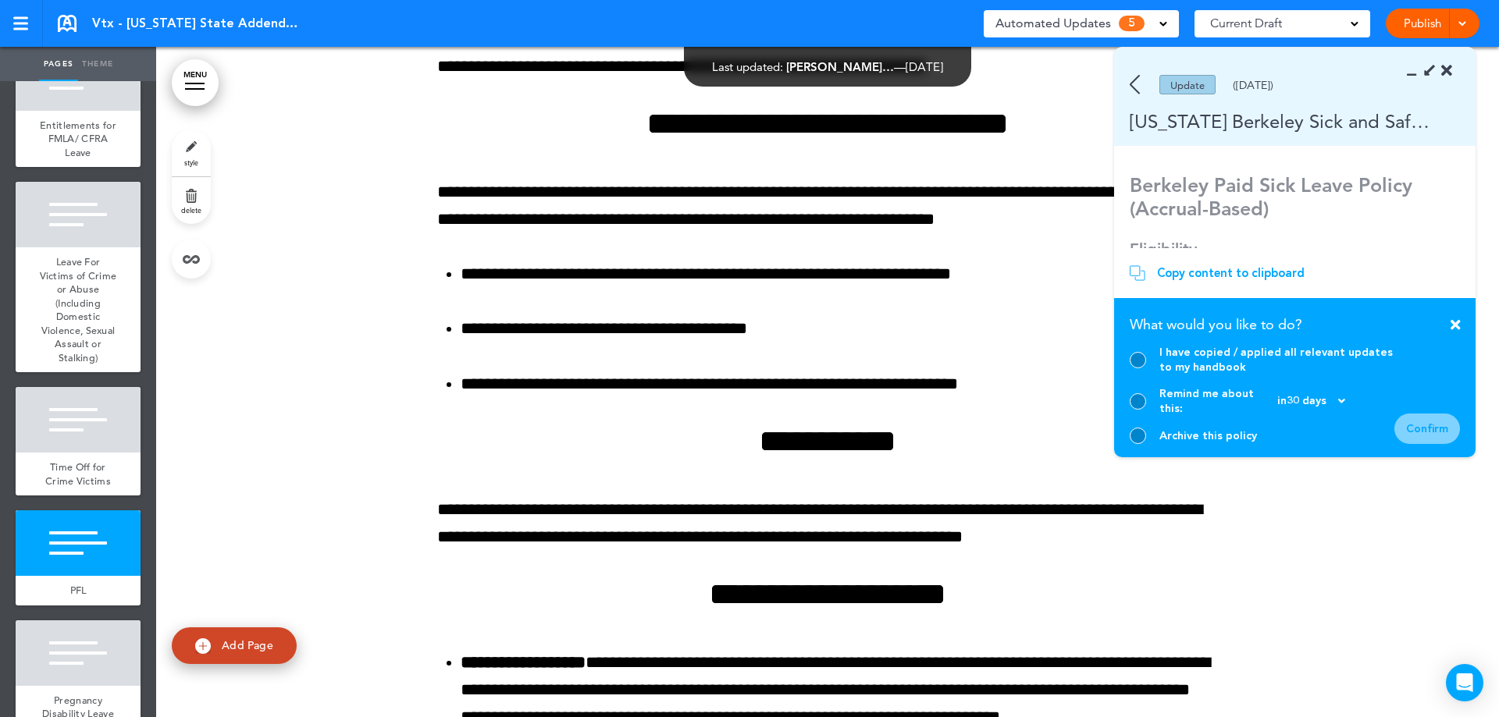
click at [1129, 429] on div "Archive this policy" at bounding box center [1261, 436] width 265 height 16
click at [1136, 437] on div at bounding box center [1137, 436] width 16 height 16
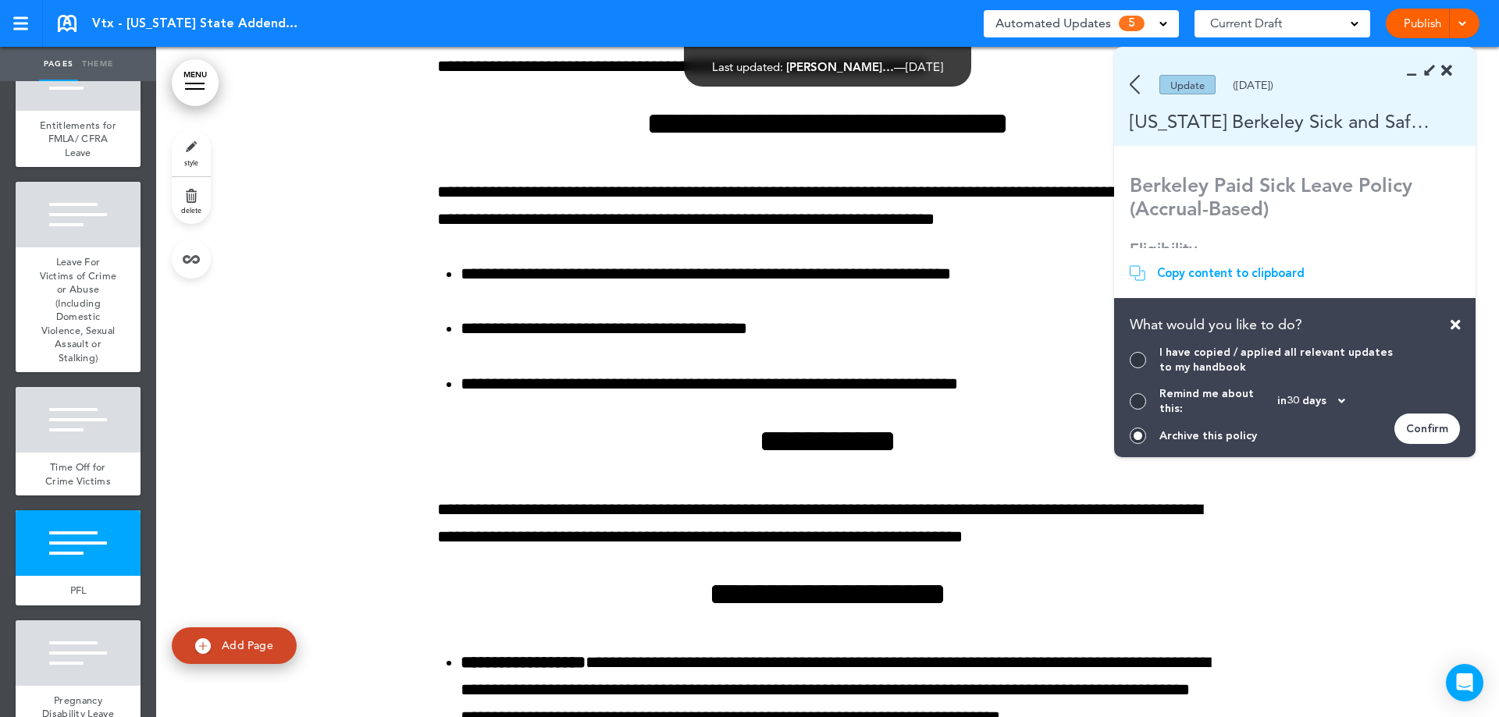
click at [1408, 428] on div "Confirm" at bounding box center [1427, 429] width 66 height 30
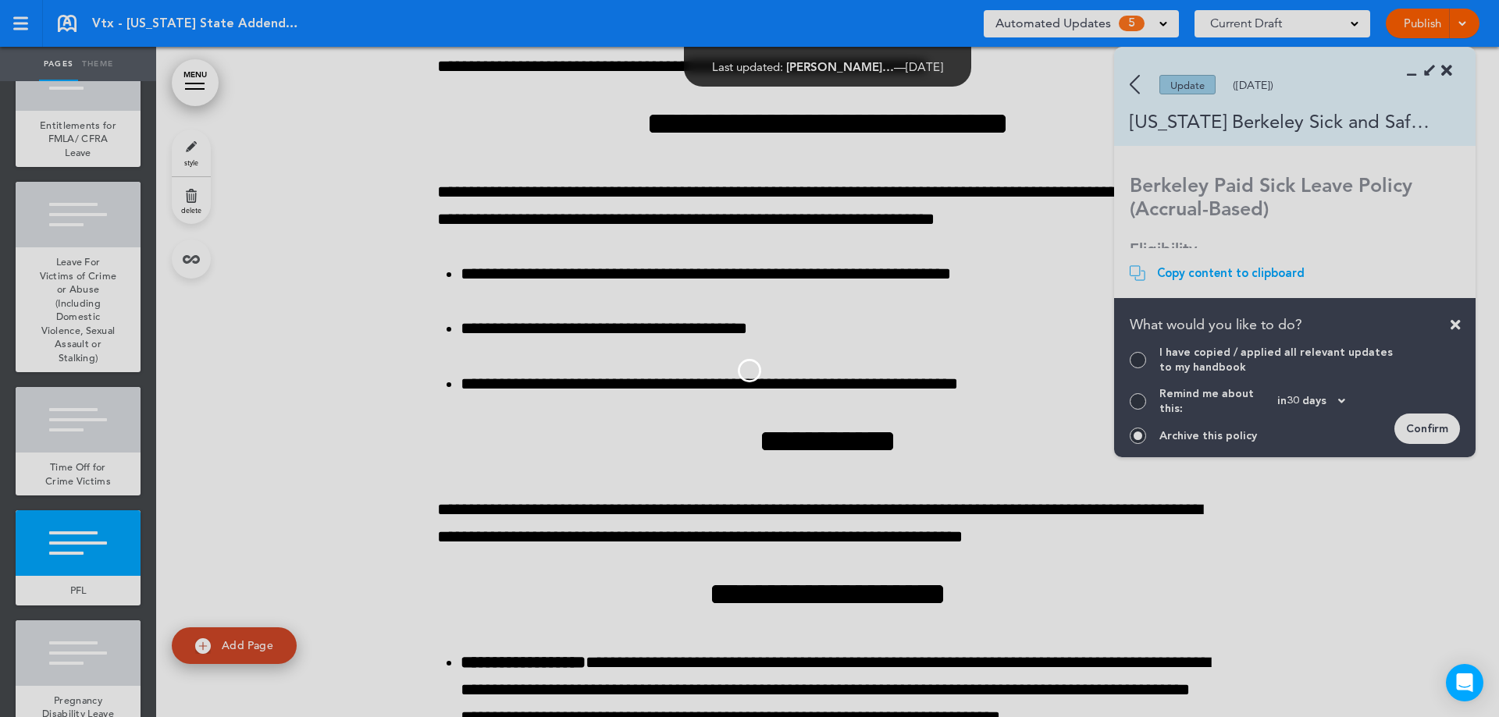
scroll to position [380, 0]
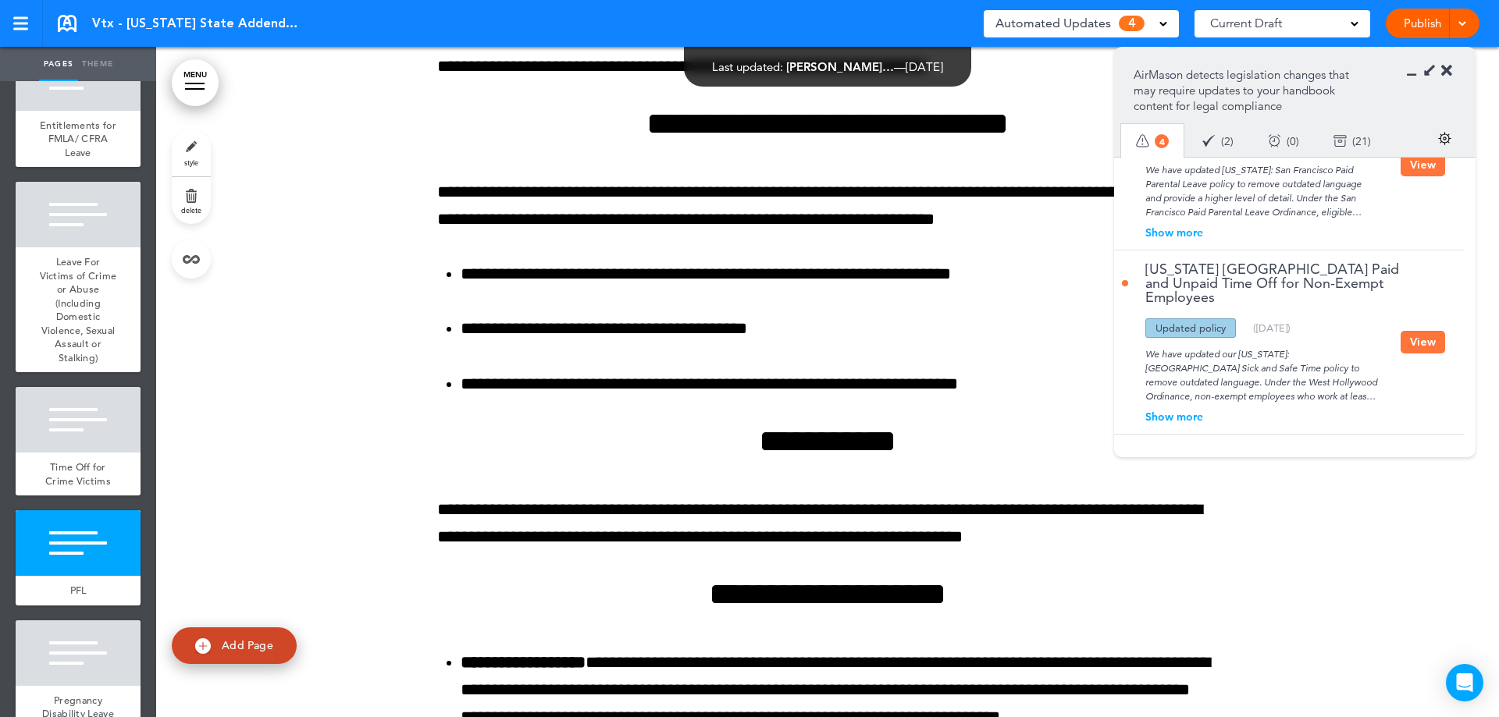
click at [1429, 356] on div "[US_STATE] [GEOGRAPHIC_DATA] Paid and Unpaid Time Off for Non-Exempt Employees …" at bounding box center [1285, 342] width 343 height 183
click at [1422, 344] on button "View" at bounding box center [1422, 342] width 44 height 23
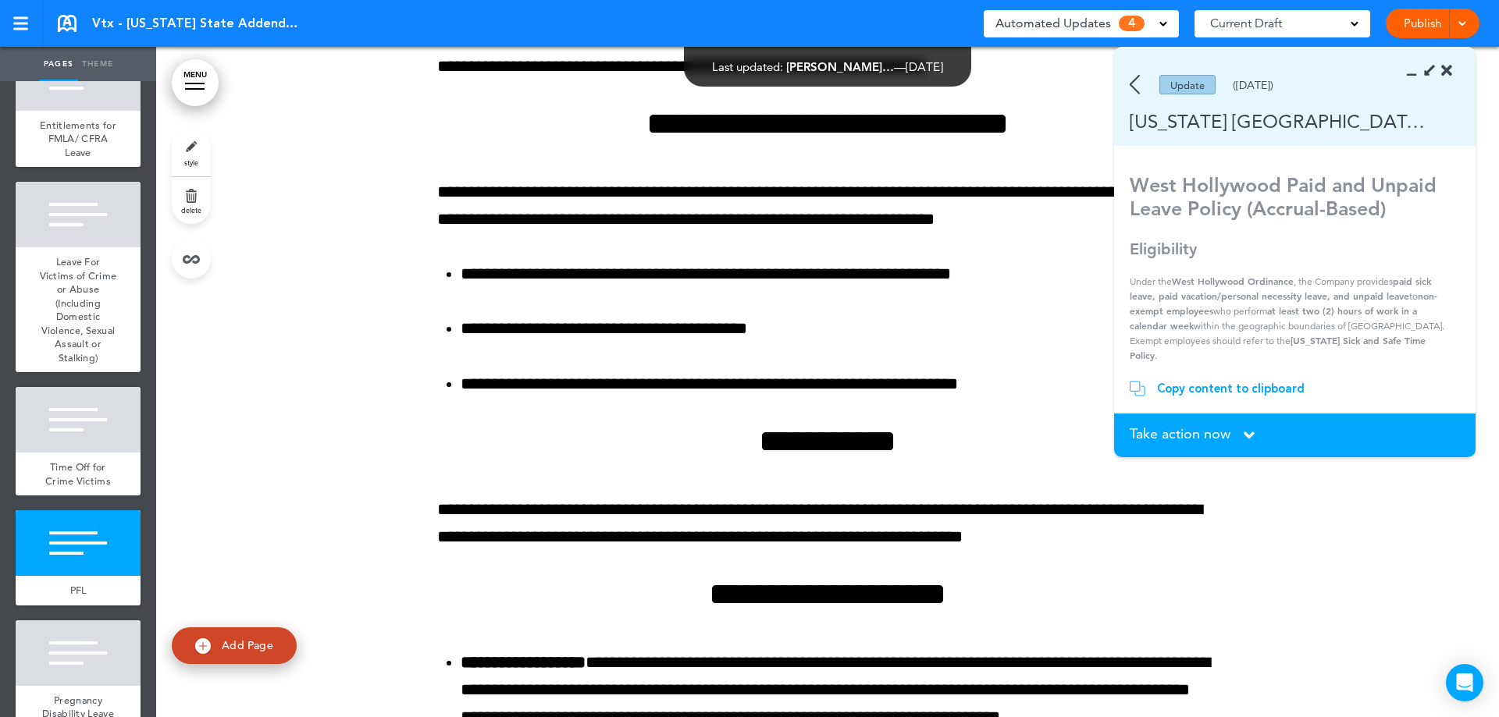
click at [1243, 429] on div "Take action now Click here to change the status" at bounding box center [1294, 435] width 330 height 17
click at [1168, 438] on span "Take action now" at bounding box center [1179, 434] width 101 height 14
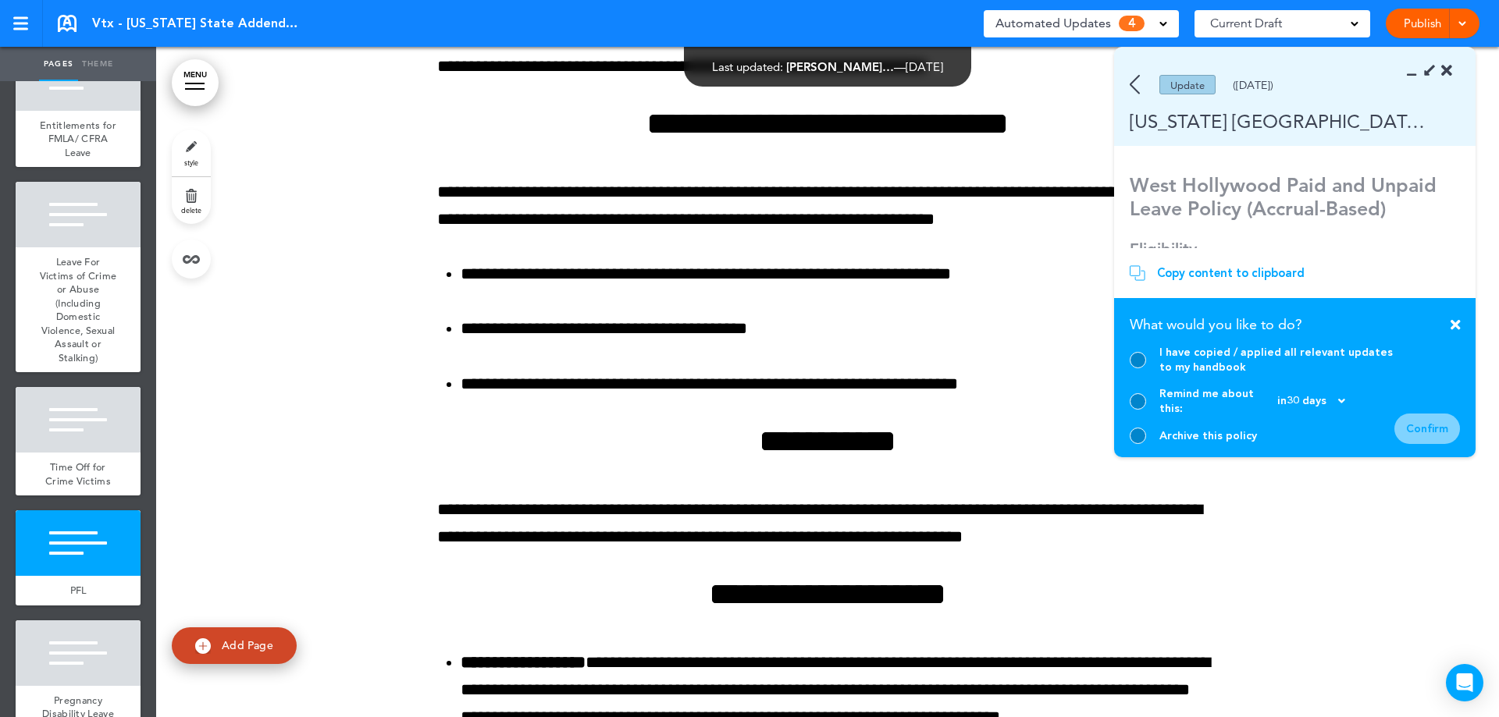
click at [1141, 437] on div at bounding box center [1137, 436] width 16 height 16
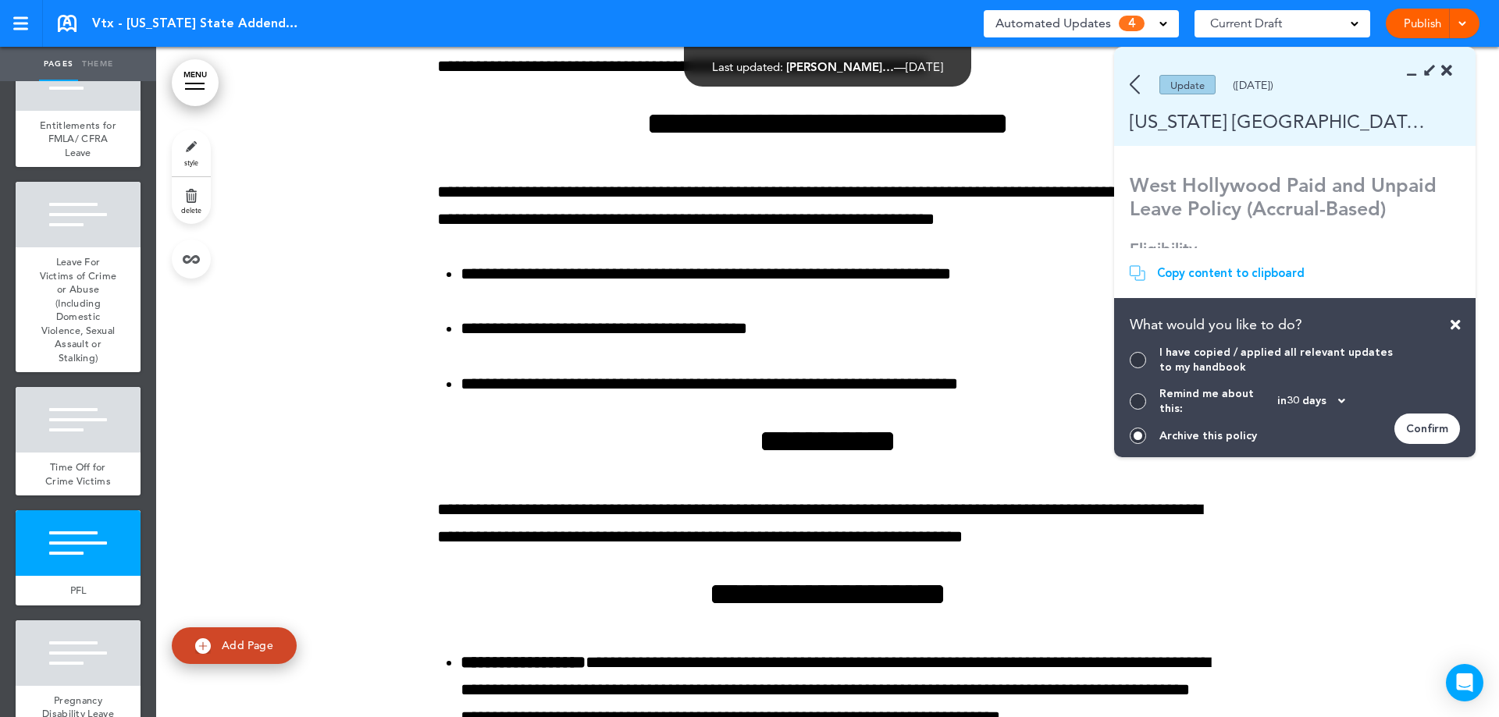
click at [1442, 428] on div "Confirm" at bounding box center [1427, 429] width 66 height 30
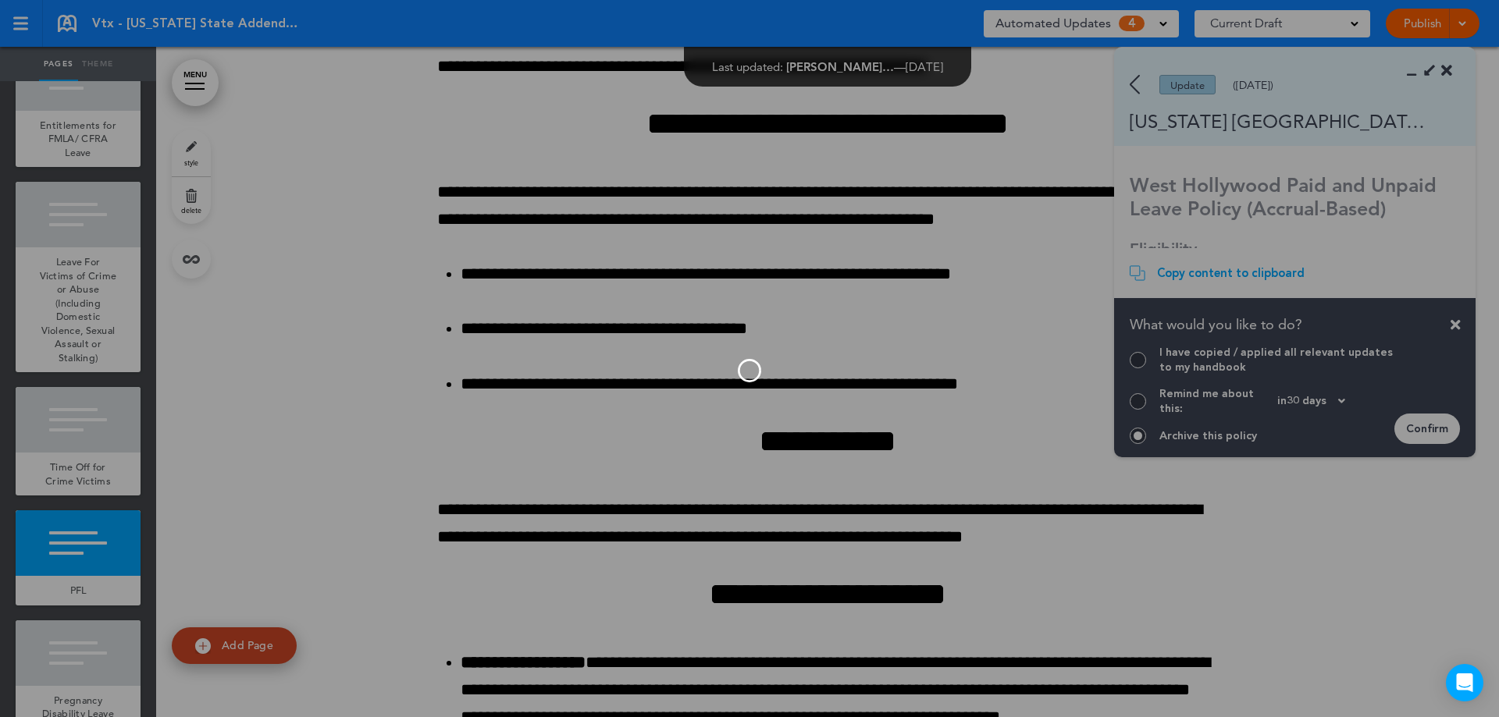
scroll to position [196, 0]
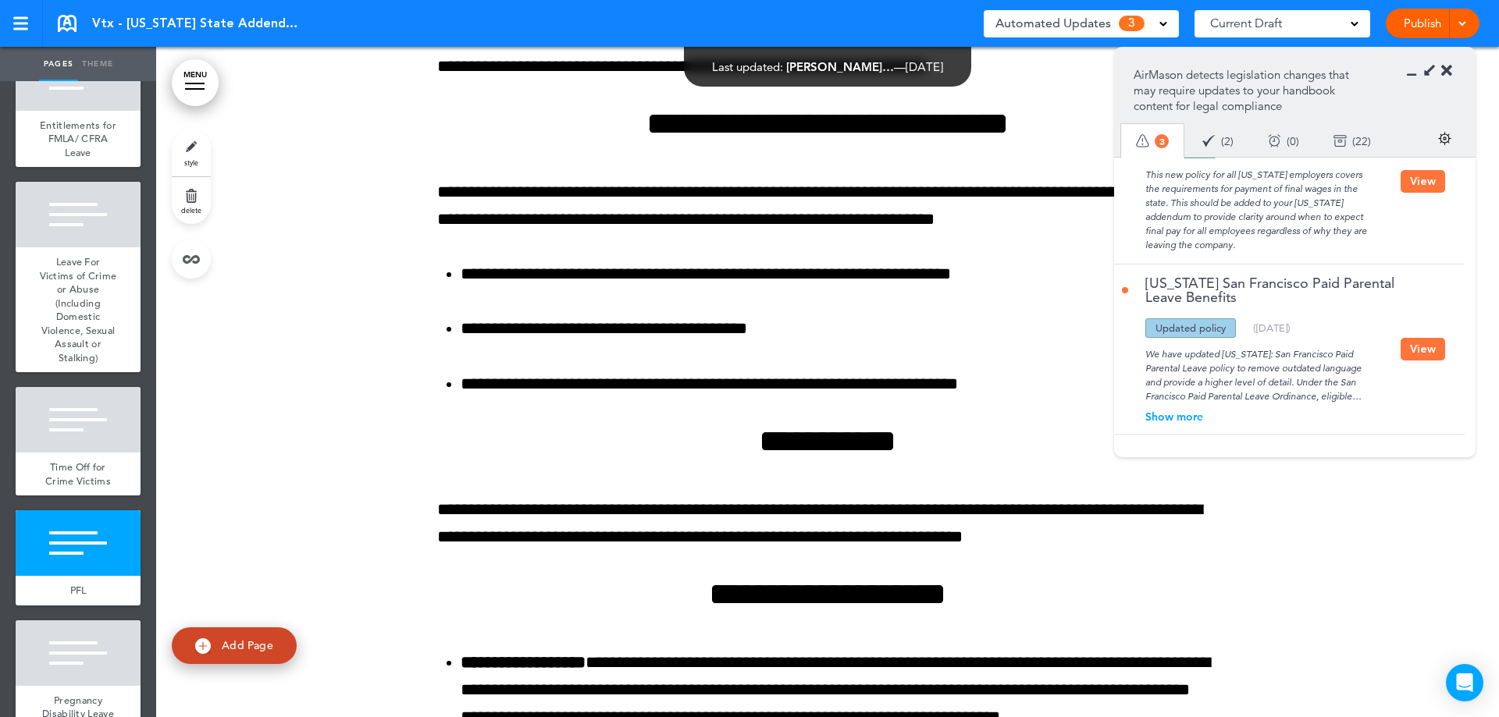
click at [1419, 347] on button "View" at bounding box center [1422, 349] width 44 height 23
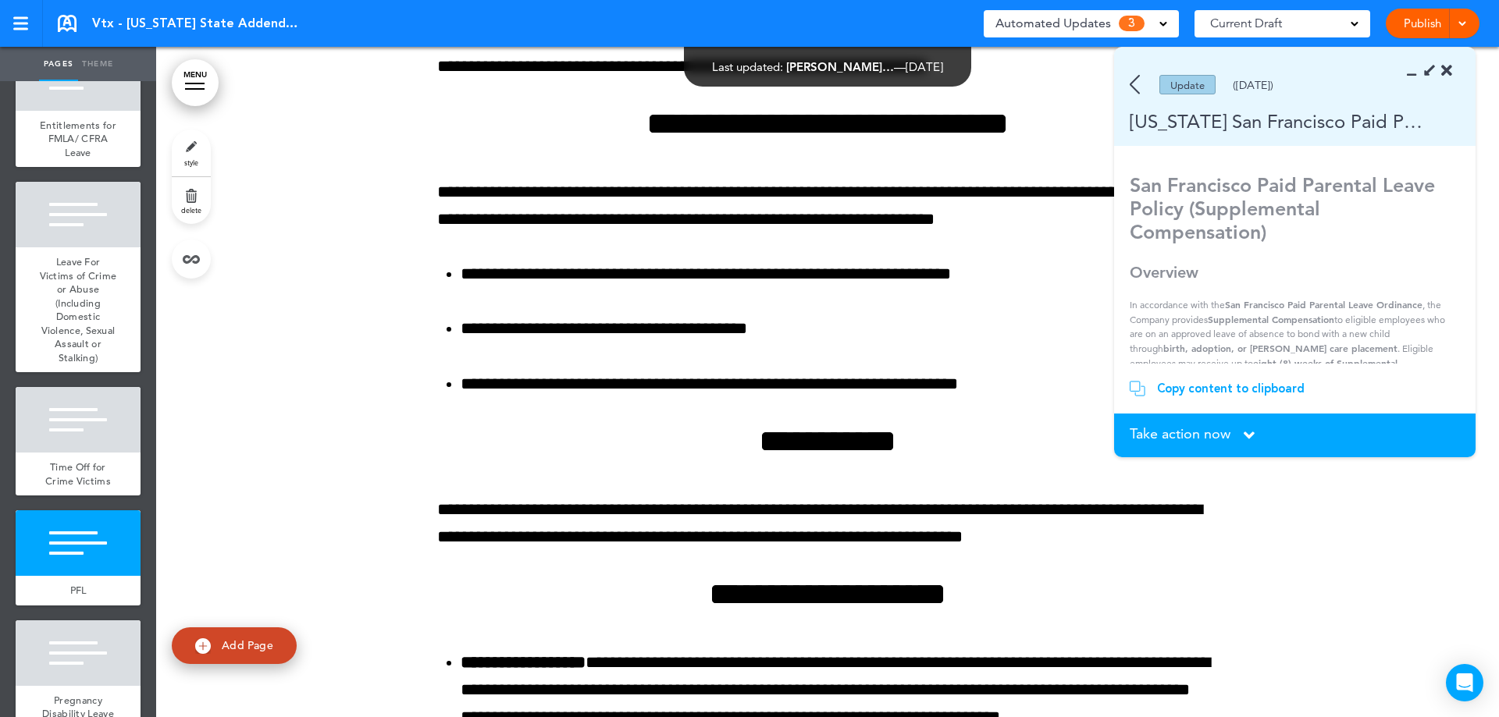
scroll to position [234, 0]
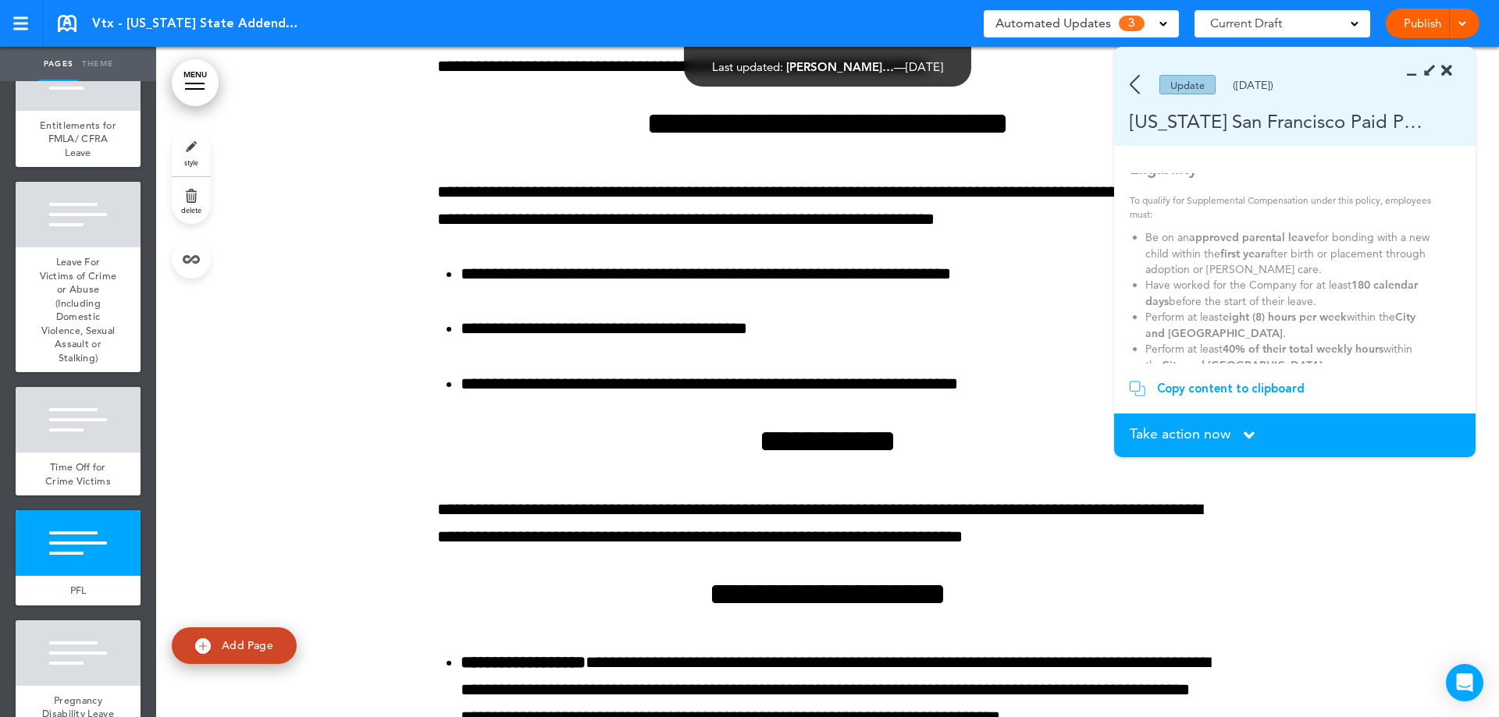
click at [1236, 438] on div "Take action now Click here to change the status" at bounding box center [1294, 435] width 330 height 17
click at [1254, 431] on icon at bounding box center [1248, 435] width 11 height 17
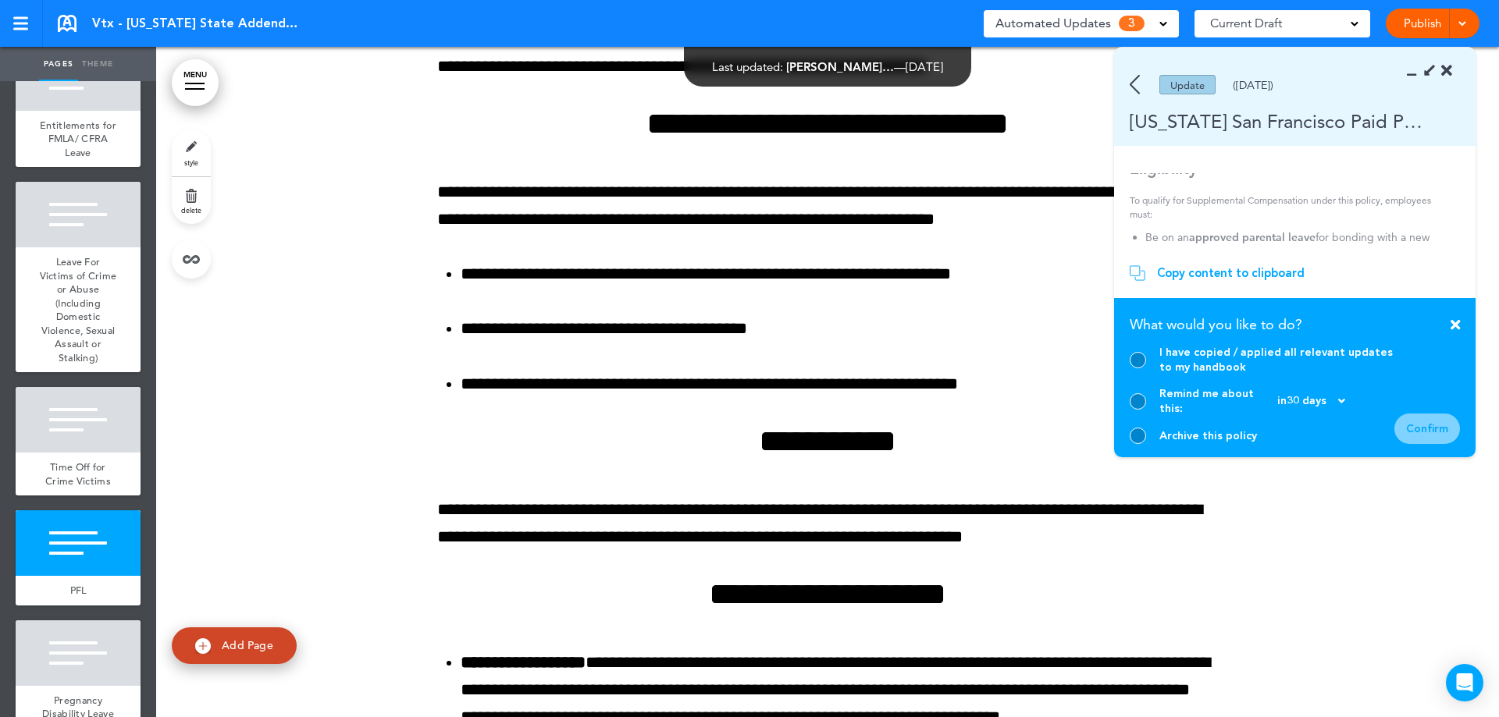
click at [1141, 440] on div at bounding box center [1137, 436] width 16 height 16
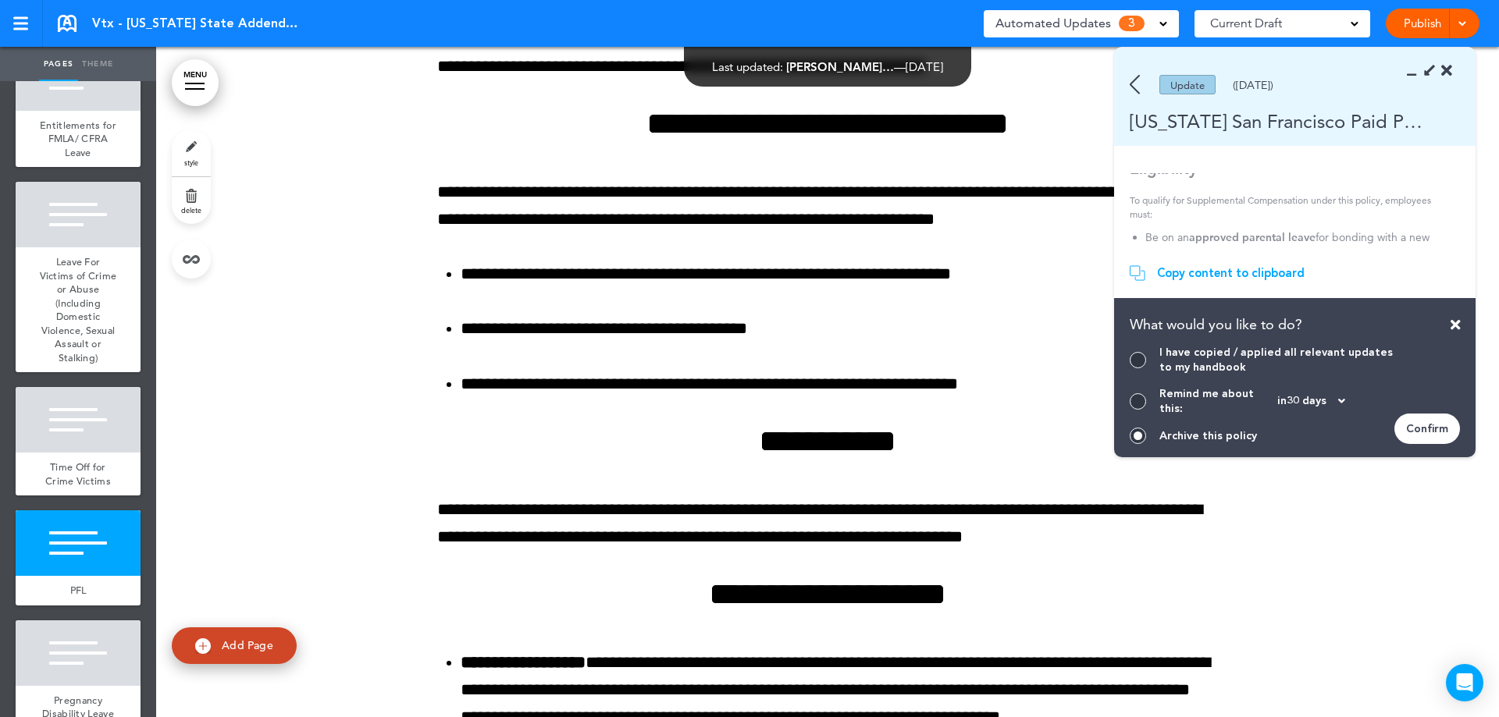
click at [1419, 425] on div "Confirm" at bounding box center [1427, 429] width 66 height 30
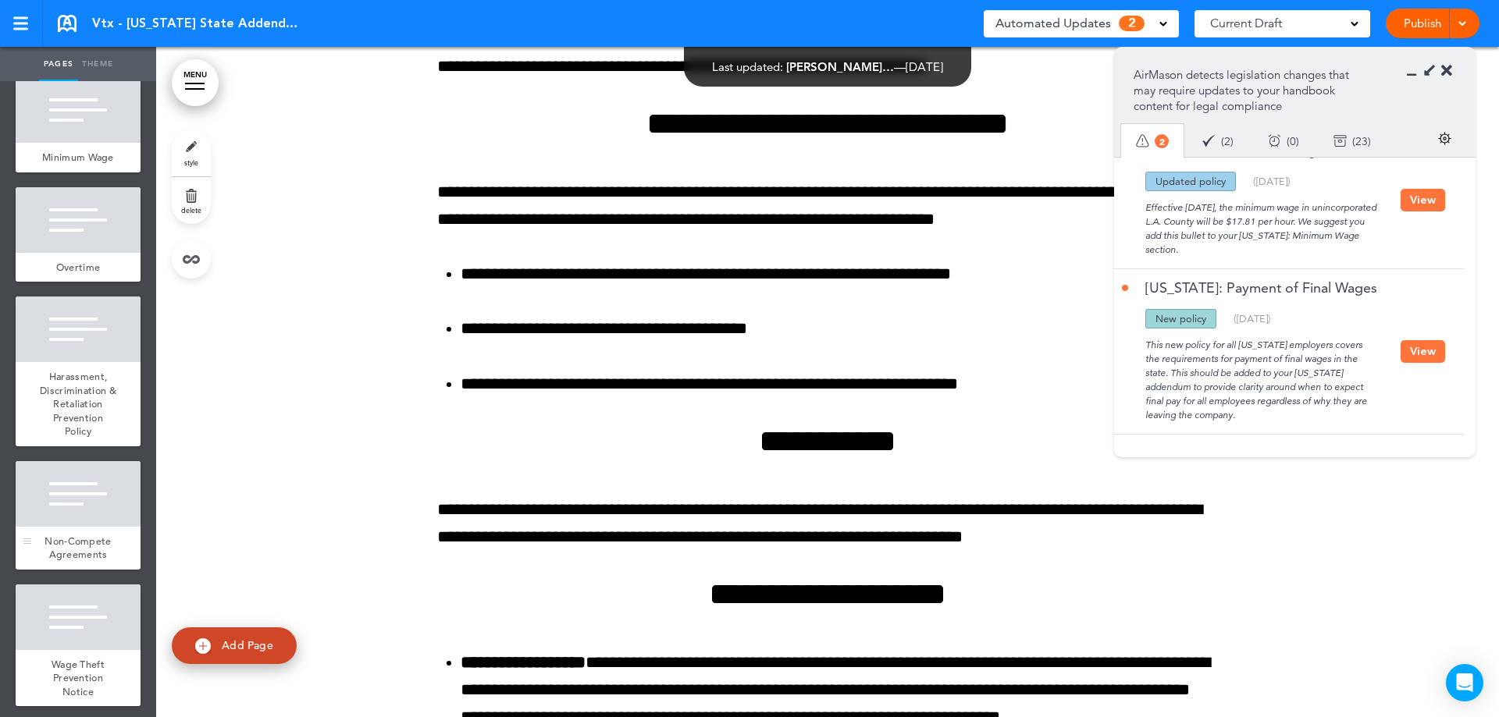
scroll to position [312, 0]
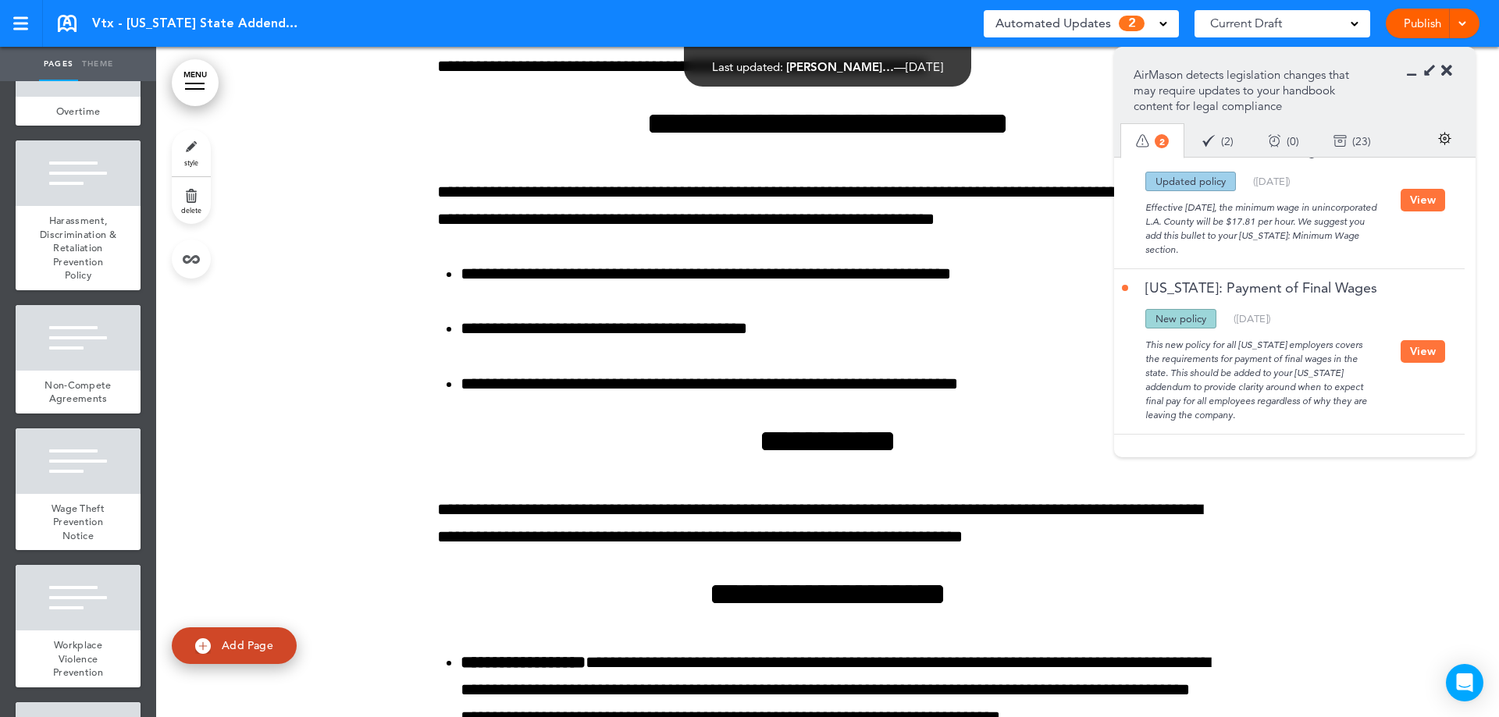
click at [1413, 350] on button "View" at bounding box center [1422, 351] width 44 height 23
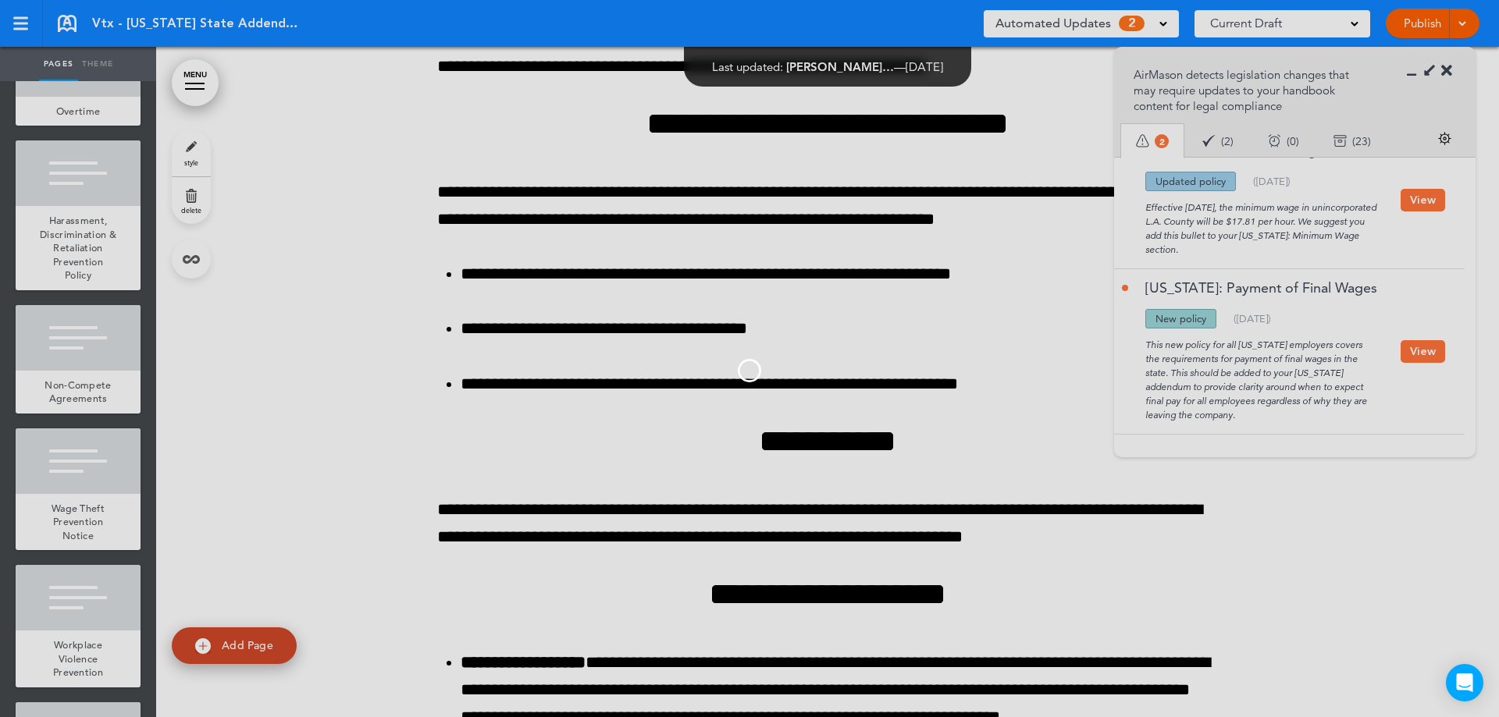
scroll to position [163, 0]
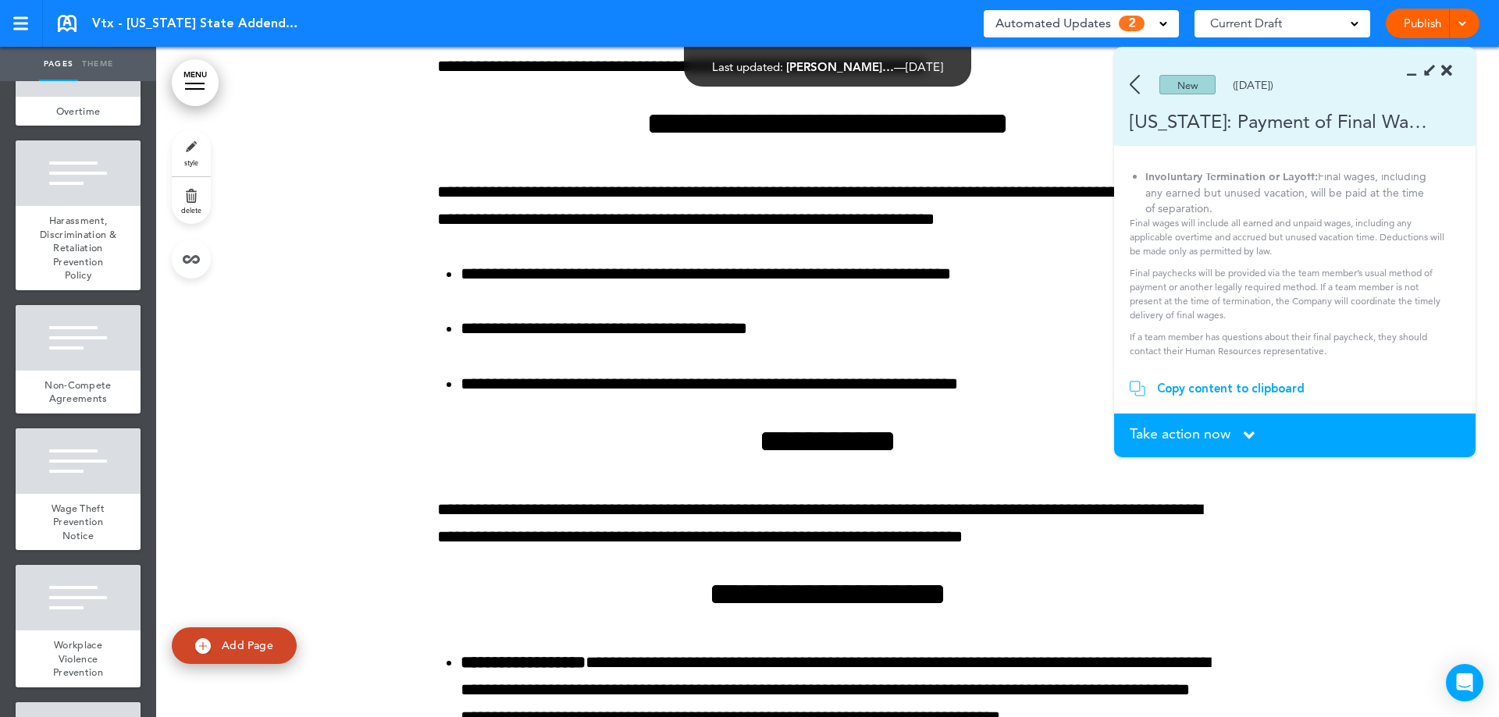
click at [1211, 393] on div "Copy content to clipboard" at bounding box center [1231, 389] width 148 height 16
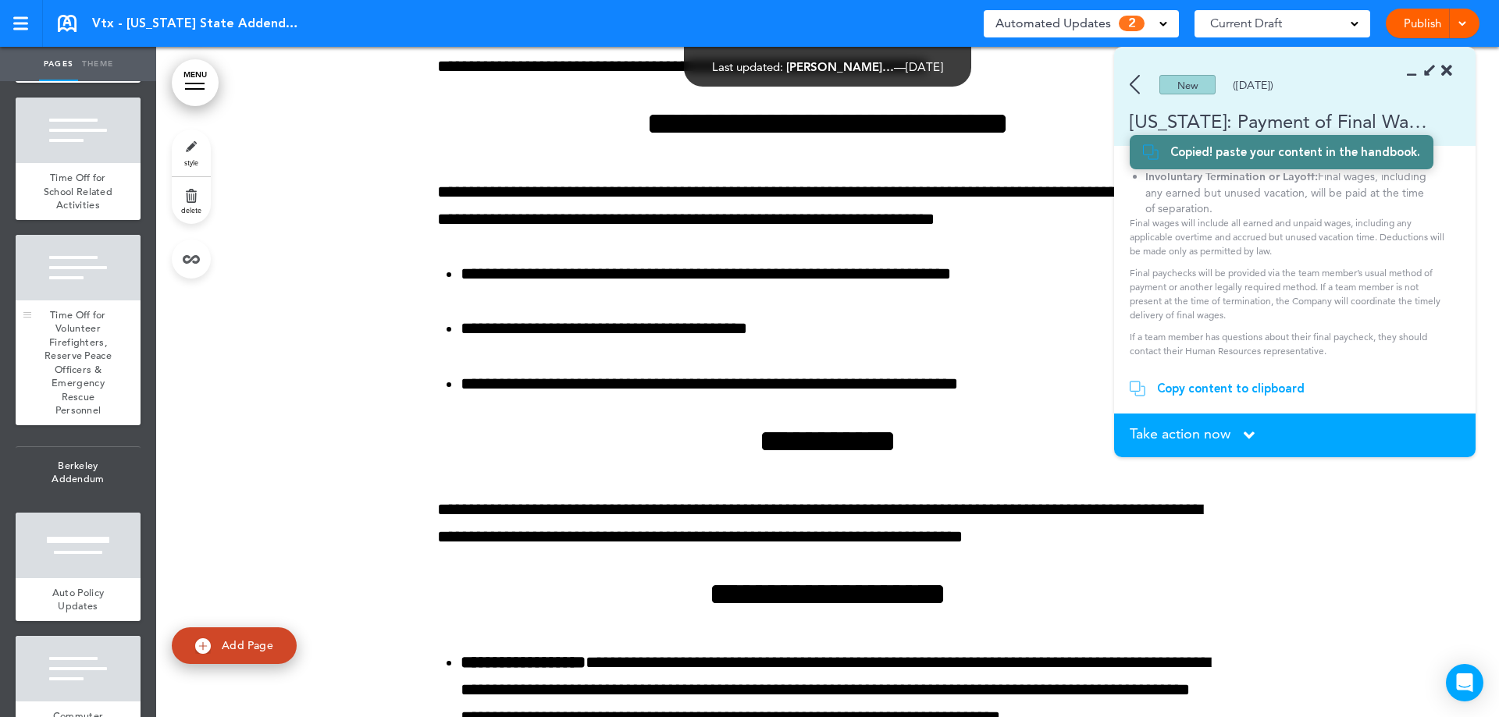
scroll to position [2420, 0]
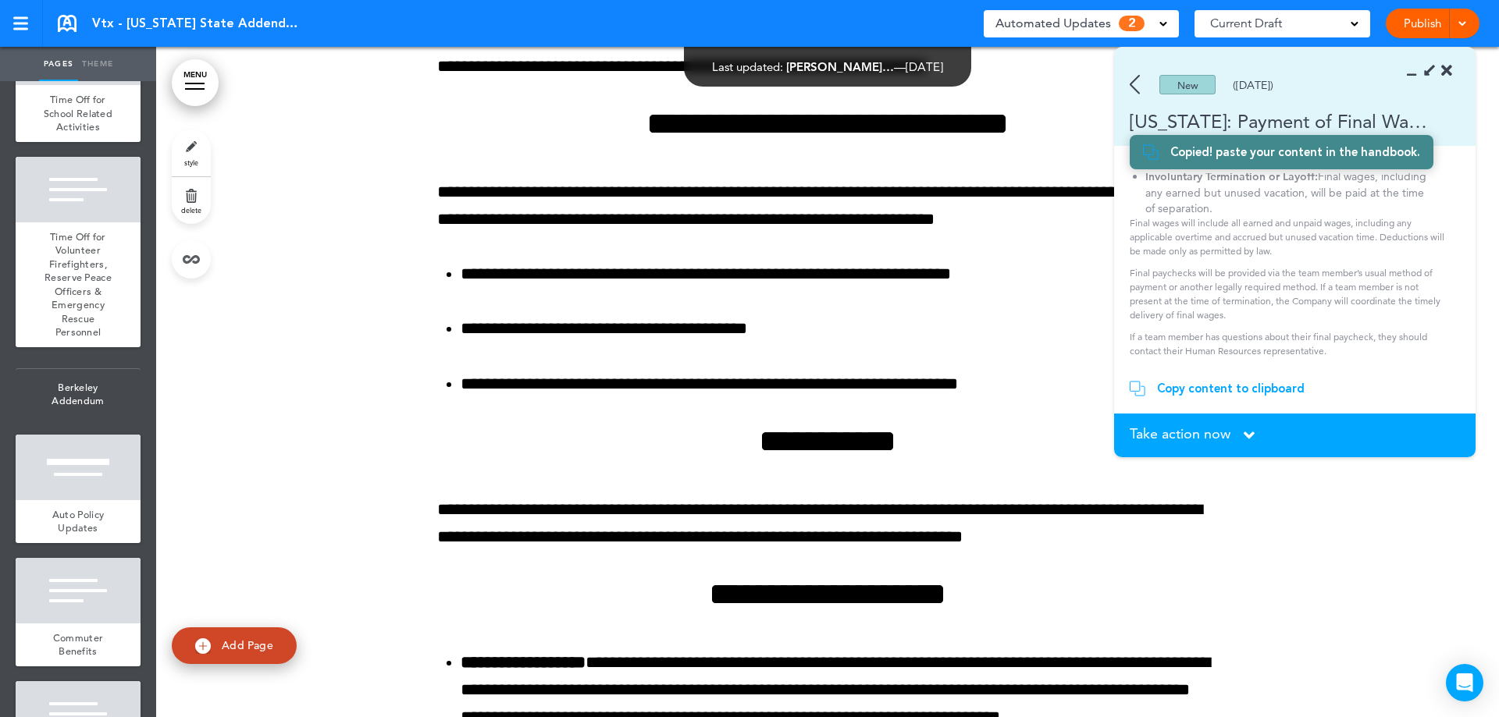
click at [261, 635] on link "Add Page" at bounding box center [234, 646] width 125 height 37
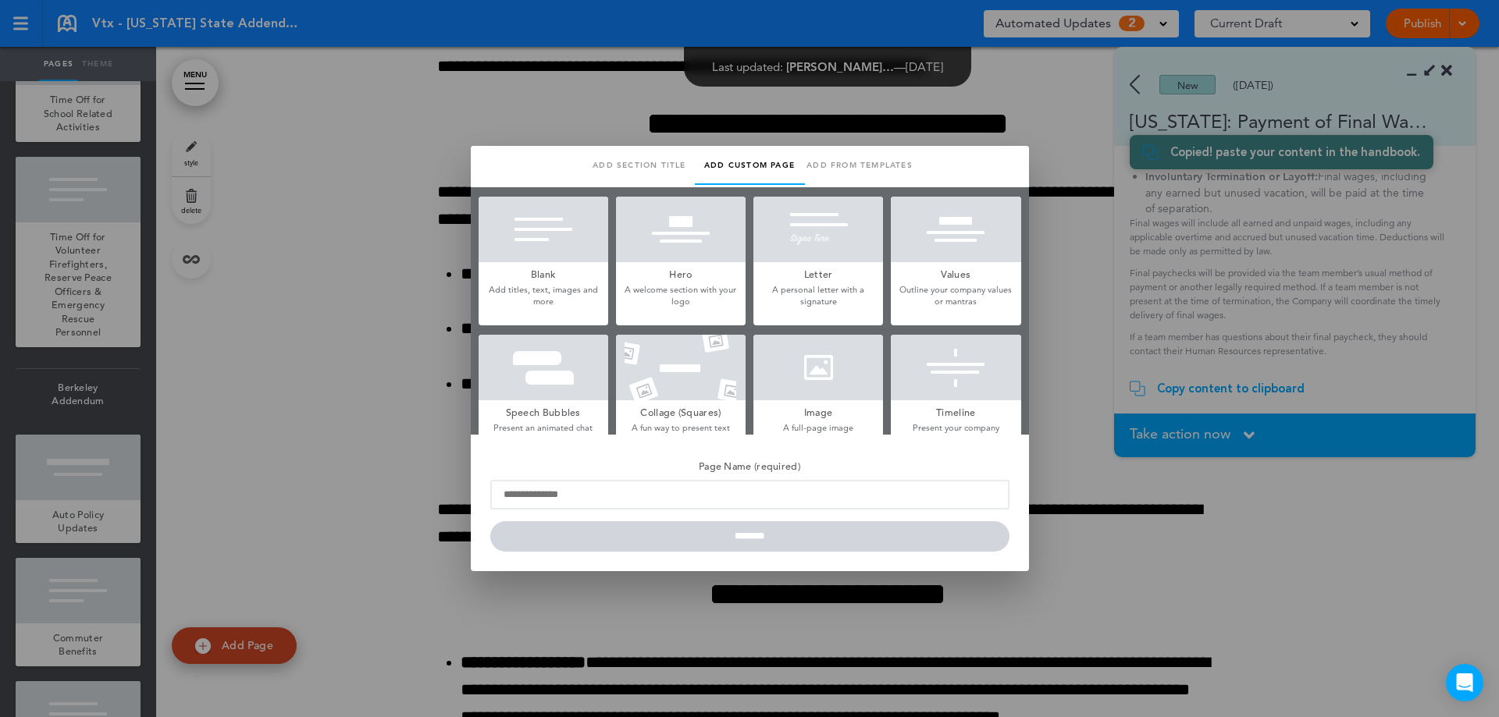
click at [559, 244] on div at bounding box center [543, 230] width 130 height 66
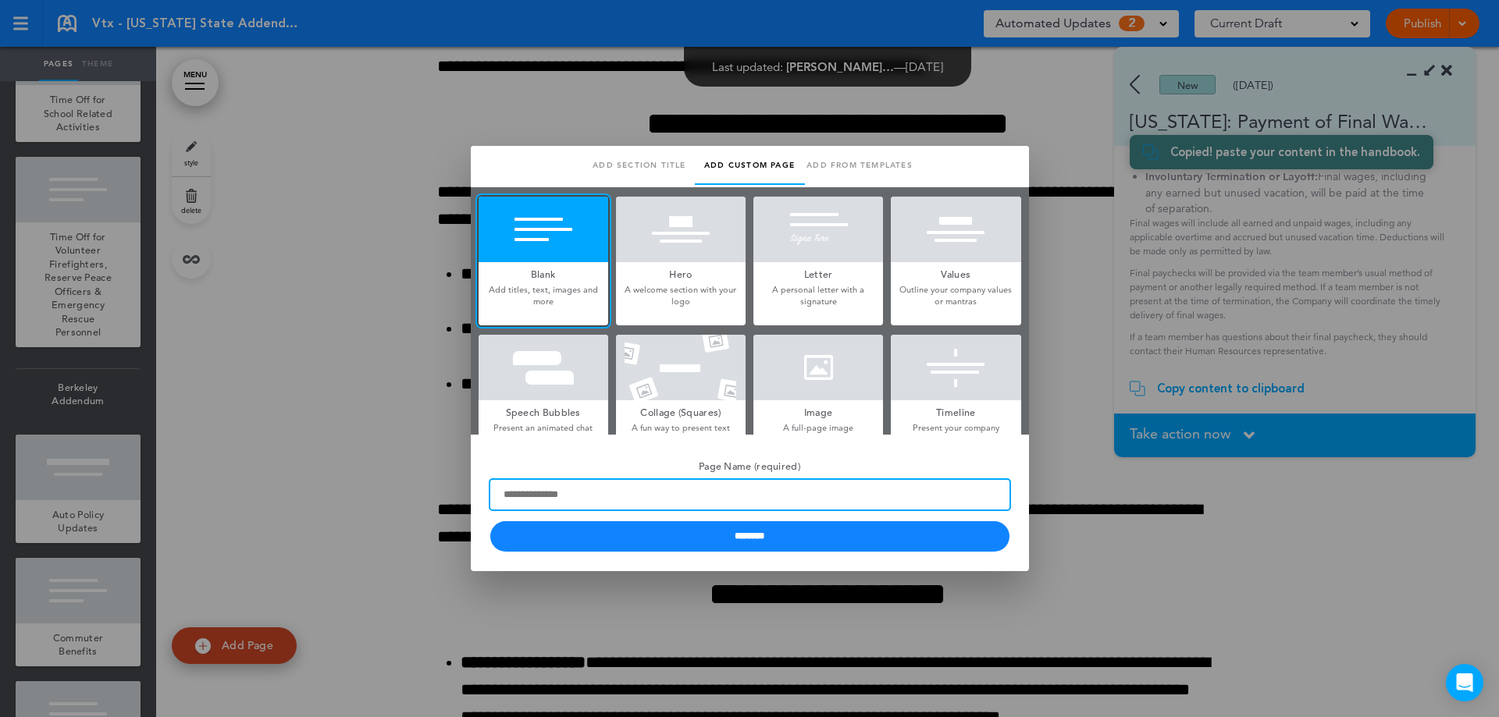
click at [681, 489] on input "Page Name (required)" at bounding box center [749, 495] width 519 height 30
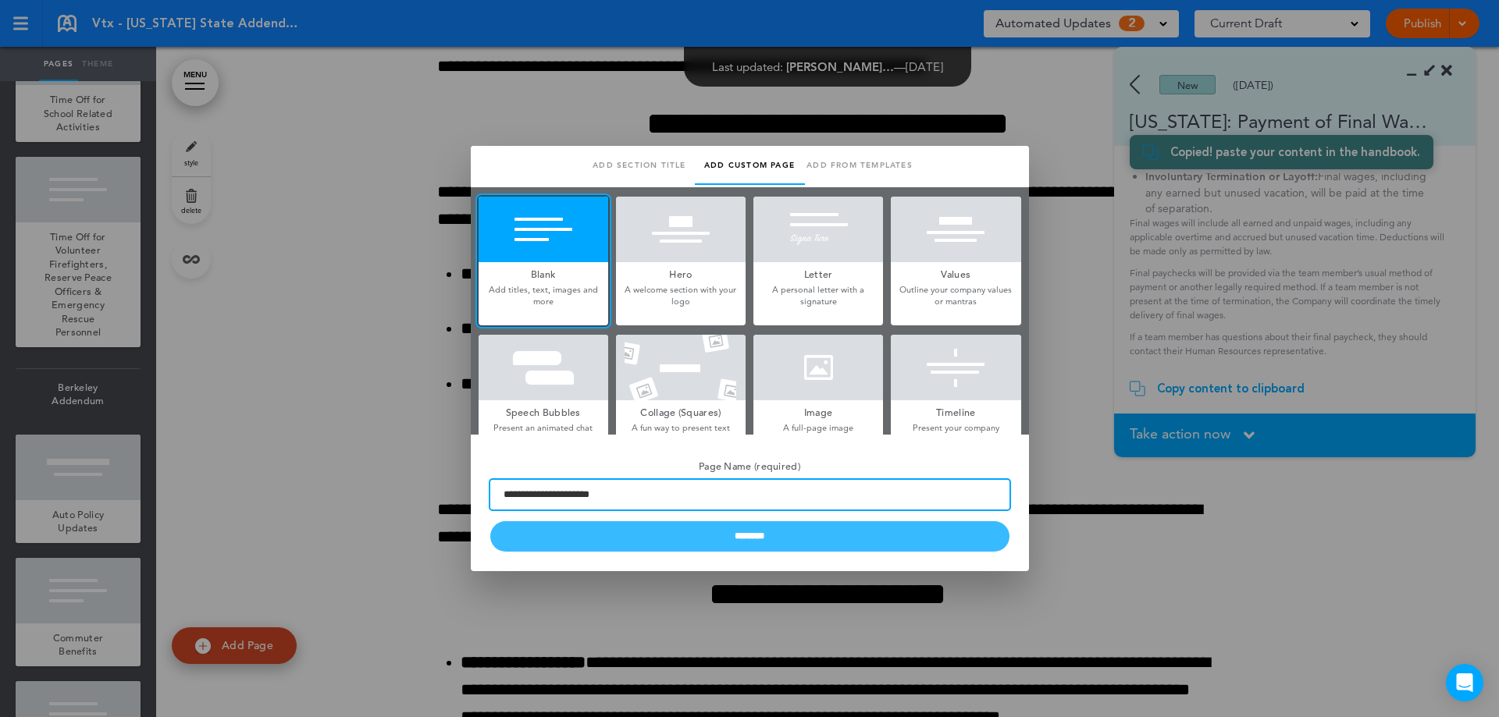
type input "**********"
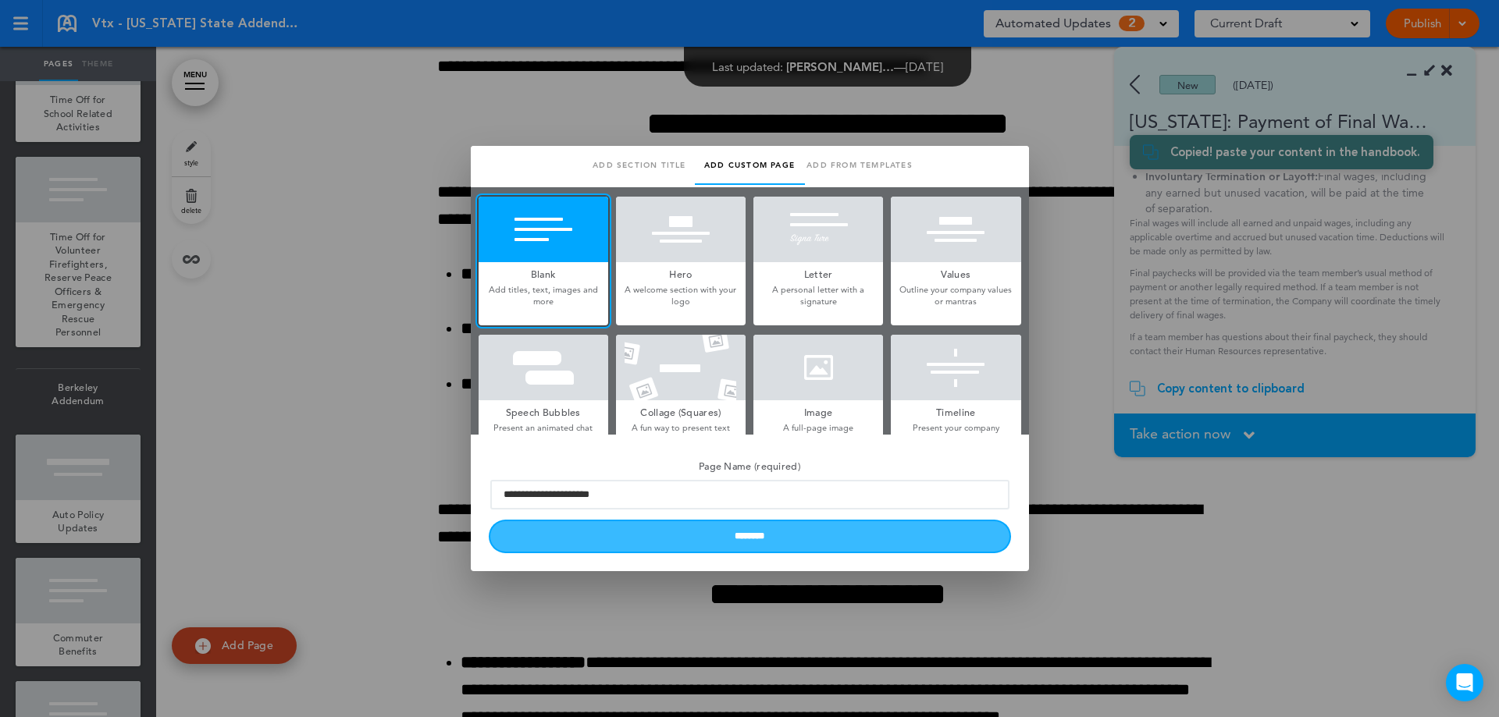
click at [627, 552] on input "********" at bounding box center [749, 536] width 519 height 30
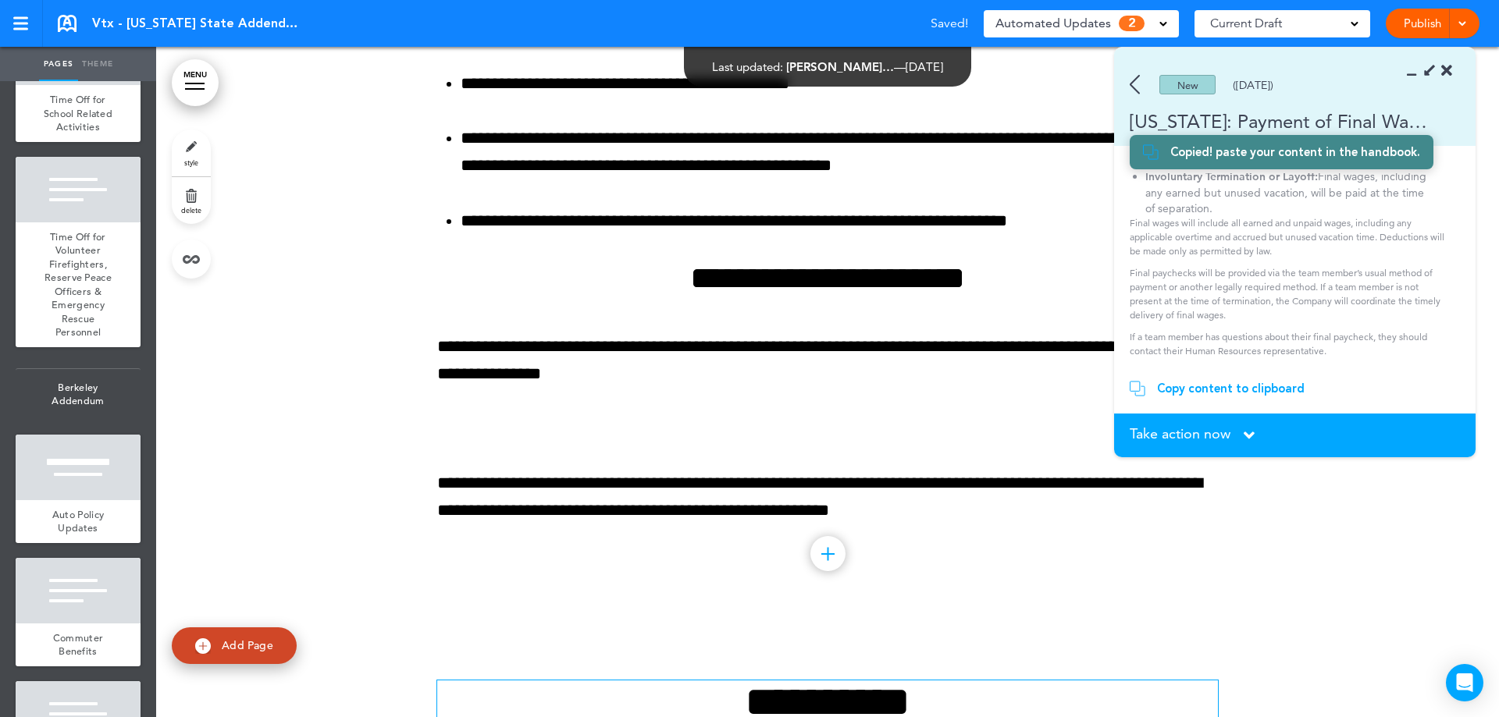
scroll to position [20795, 0]
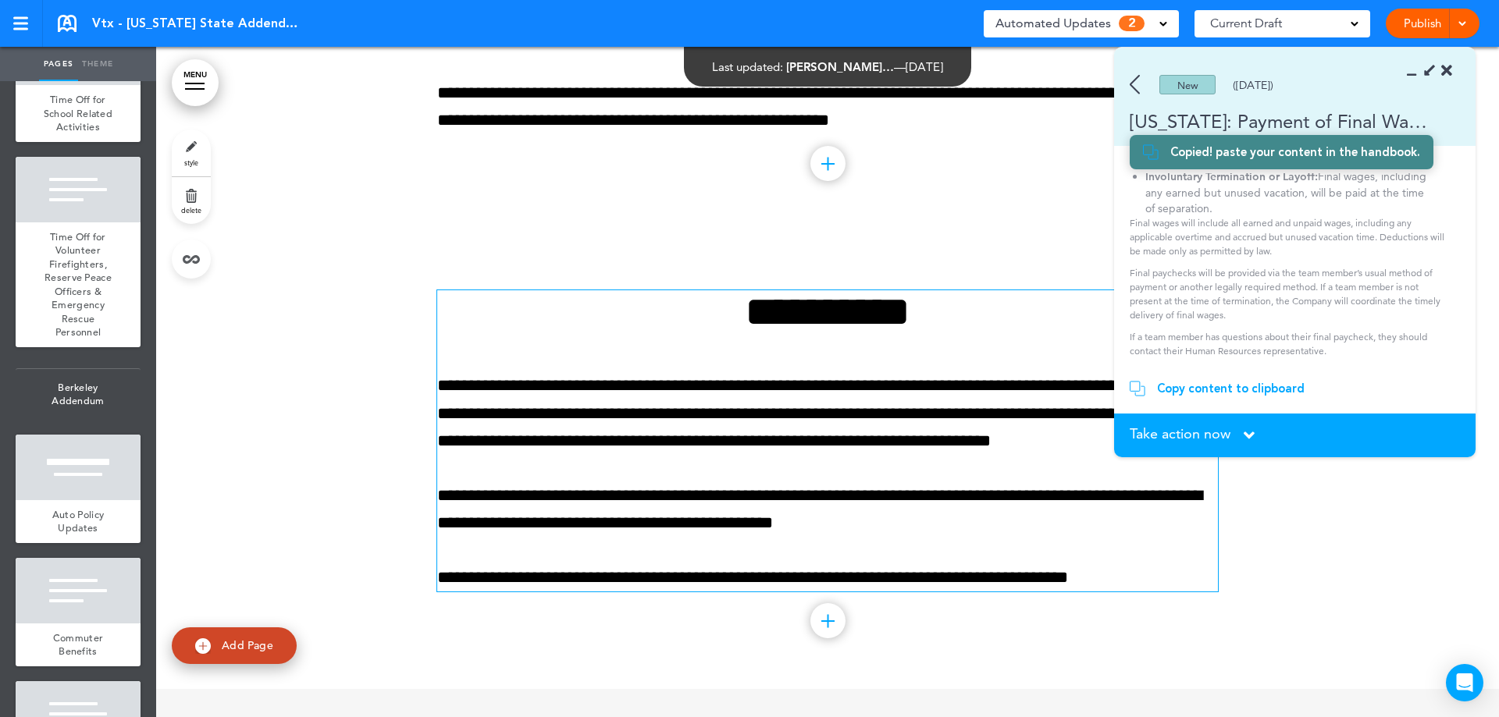
click at [688, 361] on div "**********" at bounding box center [827, 440] width 781 height 301
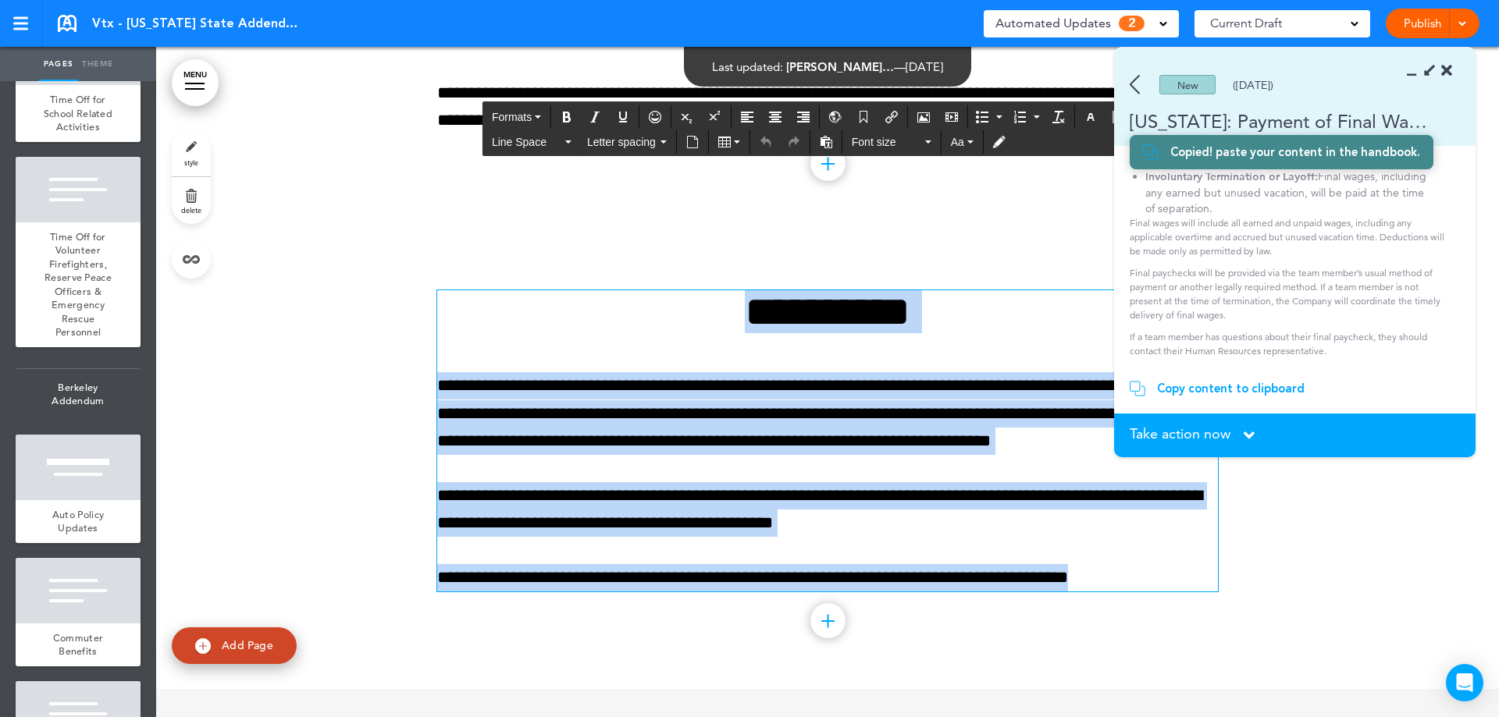
drag, startPoint x: 696, startPoint y: 336, endPoint x: 1178, endPoint y: 609, distance: 553.7
click at [1178, 609] on div "**********" at bounding box center [827, 460] width 781 height 457
paste div
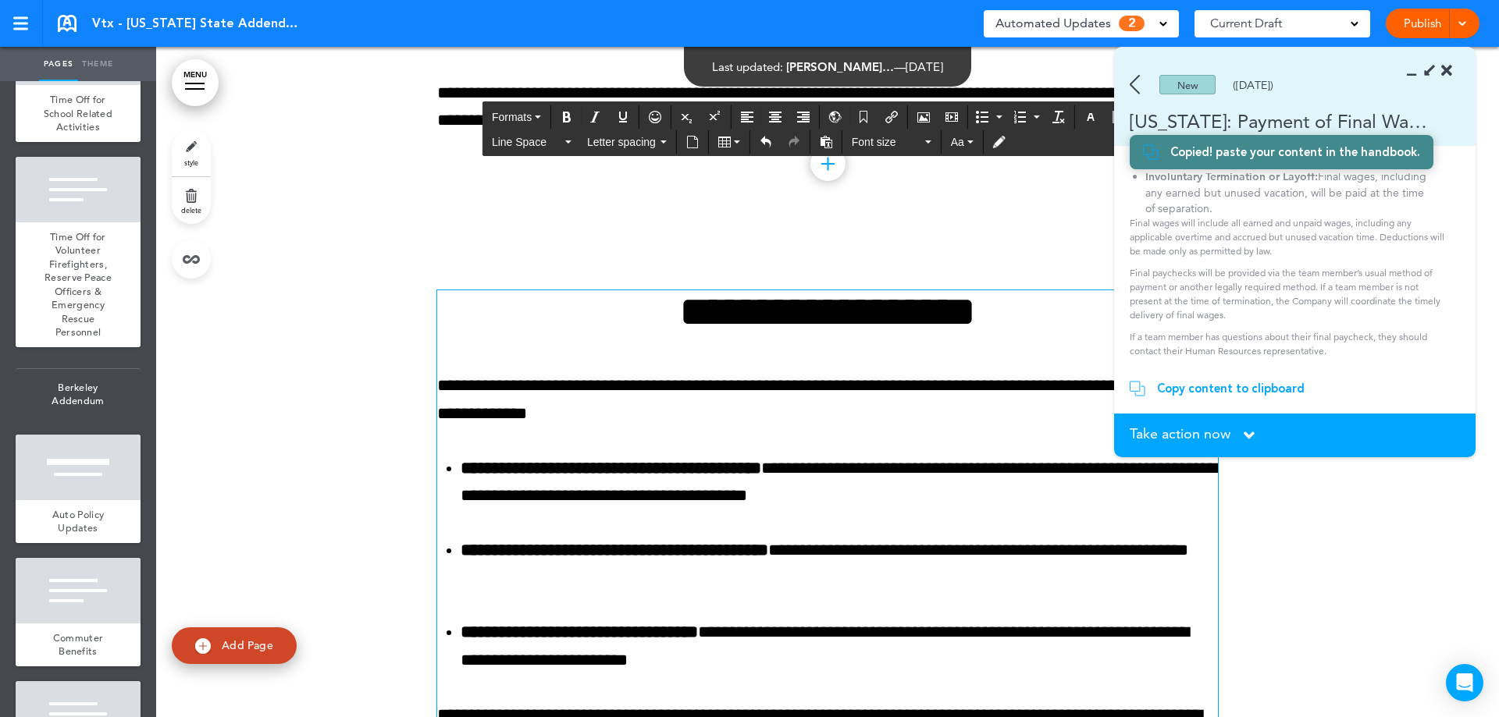
click at [1188, 428] on span "Take action now" at bounding box center [1179, 434] width 101 height 14
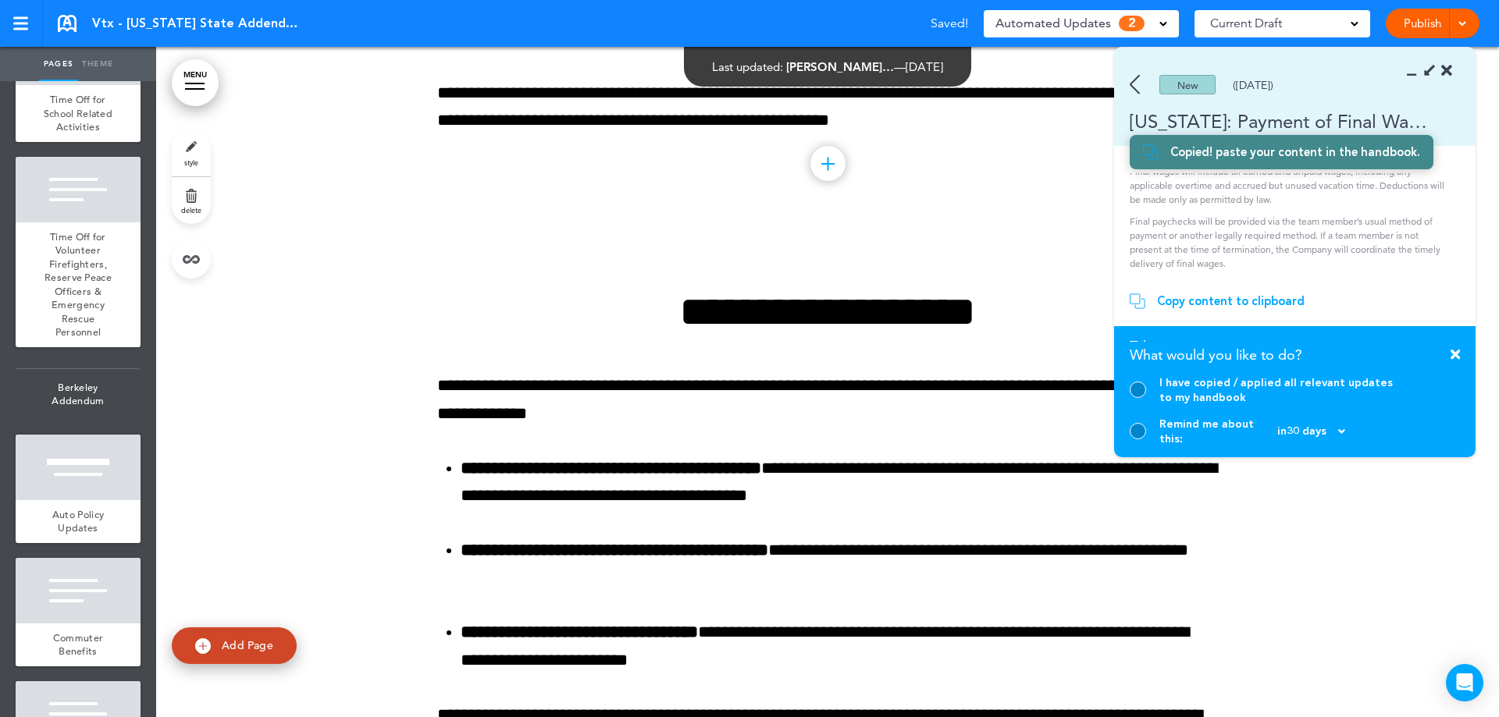
scroll to position [234, 0]
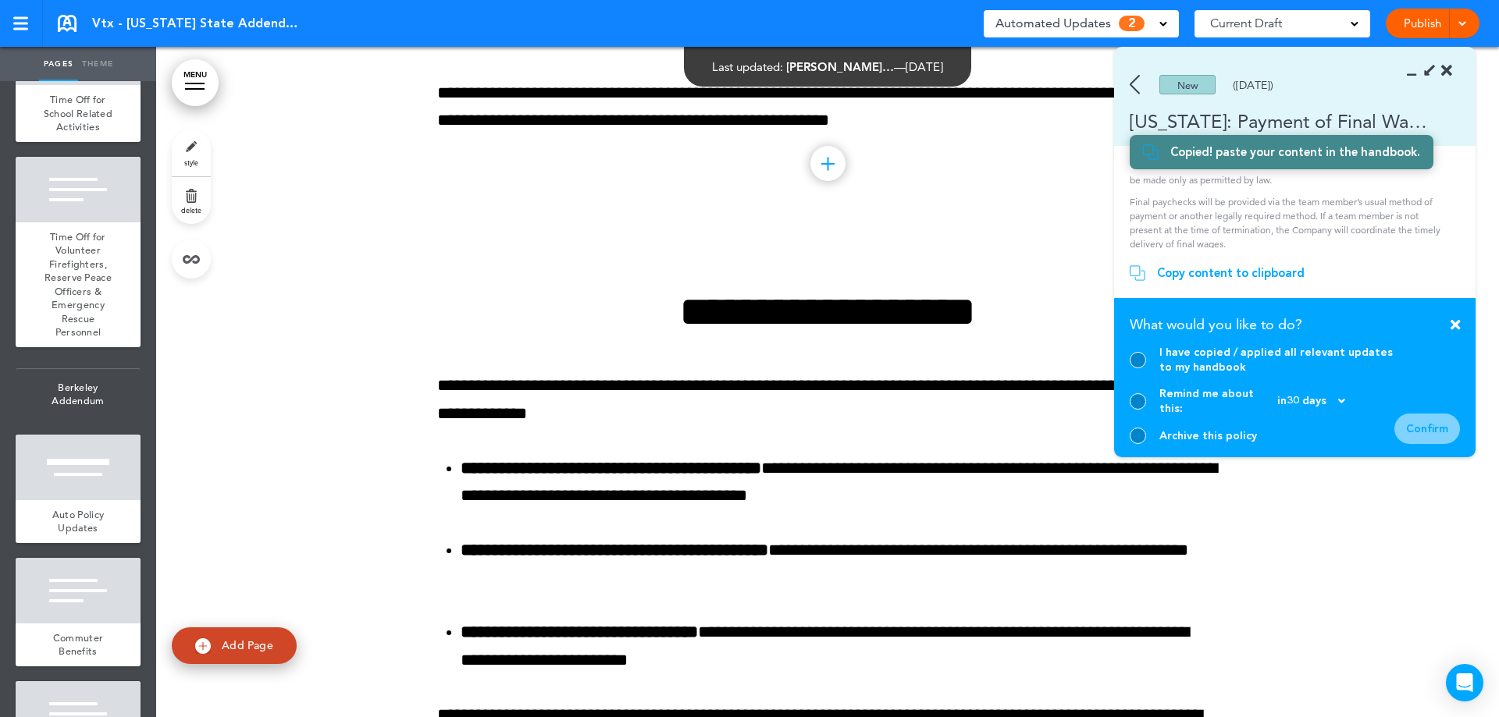
click at [1133, 375] on div "I have copied / applied all relevant updates to my handbook" at bounding box center [1261, 360] width 265 height 30
click at [1133, 368] on div at bounding box center [1137, 360] width 16 height 16
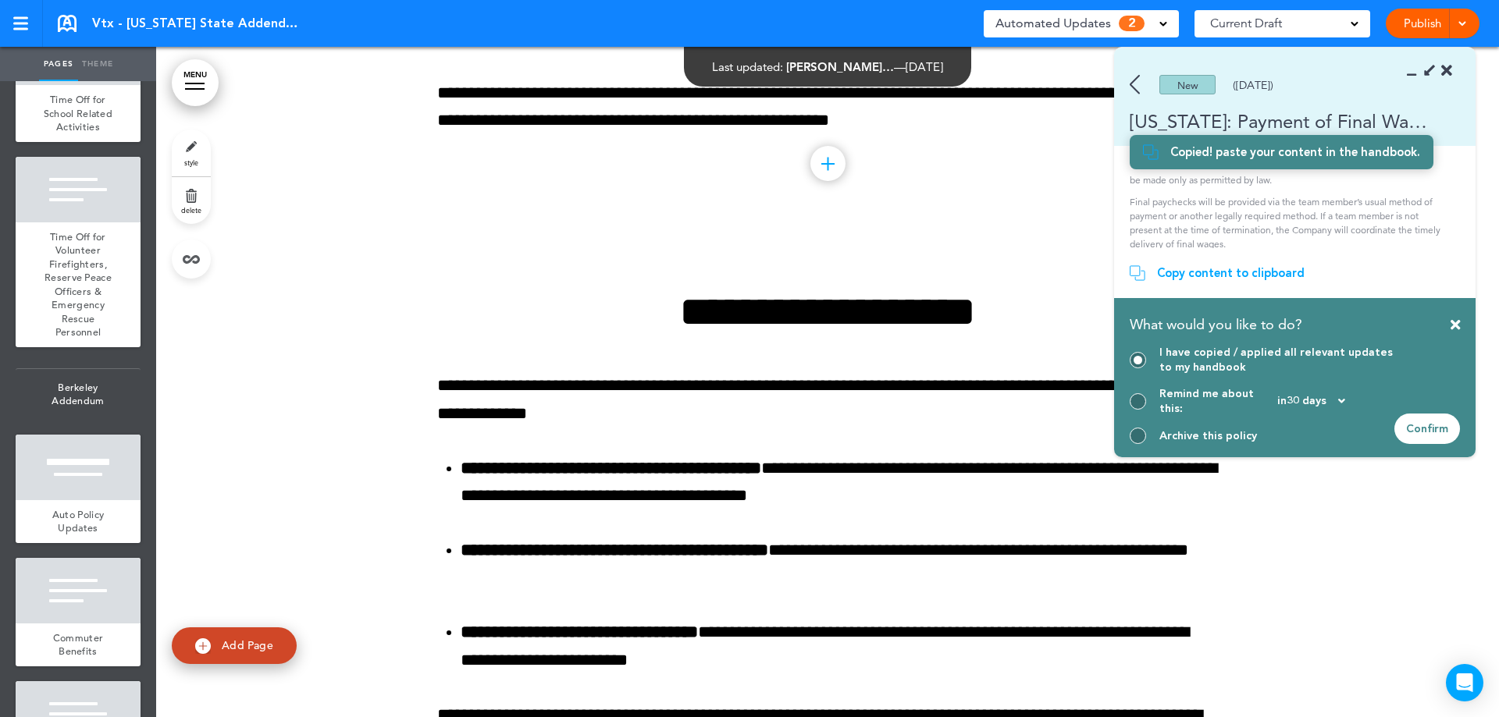
click at [1431, 414] on div "Confirm" at bounding box center [1427, 429] width 66 height 30
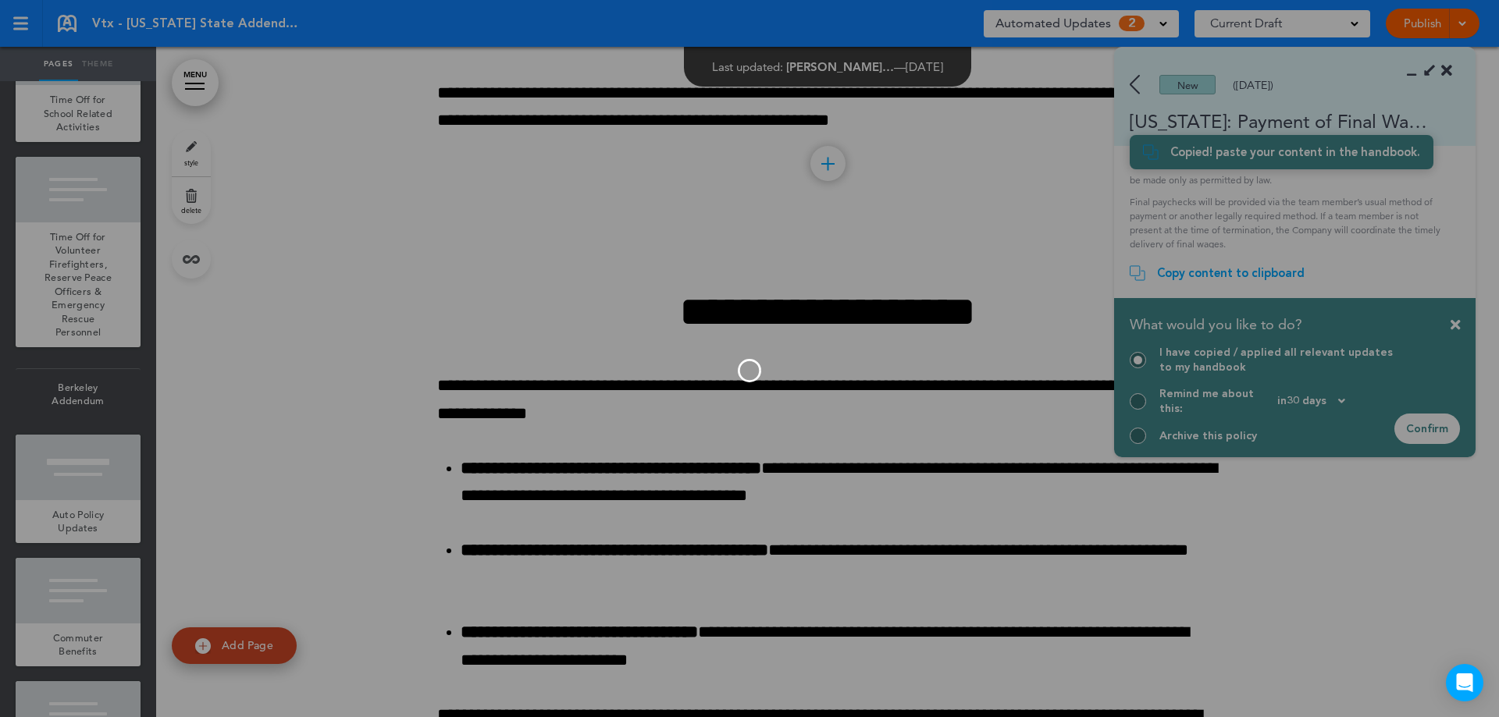
scroll to position [163, 0]
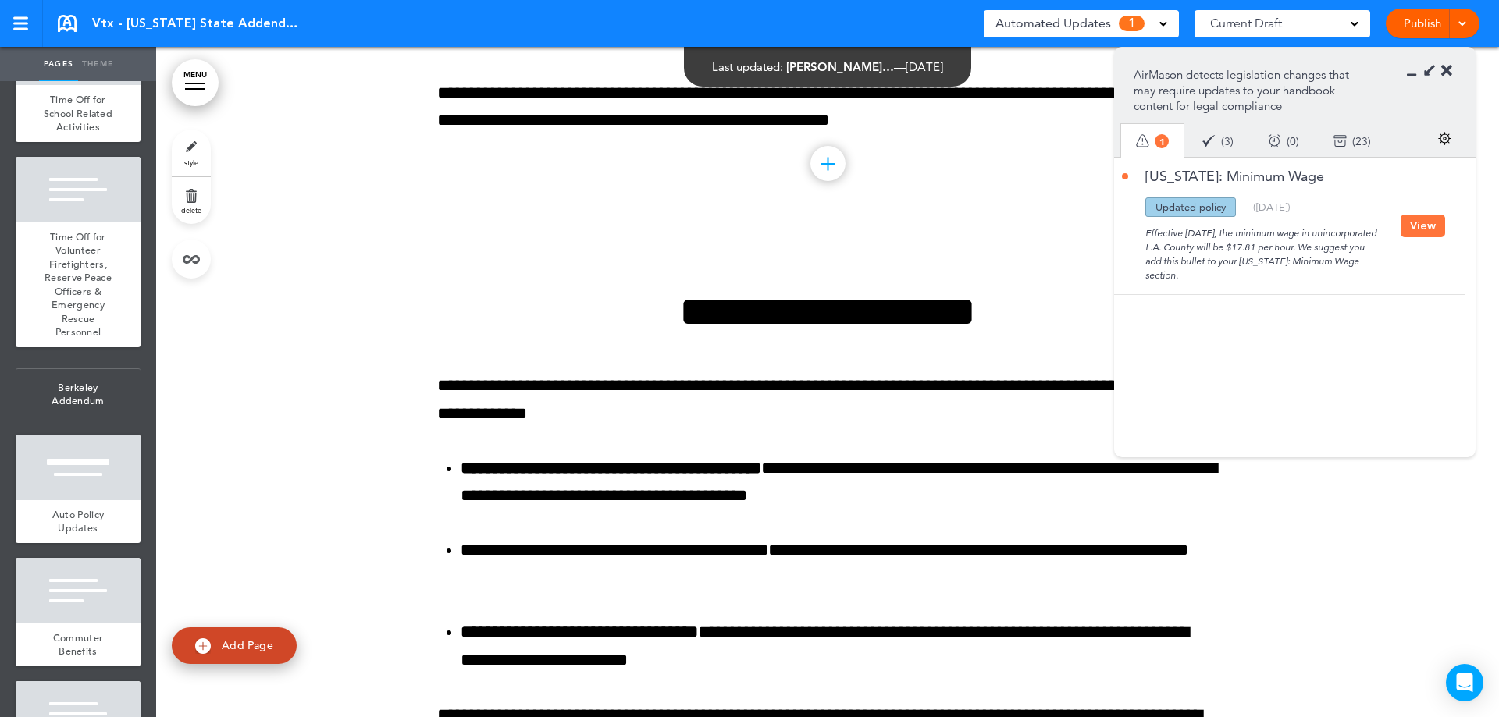
click at [1420, 226] on button "View" at bounding box center [1422, 226] width 44 height 23
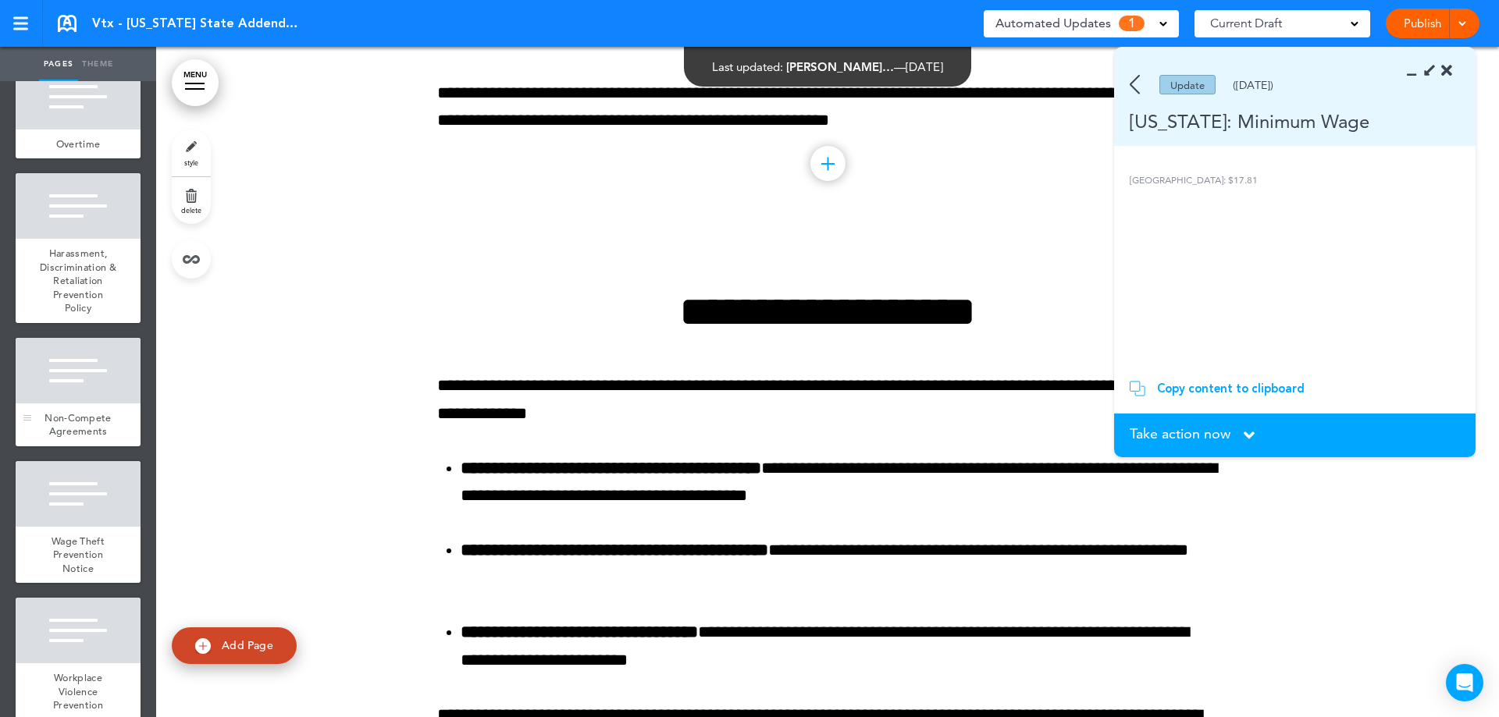
scroll to position [45, 0]
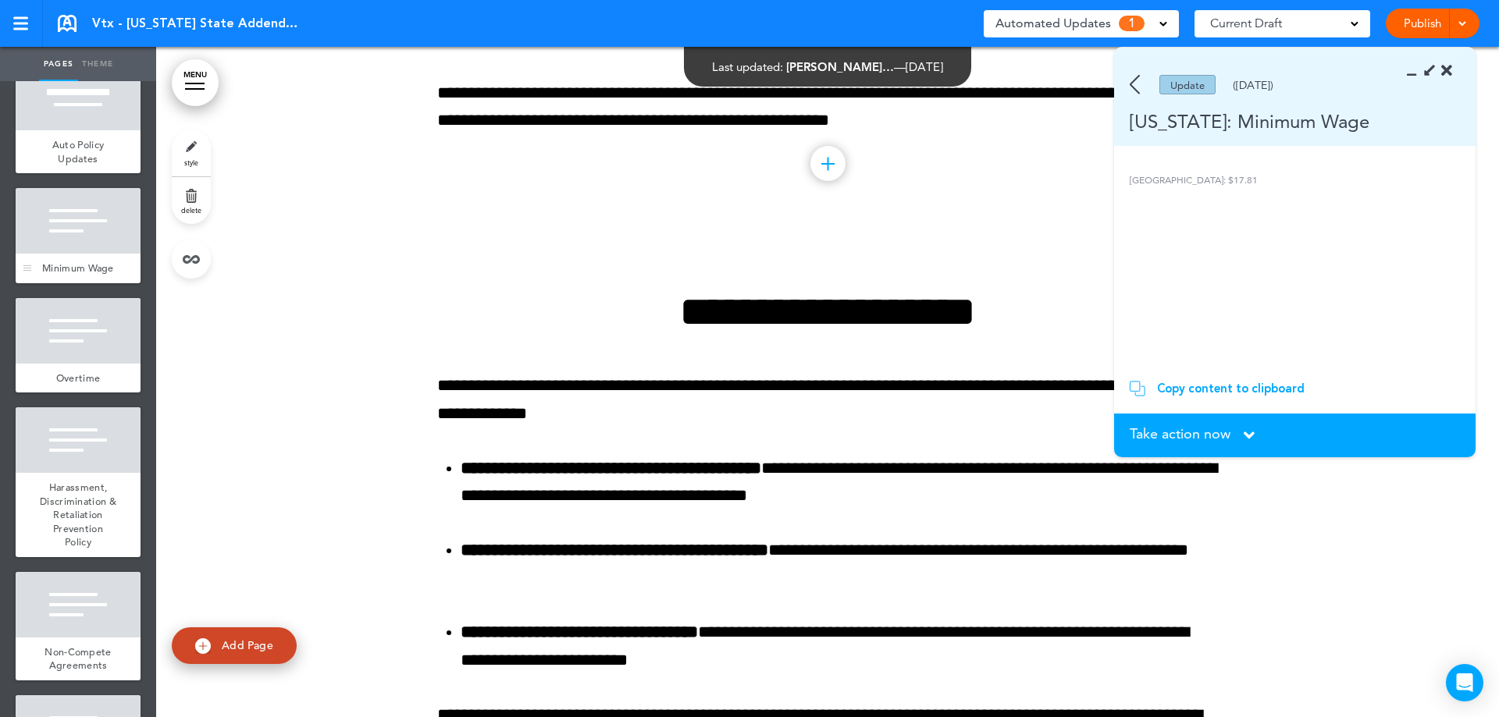
click at [90, 276] on div "Minimum Wage" at bounding box center [78, 269] width 125 height 30
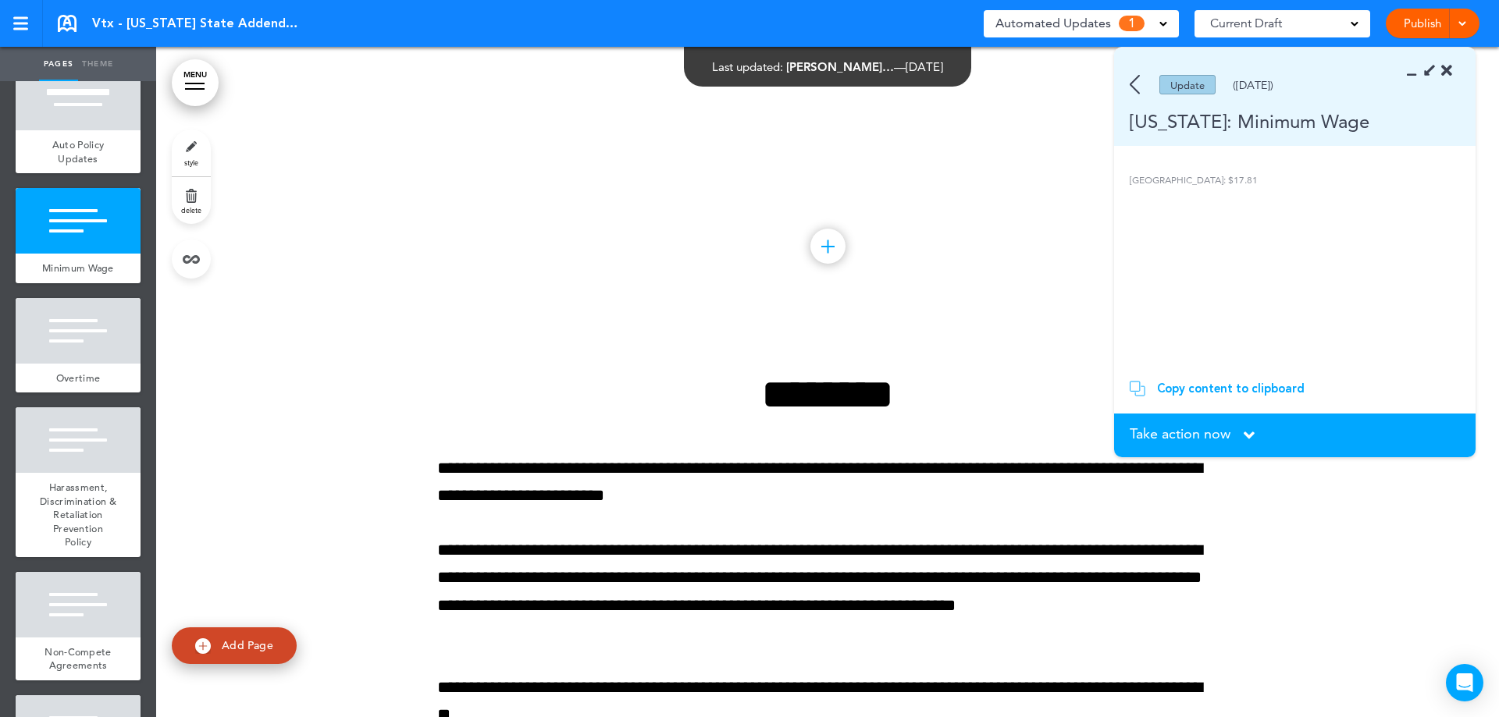
scroll to position [670, 0]
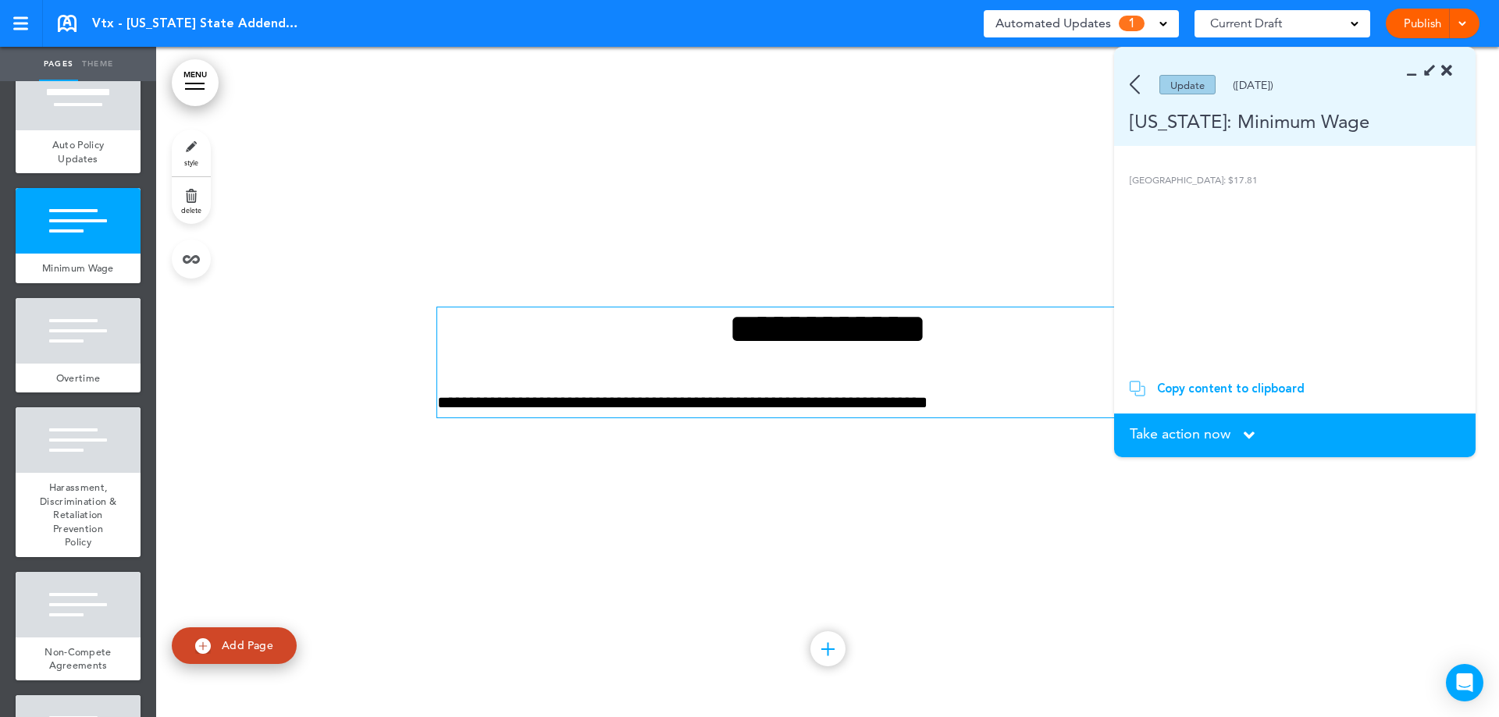
click at [839, 405] on p "**********" at bounding box center [827, 402] width 781 height 27
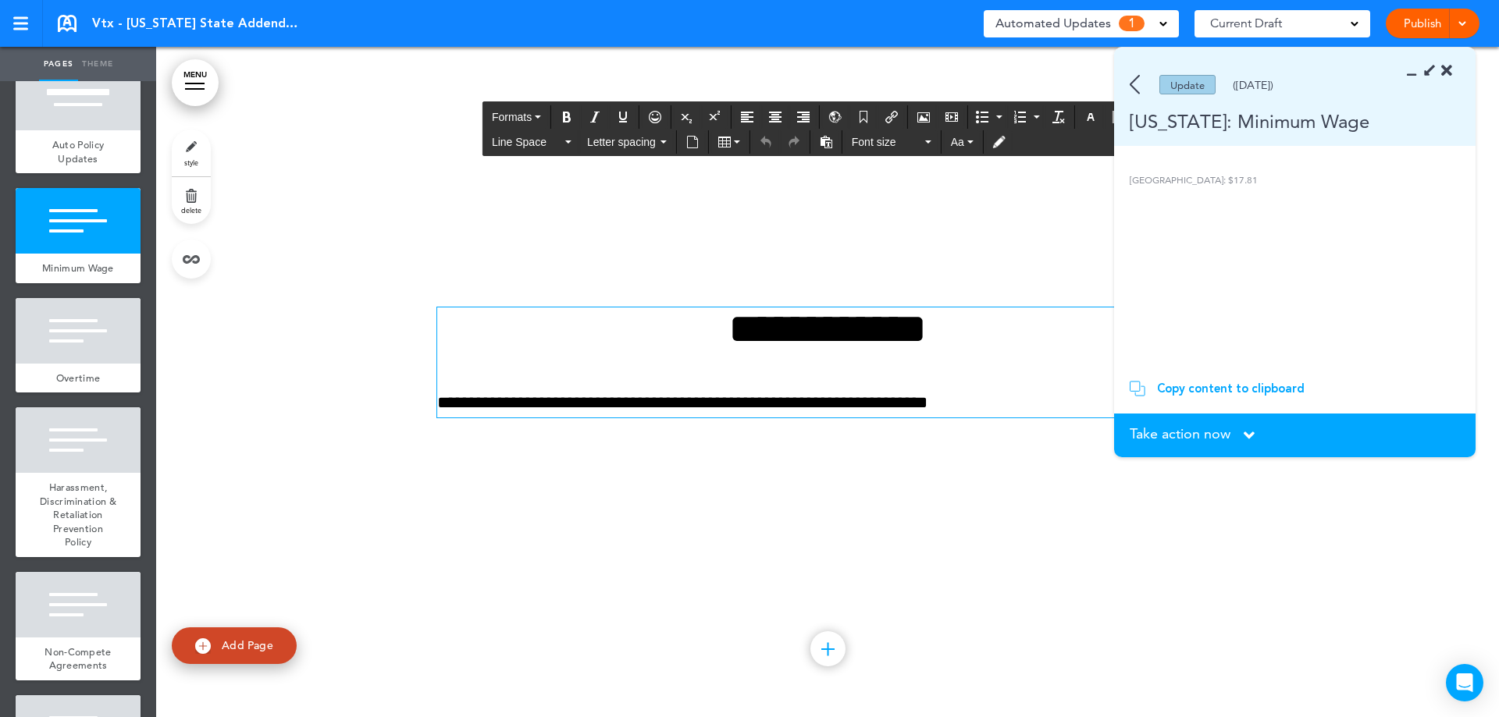
click at [848, 400] on p "**********" at bounding box center [827, 402] width 781 height 27
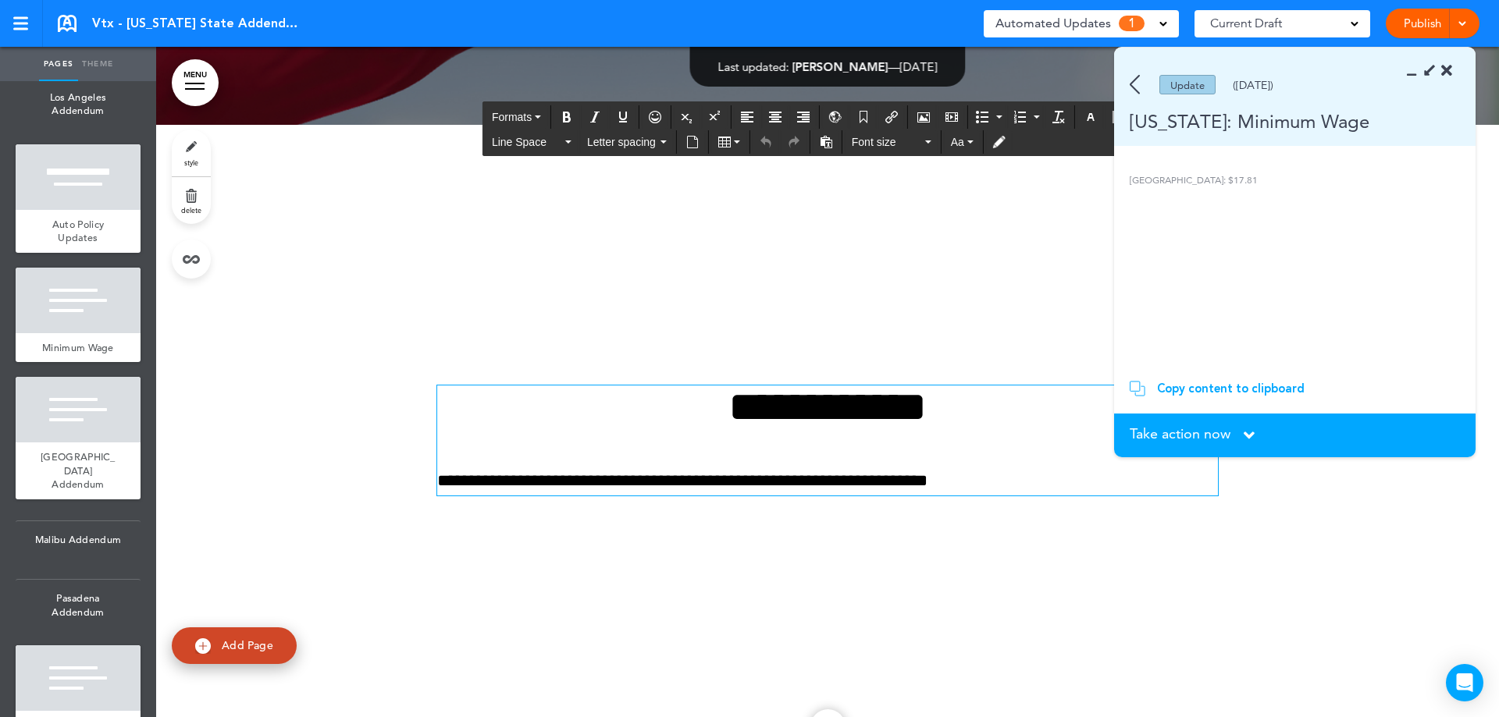
scroll to position [3982, 0]
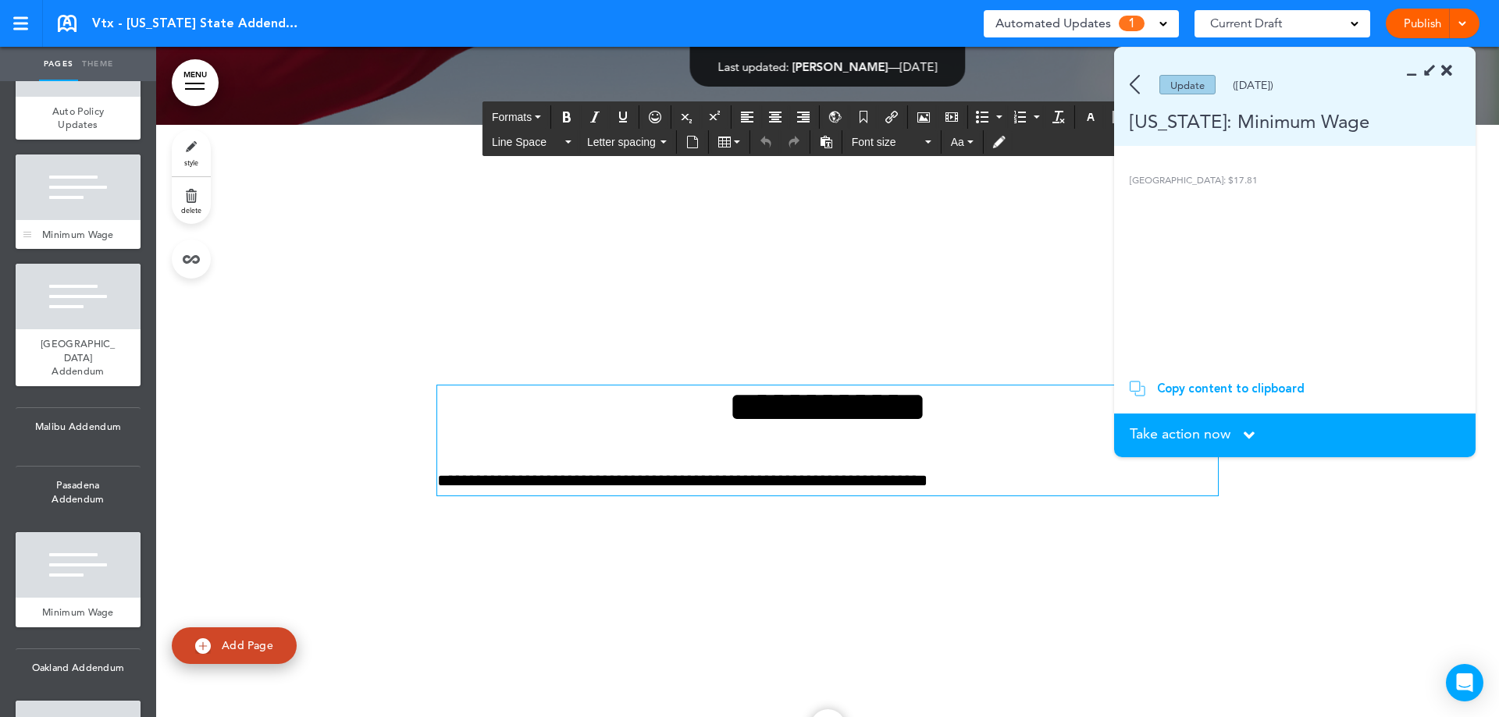
click at [95, 250] on div "Minimum Wage" at bounding box center [78, 235] width 125 height 30
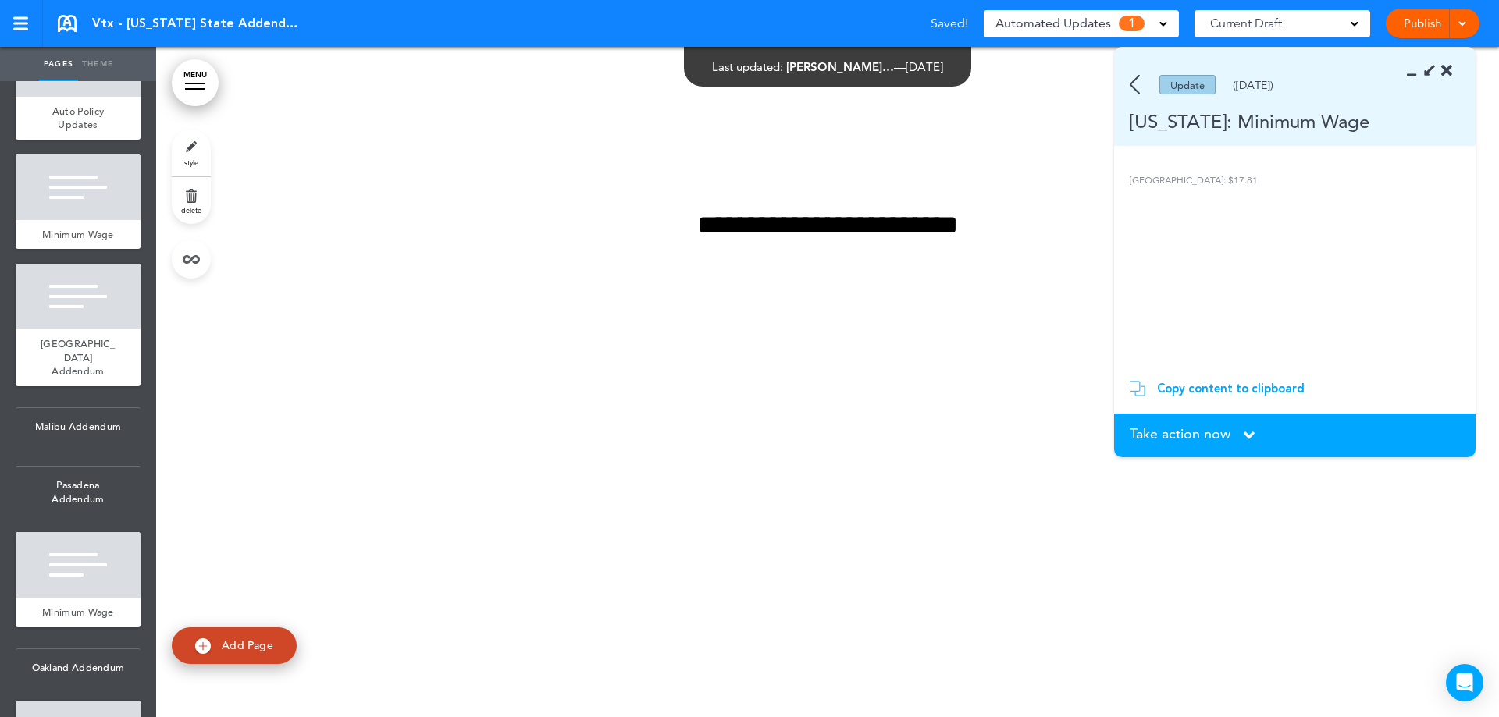
scroll to position [39920, 0]
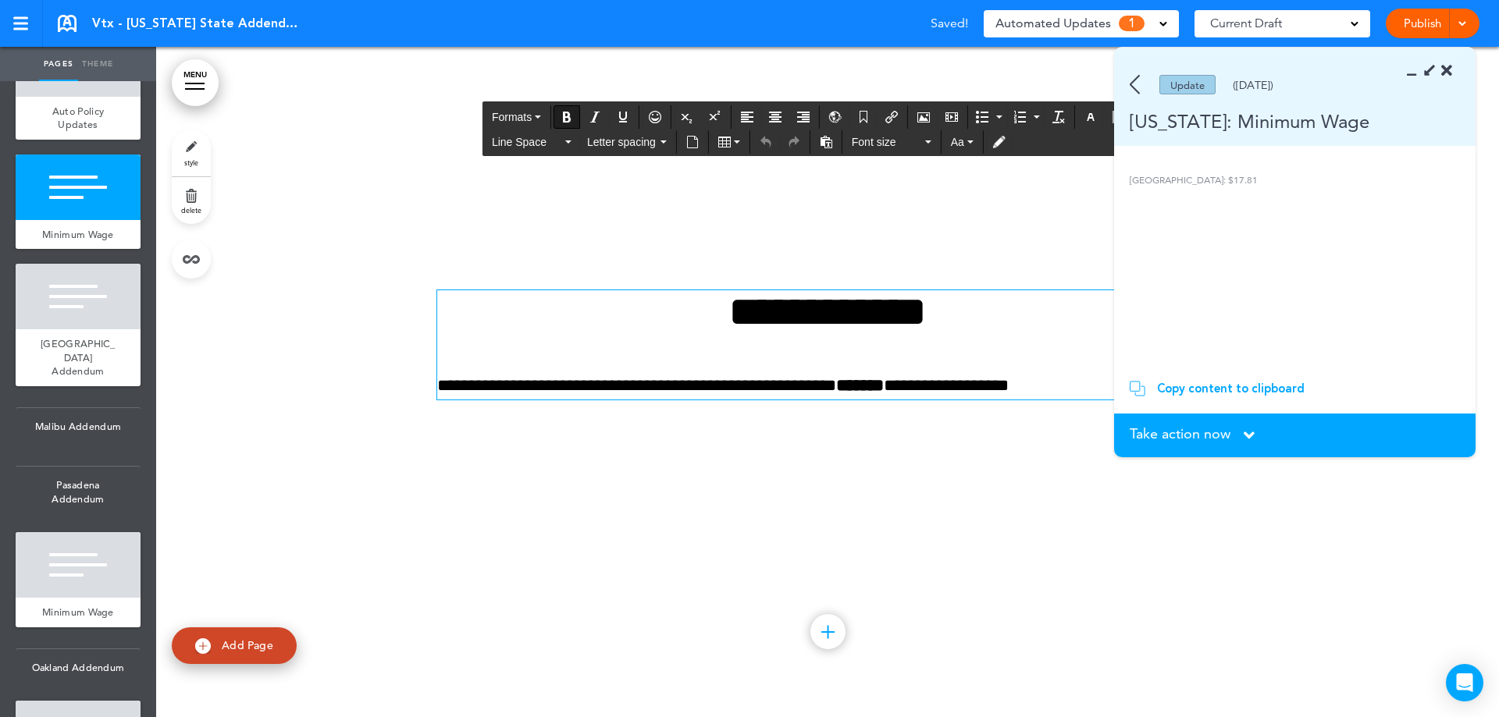
click at [884, 394] on strong "******" at bounding box center [860, 385] width 48 height 17
click at [1243, 436] on div "Take action now Click here to change the status" at bounding box center [1294, 435] width 330 height 17
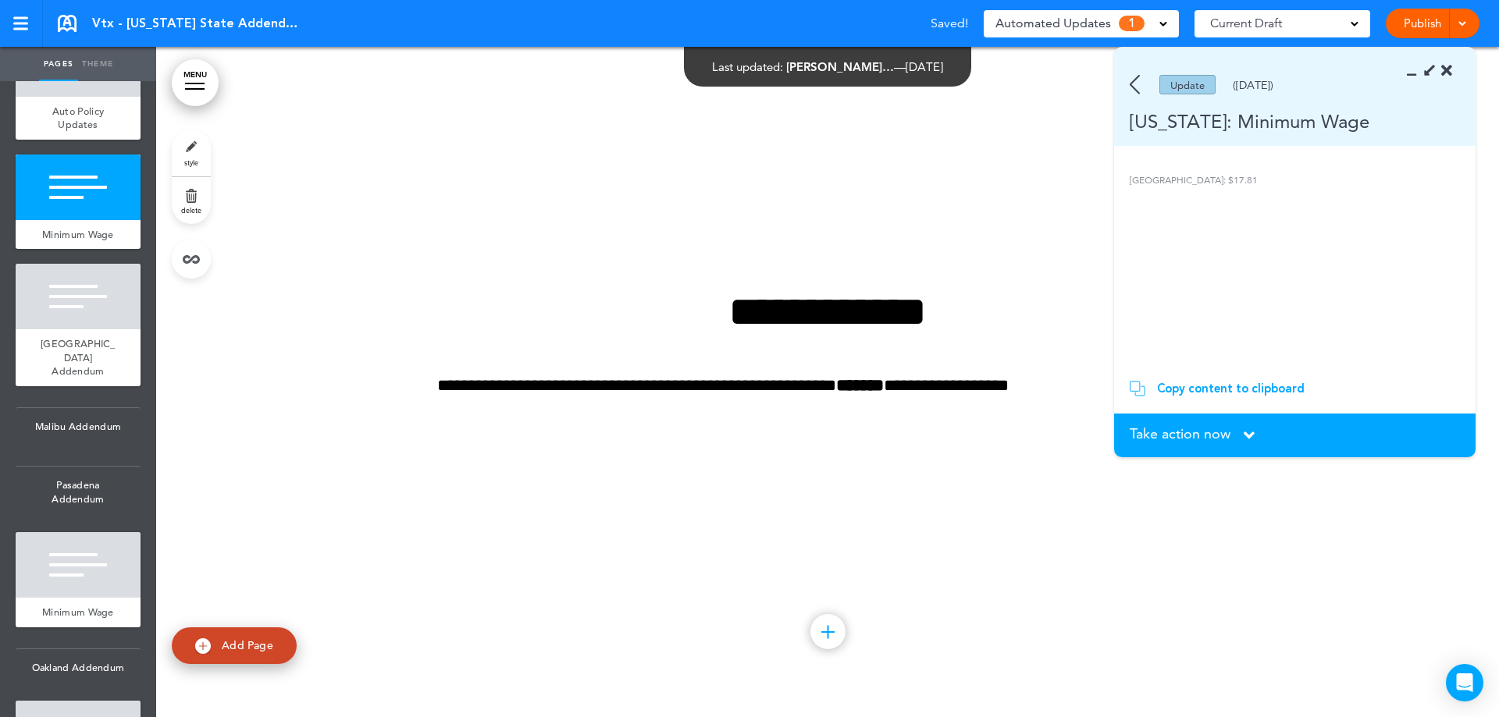
drag, startPoint x: 1262, startPoint y: 448, endPoint x: 1249, endPoint y: 446, distance: 13.5
click at [1261, 448] on section "Take action now Click here to change the status What would you like to do? I ha…" at bounding box center [1294, 436] width 361 height 44
click at [1246, 443] on icon at bounding box center [1248, 435] width 11 height 17
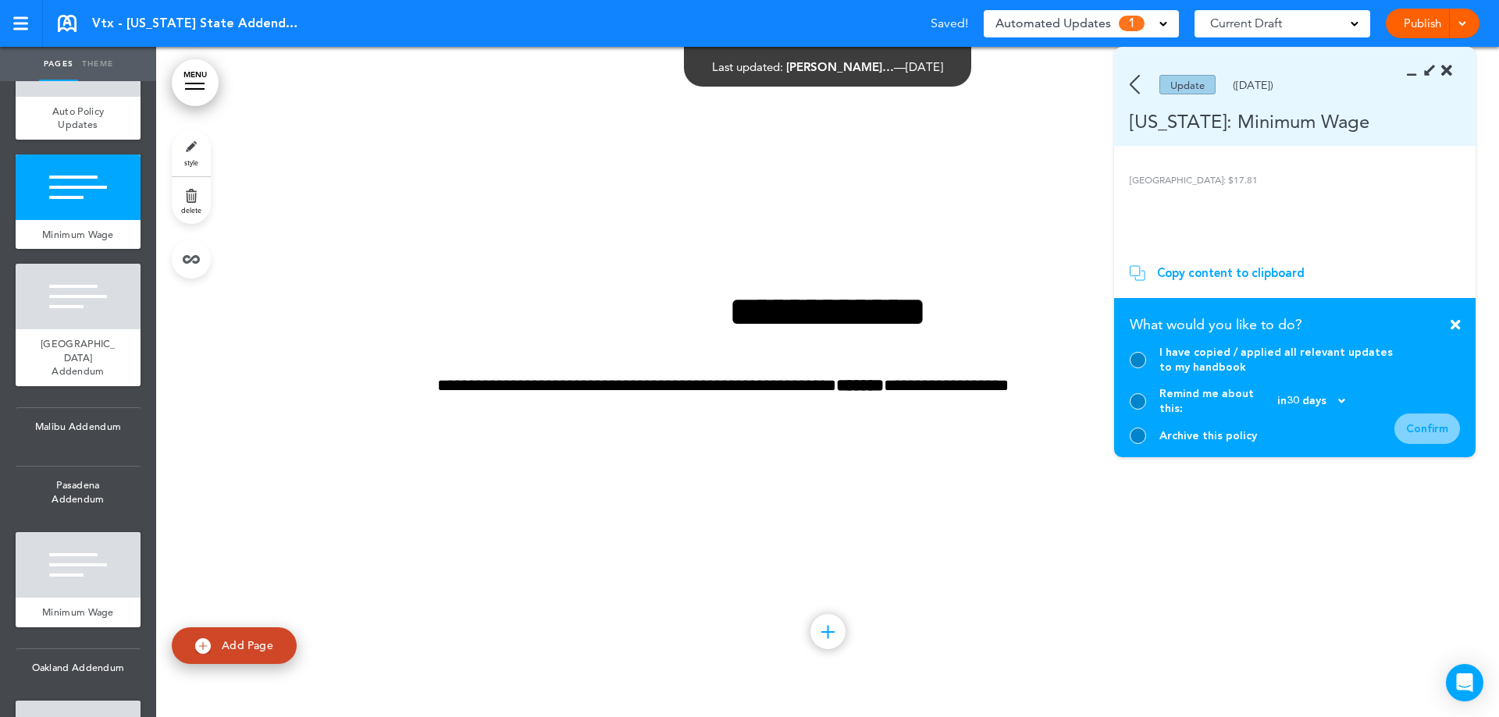
click at [1143, 368] on div at bounding box center [1137, 360] width 16 height 16
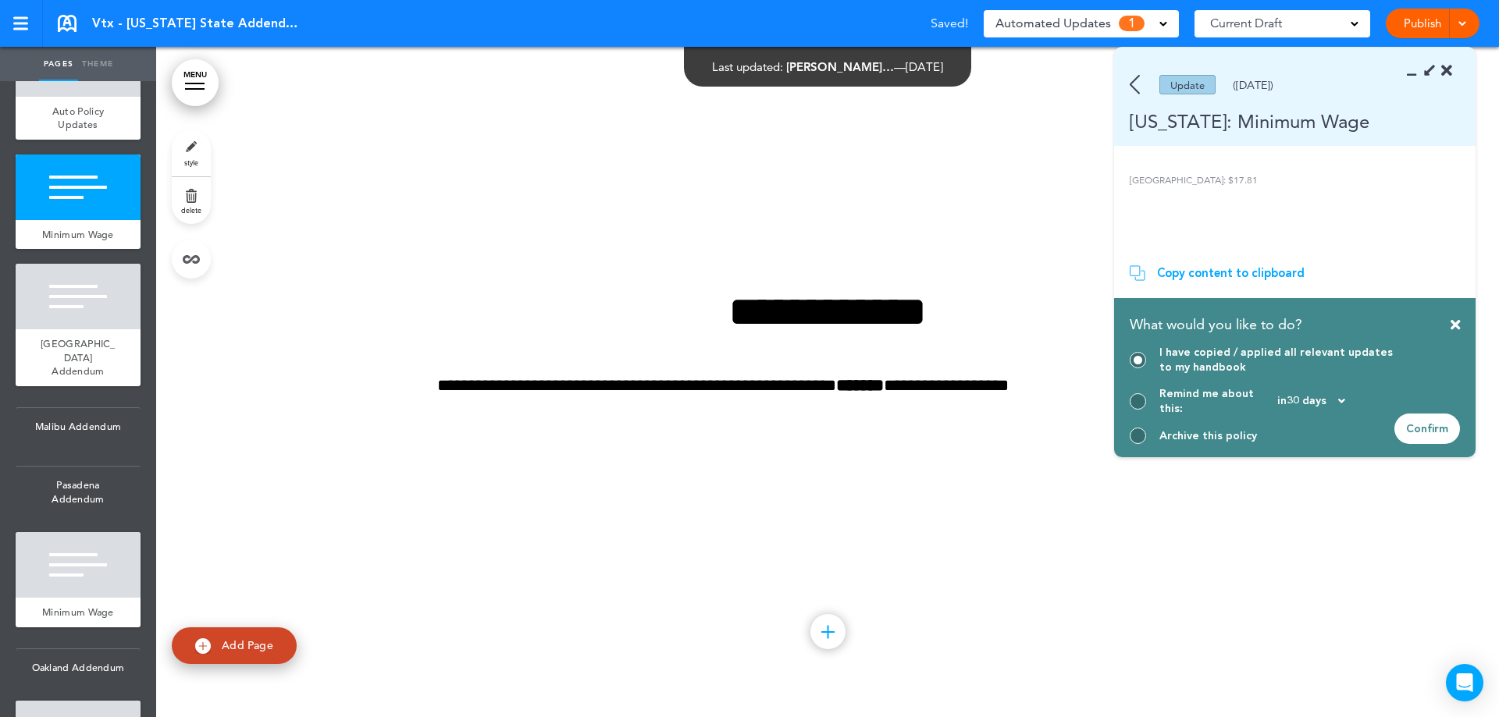
click at [1427, 423] on div "Confirm" at bounding box center [1427, 429] width 66 height 30
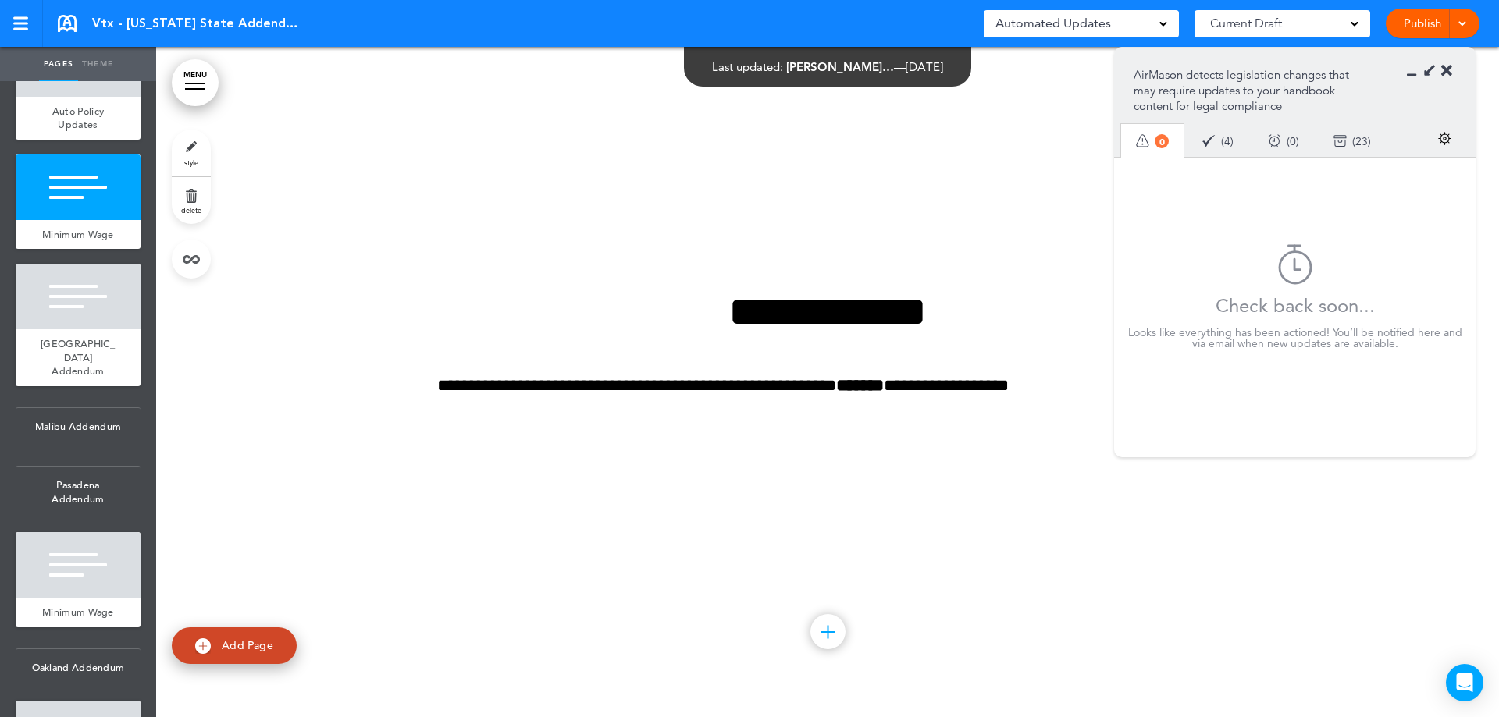
click at [1449, 72] on icon at bounding box center [1446, 71] width 11 height 16
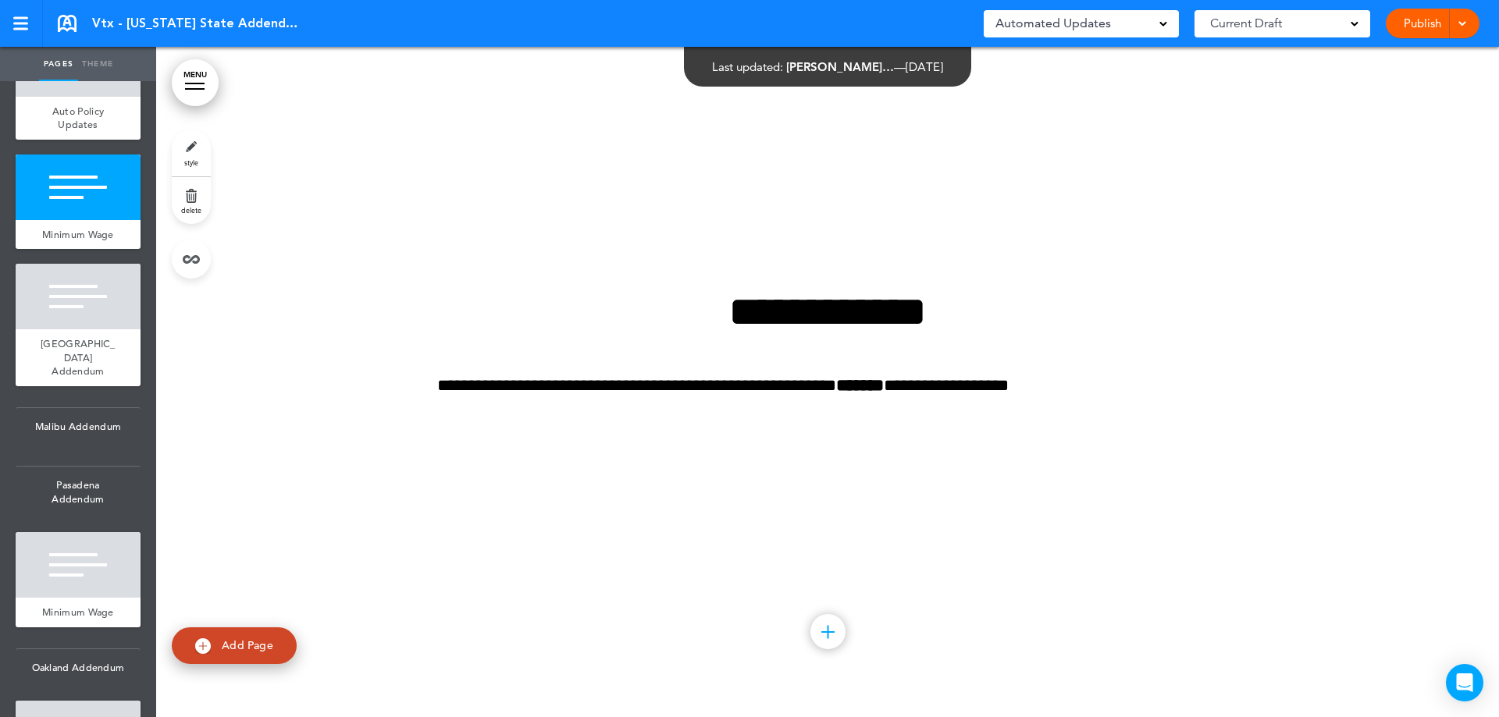
click at [1468, 17] on div "Publish Publish Preview Draft" at bounding box center [1432, 24] width 94 height 30
click at [1415, 19] on link "Publish" at bounding box center [1421, 24] width 49 height 30
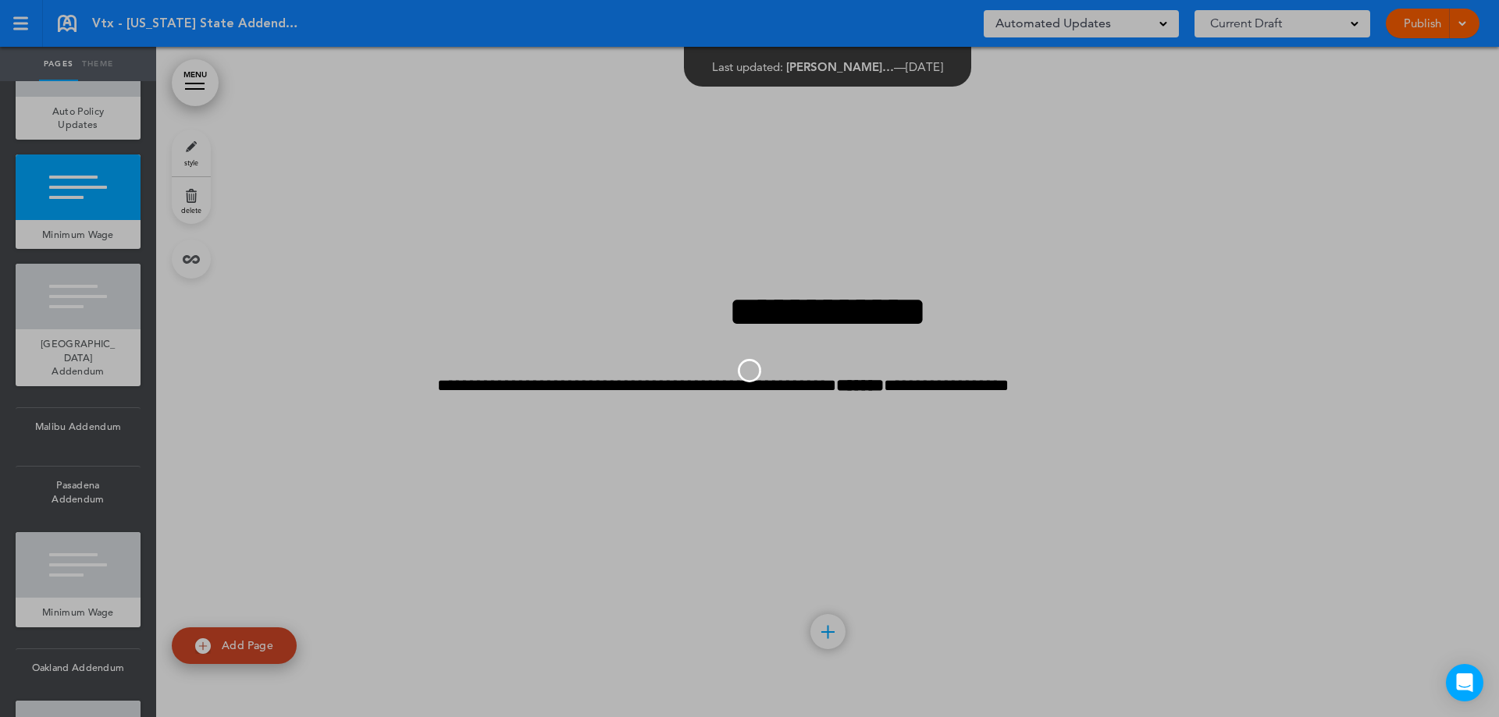
scroll to position [0, 0]
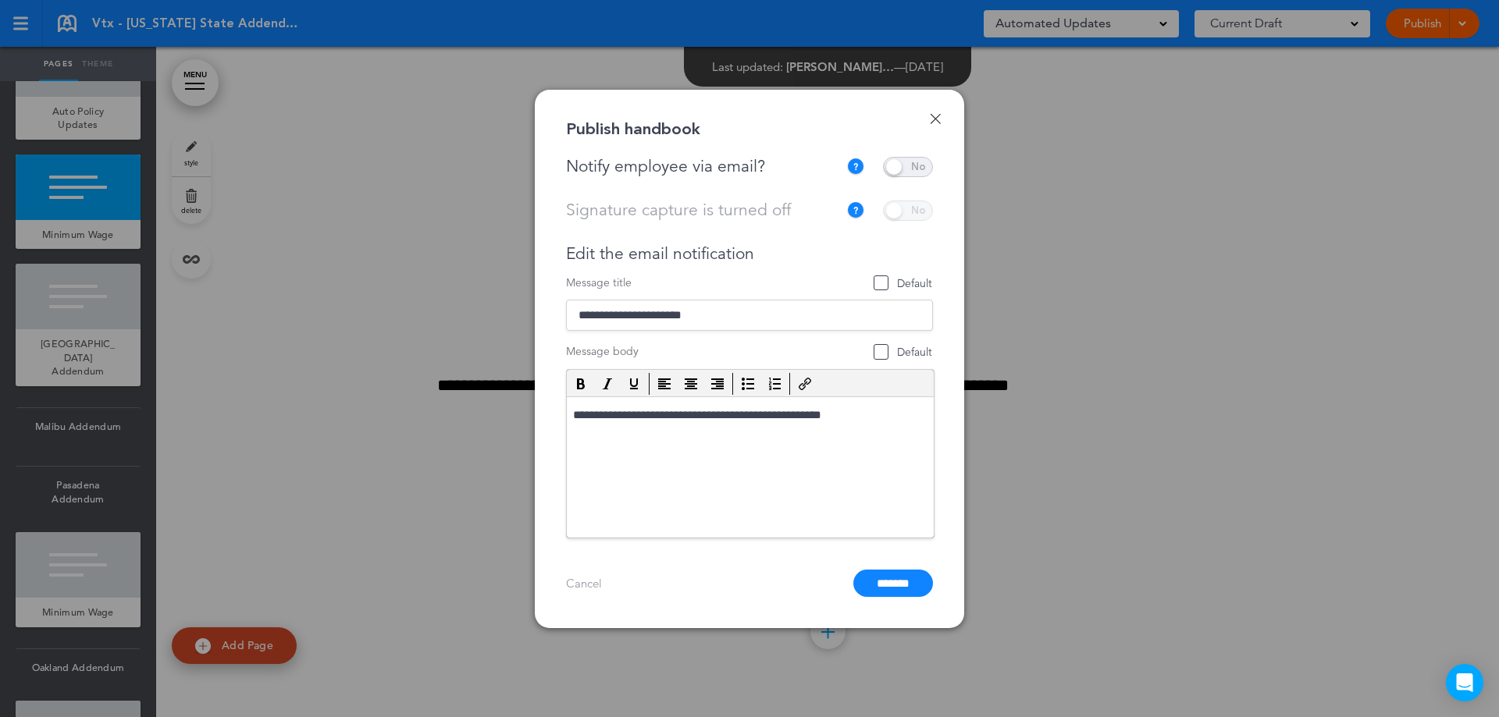
click at [900, 172] on span at bounding box center [908, 167] width 50 height 20
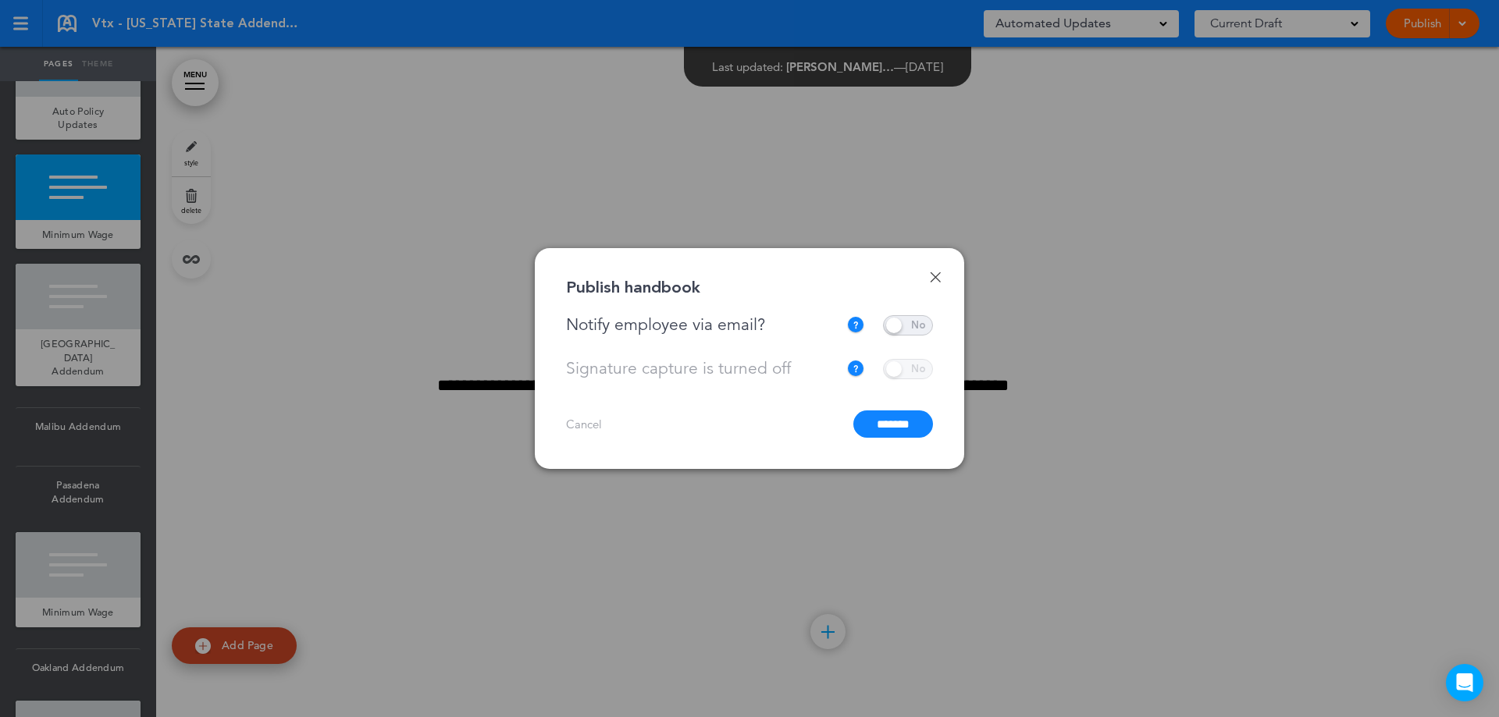
click at [906, 428] on input "*******" at bounding box center [893, 424] width 80 height 27
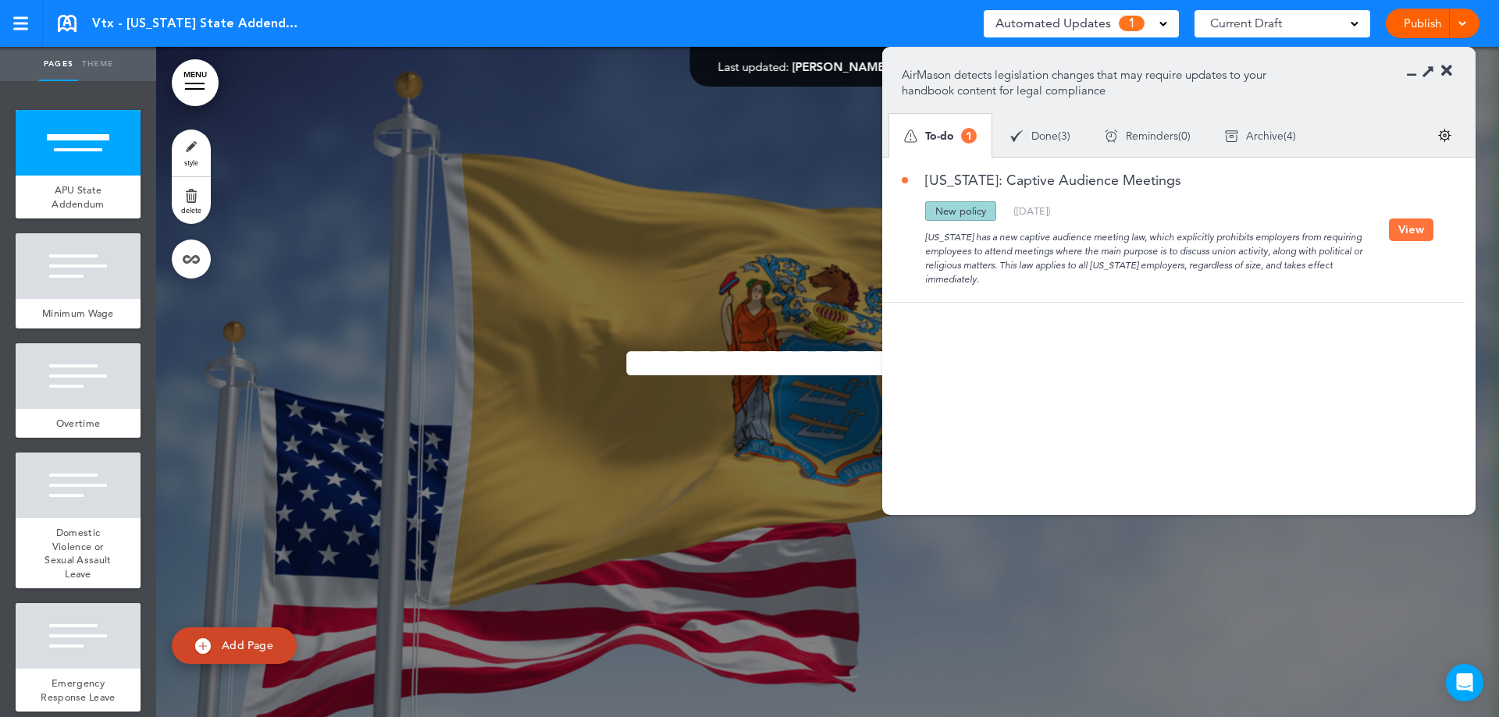
click at [1405, 236] on button "View" at bounding box center [1411, 230] width 44 height 23
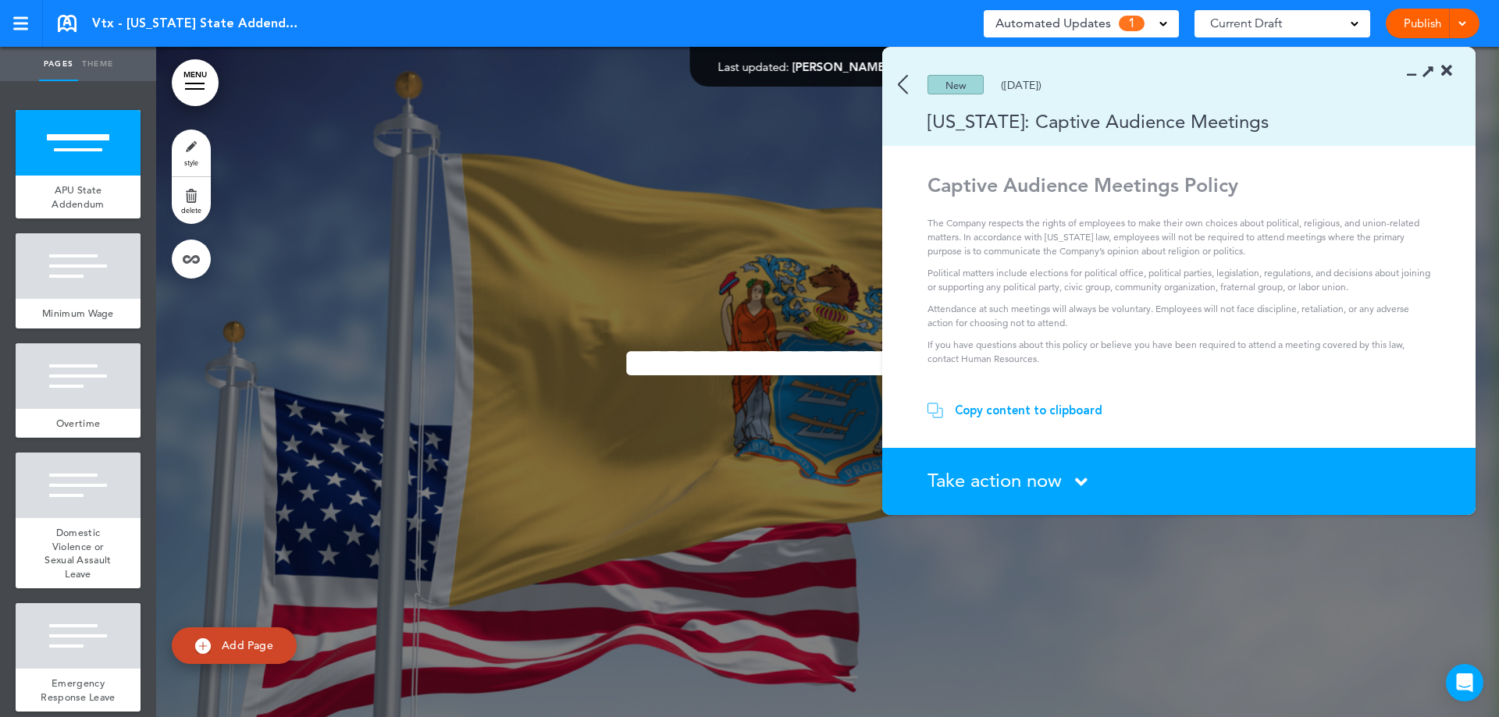
click at [1009, 473] on span "Take action now" at bounding box center [994, 480] width 134 height 23
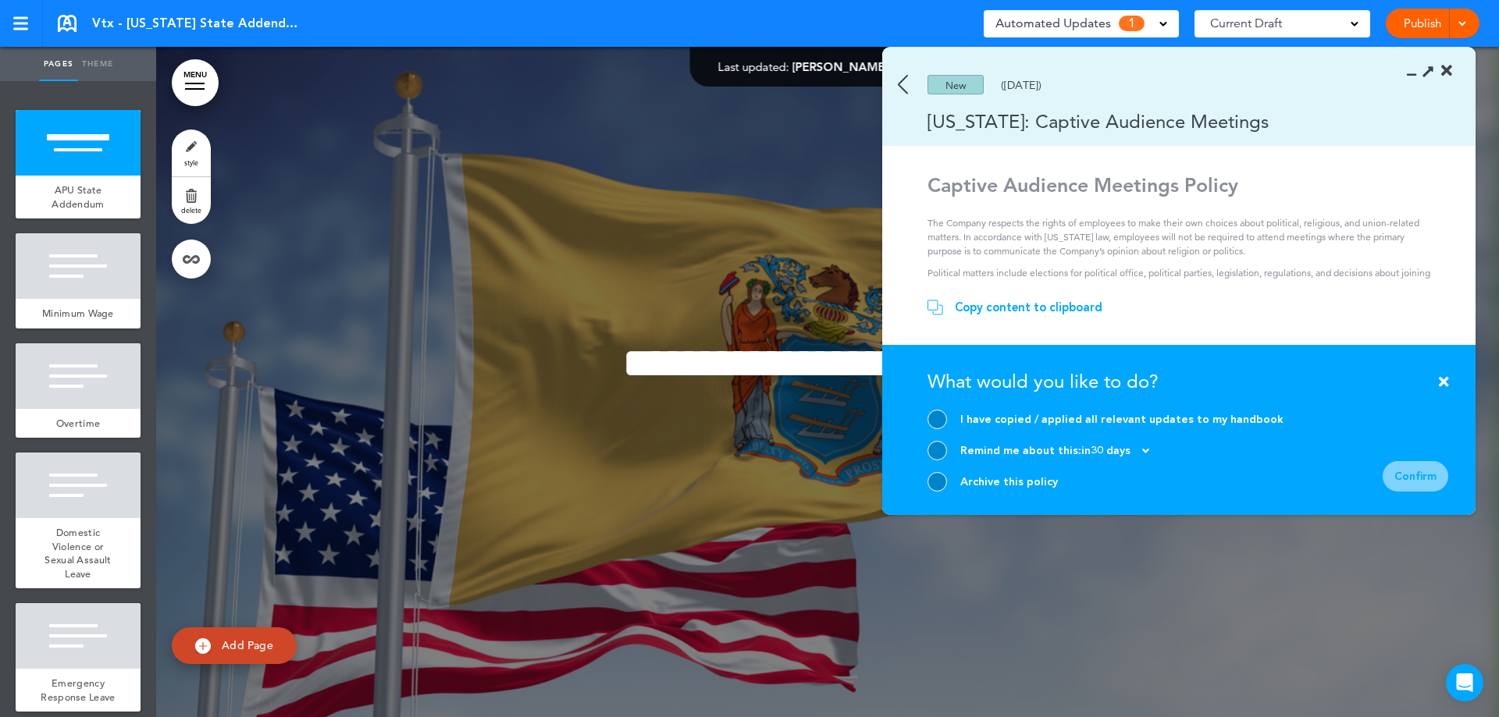
click at [936, 473] on div at bounding box center [937, 482] width 20 height 20
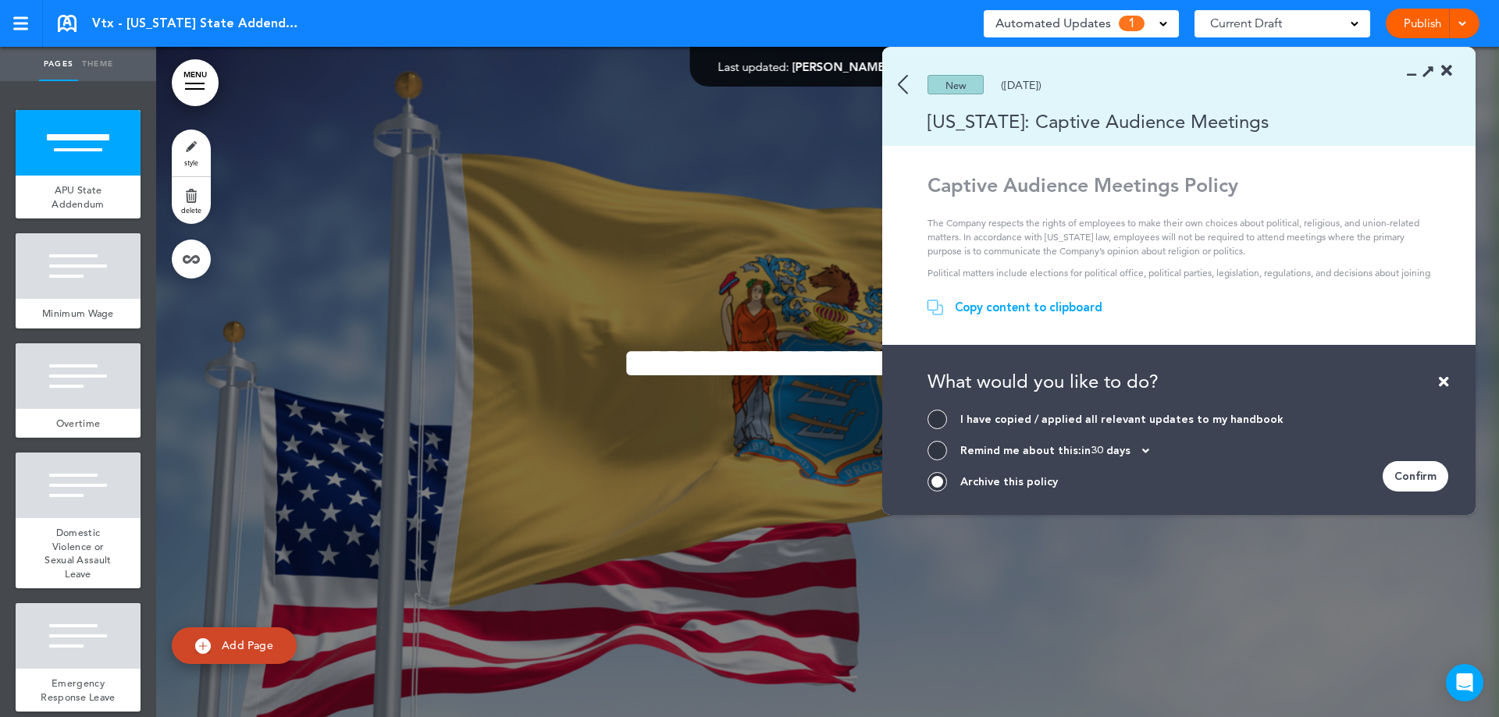
click at [1423, 471] on div "Confirm" at bounding box center [1415, 476] width 66 height 30
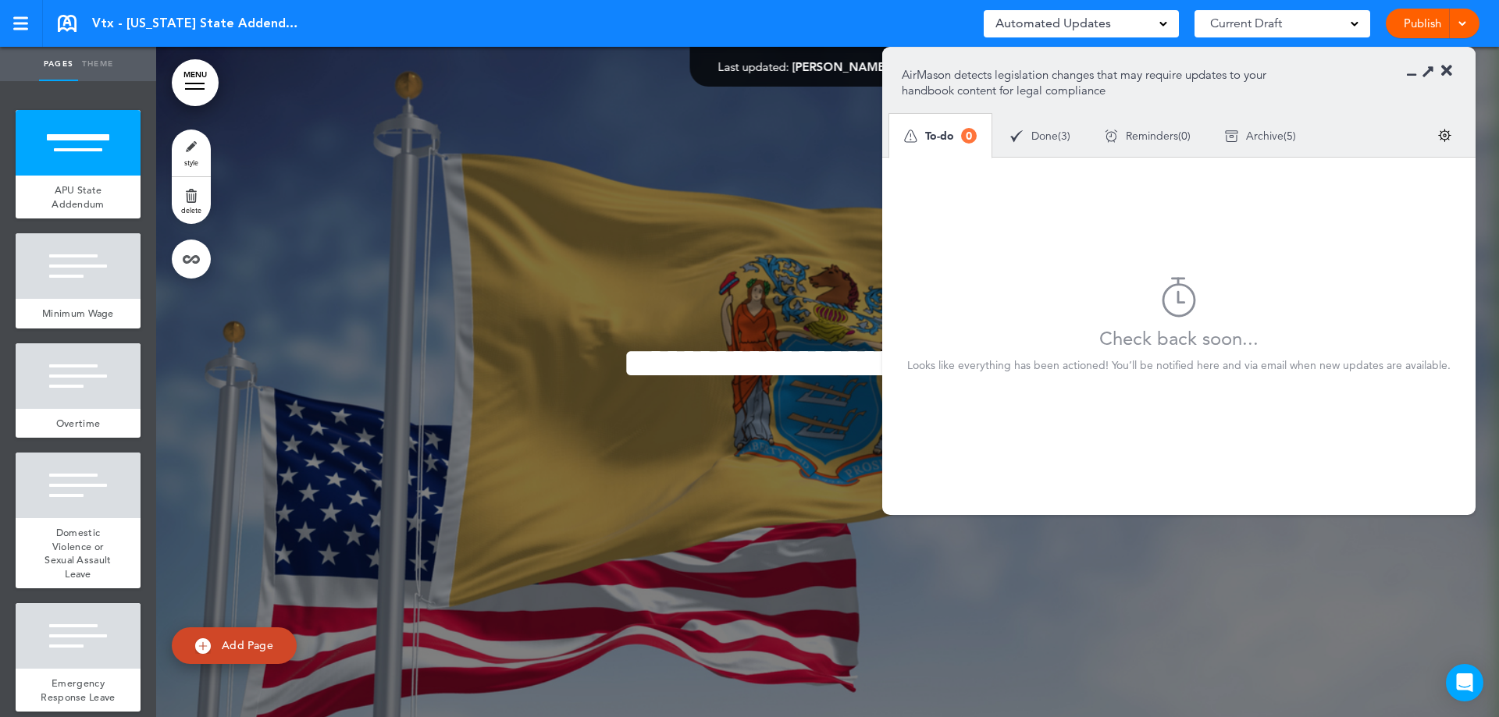
click at [1425, 20] on link "Publish" at bounding box center [1421, 24] width 49 height 30
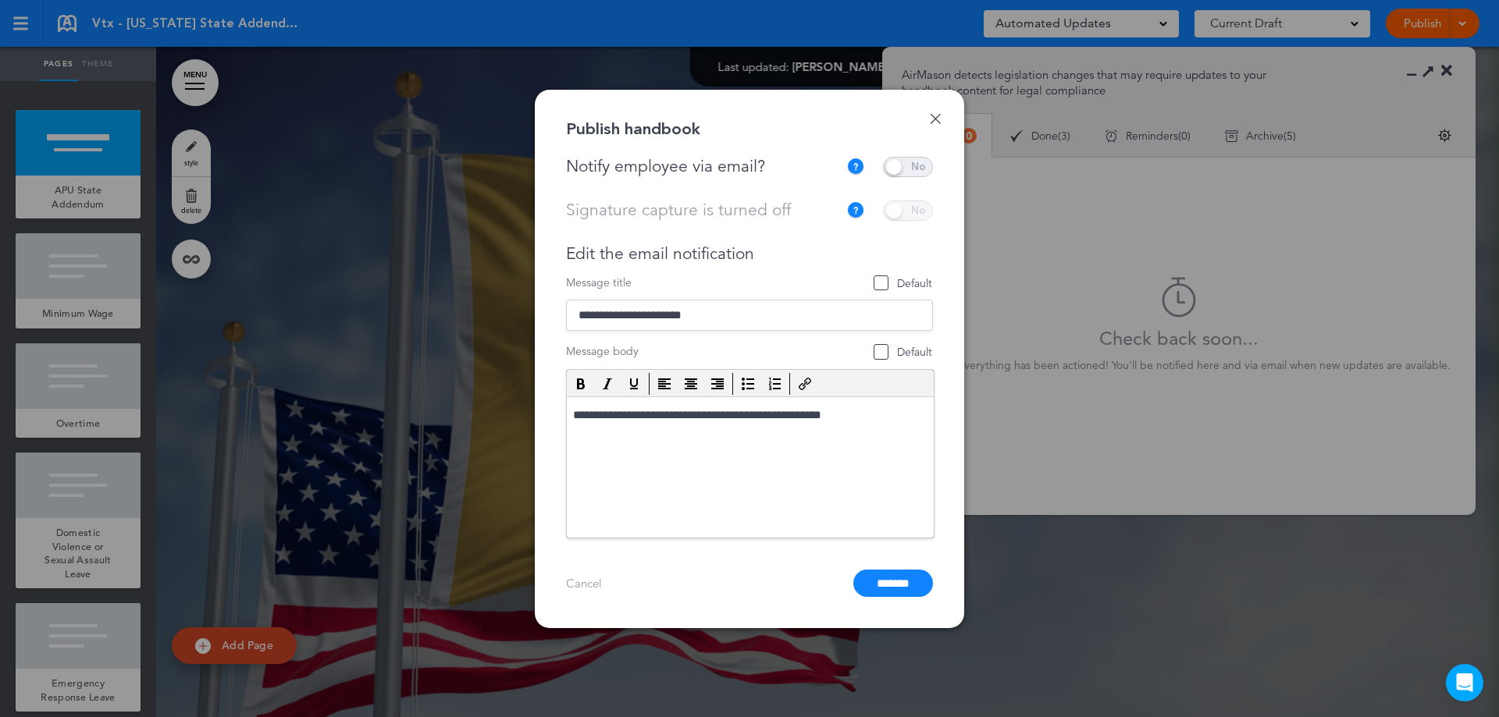
click at [901, 170] on span at bounding box center [908, 167] width 50 height 20
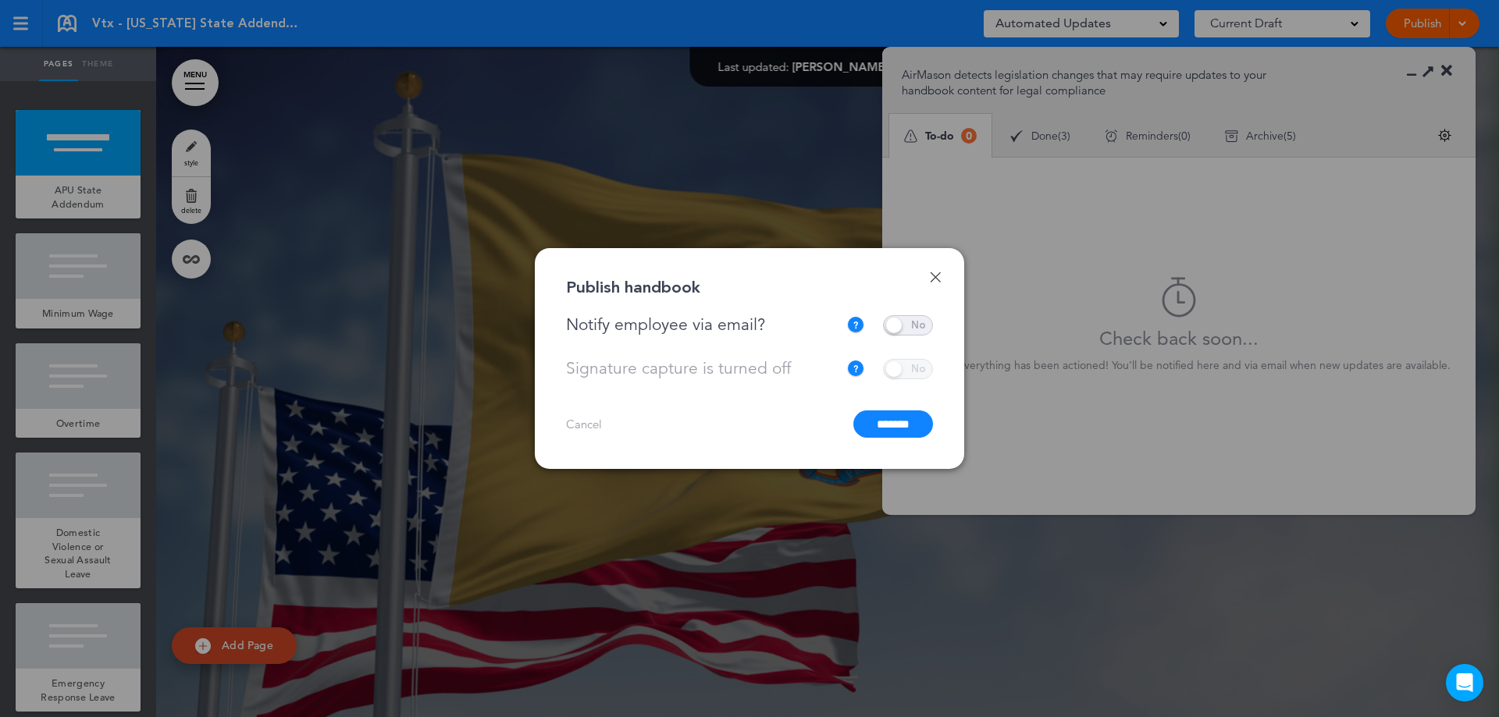
click at [900, 422] on input "*******" at bounding box center [893, 424] width 80 height 27
